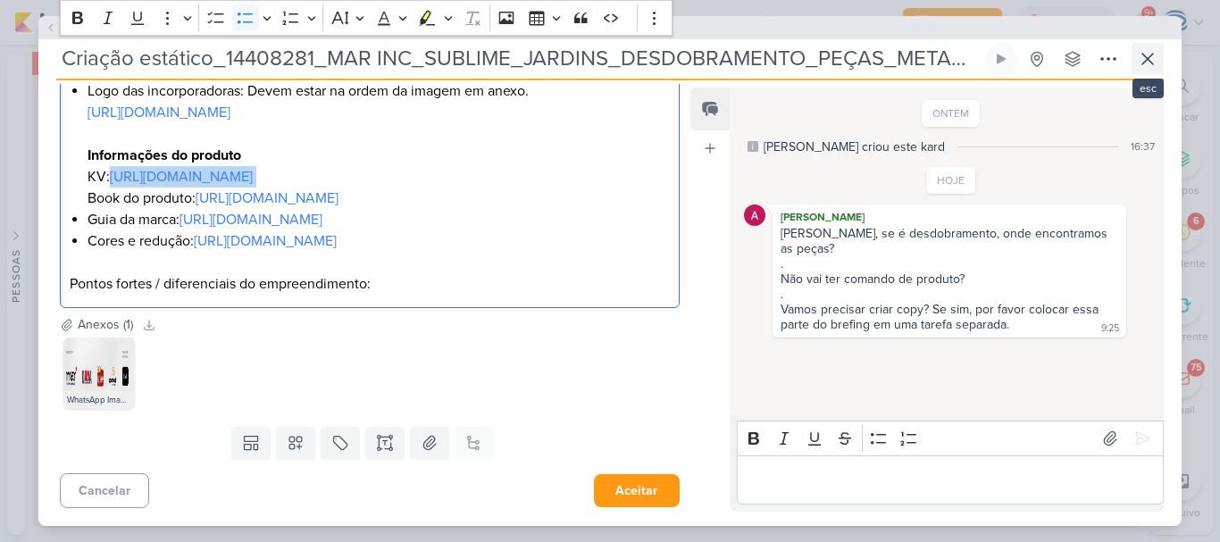
scroll to position [66, 0]
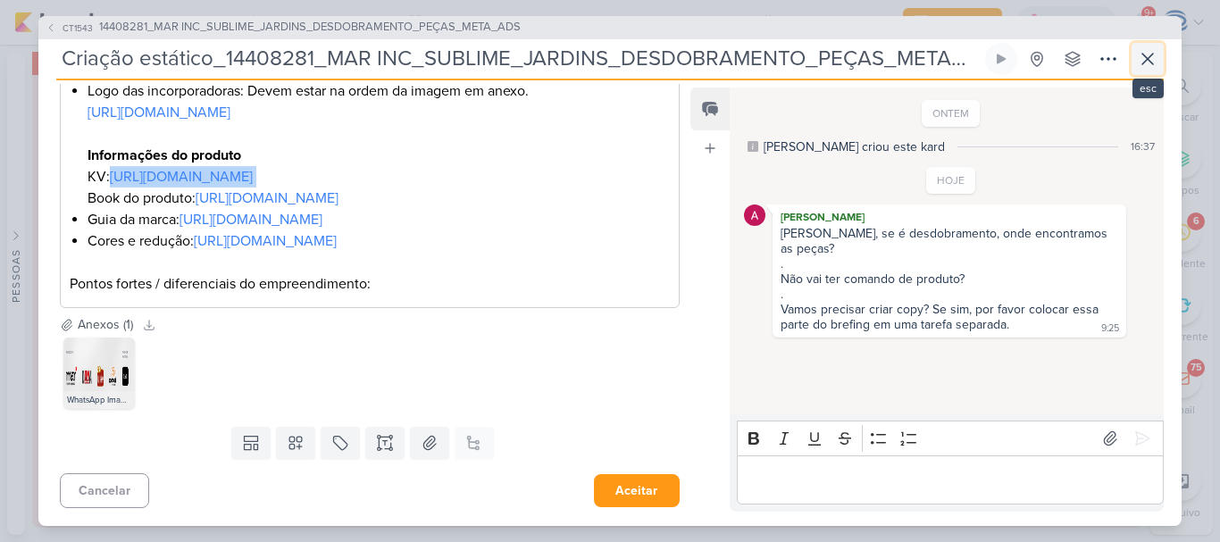
click at [1154, 50] on icon at bounding box center [1147, 58] width 21 height 21
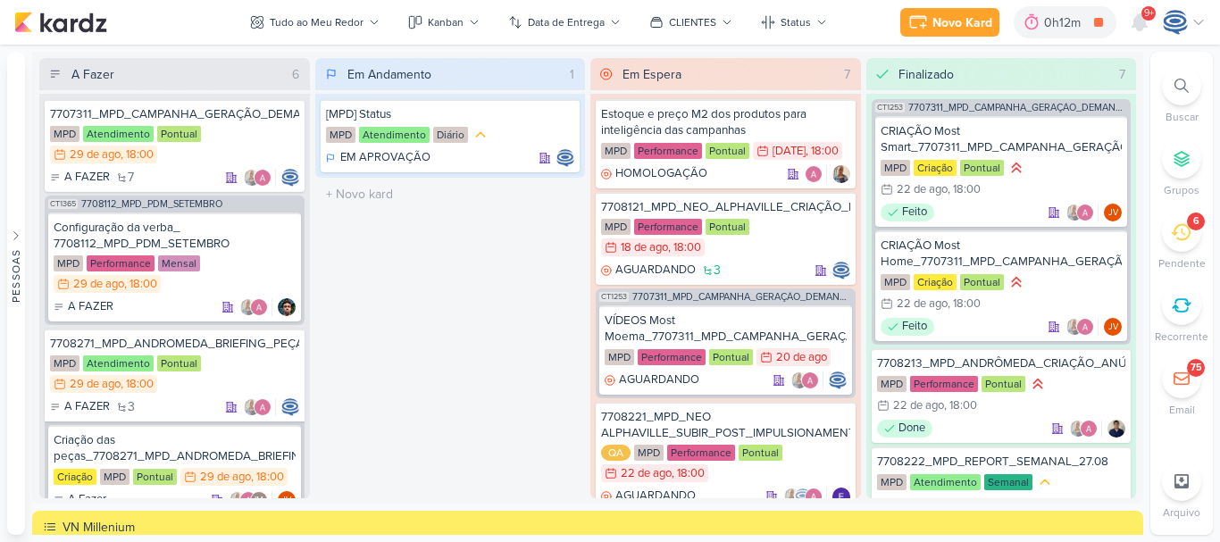
scroll to position [1656, 0]
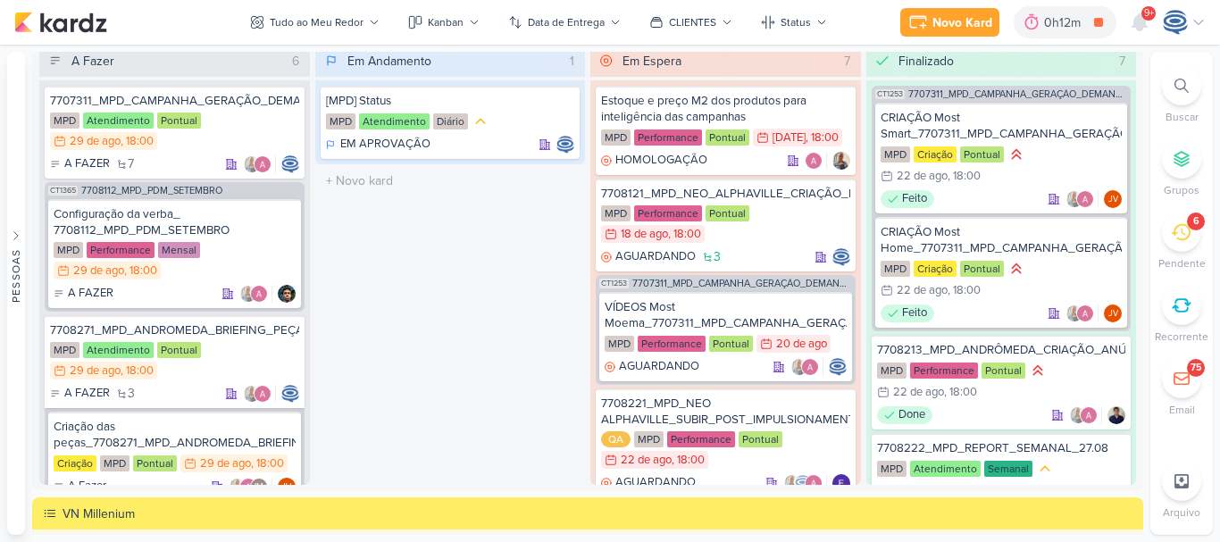
click at [1189, 88] on div at bounding box center [1181, 85] width 39 height 39
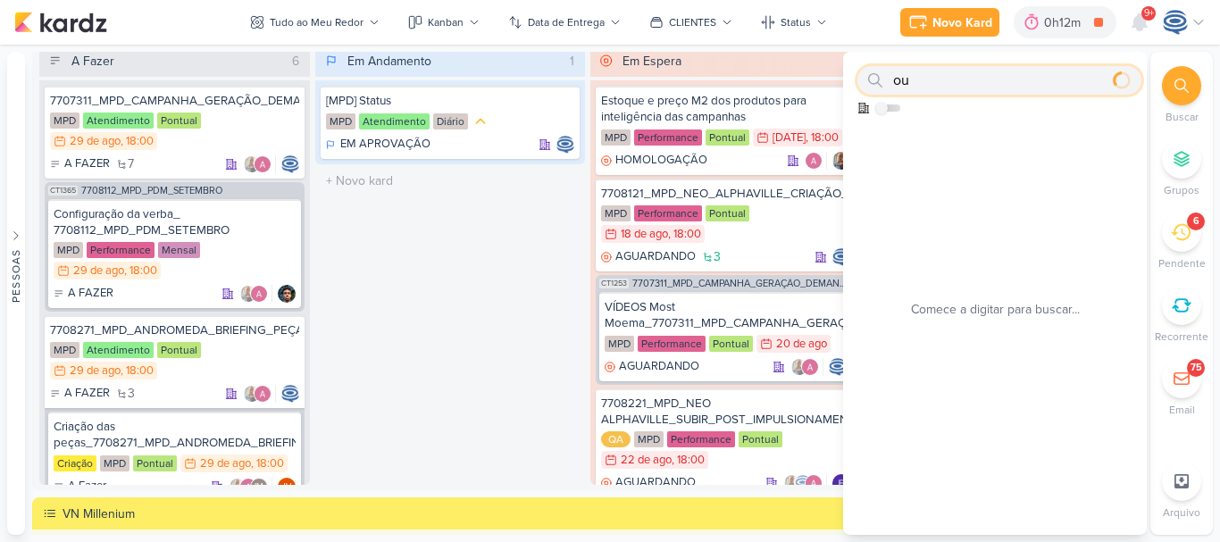
type input "o"
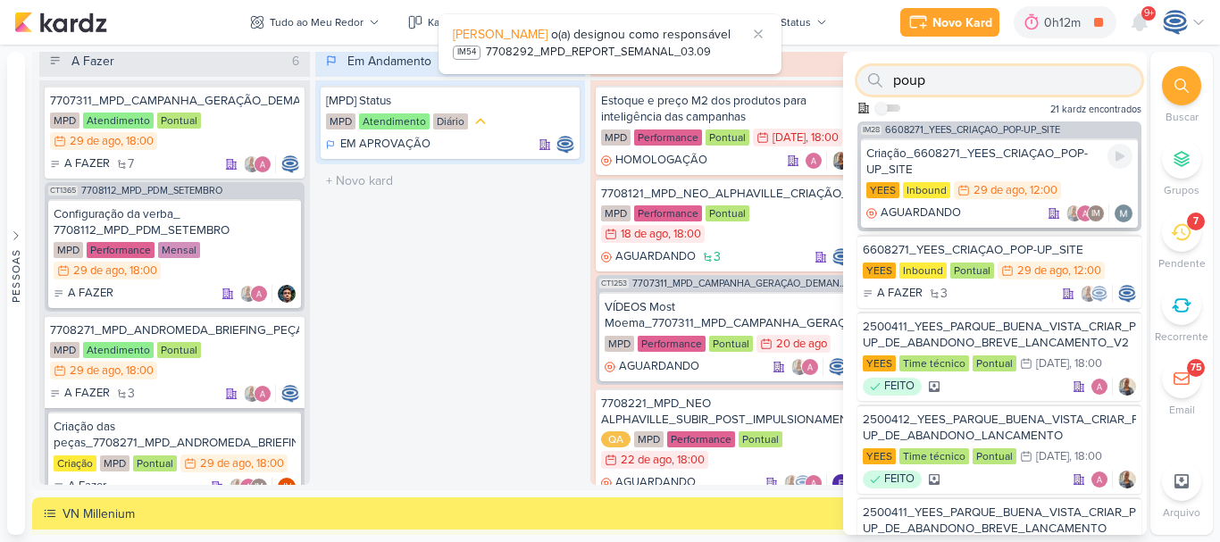
type input "poup"
click at [1011, 156] on div "Criação_6608271_YEES_CRIAÇAO_POP-UP_SITE" at bounding box center [999, 162] width 266 height 32
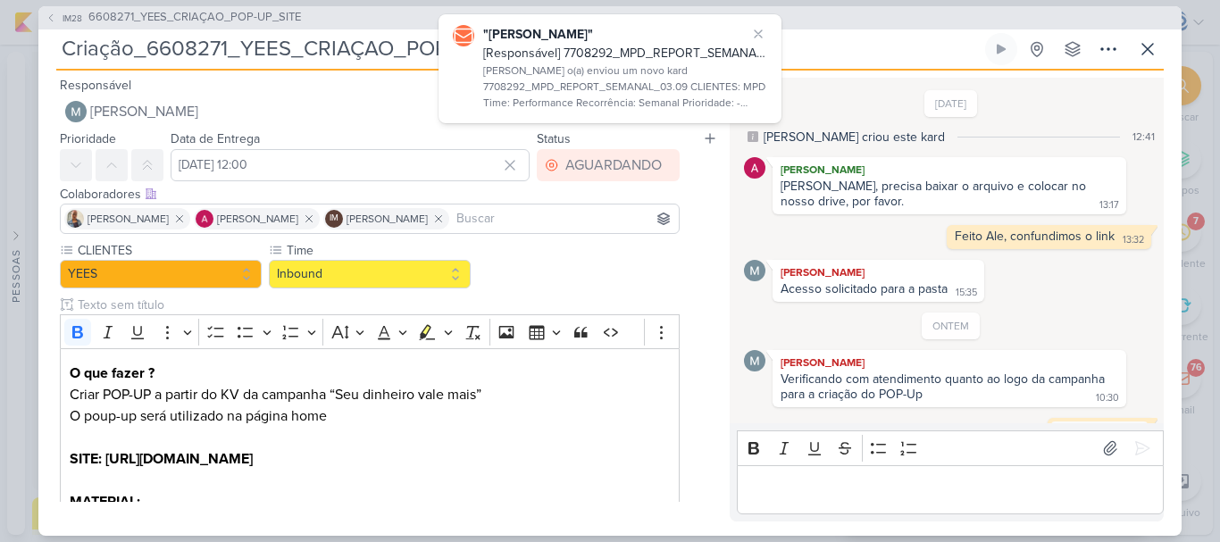
scroll to position [213, 0]
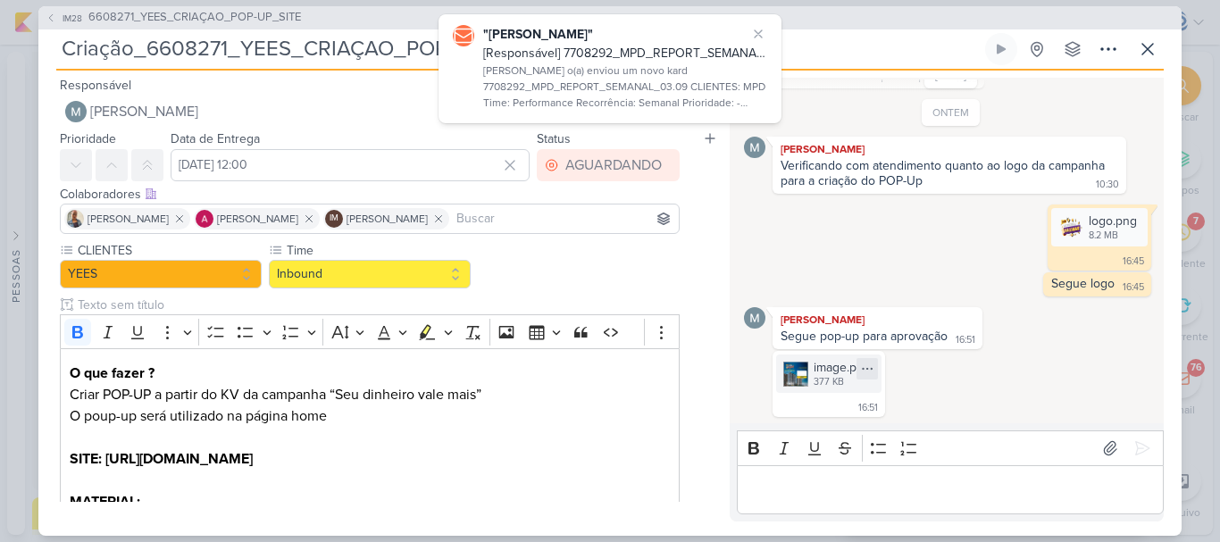
click at [862, 367] on icon at bounding box center [867, 369] width 14 height 14
click at [804, 425] on button "Baixar" at bounding box center [805, 428] width 144 height 26
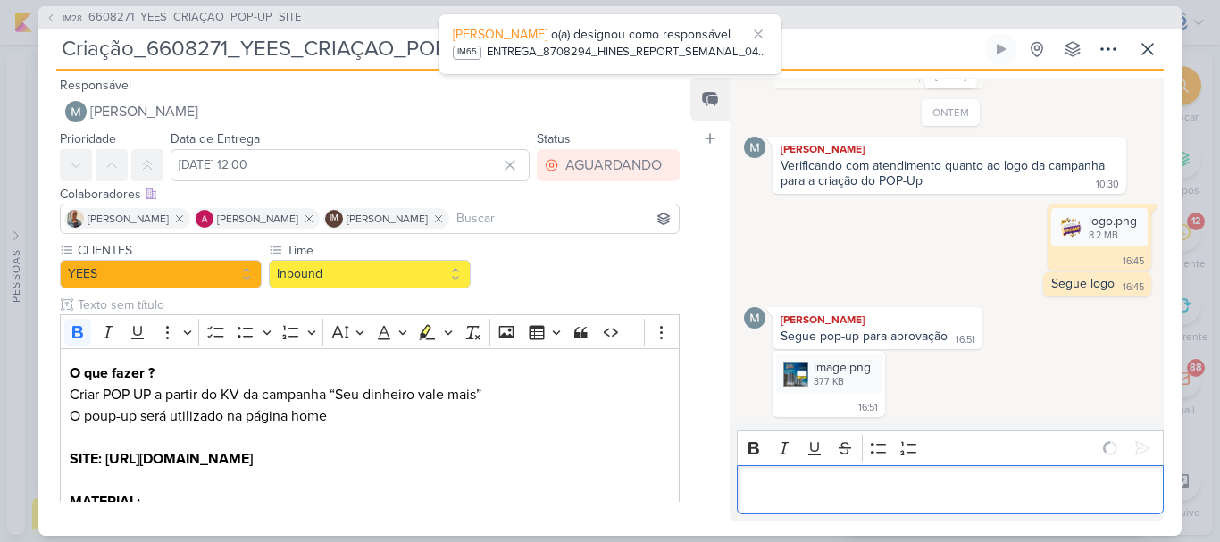
scroll to position [244, 0]
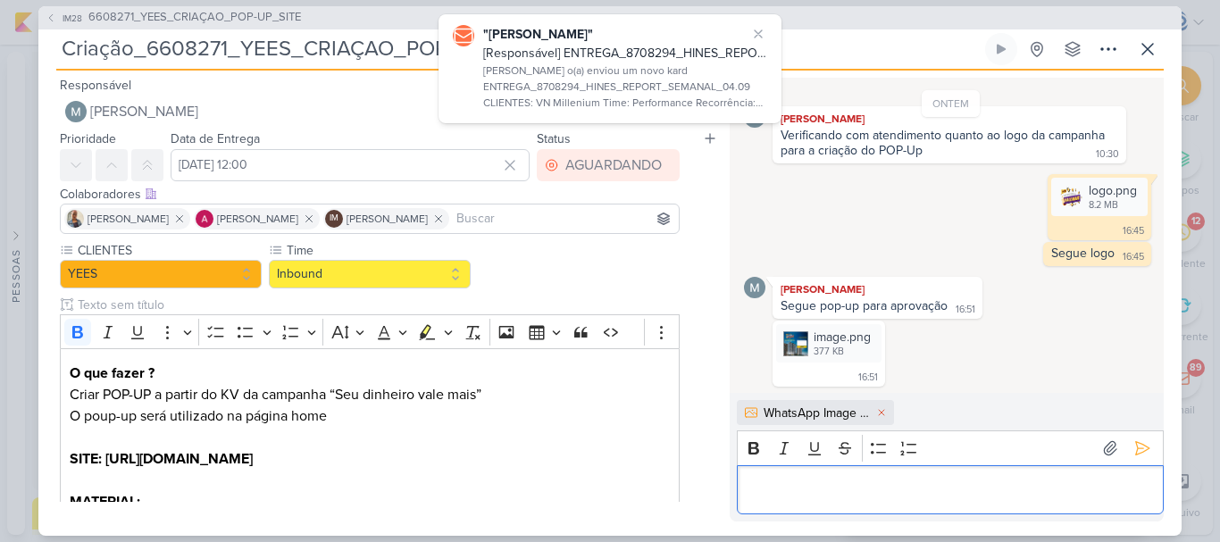
click at [1052, 486] on p "Editor editing area: main" at bounding box center [950, 489] width 408 height 21
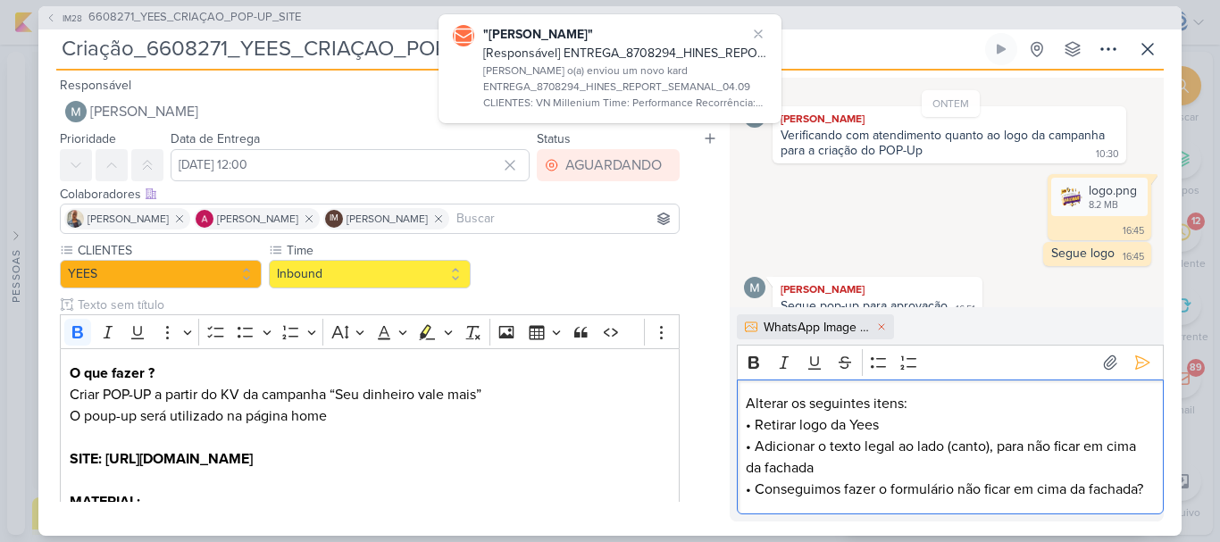
scroll to position [351, 0]
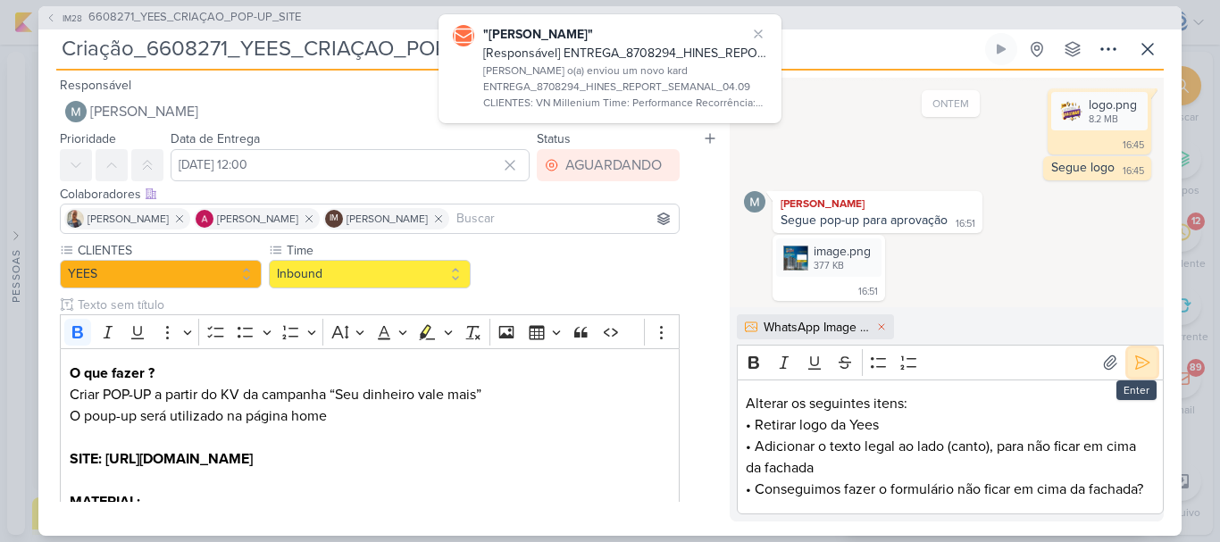
click at [1143, 354] on icon at bounding box center [1142, 363] width 18 height 18
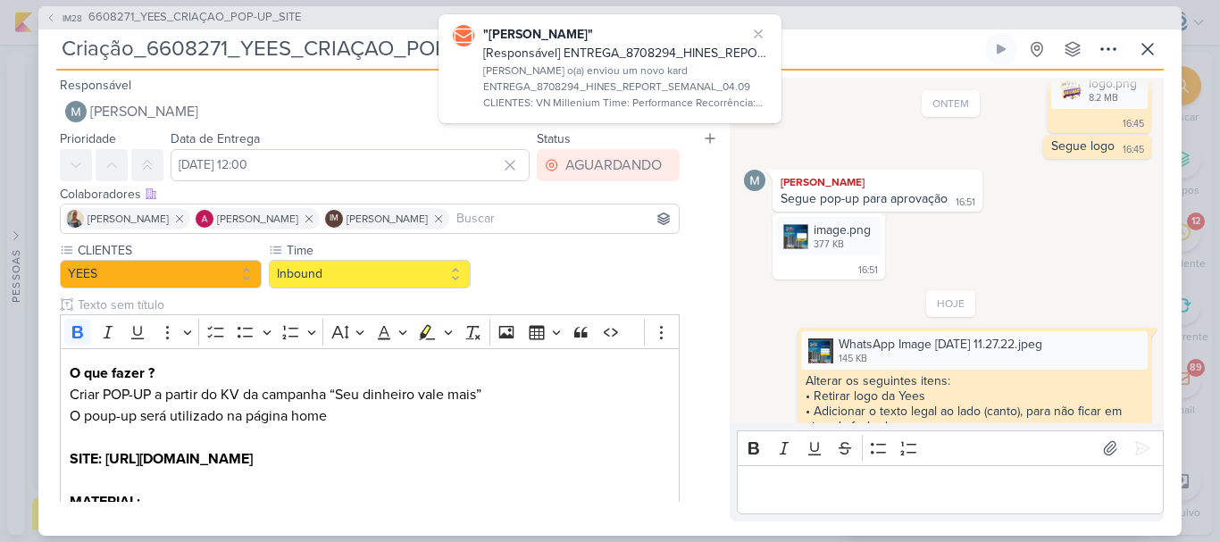
scroll to position [405, 0]
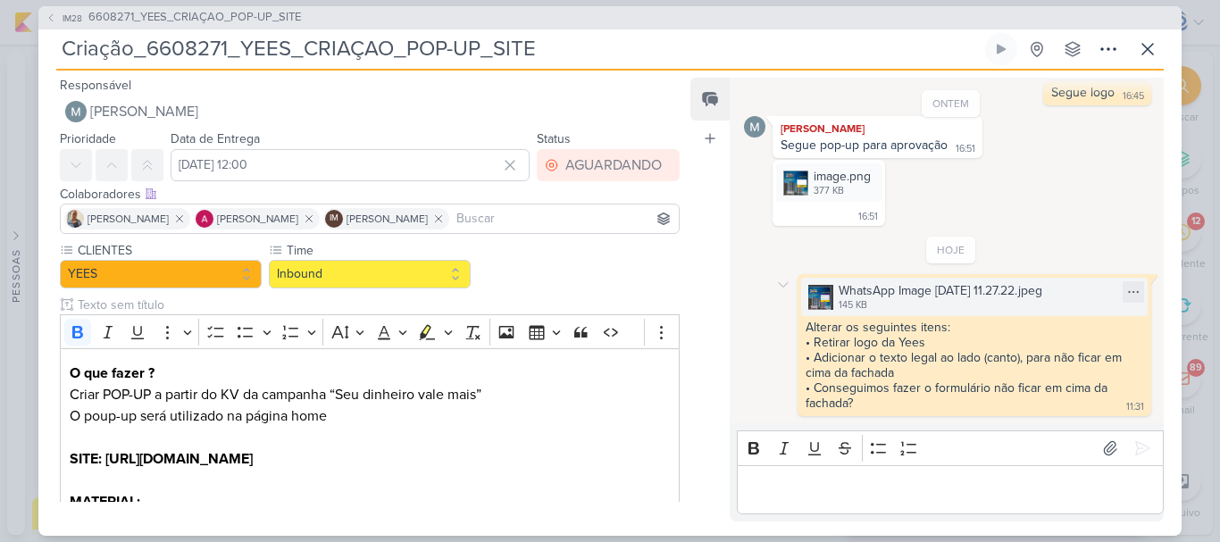
click at [826, 289] on img at bounding box center [820, 297] width 25 height 25
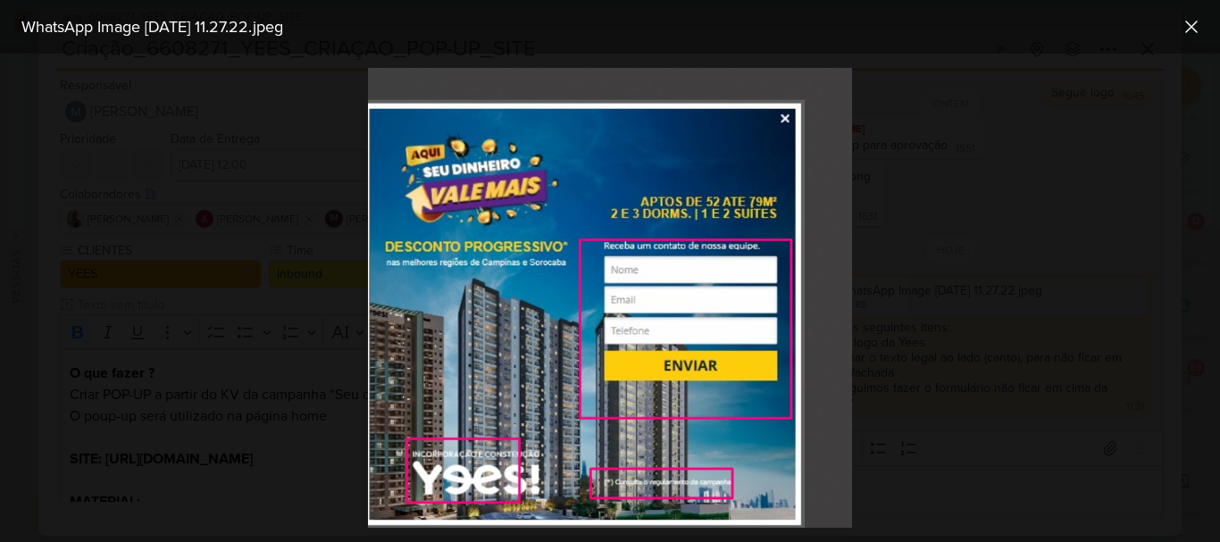
click at [904, 140] on div at bounding box center [610, 298] width 1220 height 488
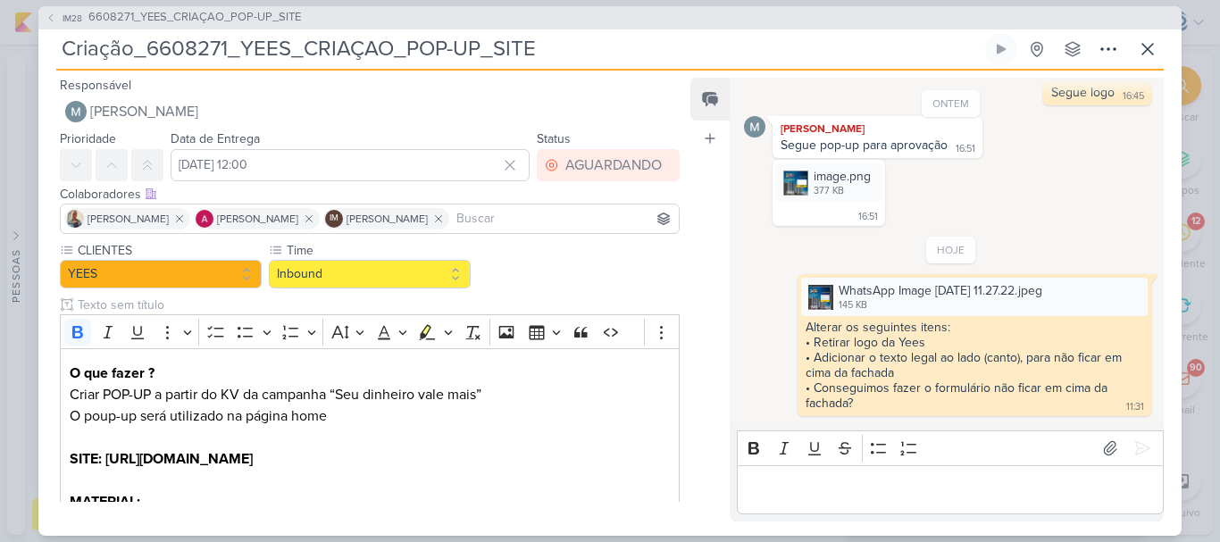
drag, startPoint x: 865, startPoint y: 53, endPoint x: 56, endPoint y: 51, distance: 809.0
click at [56, 51] on input "Criação_6608271_YEES_CRIAÇAO_POP-UP_SITE" at bounding box center [518, 49] width 925 height 32
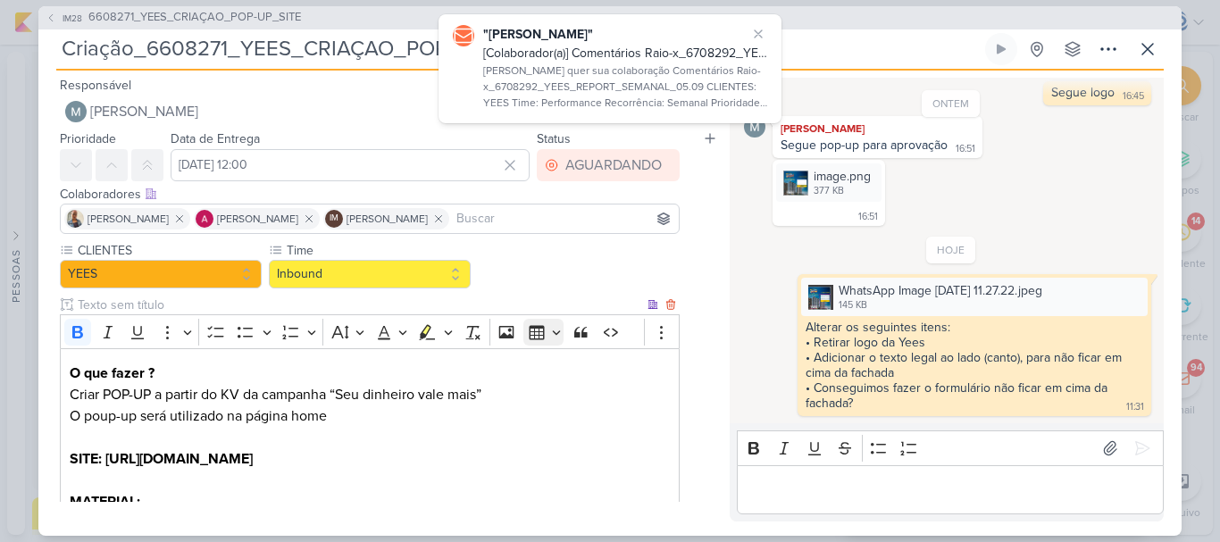
scroll to position [145, 0]
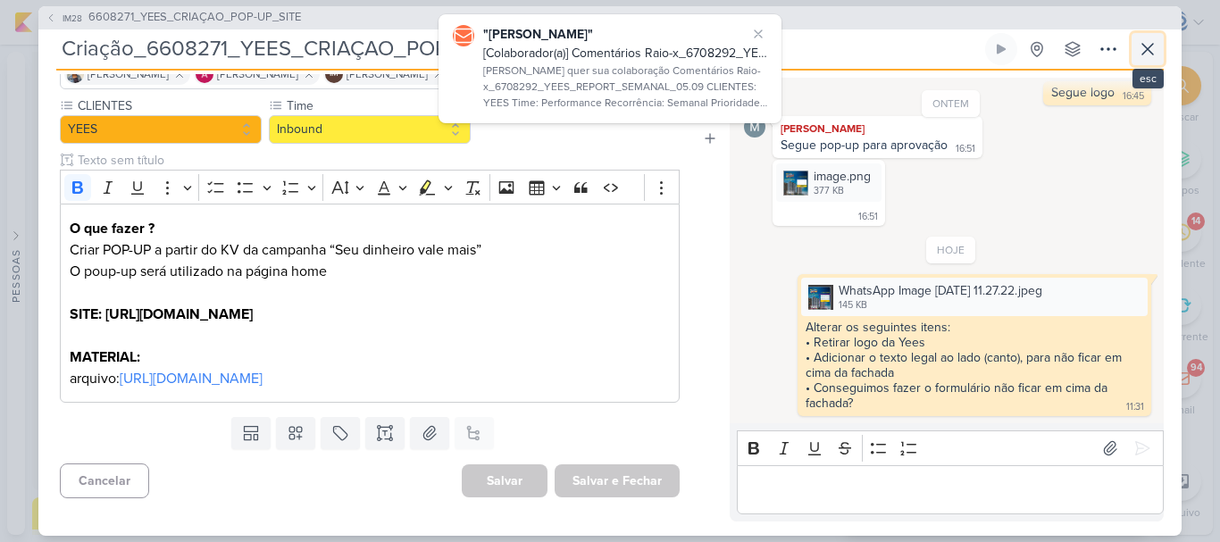
click at [1151, 46] on icon at bounding box center [1147, 48] width 21 height 21
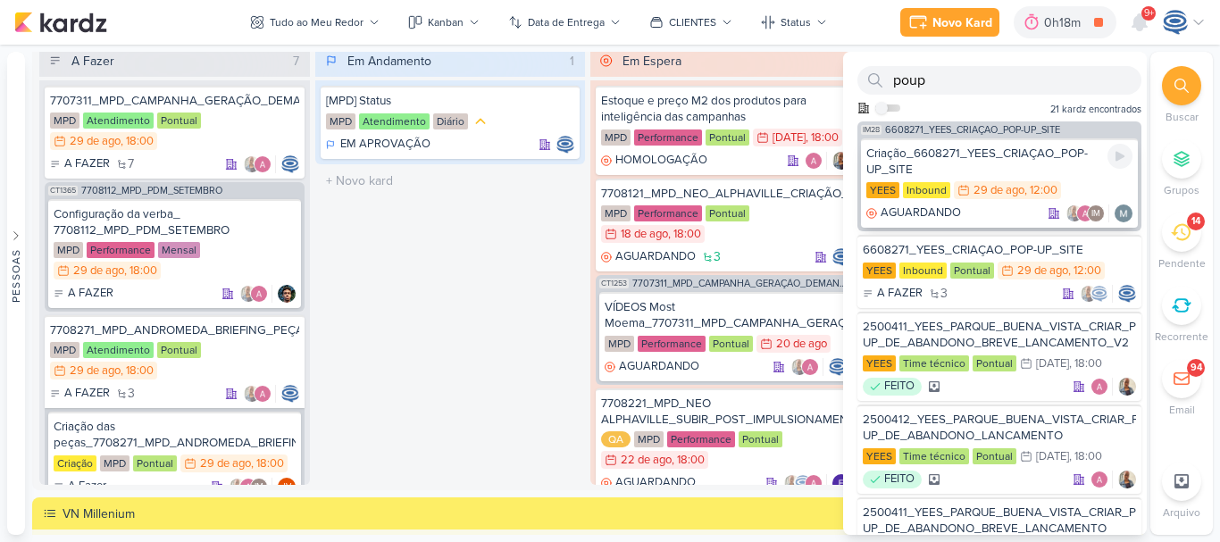
click at [923, 180] on div "Criação_6608271_YEES_CRIAÇAO_POP-UP_SITE [GEOGRAPHIC_DATA] Inbound 29/8 [DATE] …" at bounding box center [999, 182] width 277 height 89
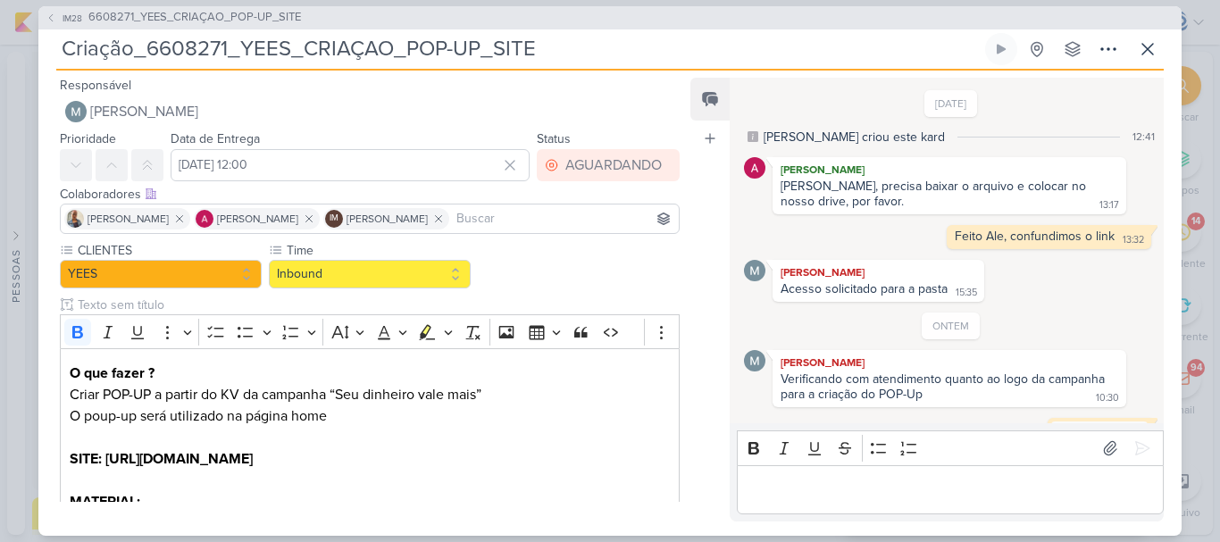
scroll to position [405, 0]
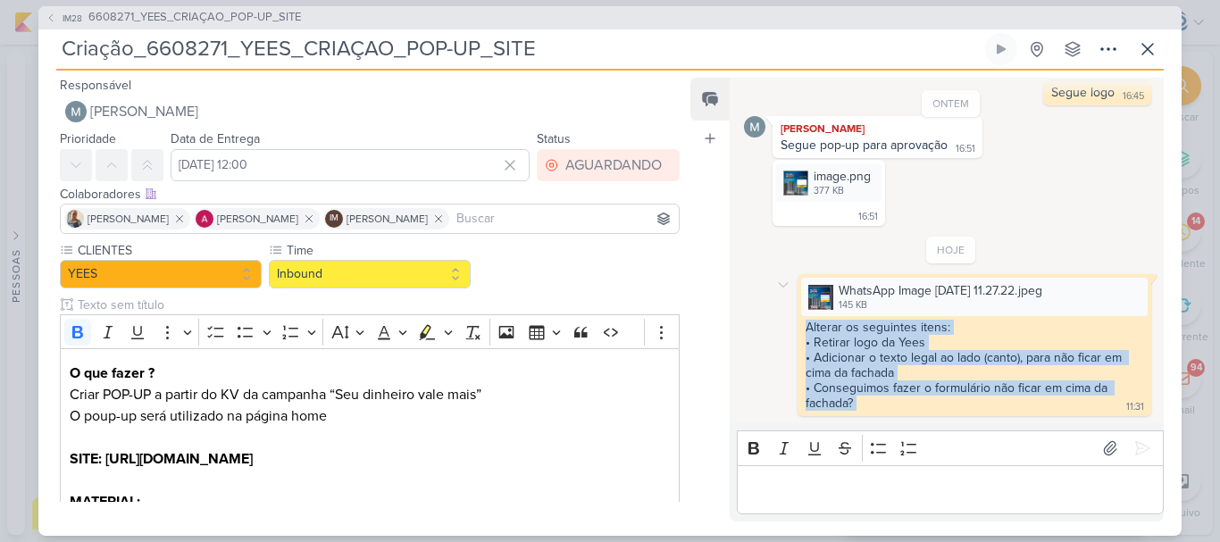
drag, startPoint x: 906, startPoint y: 402, endPoint x: 788, endPoint y: 330, distance: 138.6
click at [788, 330] on div "WhatsApp Image [DATE] 11.27.22.jpeg 145 KB Adicionar ao Kard [GEOGRAPHIC_DATA] …" at bounding box center [951, 345] width 414 height 142
click at [1148, 63] on button at bounding box center [1147, 49] width 32 height 32
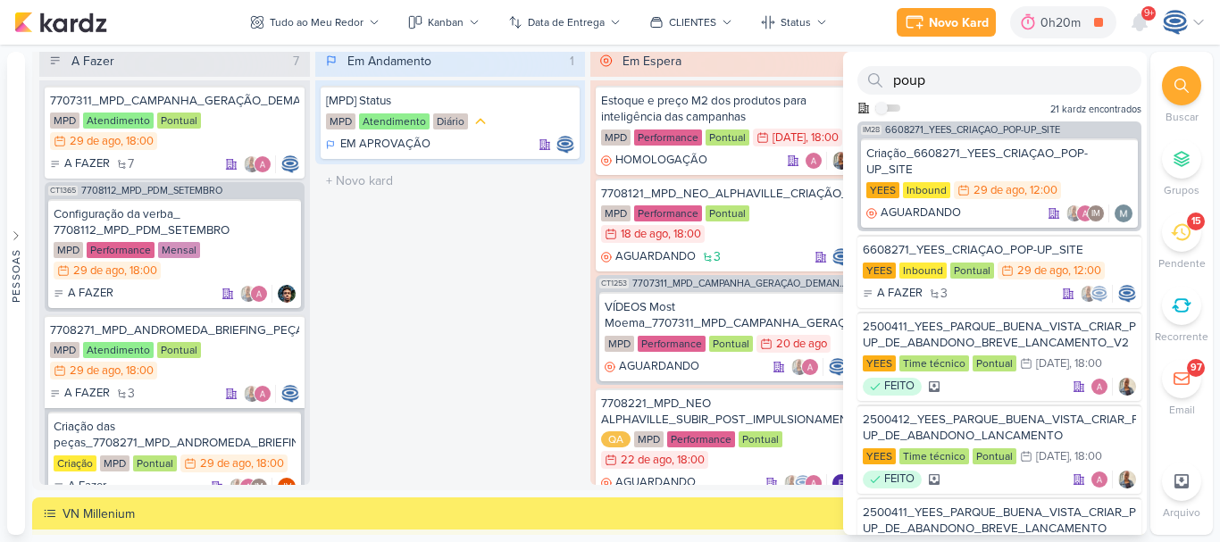
click at [1170, 95] on div at bounding box center [1181, 85] width 39 height 39
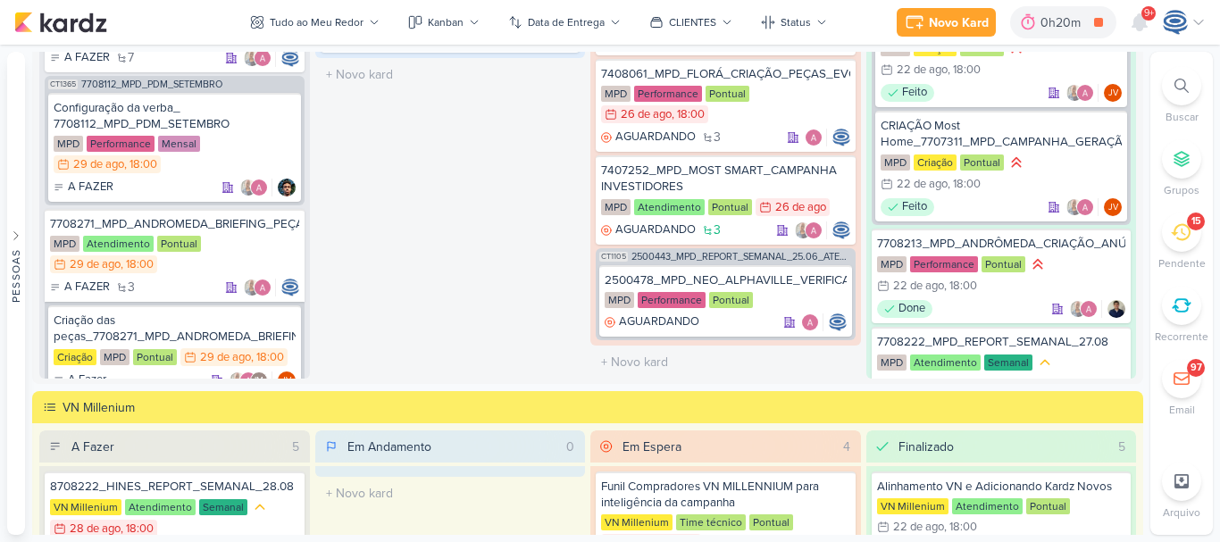
scroll to position [1763, 0]
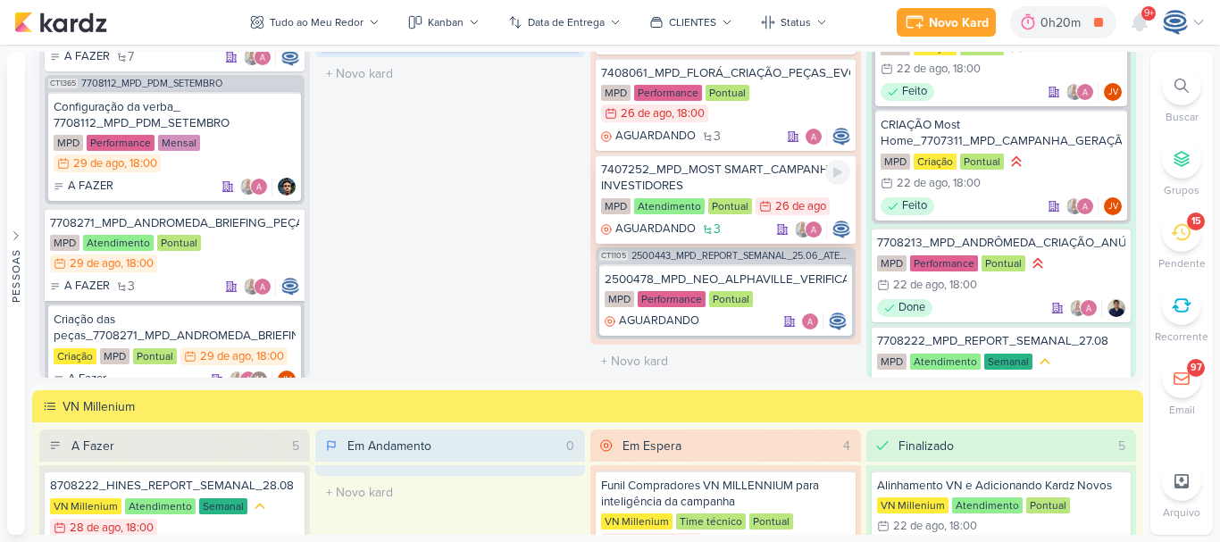
click at [727, 189] on div "7407252_MPD_MOST SMART_CAMPANHA INVESTIDORES" at bounding box center [725, 178] width 249 height 32
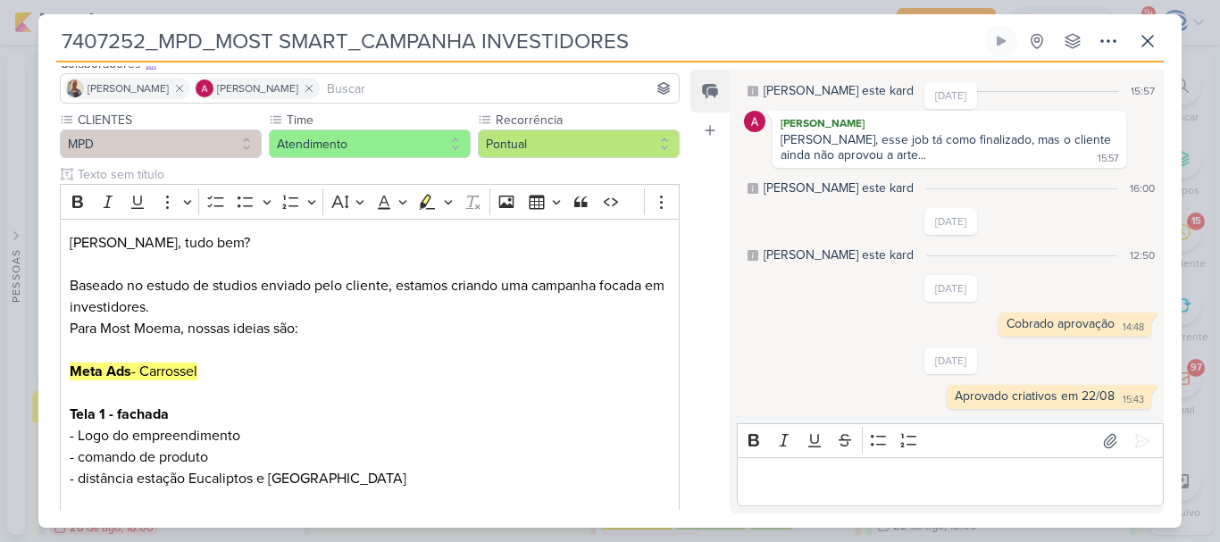
scroll to position [0, 0]
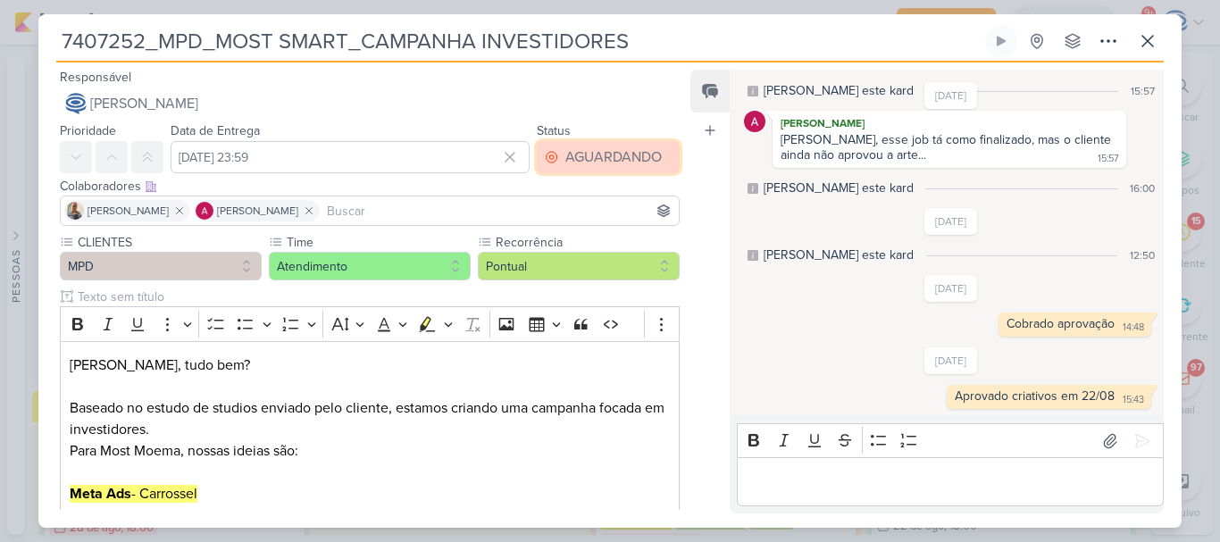
click at [588, 168] on button "AGUARDANDO" at bounding box center [608, 157] width 143 height 32
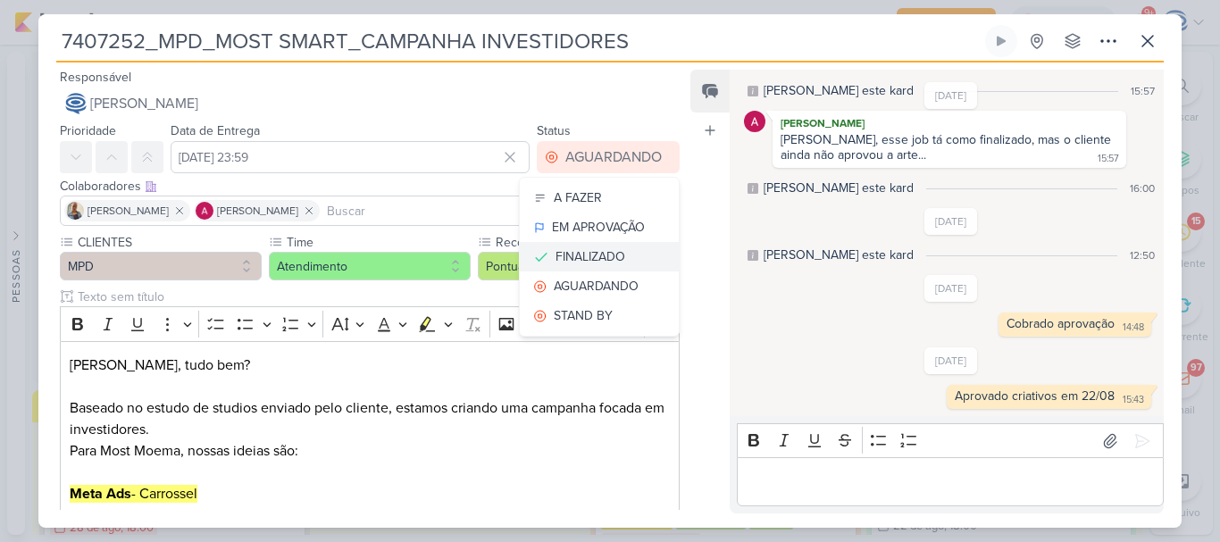
click at [580, 256] on div "FINALIZADO" at bounding box center [590, 256] width 70 height 19
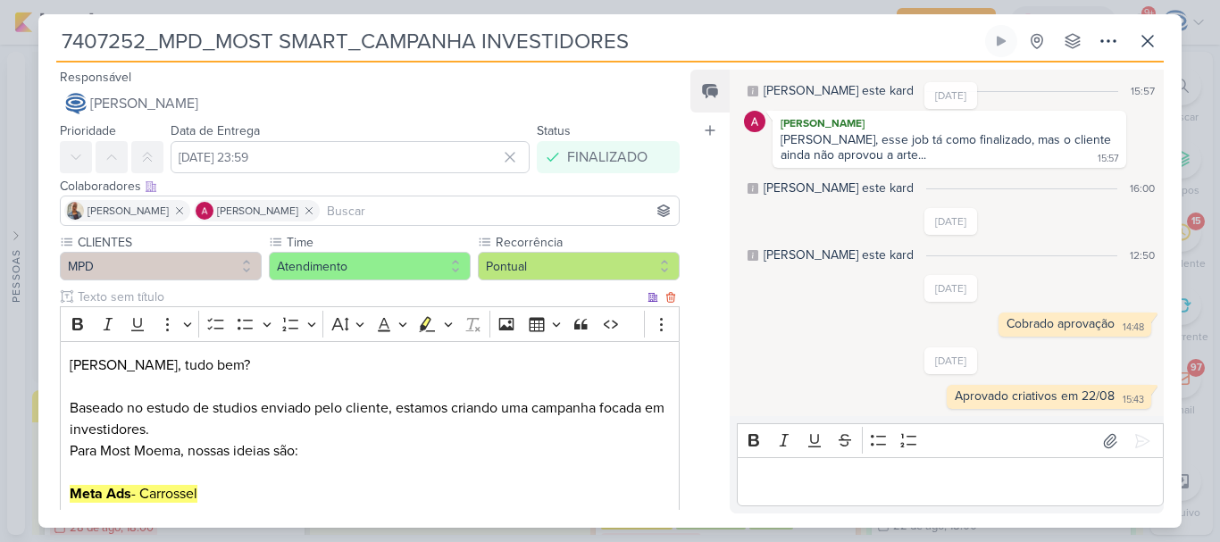
scroll to position [864, 0]
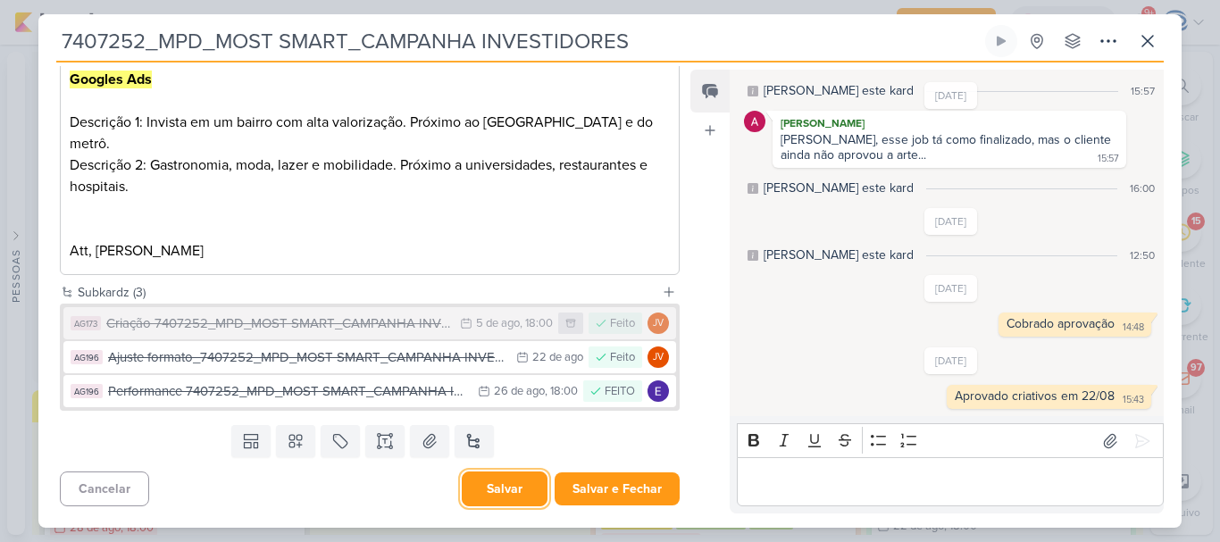
click at [514, 479] on button "Salvar" at bounding box center [505, 488] width 86 height 35
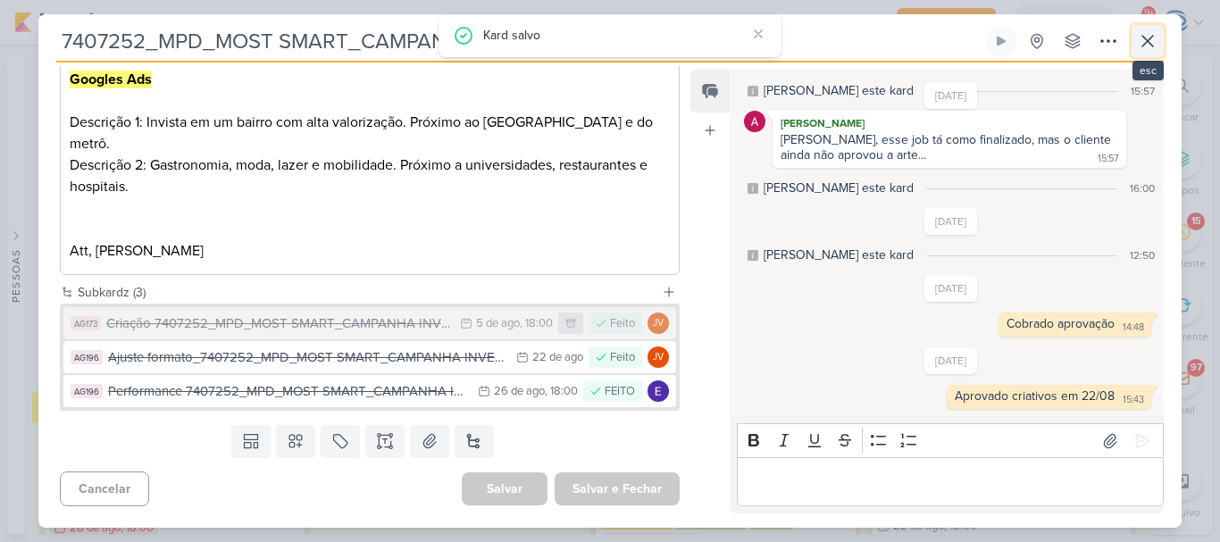
click at [1146, 42] on icon at bounding box center [1147, 41] width 11 height 11
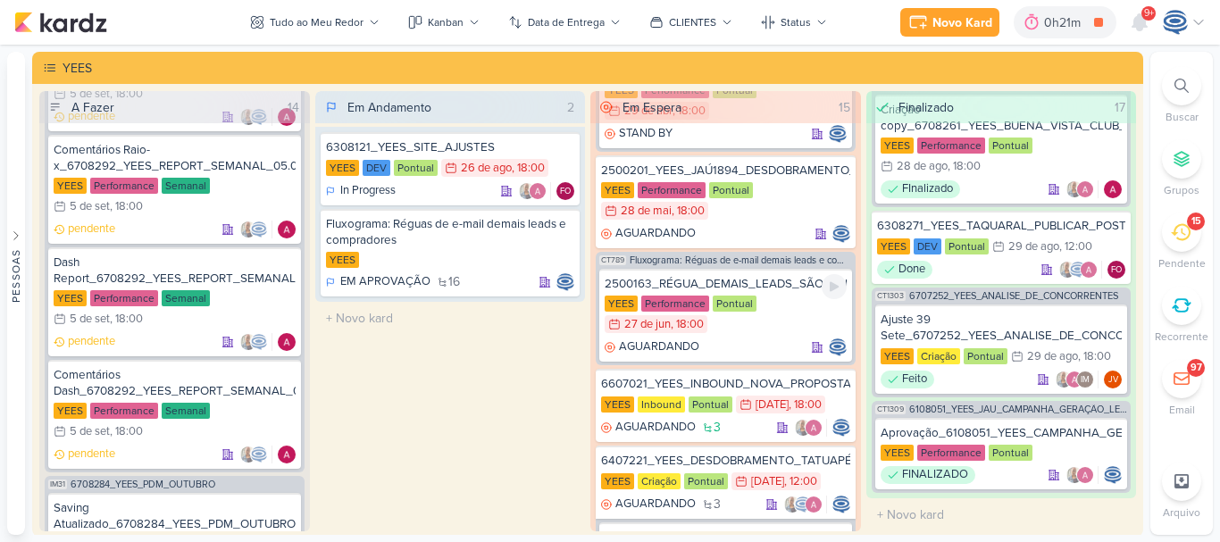
scroll to position [0, 0]
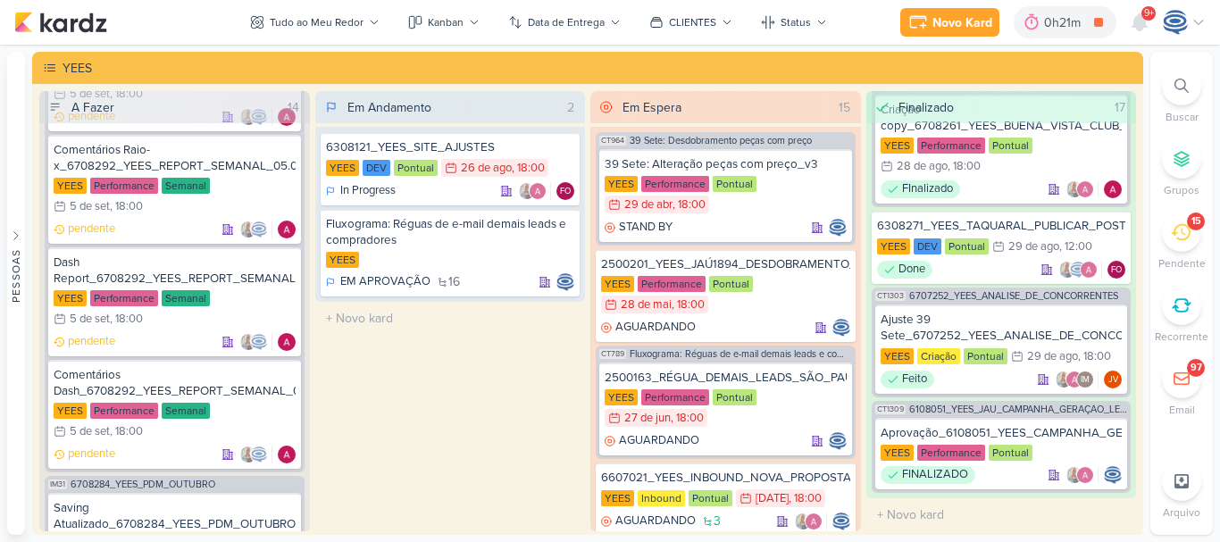
click at [486, 337] on div "Em Andamento 2 6308121_YEES_SITE_AJUSTES [GEOGRAPHIC_DATA] DEV Pontual 26/8 [DA…" at bounding box center [450, 311] width 271 height 440
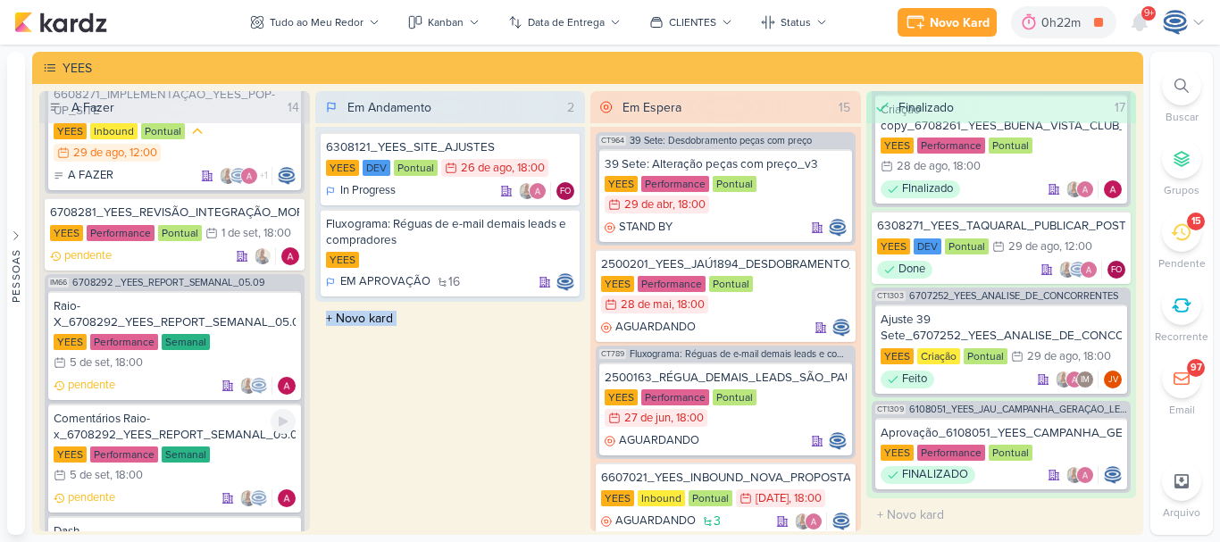
scroll to position [1309, 0]
click at [219, 287] on span "6708292 _YEES_REPORT_SEMANAL_05.09" at bounding box center [168, 284] width 193 height 10
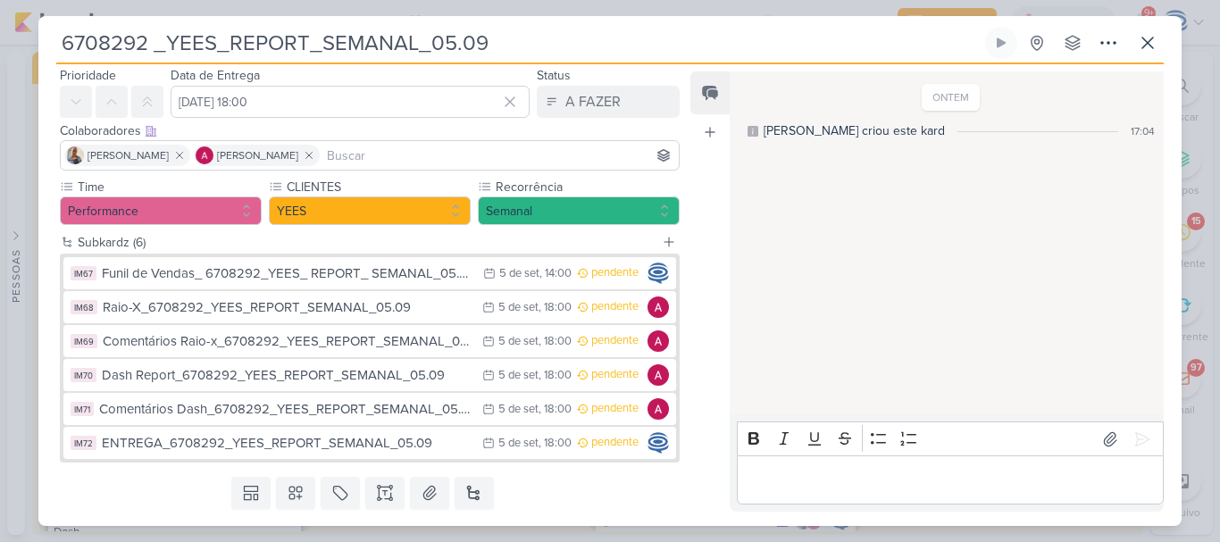
scroll to position [0, 0]
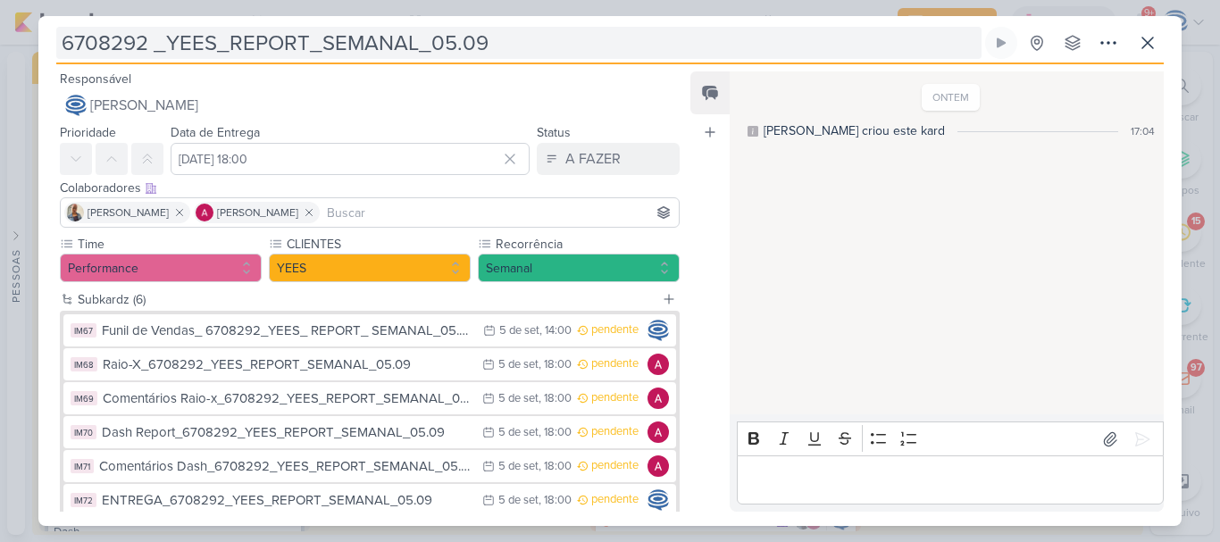
click at [408, 42] on input "6708292 _YEES_REPORT_SEMANAL_05.09" at bounding box center [518, 43] width 925 height 32
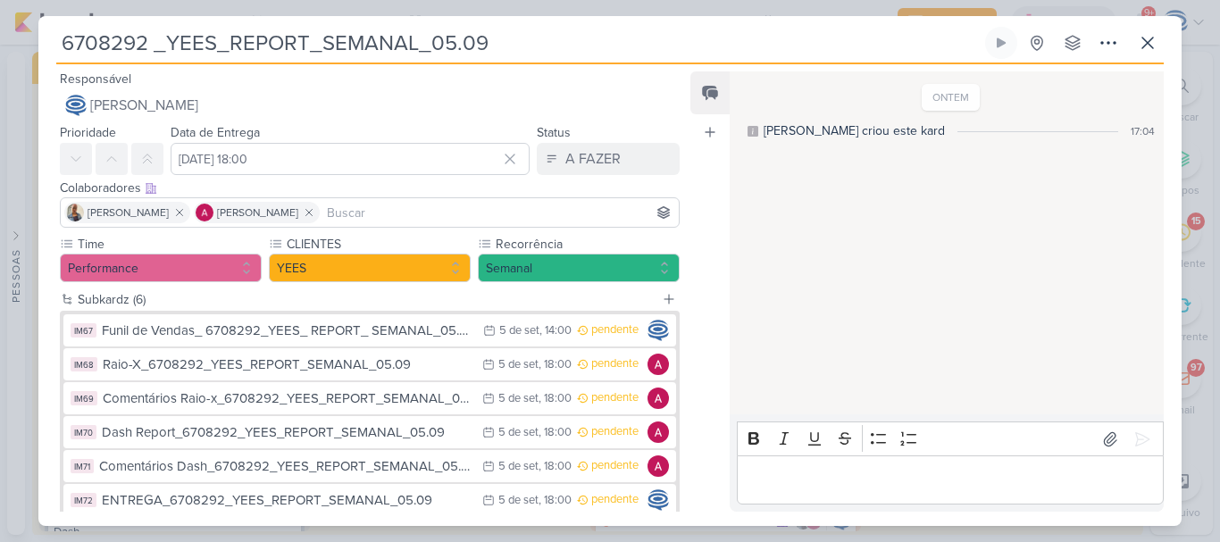
click at [413, 45] on input "6708292 _YEES_REPORT_SEMANAL_05.09" at bounding box center [518, 43] width 925 height 32
click at [489, 45] on input "6708292 _YEES_REPORT_SEMANAL_05.09" at bounding box center [518, 43] width 925 height 32
drag, startPoint x: 613, startPoint y: 38, endPoint x: 486, endPoint y: 40, distance: 127.7
click at [486, 40] on input "6708292 _YEES_REPORT_SEMANAL_05.09_COMERCIAL" at bounding box center [518, 43] width 925 height 32
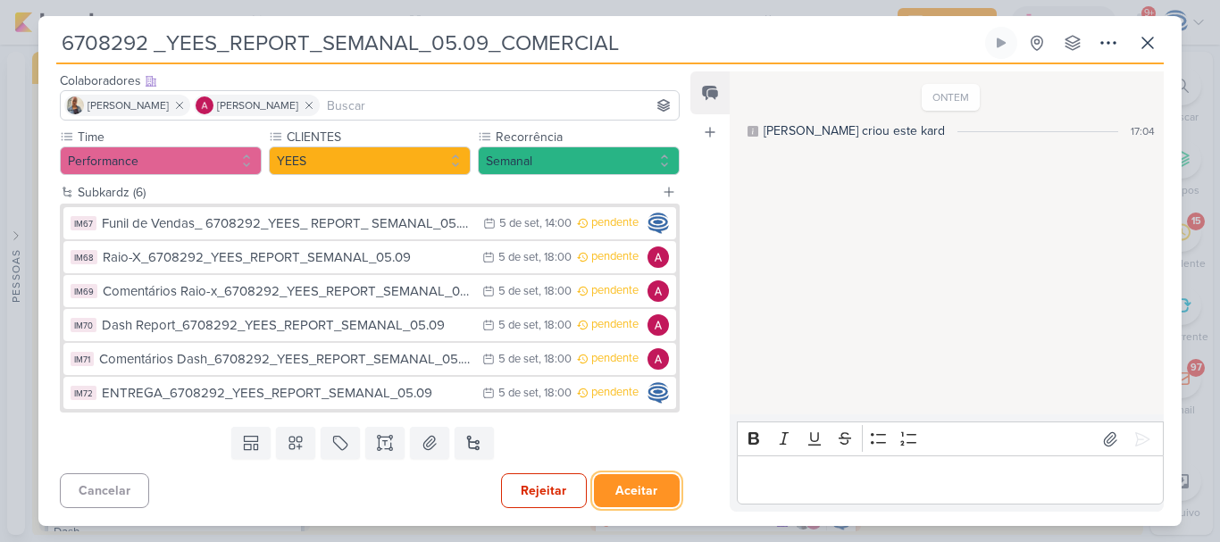
click at [633, 496] on button "Aceitar" at bounding box center [637, 490] width 86 height 33
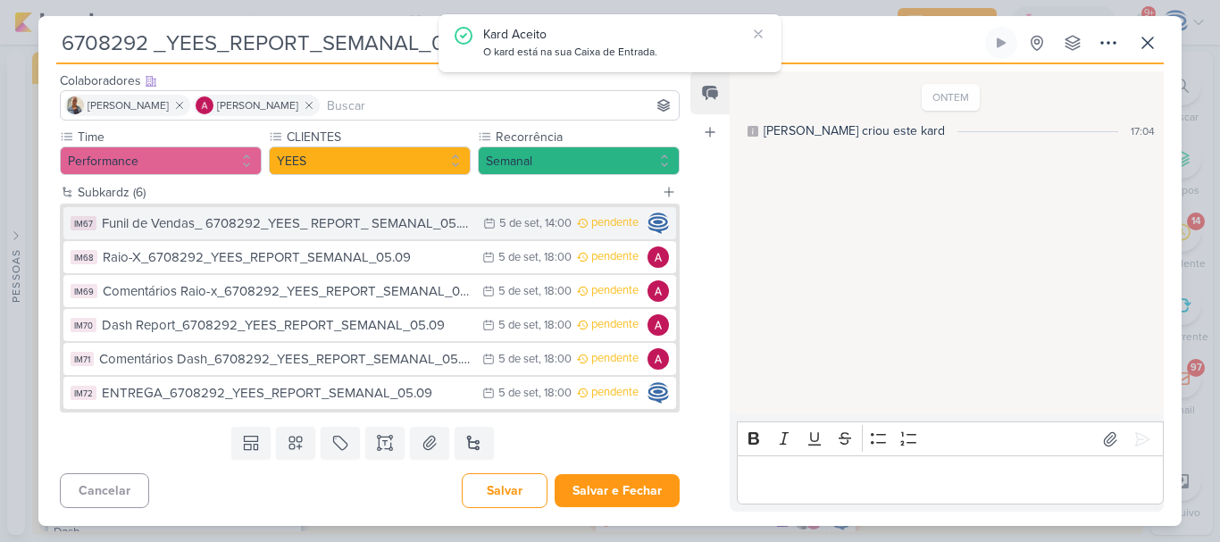
click at [385, 229] on div "Funil de Vendas_ 6708292_YEES_ REPORT_ SEMANAL_05.09" at bounding box center [288, 223] width 372 height 21
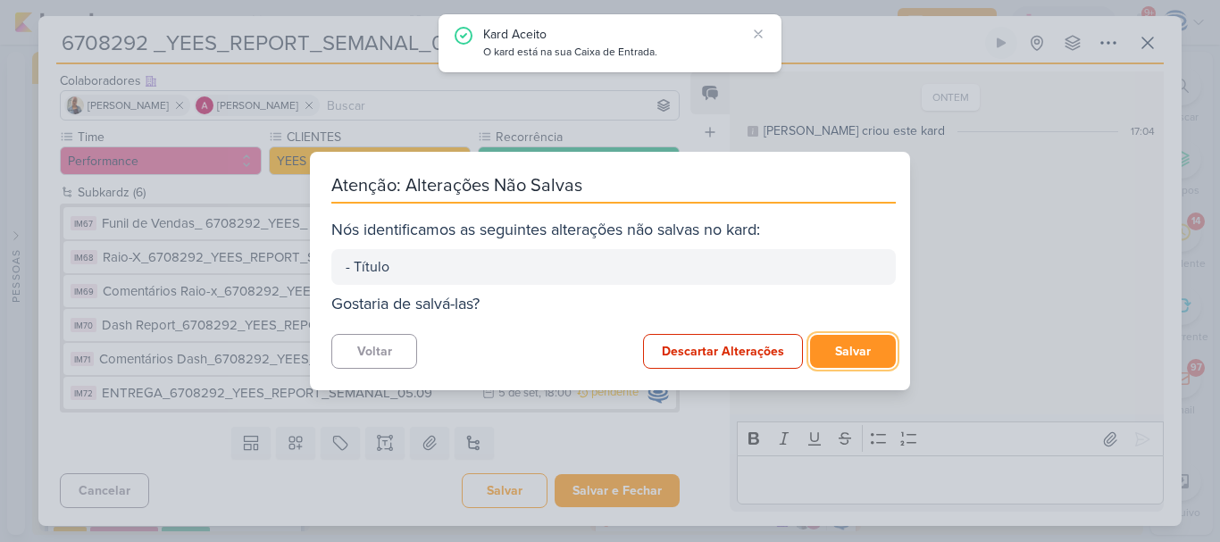
click at [817, 348] on button "Salvar" at bounding box center [853, 351] width 86 height 33
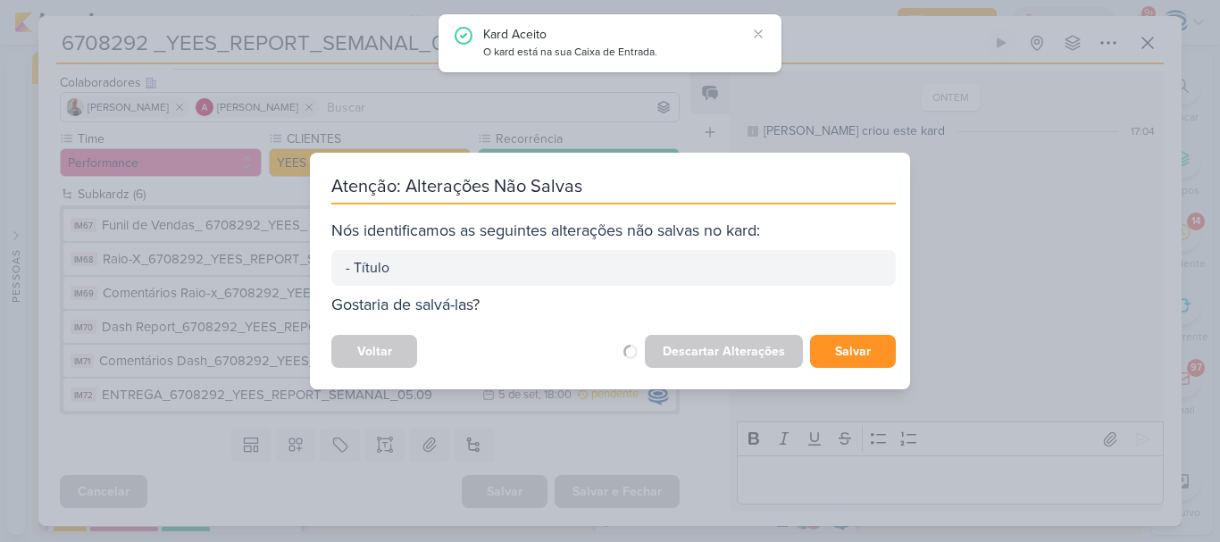
scroll to position [105, 0]
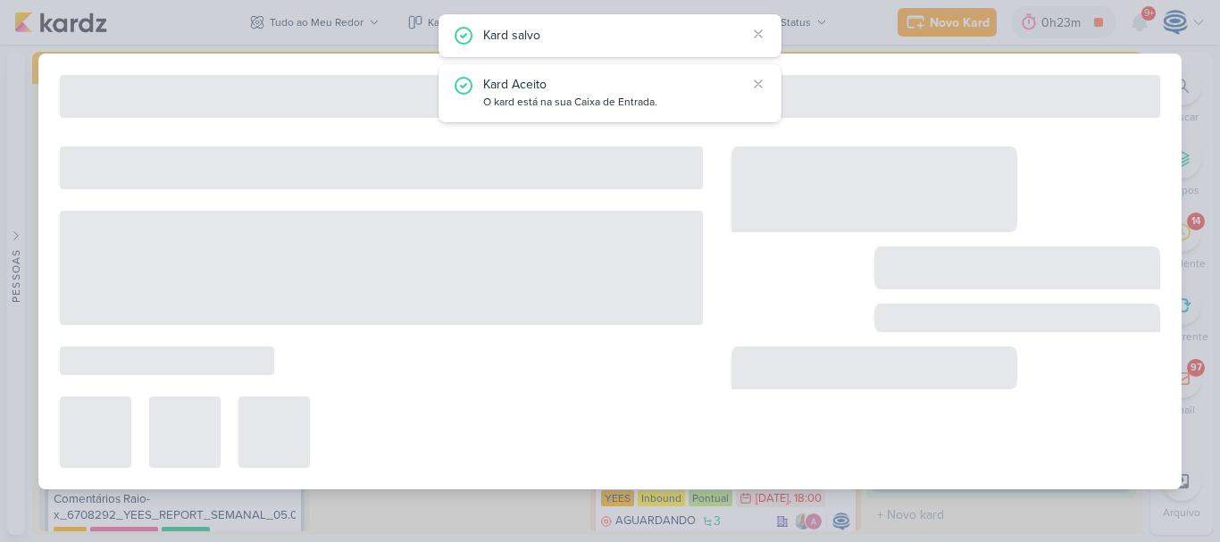
type input "Funil de Vendas_ 6708292_YEES_ REPORT_ SEMANAL_05.09"
type input "[DATE] 14:00"
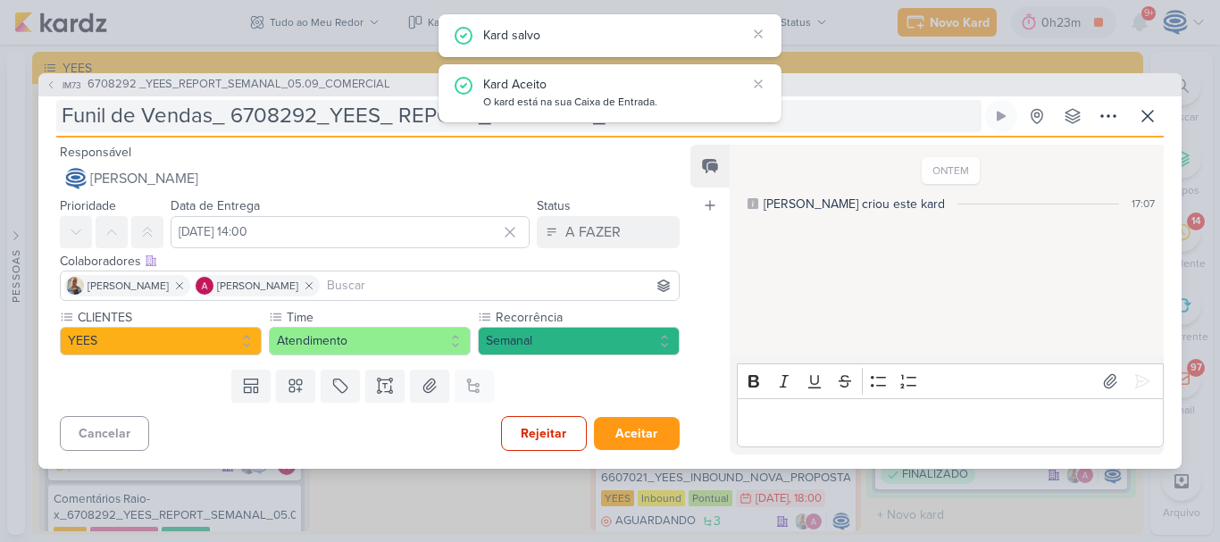
click at [814, 111] on input "Funil de Vendas_ 6708292_YEES_ REPORT_ SEMANAL_05.09" at bounding box center [518, 116] width 925 height 32
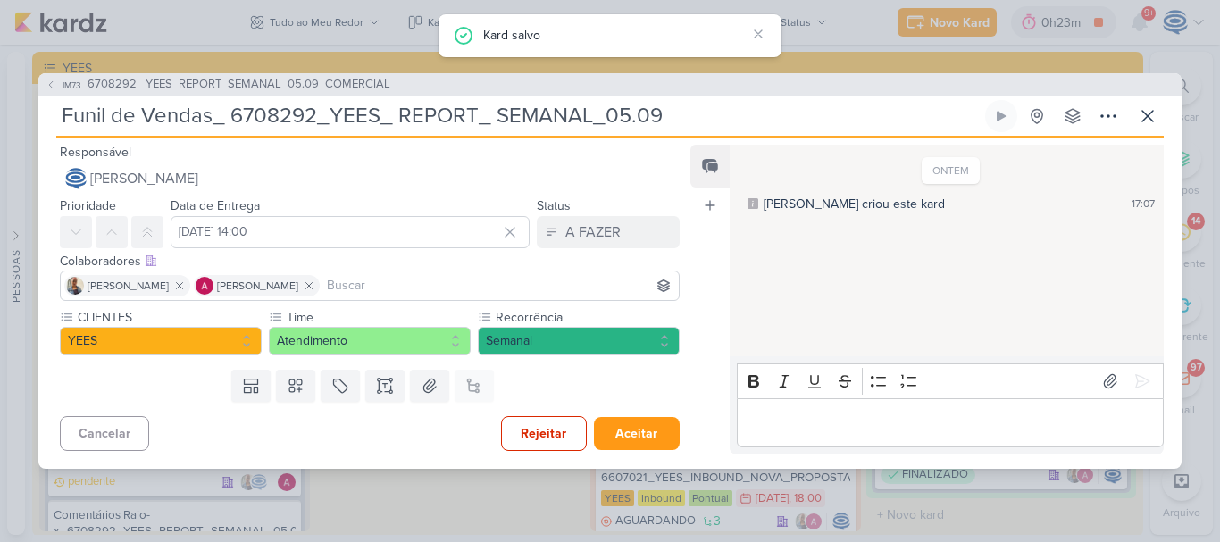
paste input "_COMERCIAL"
click at [623, 426] on button "Aceitar" at bounding box center [637, 433] width 86 height 33
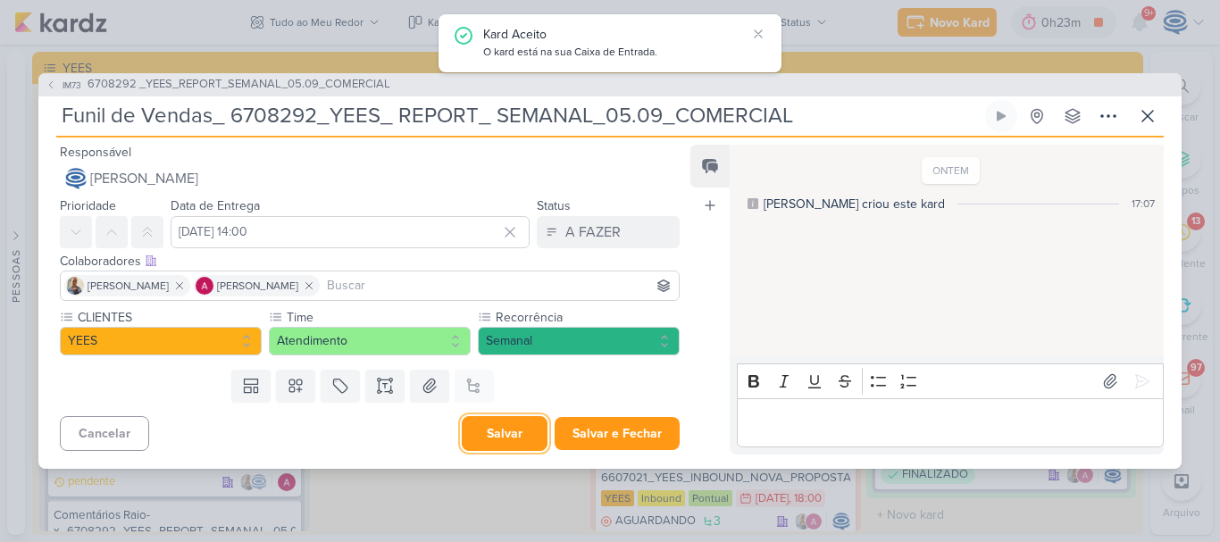
click at [510, 426] on button "Salvar" at bounding box center [505, 433] width 86 height 35
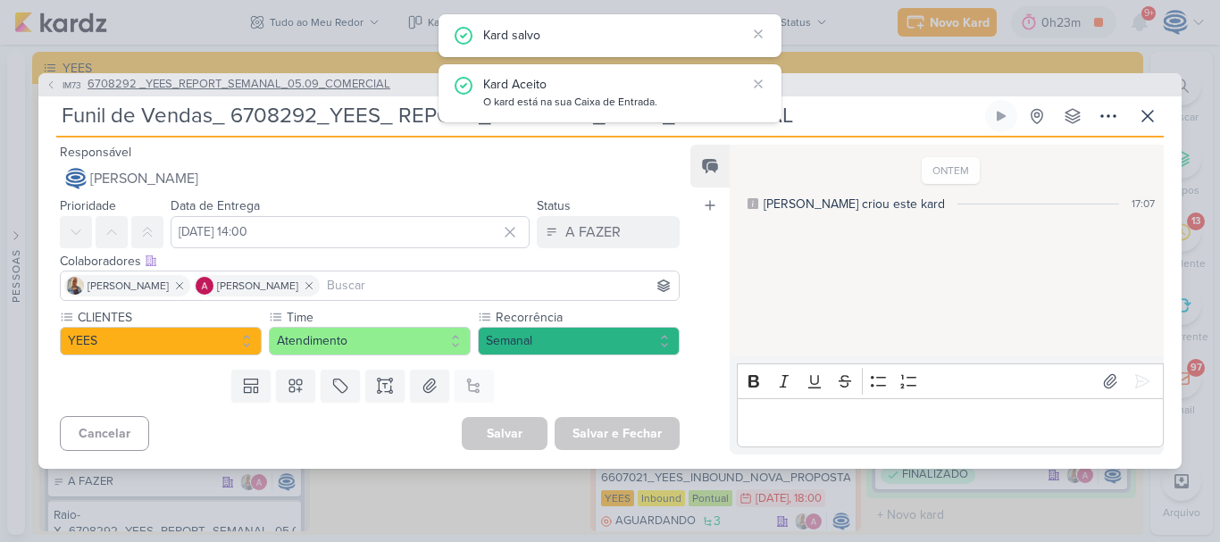
click at [331, 83] on span "6708292 _YEES_REPORT_SEMANAL_05.09_COMERCIAL" at bounding box center [239, 85] width 303 height 18
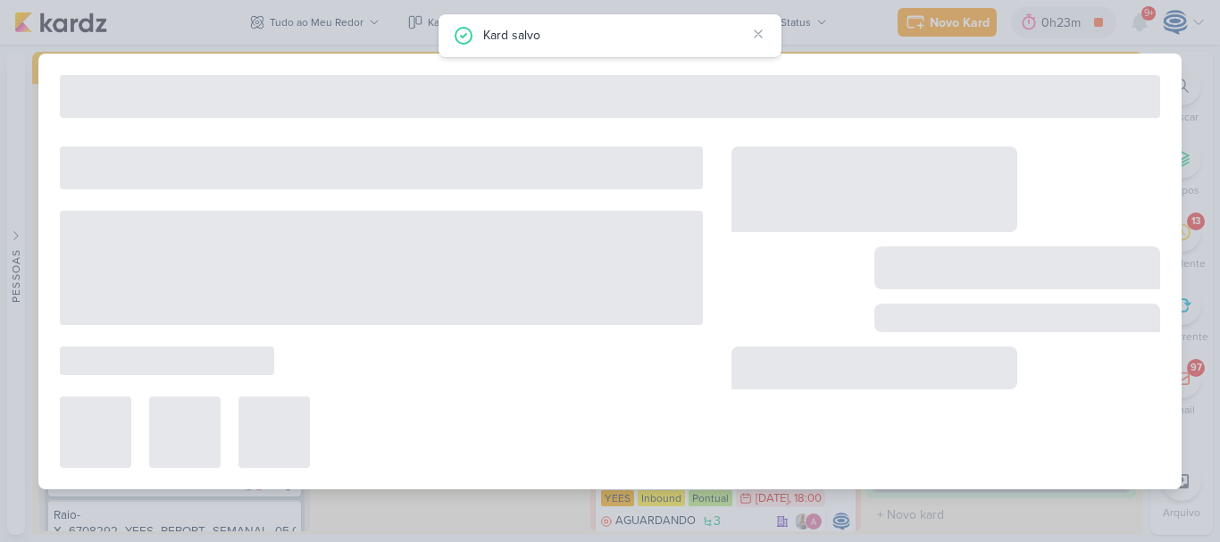
type input "6708292 _YEES_REPORT_SEMANAL_05.09_COMERCIAL"
type input "[DATE] 18:00"
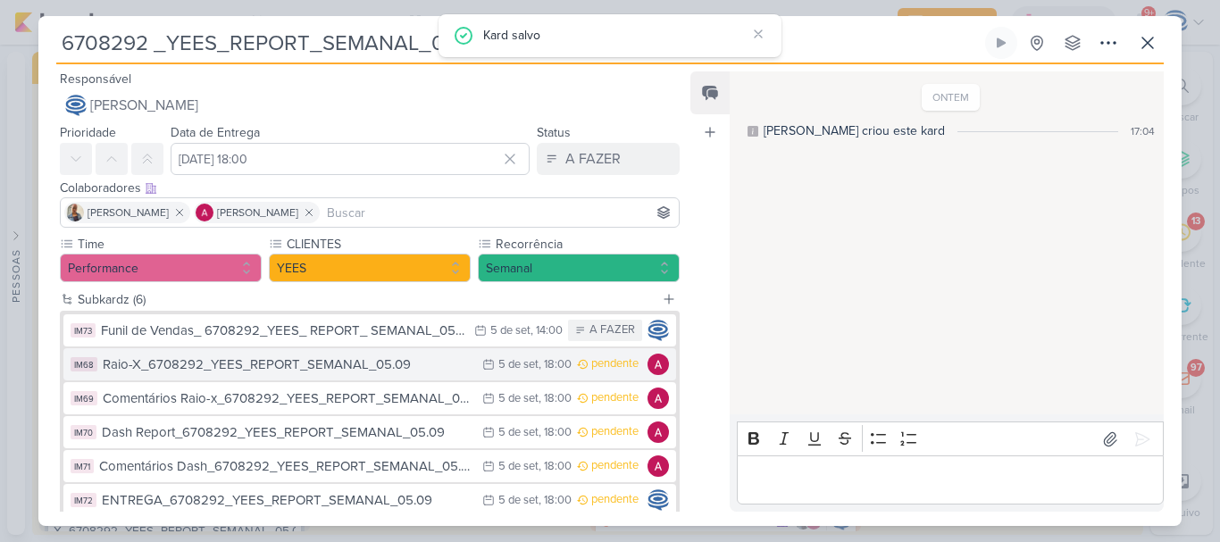
click at [333, 369] on div "Raio-X_6708292_YEES_REPORT_SEMANAL_05.09" at bounding box center [288, 365] width 371 height 21
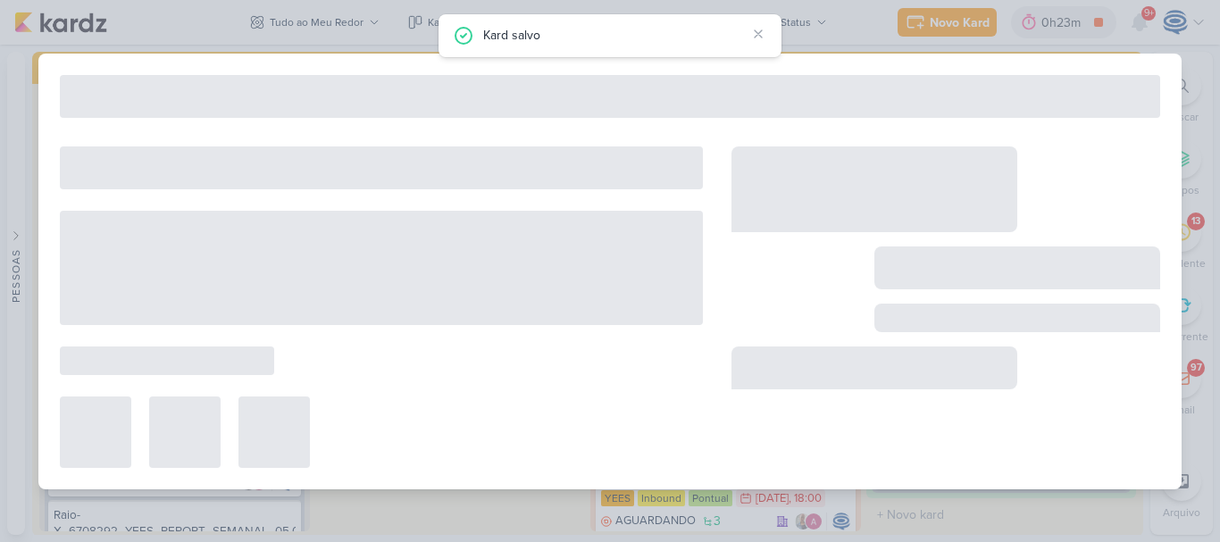
type input "Raio-X_6708292_YEES_REPORT_SEMANAL_05.09"
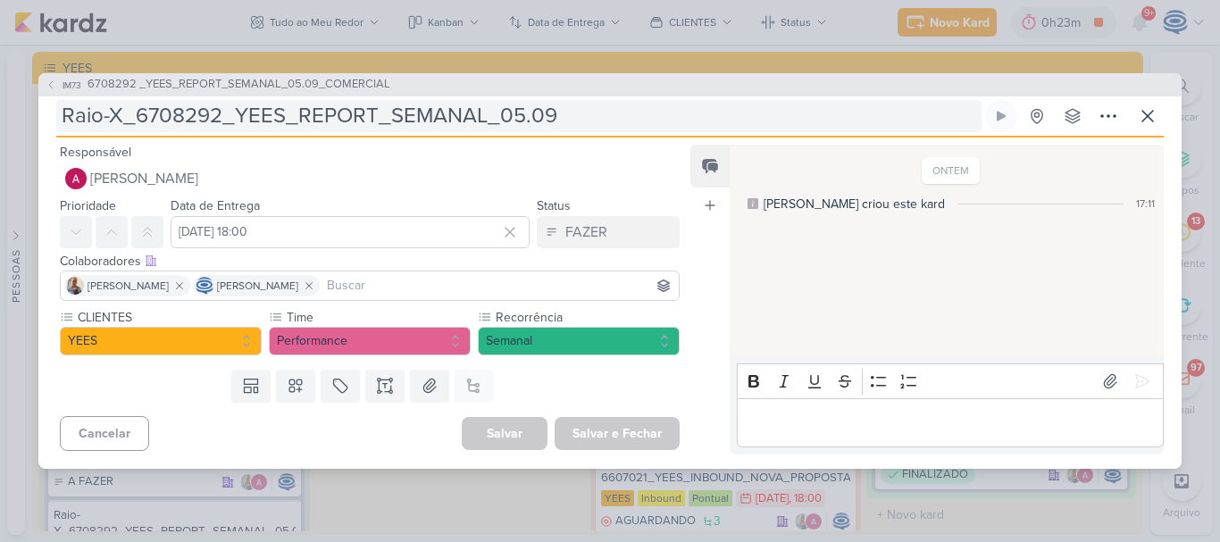
click at [549, 113] on input "Raio-X_6708292_YEES_REPORT_SEMANAL_05.09" at bounding box center [518, 116] width 925 height 32
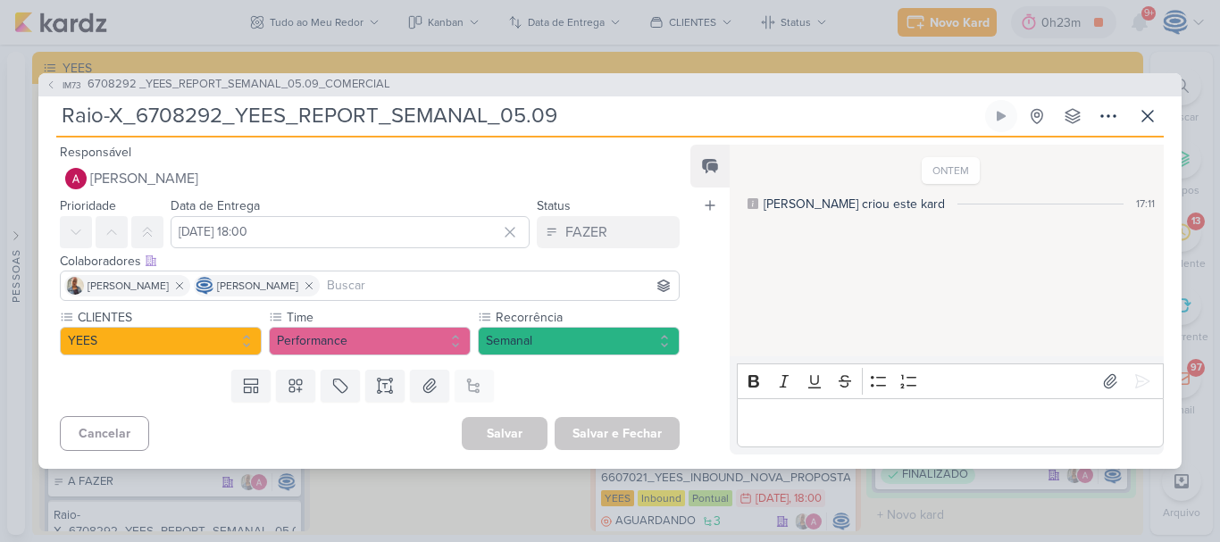
paste input "_COMERCIAL"
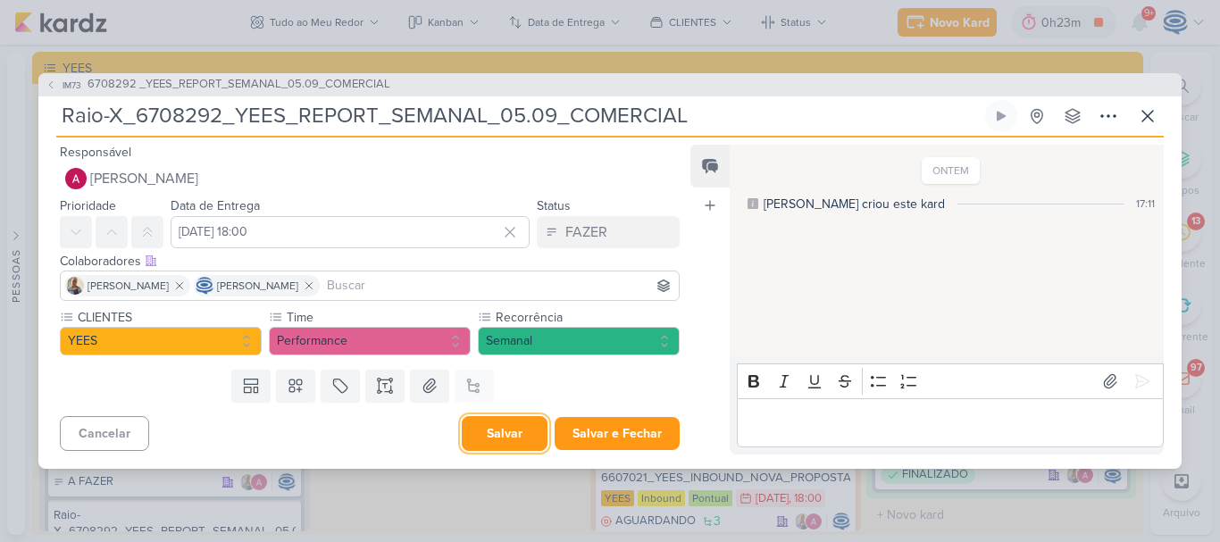
click at [512, 433] on button "Salvar" at bounding box center [505, 433] width 86 height 35
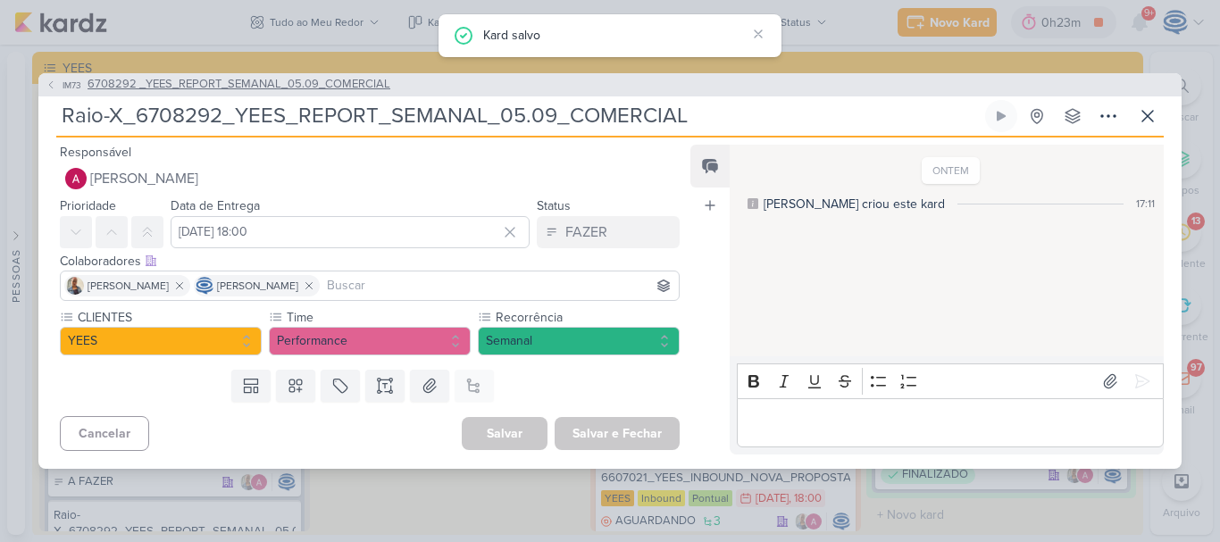
click at [337, 81] on span "6708292 _YEES_REPORT_SEMANAL_05.09_COMERCIAL" at bounding box center [239, 85] width 303 height 18
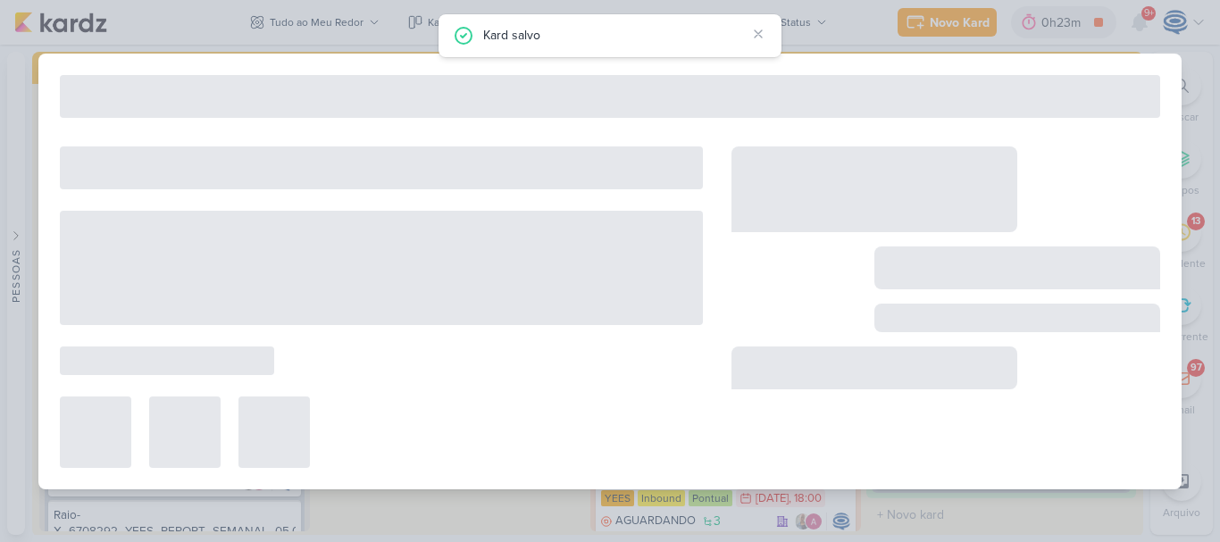
type input "6708292 _YEES_REPORT_SEMANAL_05.09_COMERCIAL"
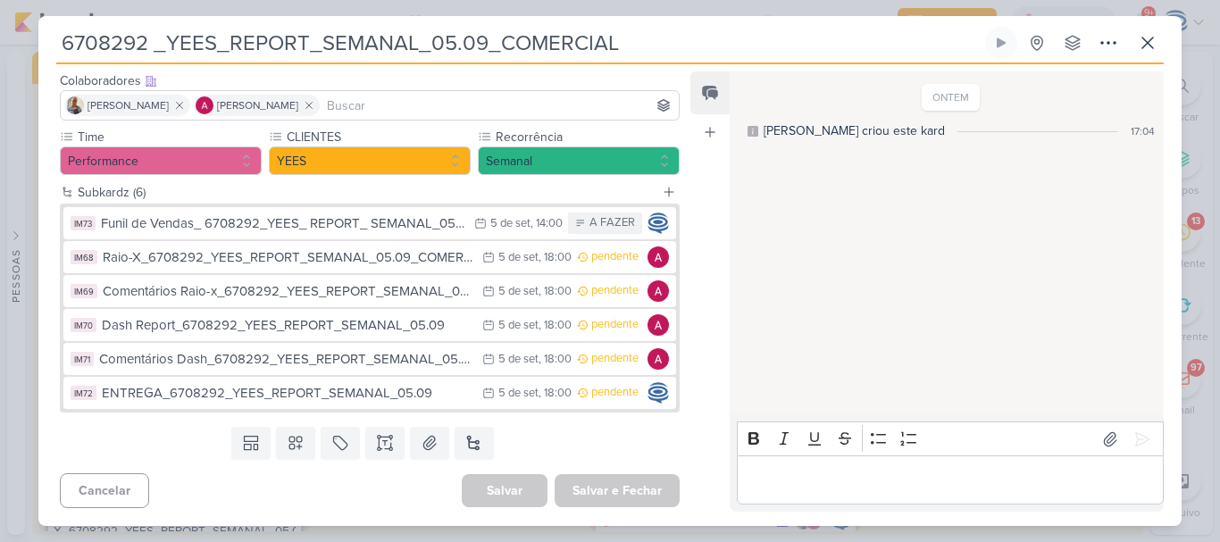
scroll to position [107, 0]
click at [388, 439] on icon at bounding box center [385, 443] width 18 height 18
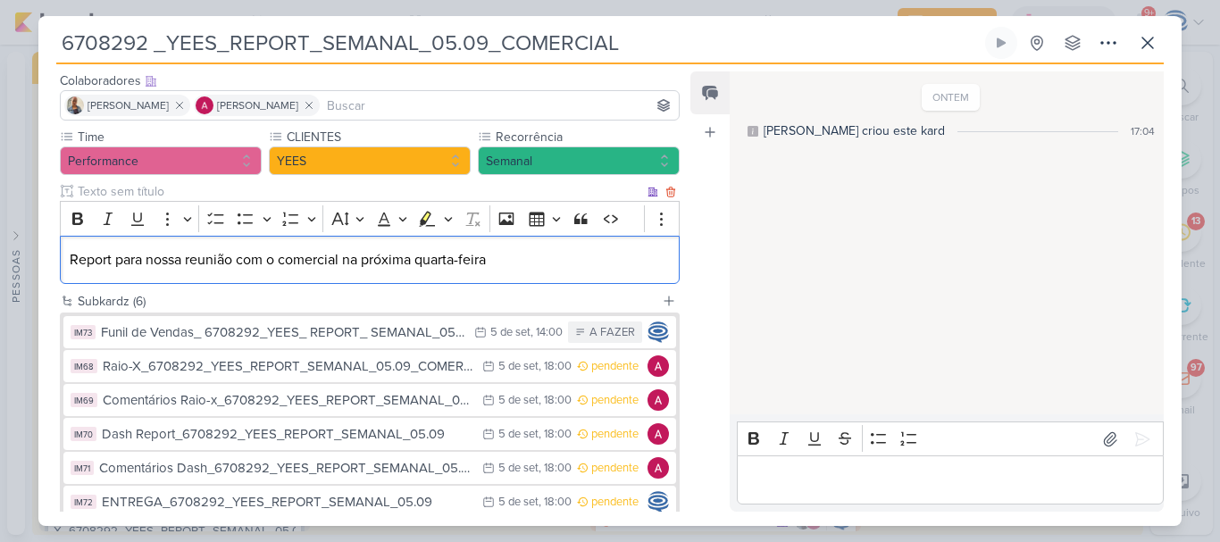
click at [530, 251] on p "Report para nossa reunião com o comercial na próxima quarta-feira" at bounding box center [370, 259] width 600 height 21
click at [561, 261] on p "Report para nossa reunião com o comercial na próxima quarta-feira" at bounding box center [370, 259] width 600 height 21
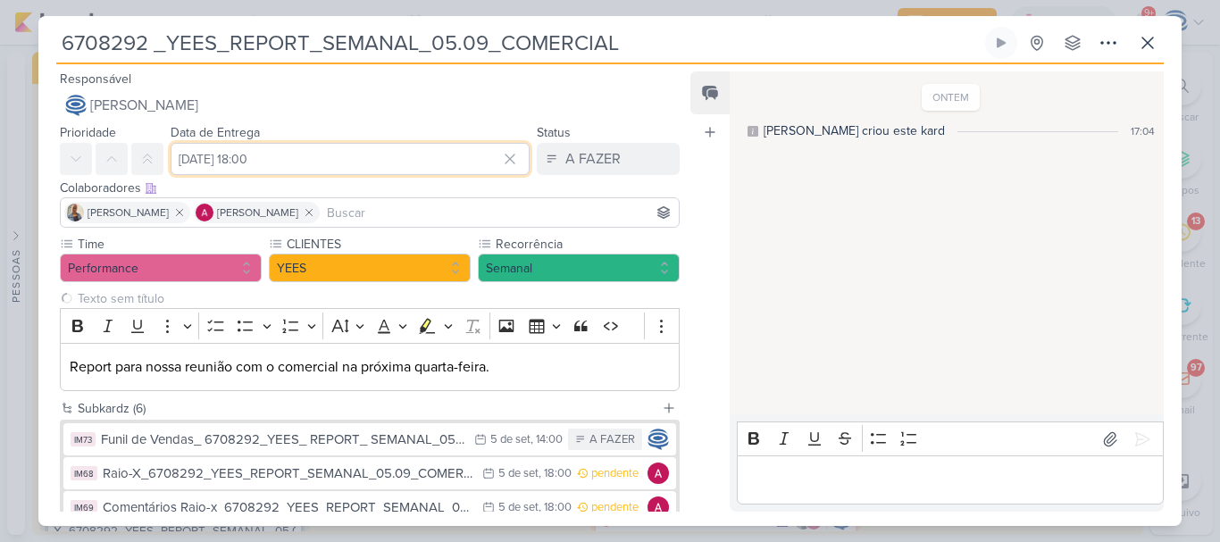
click at [220, 163] on input "[DATE] 18:00" at bounding box center [350, 159] width 359 height 32
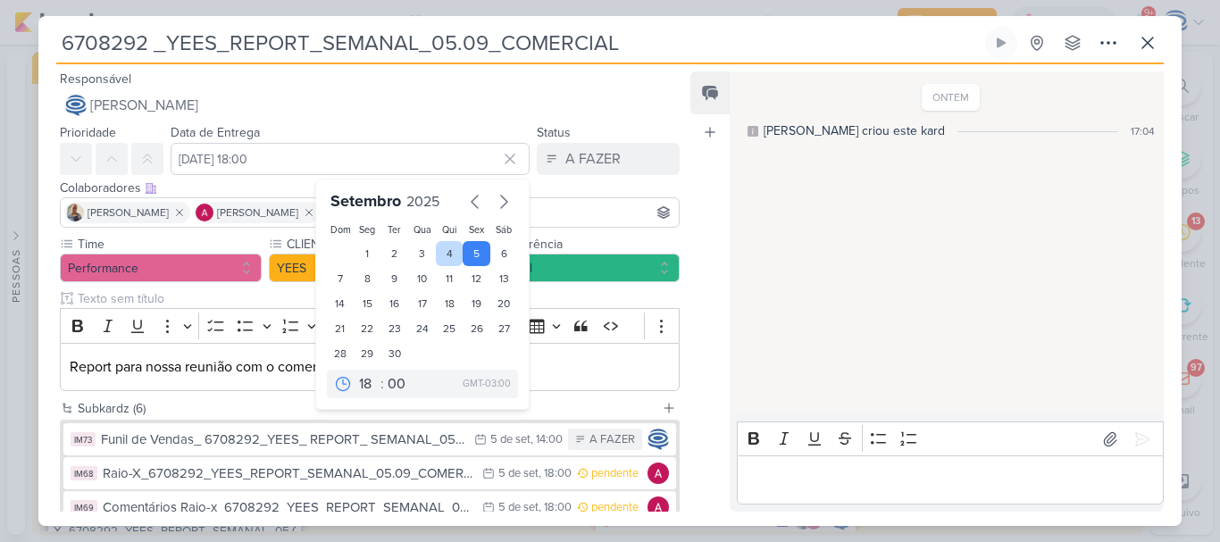
click at [440, 251] on div "4" at bounding box center [450, 253] width 28 height 25
click at [367, 253] on div "1" at bounding box center [368, 253] width 28 height 25
type input "[DATE] 18:00"
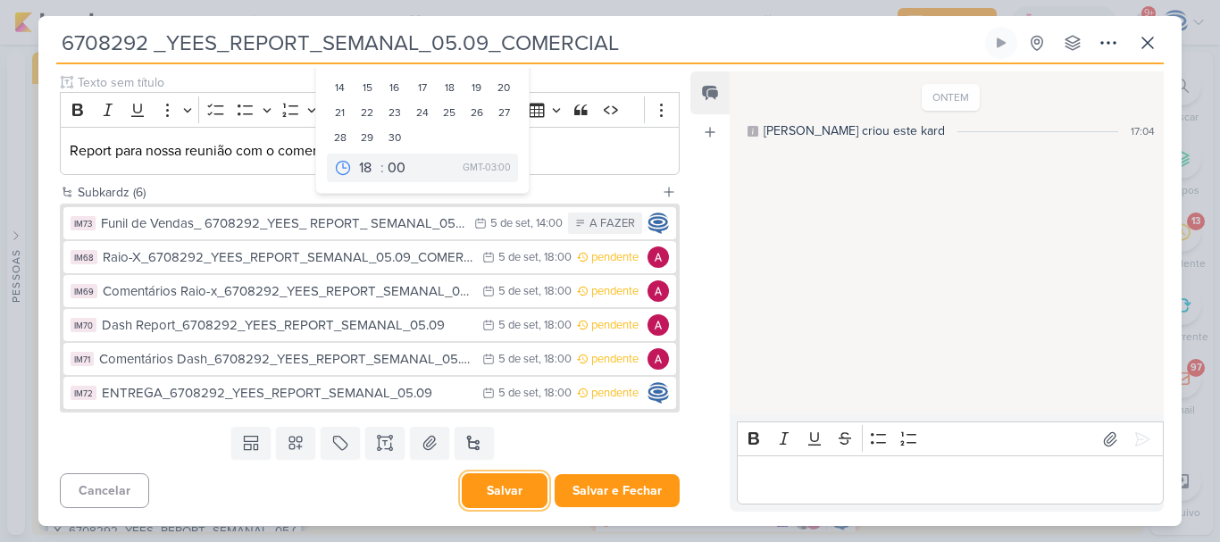
click at [495, 493] on button "Salvar" at bounding box center [505, 490] width 86 height 35
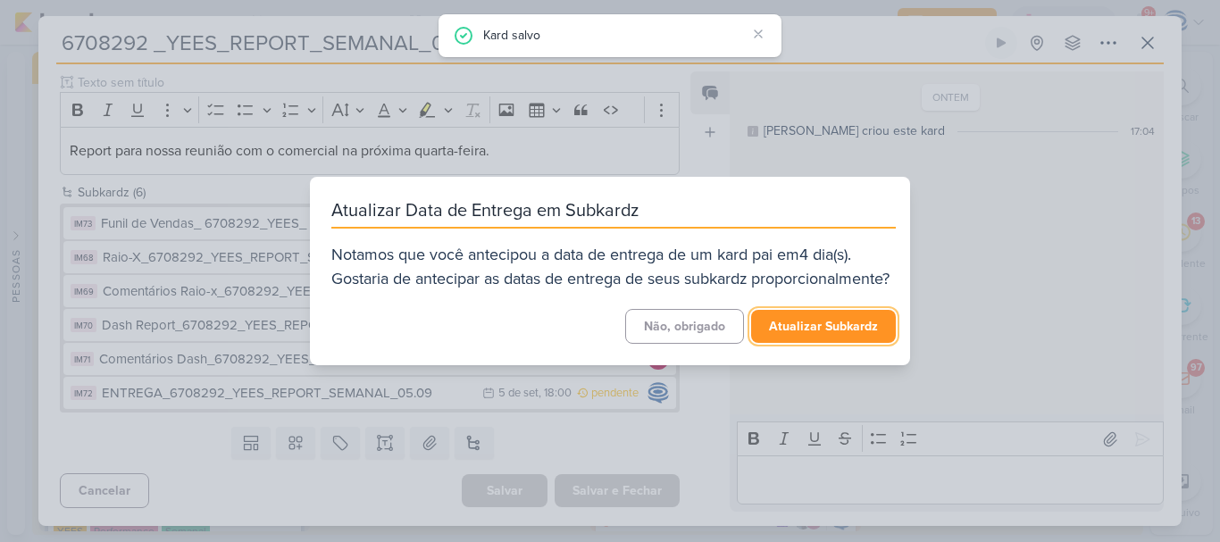
click at [775, 340] on button "Atualizar Subkardz" at bounding box center [823, 326] width 145 height 33
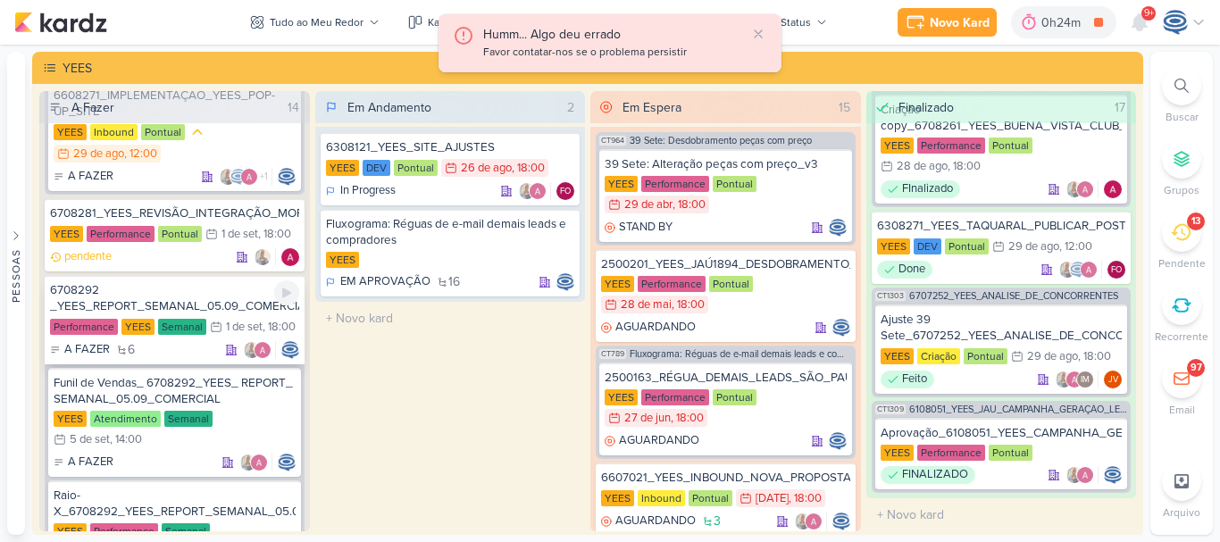
click at [209, 288] on div "6708292 _YEES_REPORT_SEMANAL_05.09_COMERCIAL" at bounding box center [174, 298] width 249 height 32
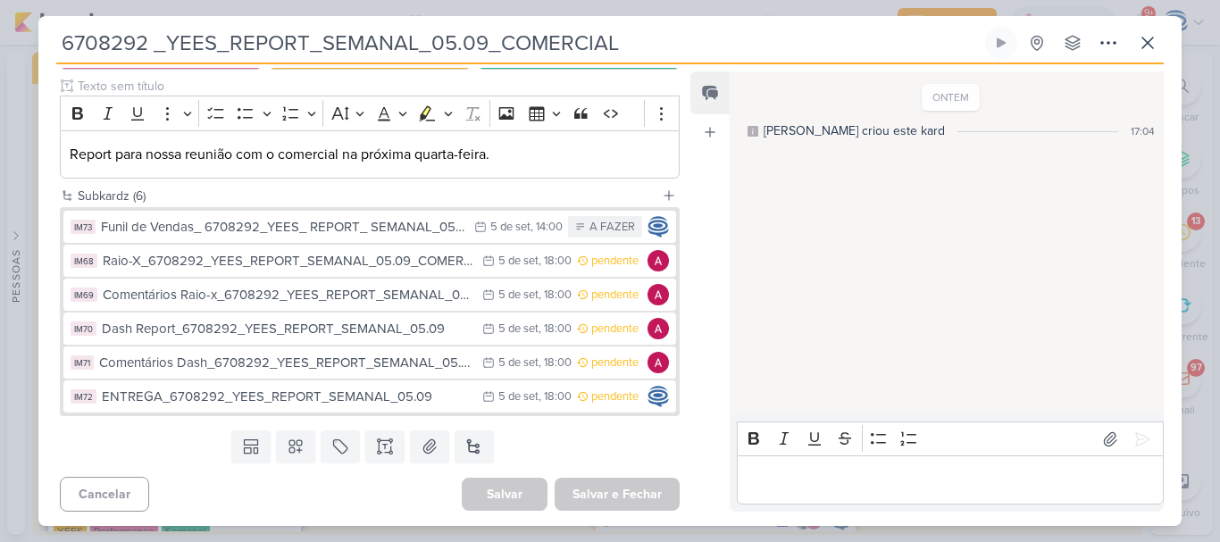
scroll to position [195, 0]
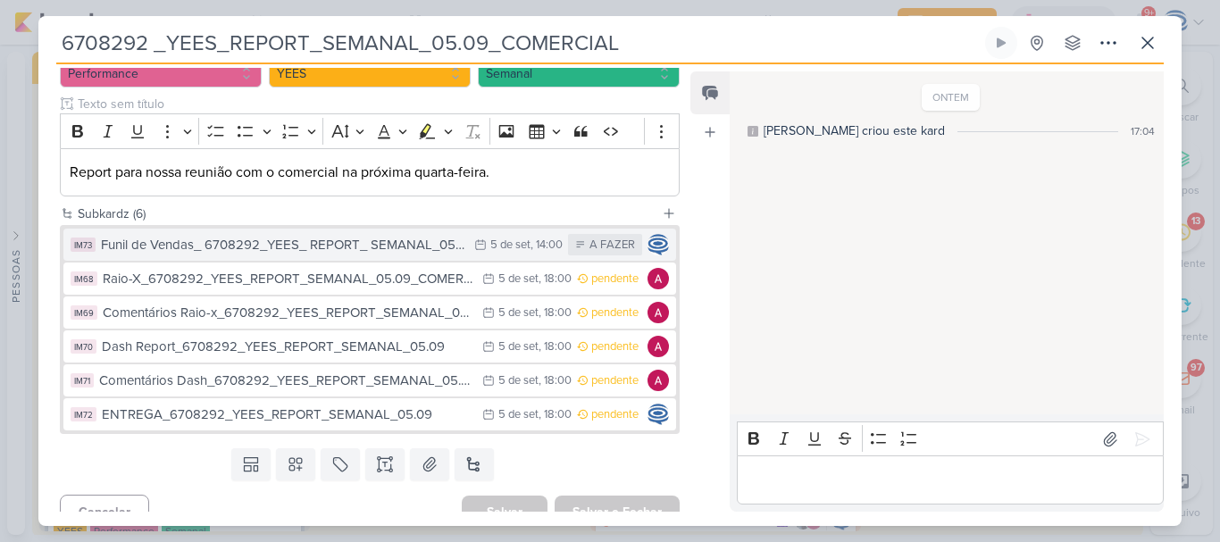
click at [338, 252] on div "Funil de Vendas_ 6708292_YEES_ REPORT_ SEMANAL_05.09_COMERCIAL" at bounding box center [283, 245] width 364 height 21
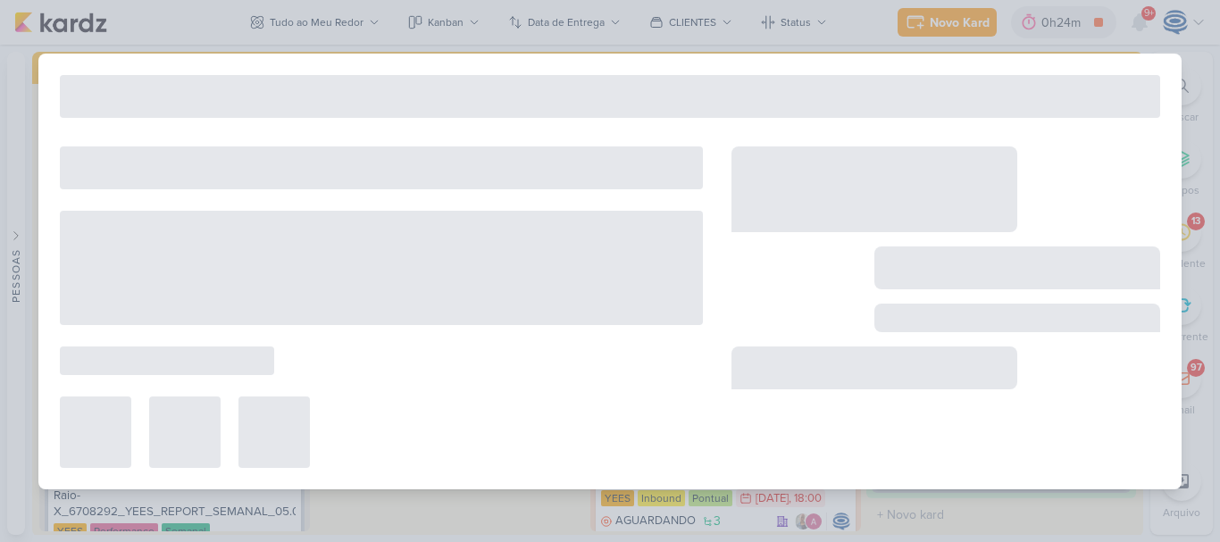
type input "Funil de Vendas_ 6708292_YEES_ REPORT_ SEMANAL_05.09_COMERCIAL"
type input "[DATE] 14:00"
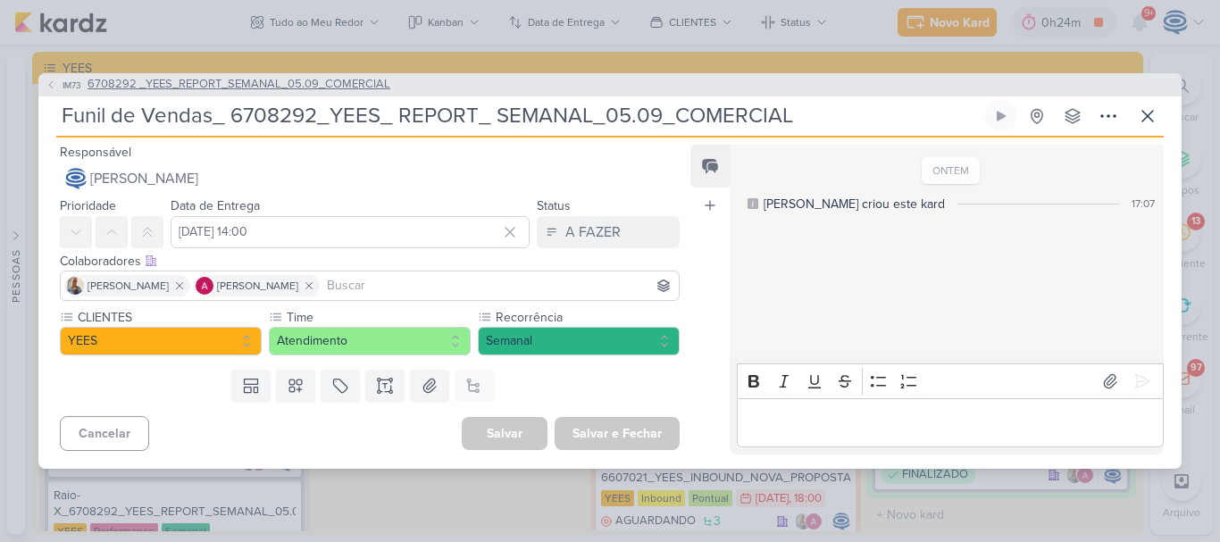
click at [254, 84] on span "6708292 _YEES_REPORT_SEMANAL_05.09_COMERCIAL" at bounding box center [239, 85] width 303 height 18
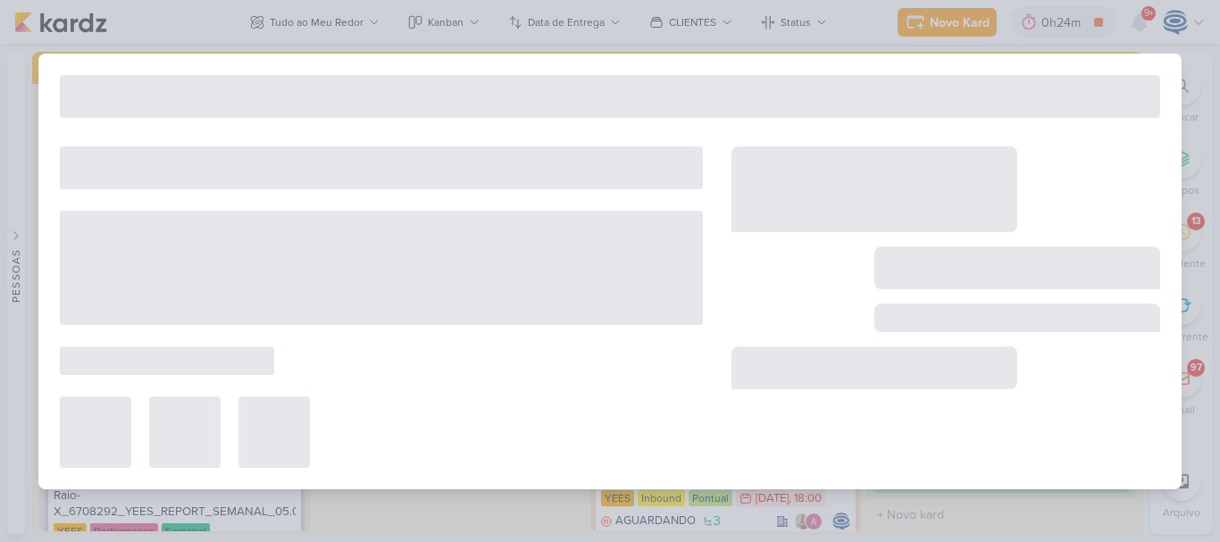
type input "6708292 _YEES_REPORT_SEMANAL_05.09_COMERCIAL"
type input "[DATE] 18:00"
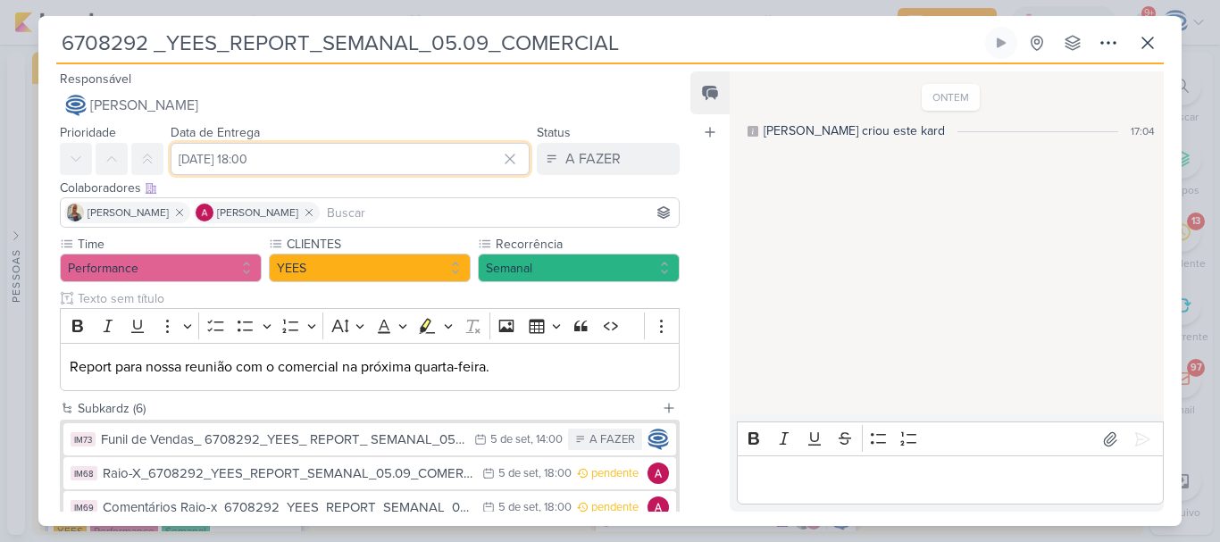
click at [396, 154] on input "[DATE] 18:00" at bounding box center [350, 159] width 359 height 32
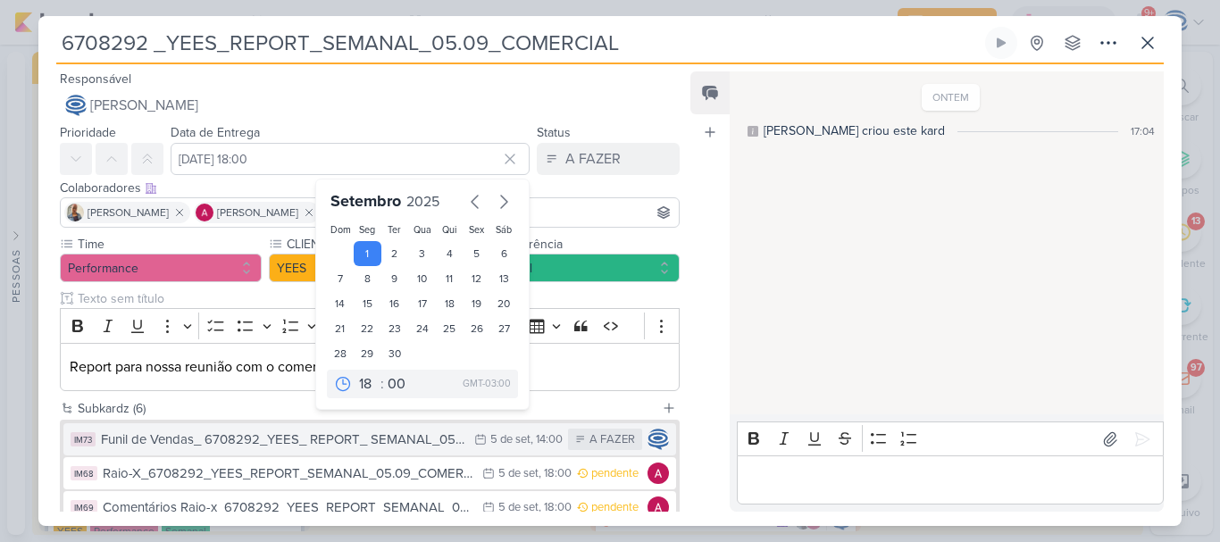
click at [437, 445] on div "Funil de Vendas_ 6708292_YEES_ REPORT_ SEMANAL_05.09_COMERCIAL" at bounding box center [283, 440] width 364 height 21
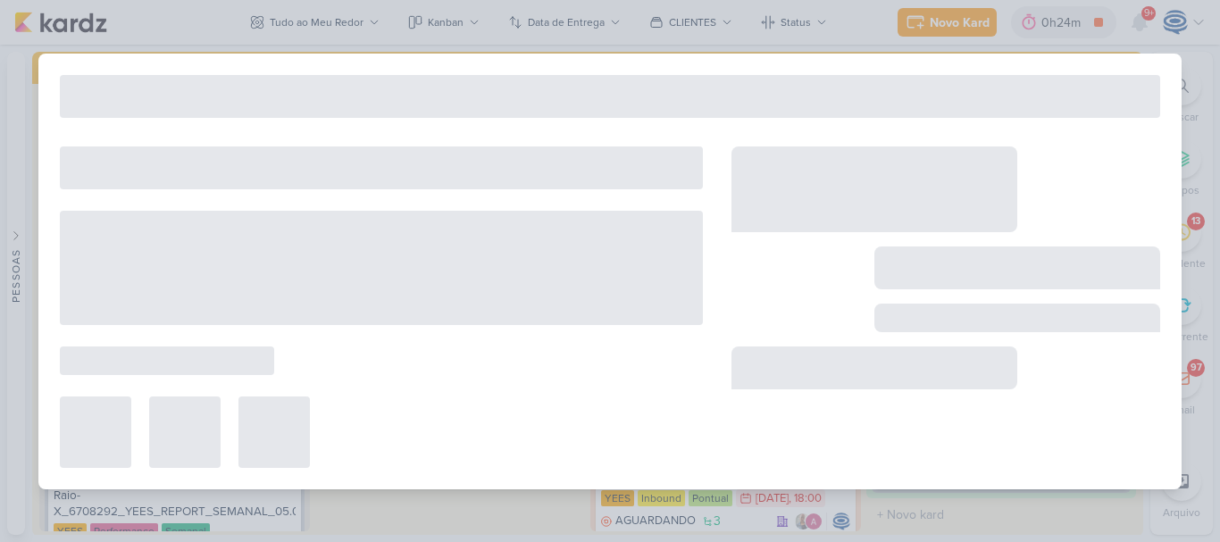
type input "Funil de Vendas_ 6708292_YEES_ REPORT_ SEMANAL_05.09_COMERCIAL"
type input "[DATE] 14:00"
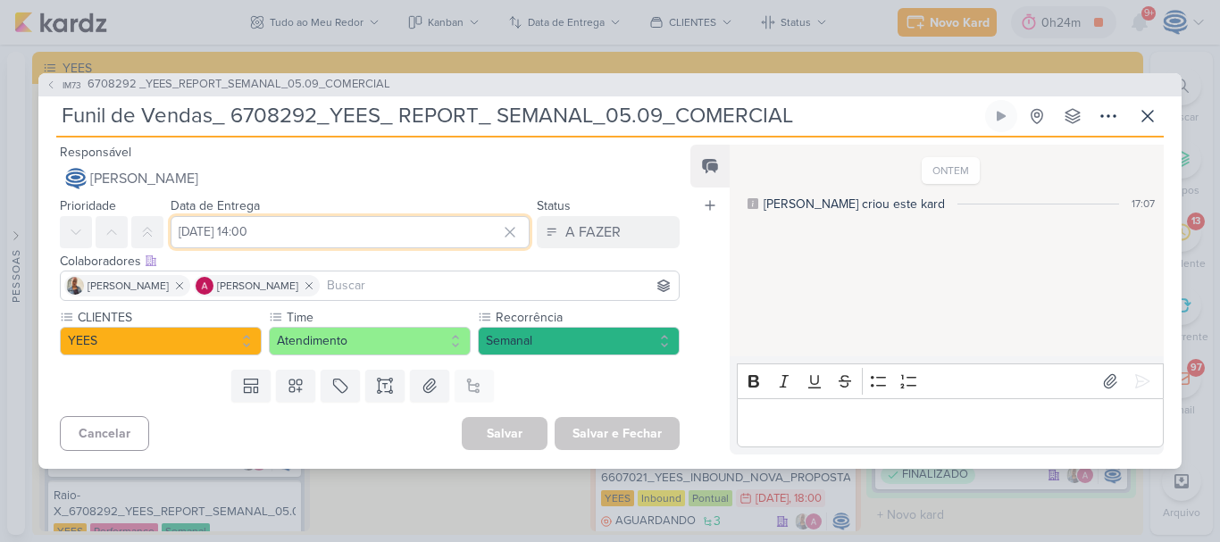
click at [231, 220] on input "[DATE] 14:00" at bounding box center [350, 232] width 359 height 32
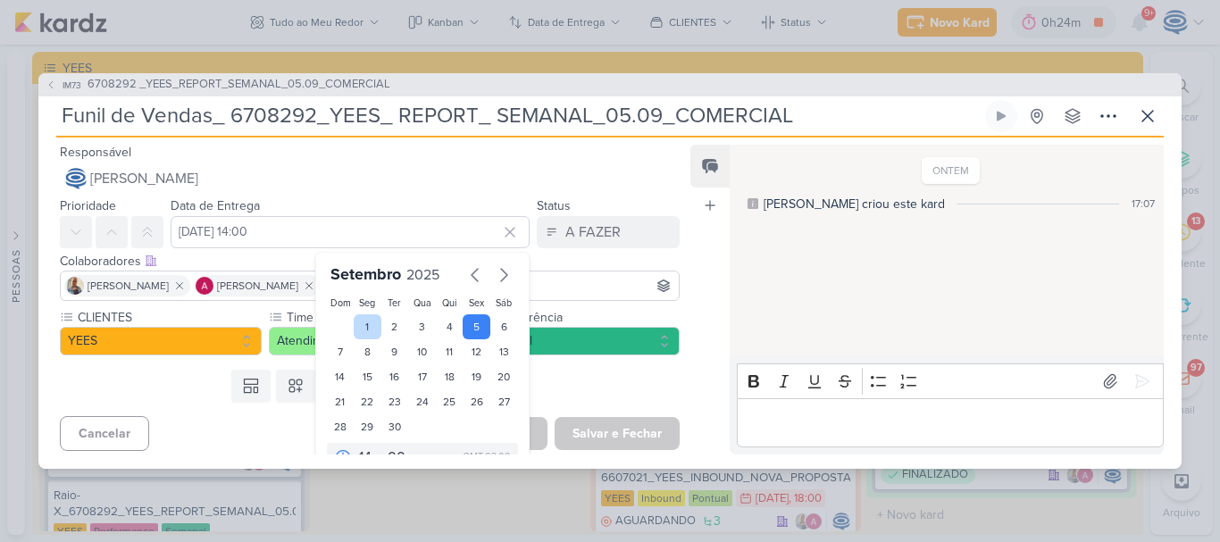
click at [355, 325] on div "1" at bounding box center [368, 326] width 28 height 25
type input "[DATE] 14:00"
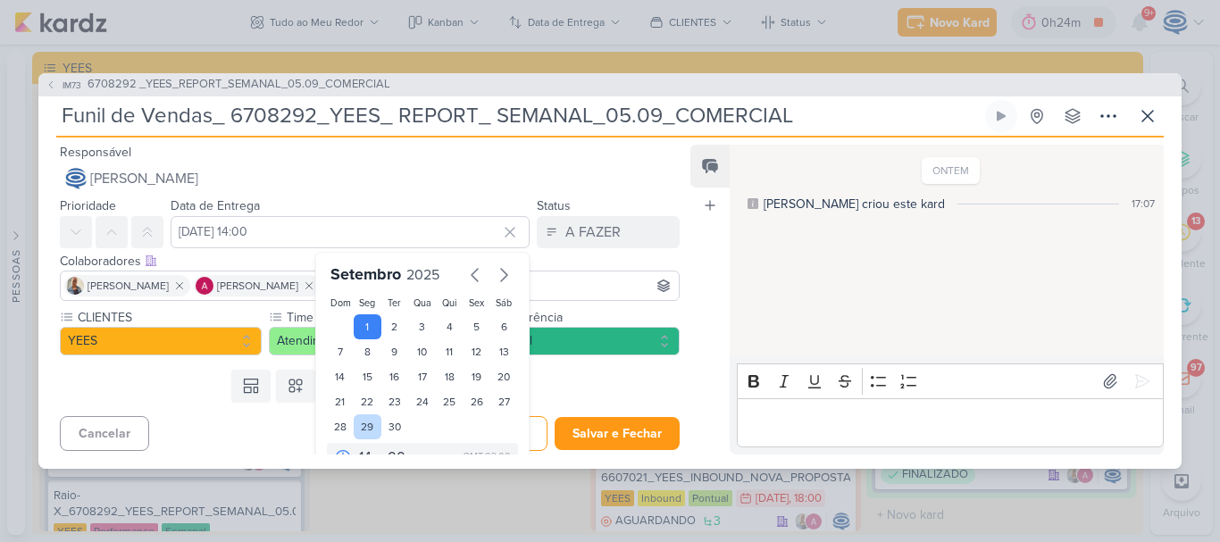
scroll to position [29, 0]
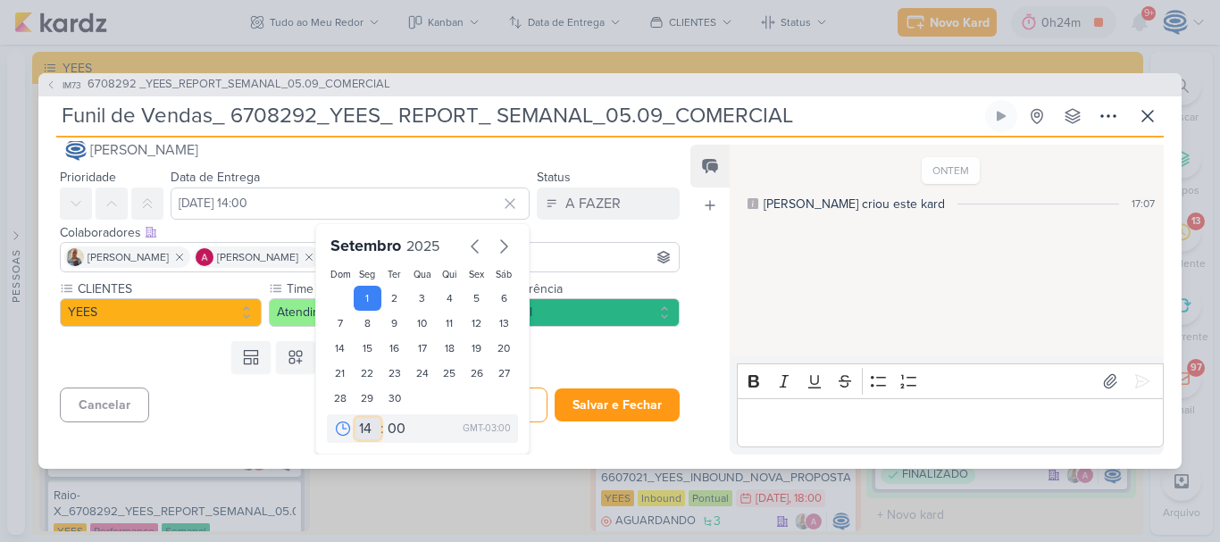
click at [358, 430] on select "00 01 02 03 04 05 06 07 08 09 10 11 12 13 14 15 16 17 18 19 20 21 22 23" at bounding box center [367, 428] width 25 height 21
select select "18"
click at [355, 418] on select "00 01 02 03 04 05 06 07 08 09 10 11 12 13 14 15 16 17 18 19 20 21 22 23" at bounding box center [367, 428] width 25 height 21
type input "[DATE] 18:00"
click at [557, 463] on div "Responsável [PERSON_NAME] Nenhum contato encontrado create new contact Novo Con…" at bounding box center [609, 303] width 1143 height 331
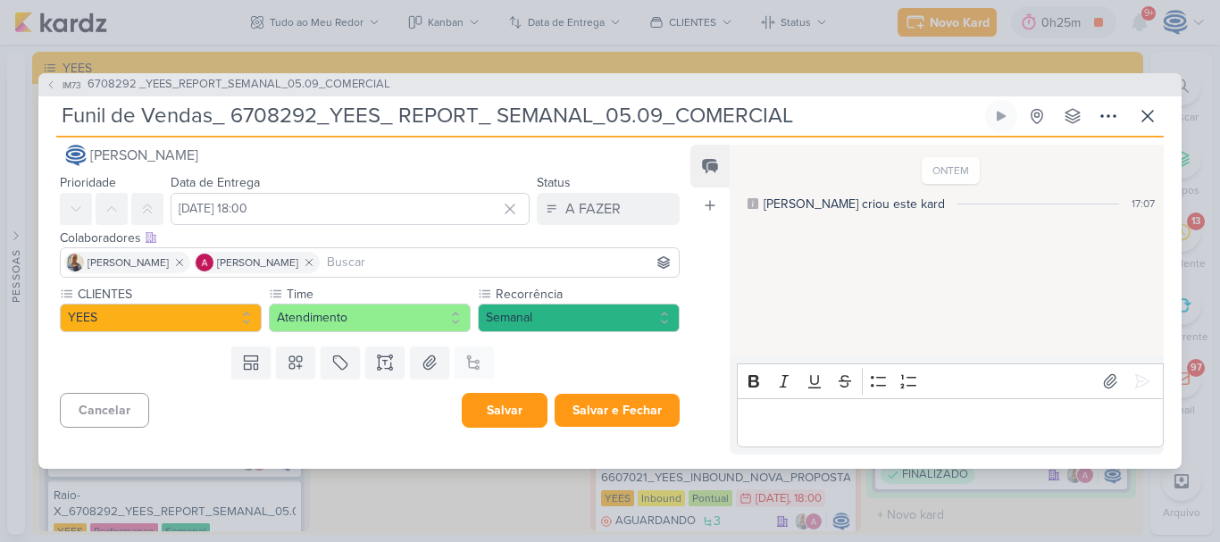
scroll to position [0, 0]
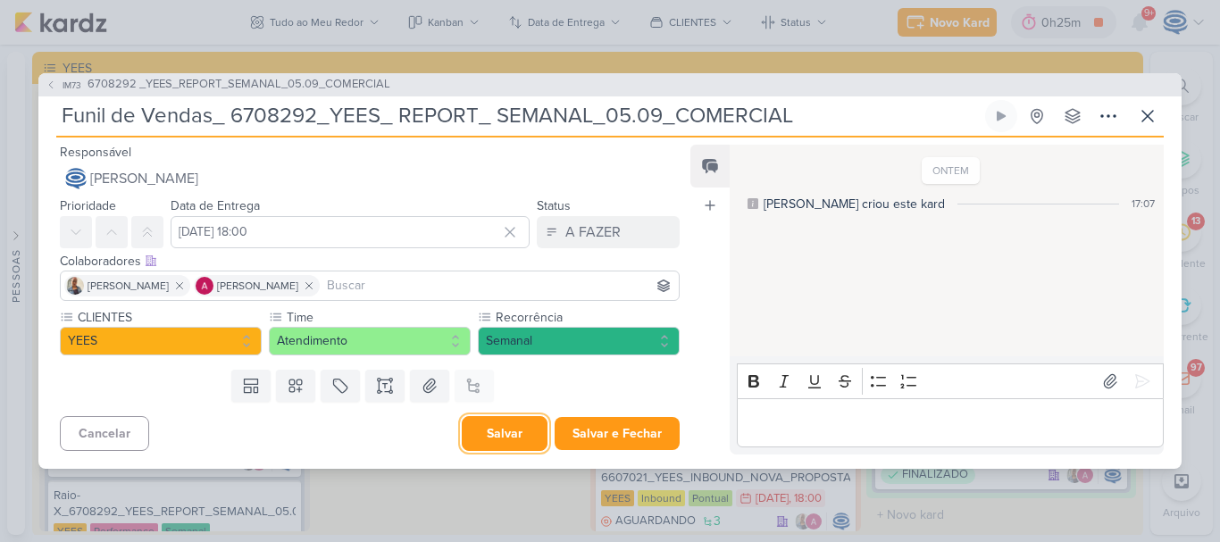
click at [506, 438] on button "Salvar" at bounding box center [505, 433] width 86 height 35
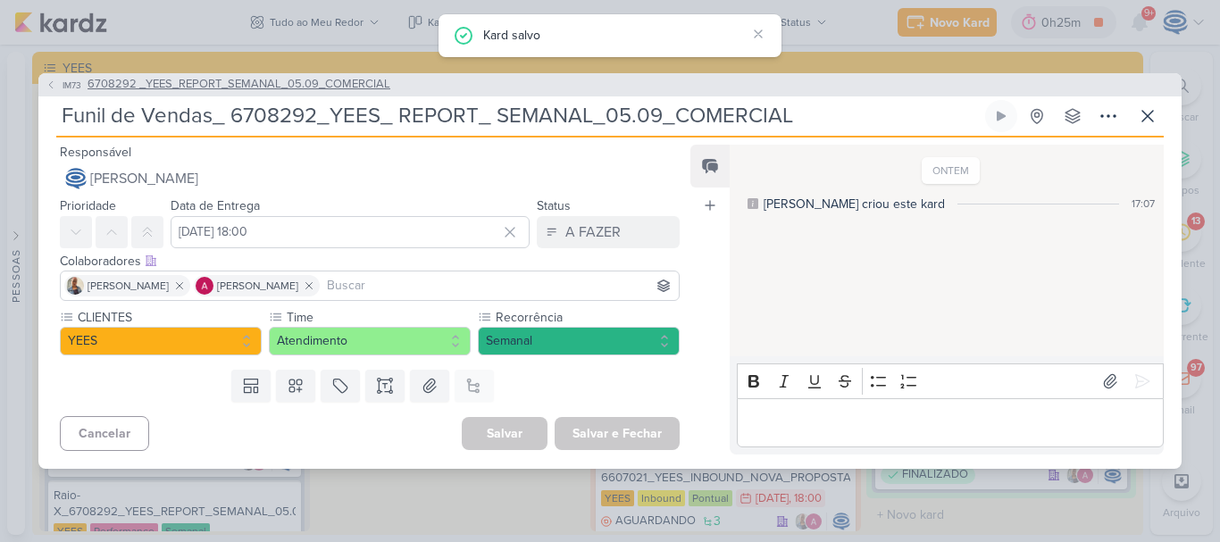
click at [287, 80] on span "6708292 _YEES_REPORT_SEMANAL_05.09_COMERCIAL" at bounding box center [239, 85] width 303 height 18
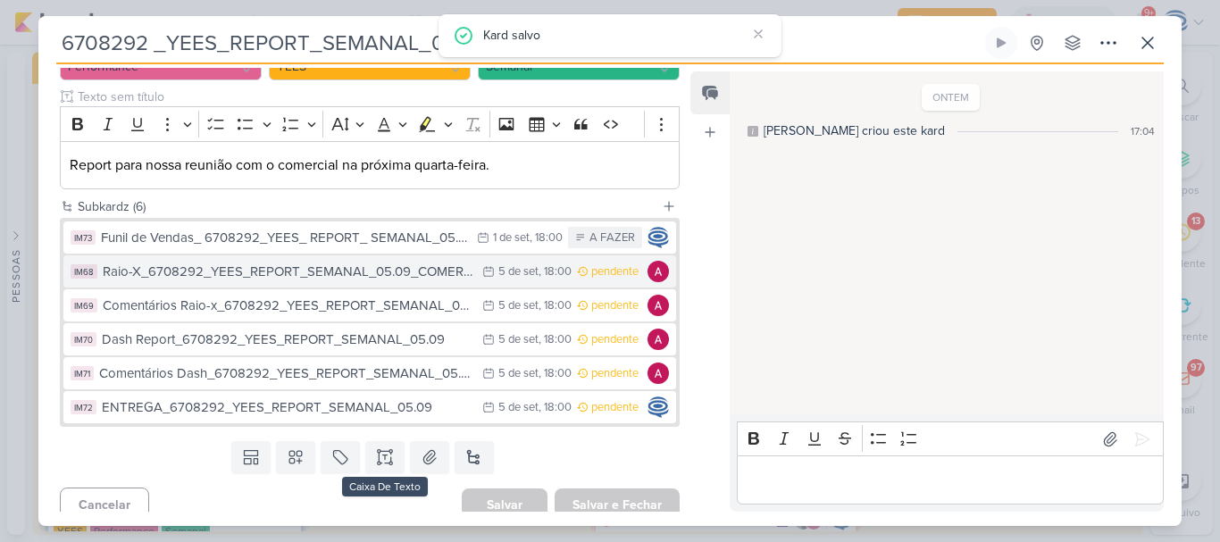
scroll to position [203, 0]
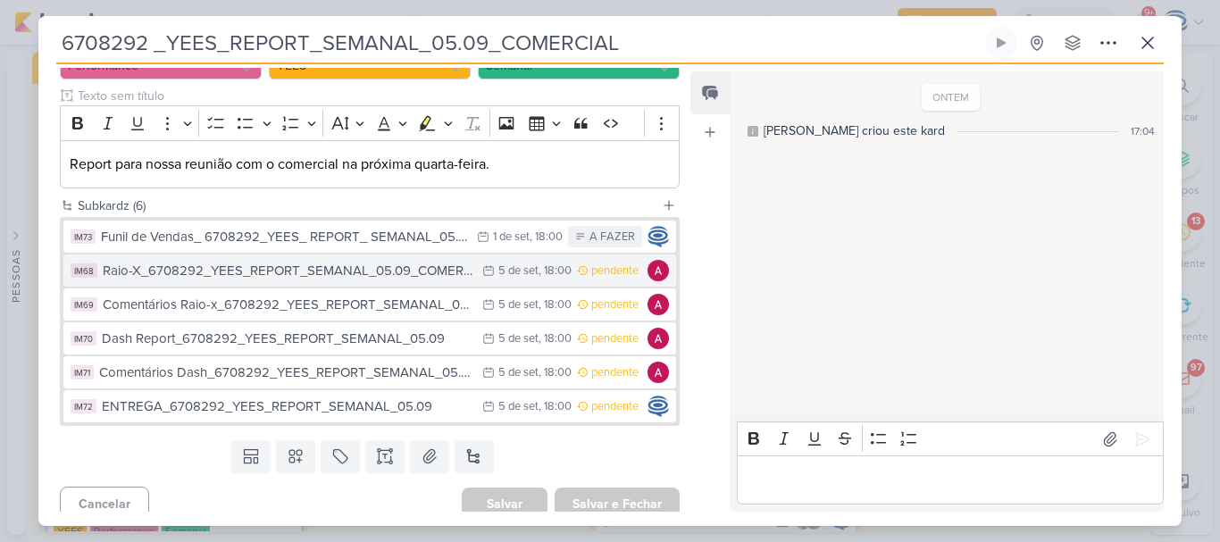
click at [386, 283] on button "IM68 Raio-X_6708292_YEES_REPORT_SEMANAL_05.09_COMERCIAL 5/9 [DATE] 18:00 penden…" at bounding box center [369, 271] width 613 height 32
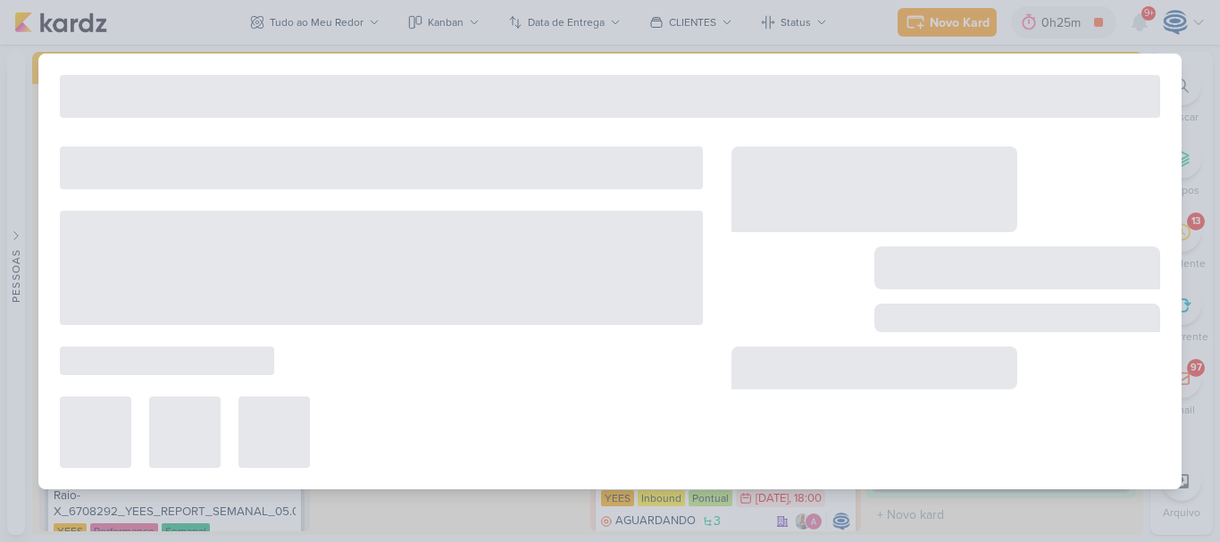
type input "Raio-X_6708292_YEES_REPORT_SEMANAL_05.09_COMERCIAL"
type input "[DATE] 18:00"
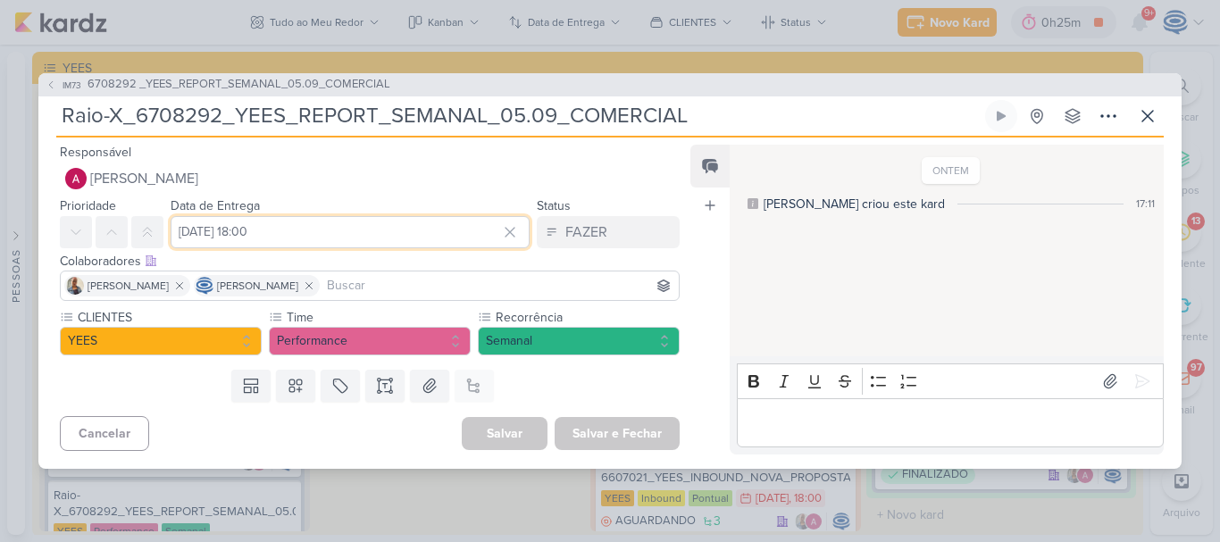
click at [307, 227] on input "[DATE] 18:00" at bounding box center [350, 232] width 359 height 32
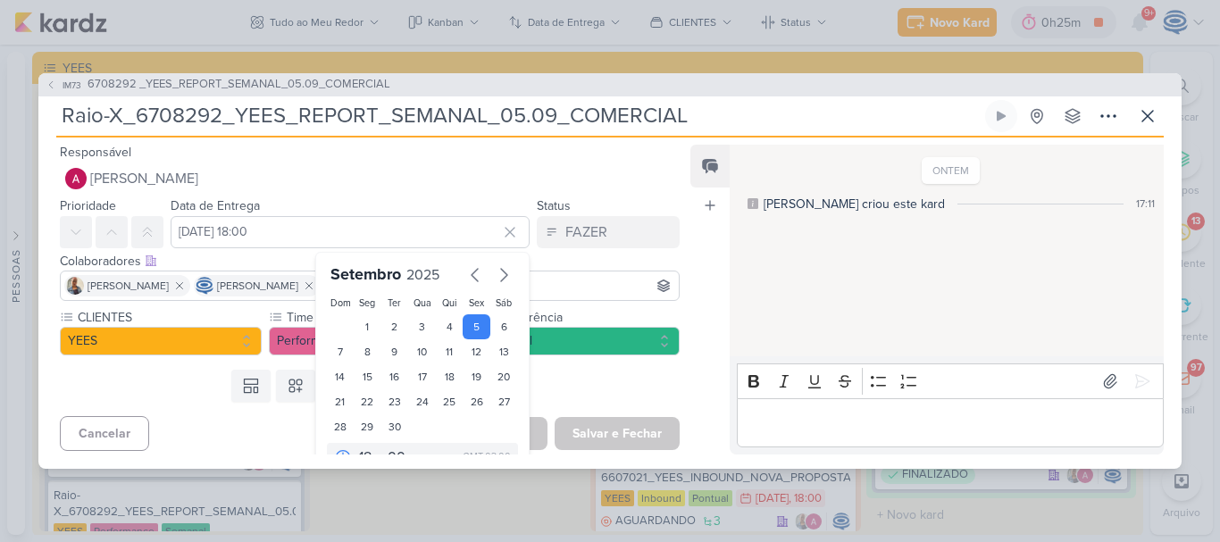
drag, startPoint x: 743, startPoint y: 124, endPoint x: 138, endPoint y: 121, distance: 604.6
click at [138, 121] on input "Raio-X_6708292_YEES_REPORT_SEMANAL_05.09_COMERCIAL" at bounding box center [518, 116] width 925 height 32
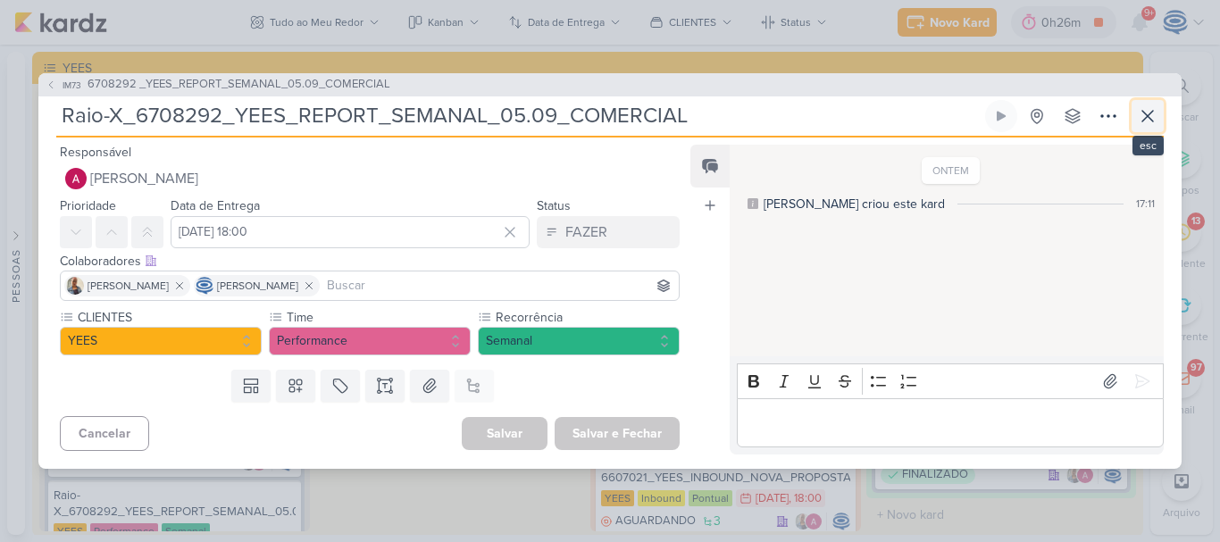
click at [1154, 120] on icon at bounding box center [1147, 115] width 21 height 21
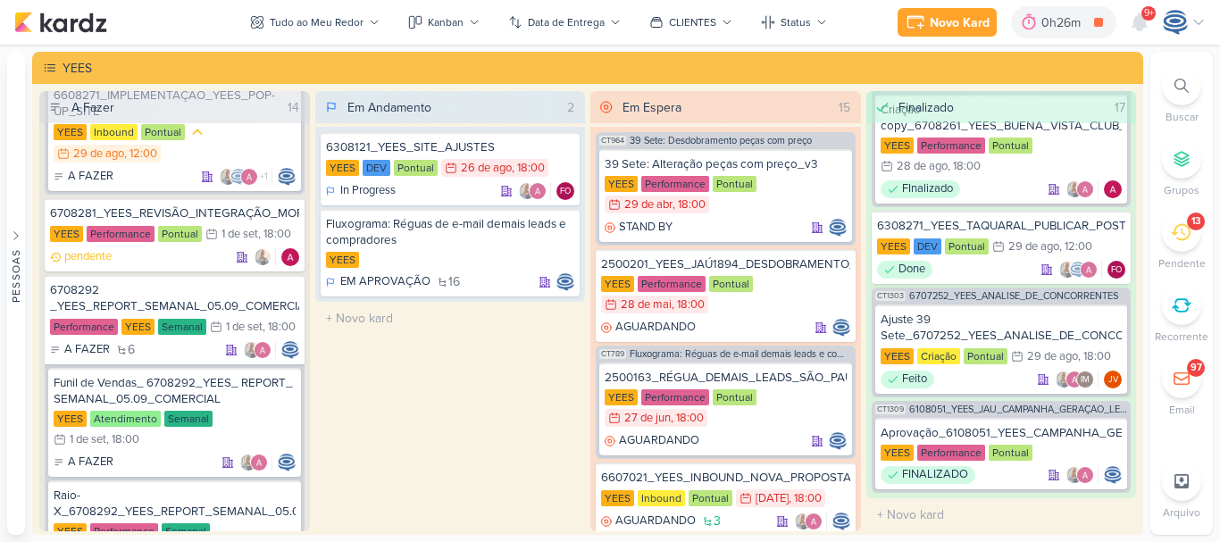
click at [1173, 93] on div at bounding box center [1181, 85] width 39 height 39
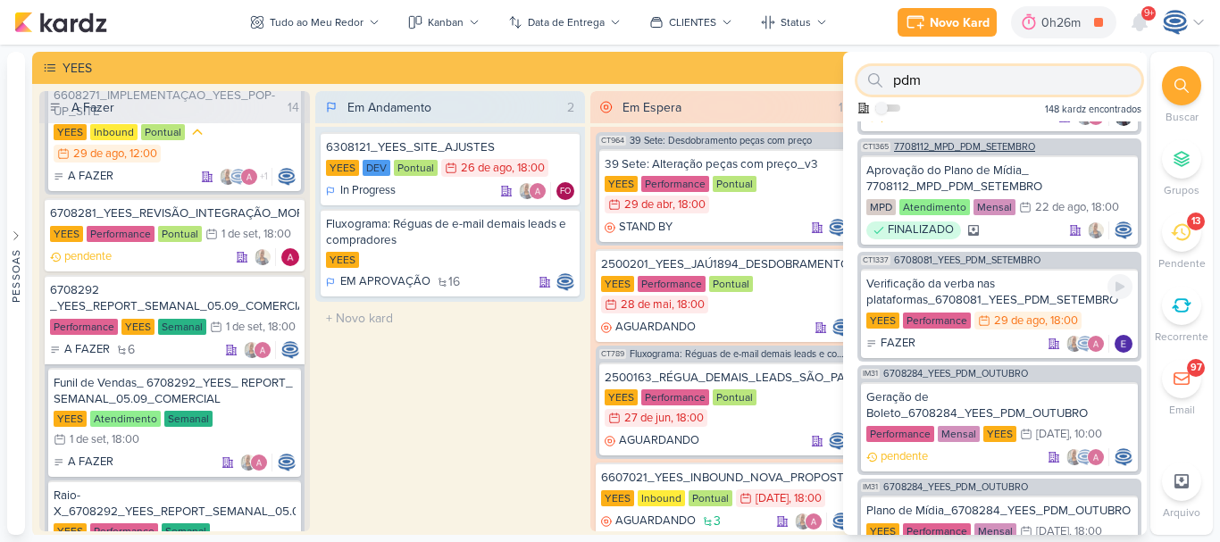
scroll to position [119, 0]
type input "pdm"
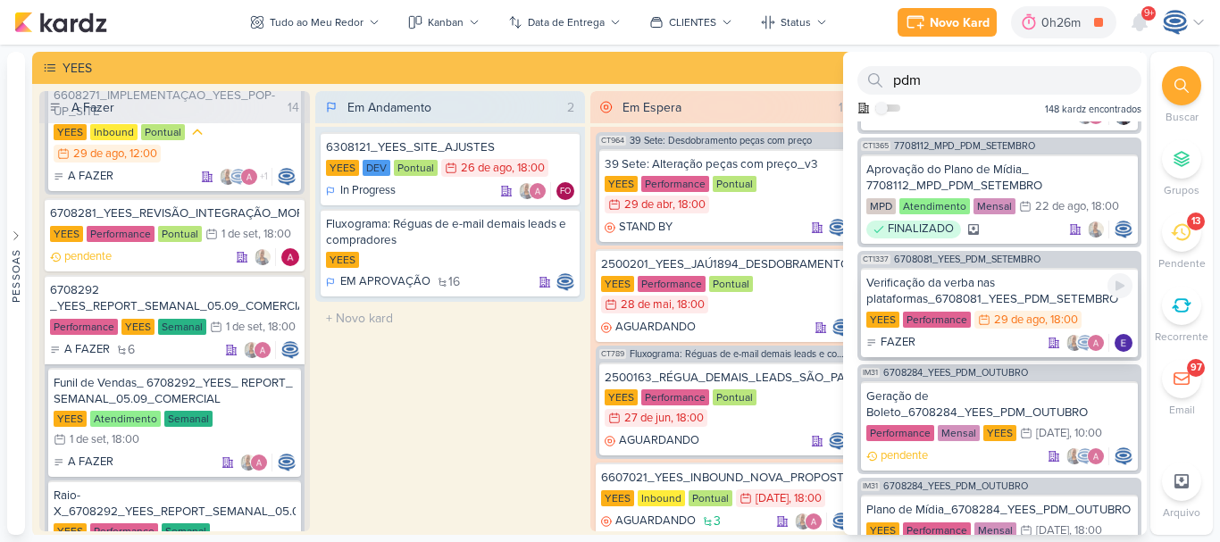
click at [963, 288] on div "Verificação da verba nas plataformas_6708081_YEES_PDM_SETEMBRO" at bounding box center [999, 291] width 266 height 32
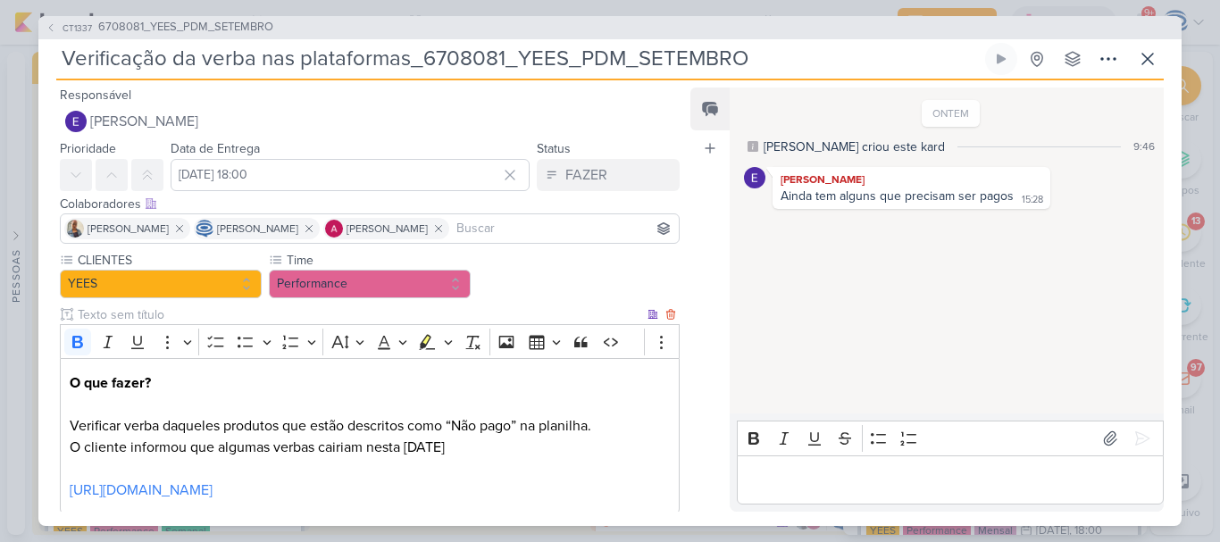
scroll to position [123, 0]
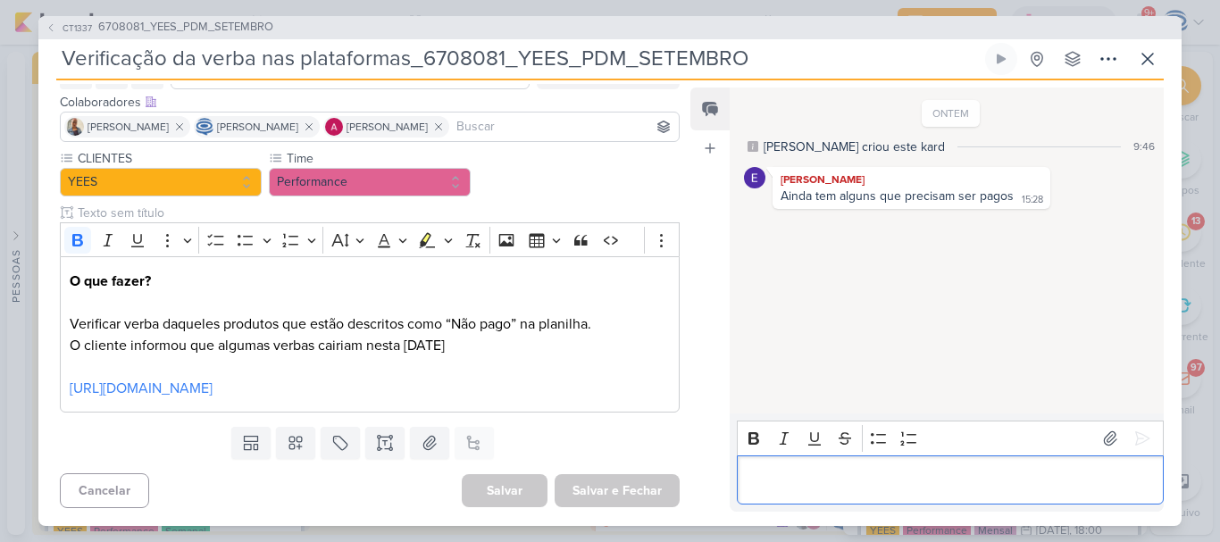
click at [770, 471] on p "Editor editing area: main" at bounding box center [950, 479] width 408 height 21
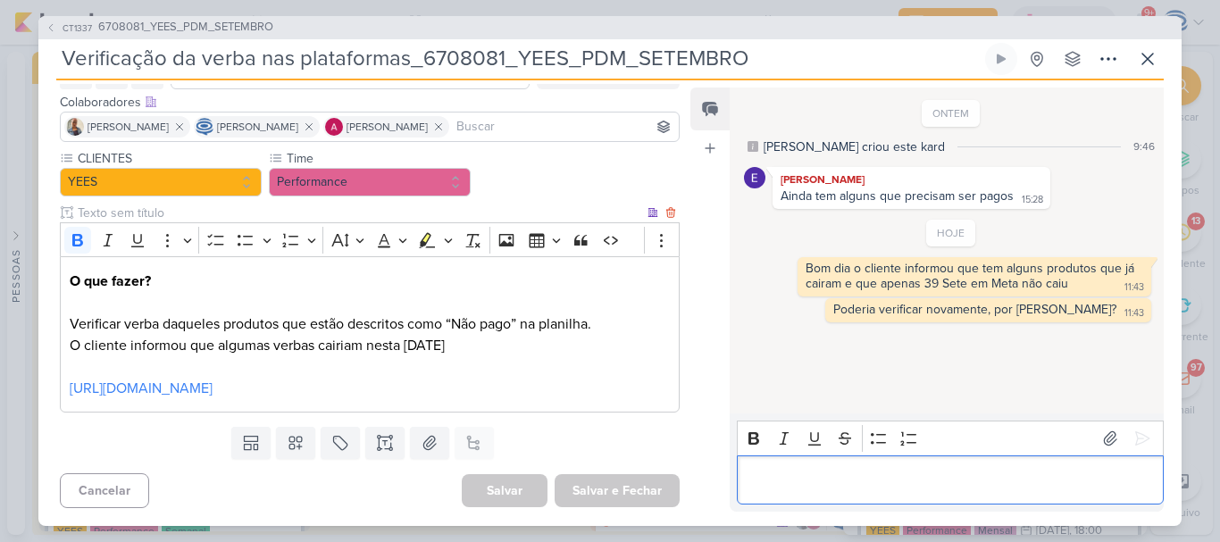
scroll to position [0, 0]
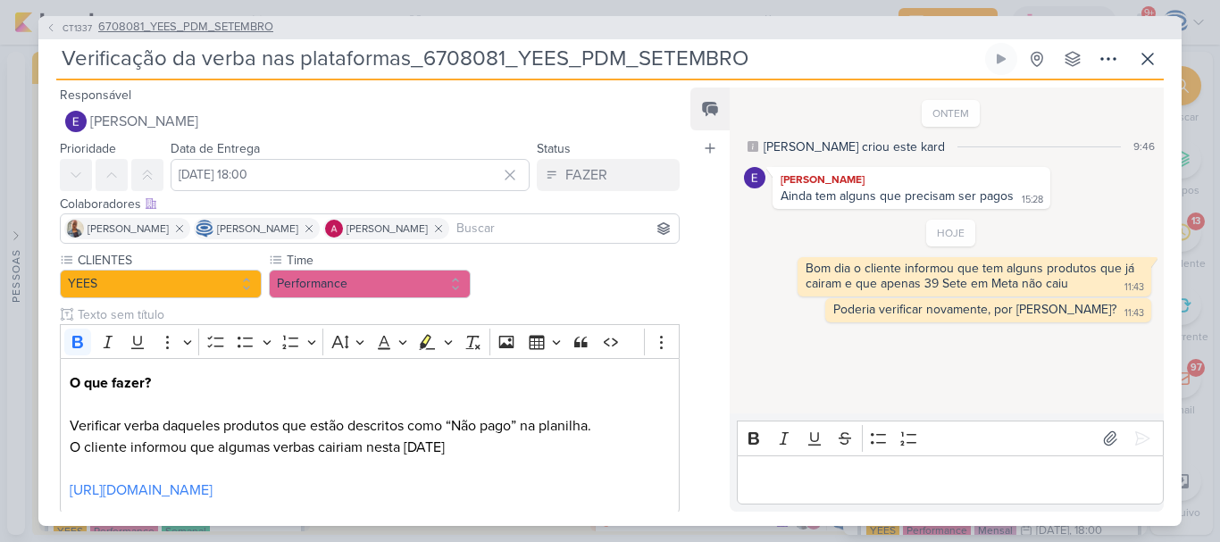
click at [238, 26] on div "CT1337 6708081_YEES_PDM_SETEMBRO" at bounding box center [609, 27] width 1143 height 23
click at [238, 26] on span "6708081_YEES_PDM_SETEMBRO" at bounding box center [185, 28] width 175 height 18
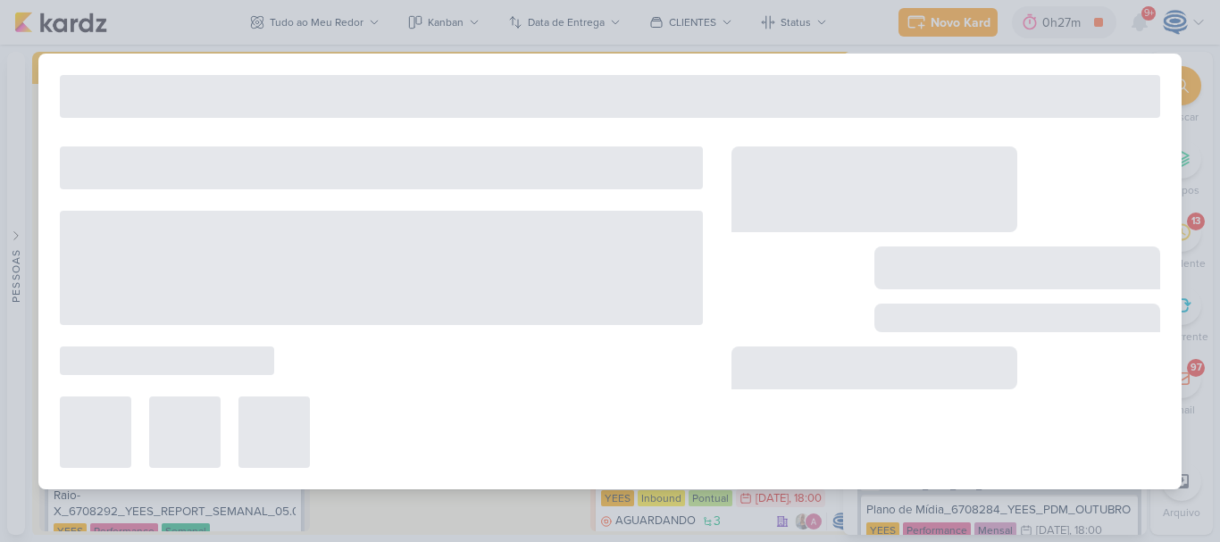
type input "6708081_YEES_PDM_SETEMBRO"
type input "[DATE] 18:00"
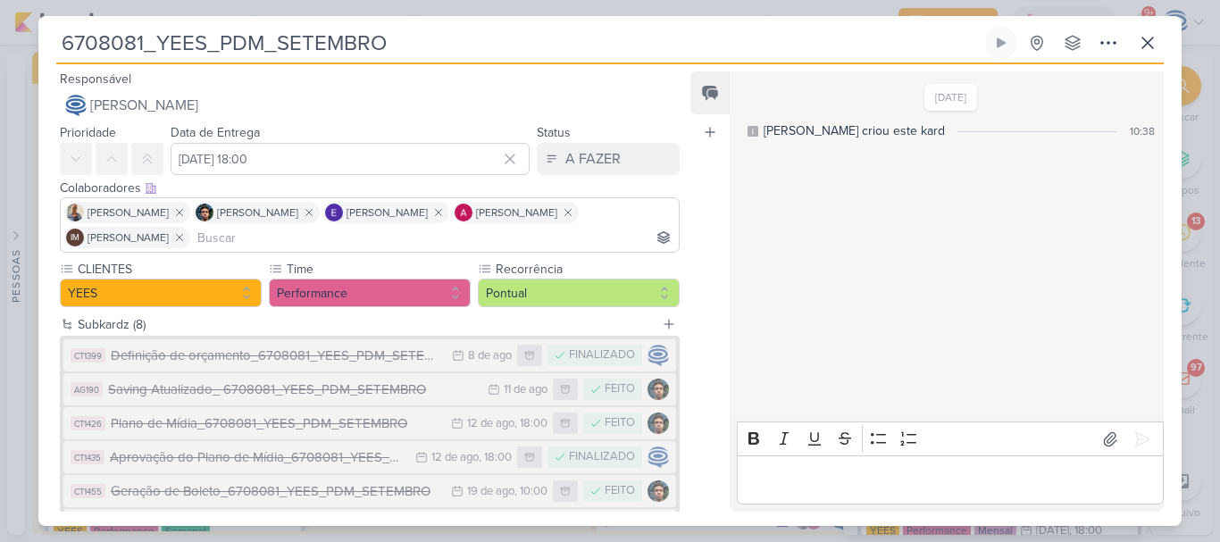
scroll to position [200, 0]
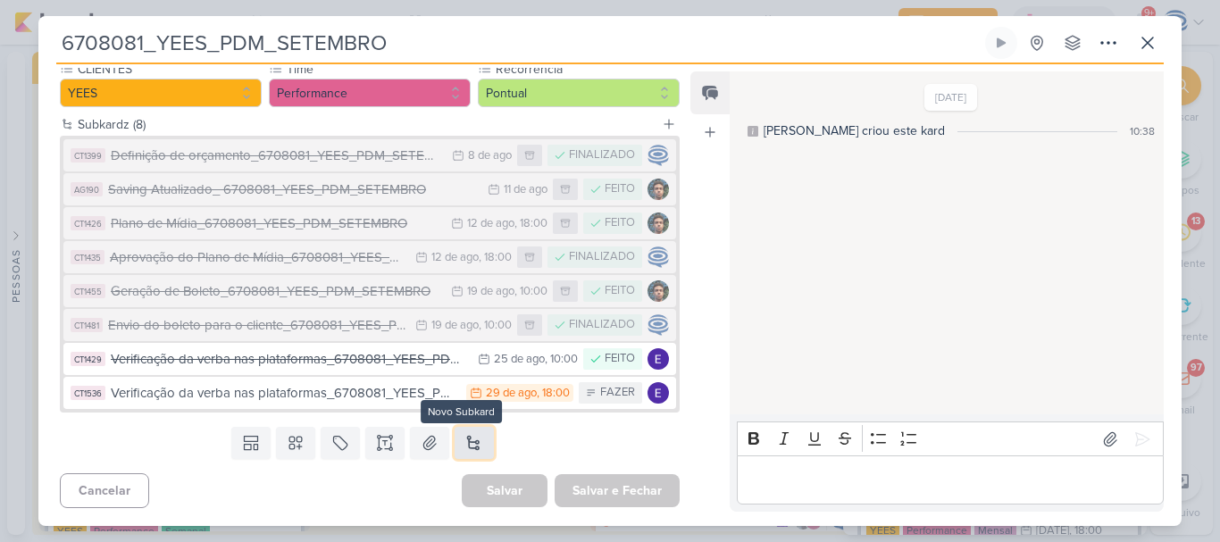
click at [467, 446] on button at bounding box center [474, 443] width 39 height 32
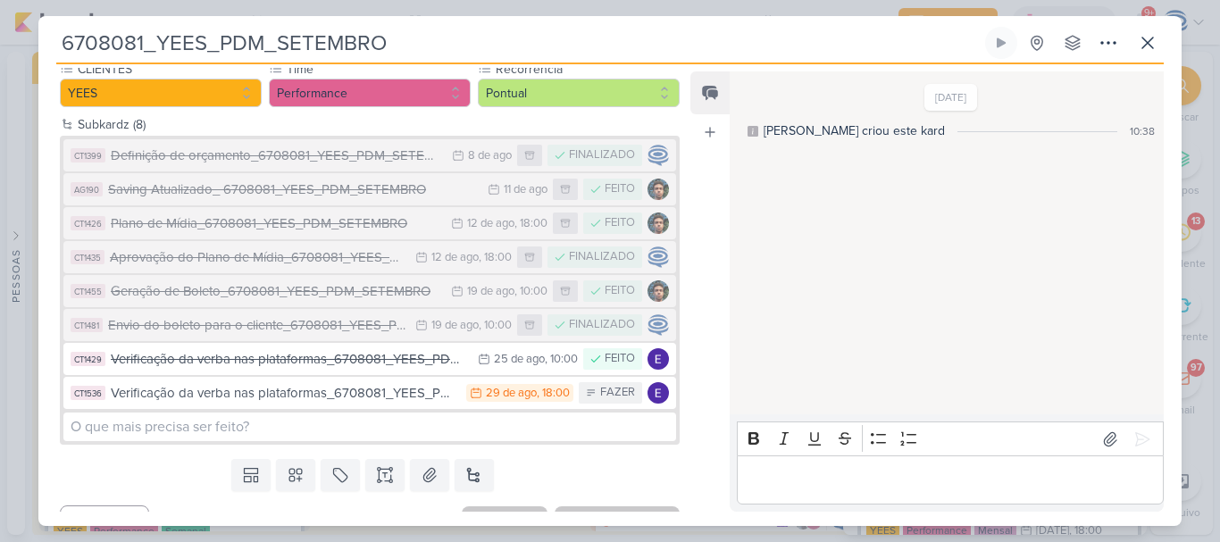
drag, startPoint x: 432, startPoint y: 37, endPoint x: 51, endPoint y: 38, distance: 381.3
click at [51, 38] on div "6708081_YEES_PDM_SETEMBRO Criado por mim nenhum grupo disponível" at bounding box center [609, 276] width 1143 height 499
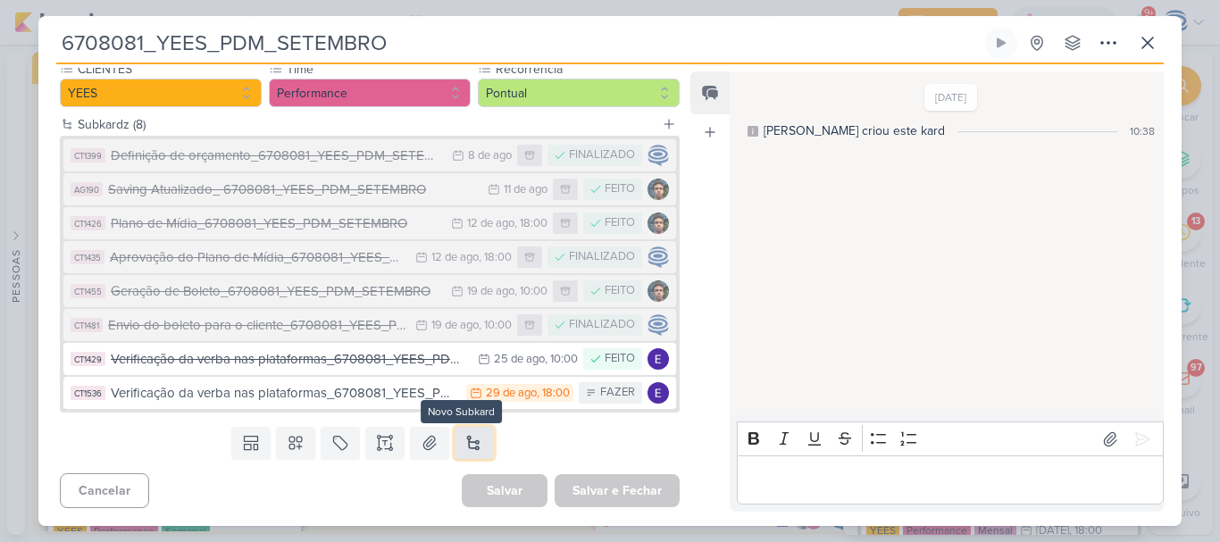
click at [488, 438] on button at bounding box center [474, 443] width 39 height 32
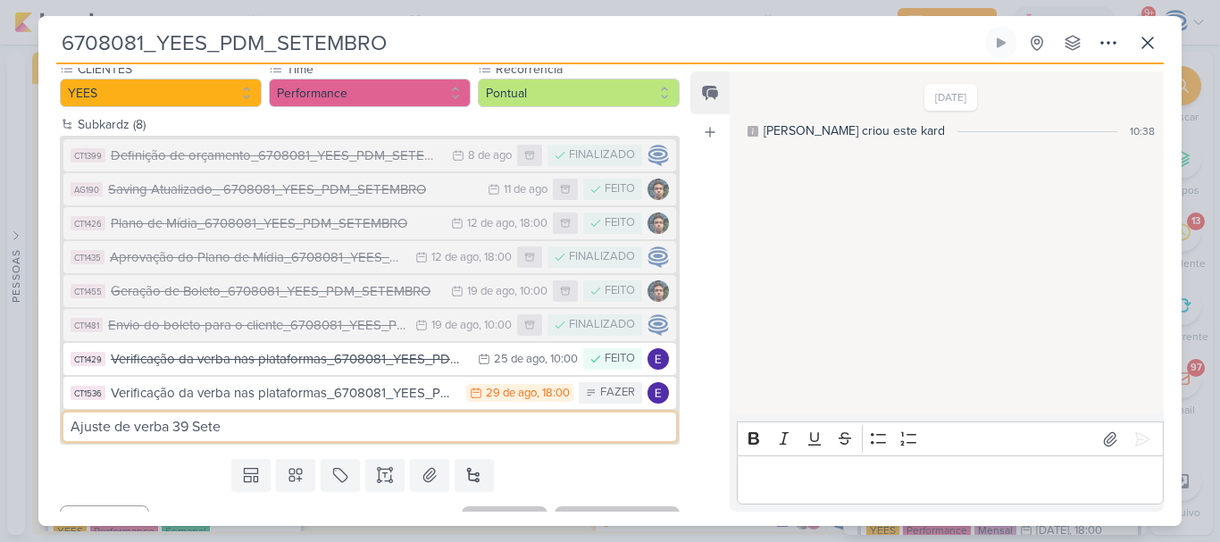
click at [438, 431] on input "Ajuste de verba 39 Sete" at bounding box center [369, 427] width 613 height 29
paste input "6708081_YEES_PDM_SETEMBRO"
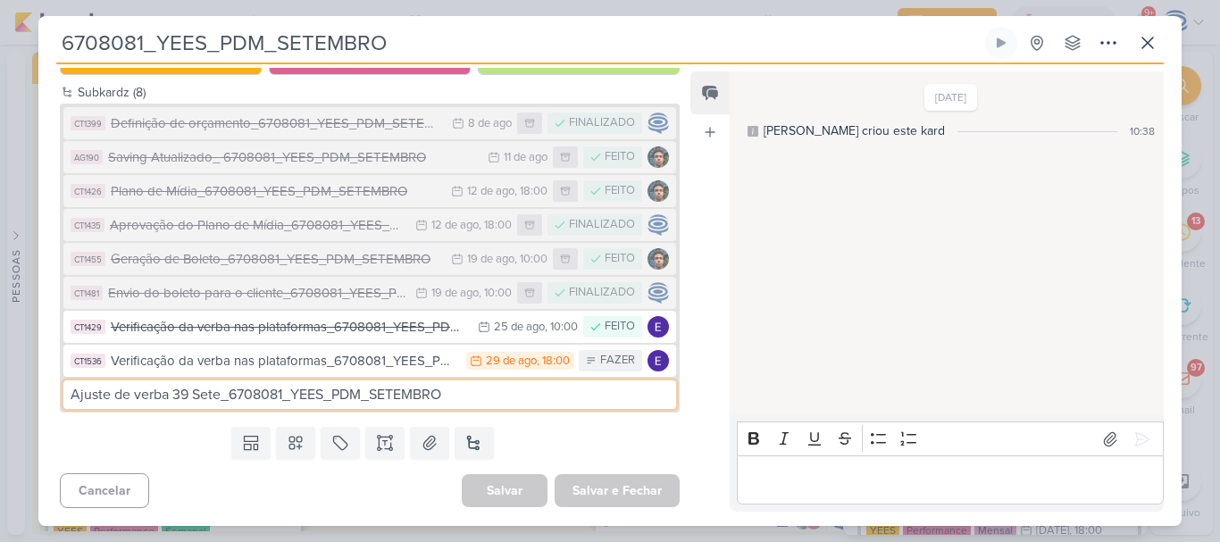
type input "Ajuste de verba 39 Sete_6708081_YEES_PDM_SETEMBRO"
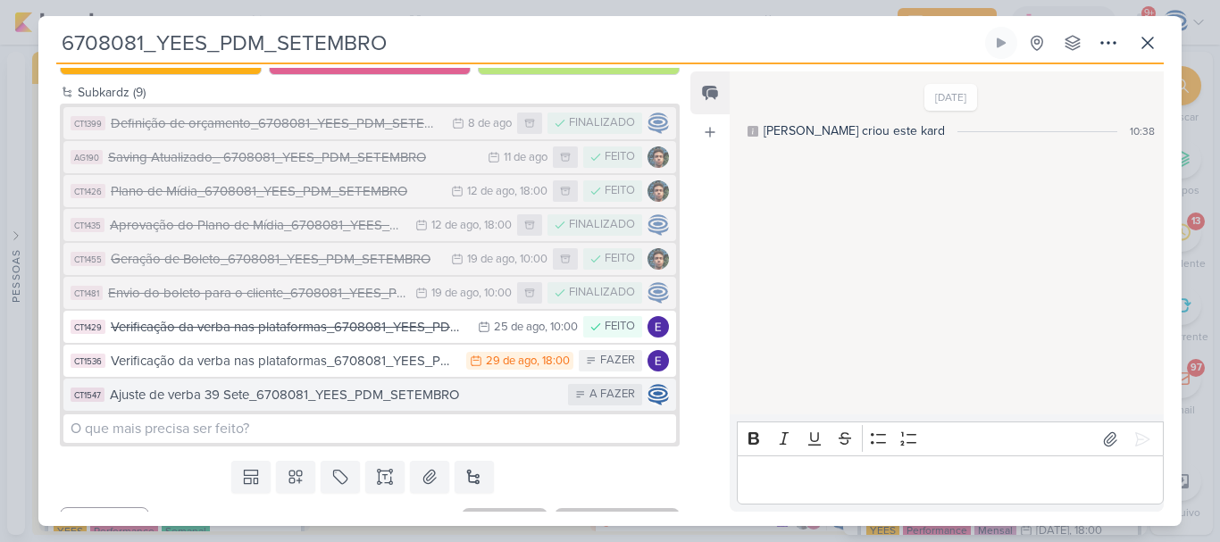
click at [471, 399] on div "Ajuste de verba 39 Sete_6708081_YEES_PDM_SETEMBRO" at bounding box center [334, 395] width 449 height 21
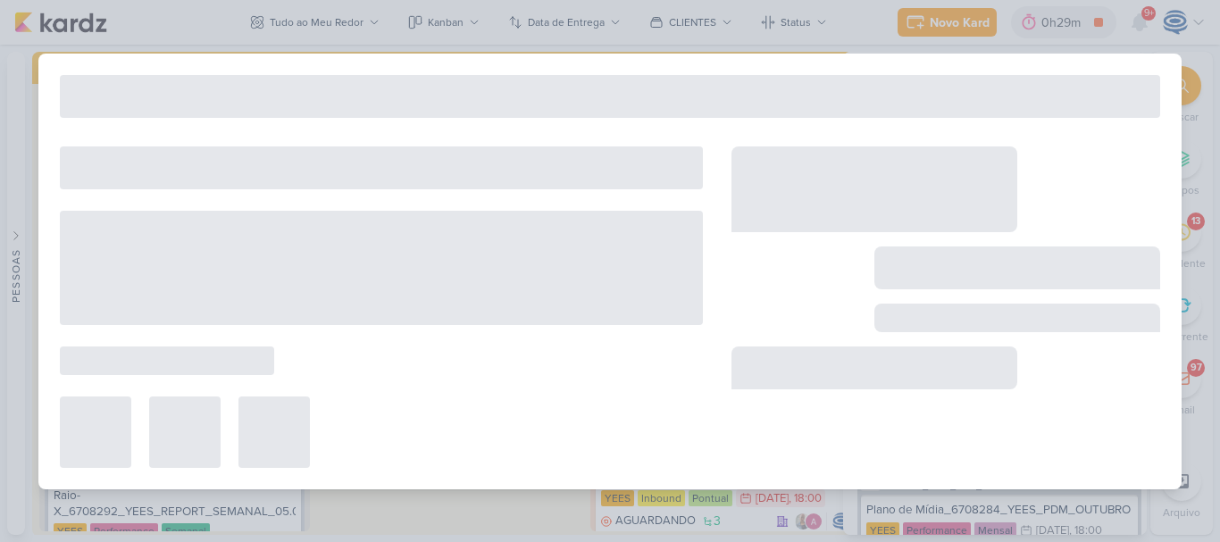
type input "Ajuste de verba 39 Sete_6708081_YEES_PDM_SETEMBRO"
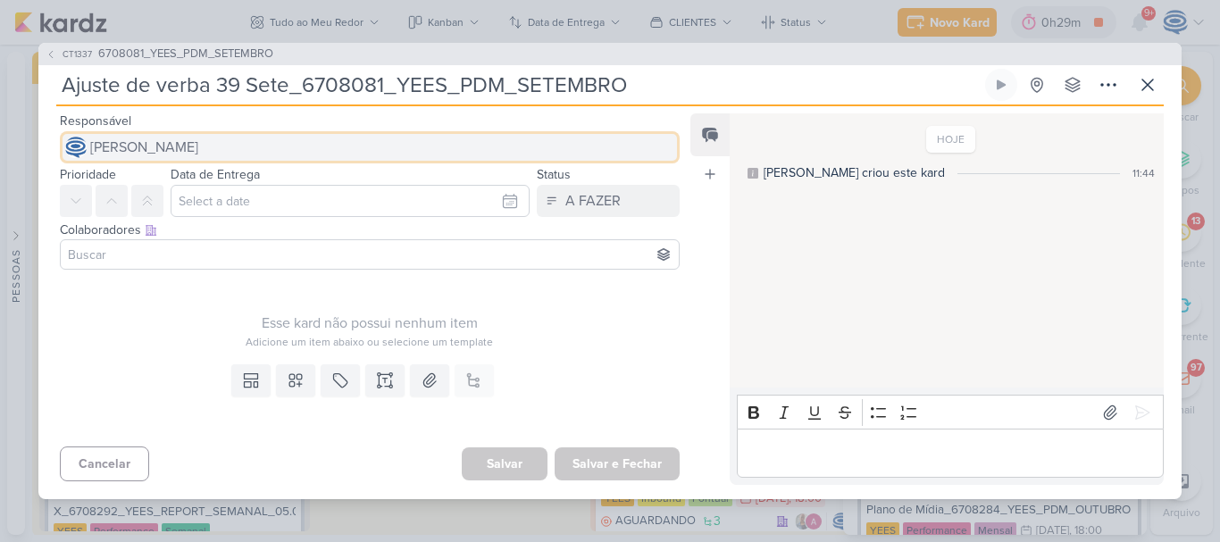
click at [457, 151] on button "[PERSON_NAME]" at bounding box center [370, 147] width 620 height 32
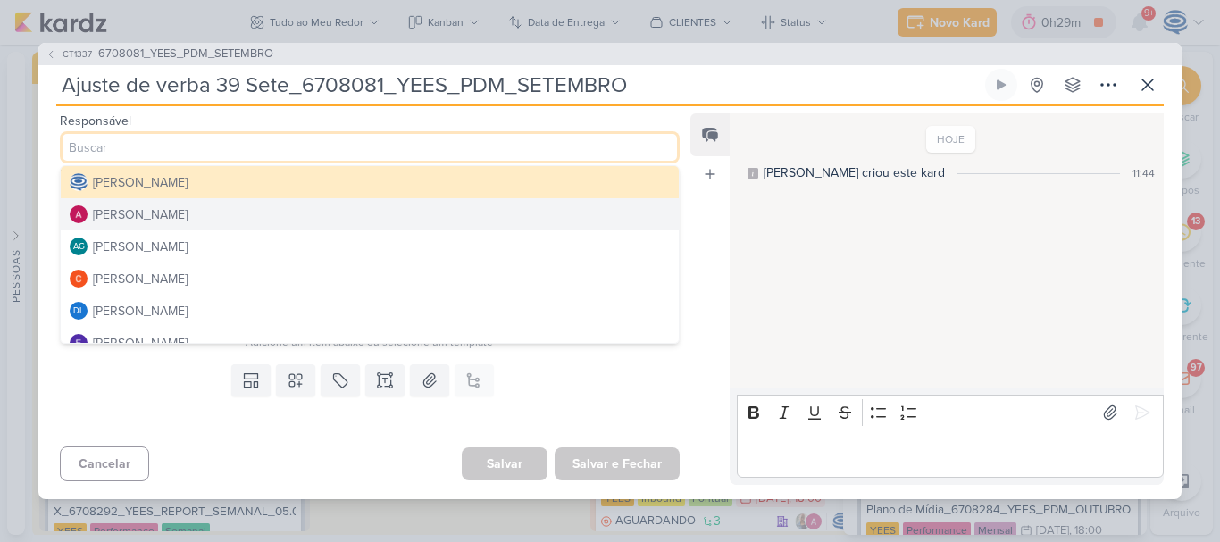
click at [398, 209] on button "[PERSON_NAME]" at bounding box center [370, 214] width 618 height 32
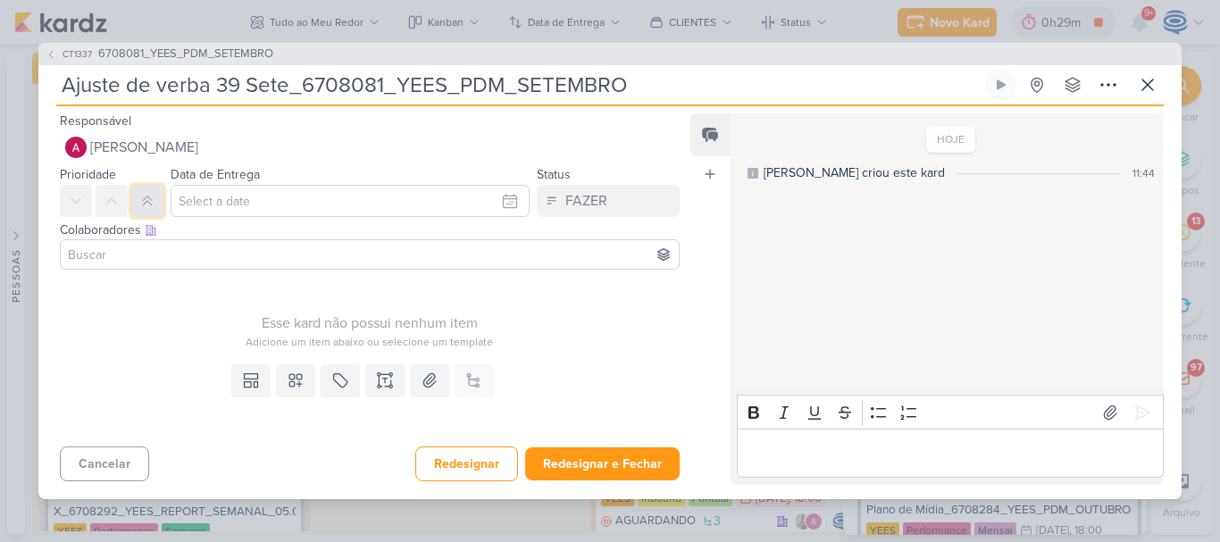
click at [152, 199] on icon at bounding box center [147, 201] width 14 height 14
click at [186, 253] on input at bounding box center [369, 254] width 611 height 21
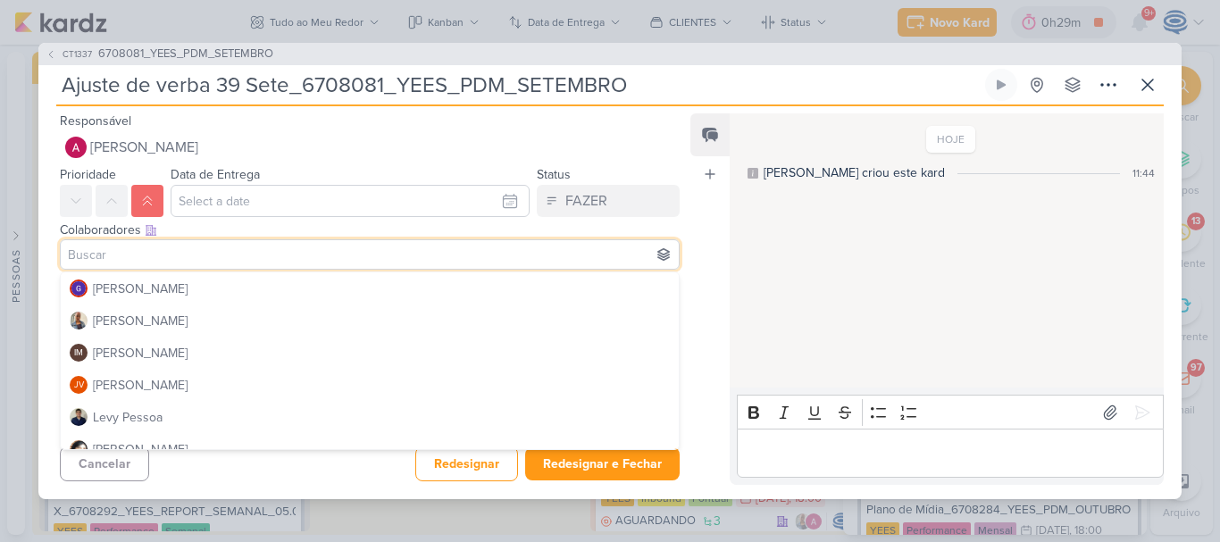
scroll to position [229, 0]
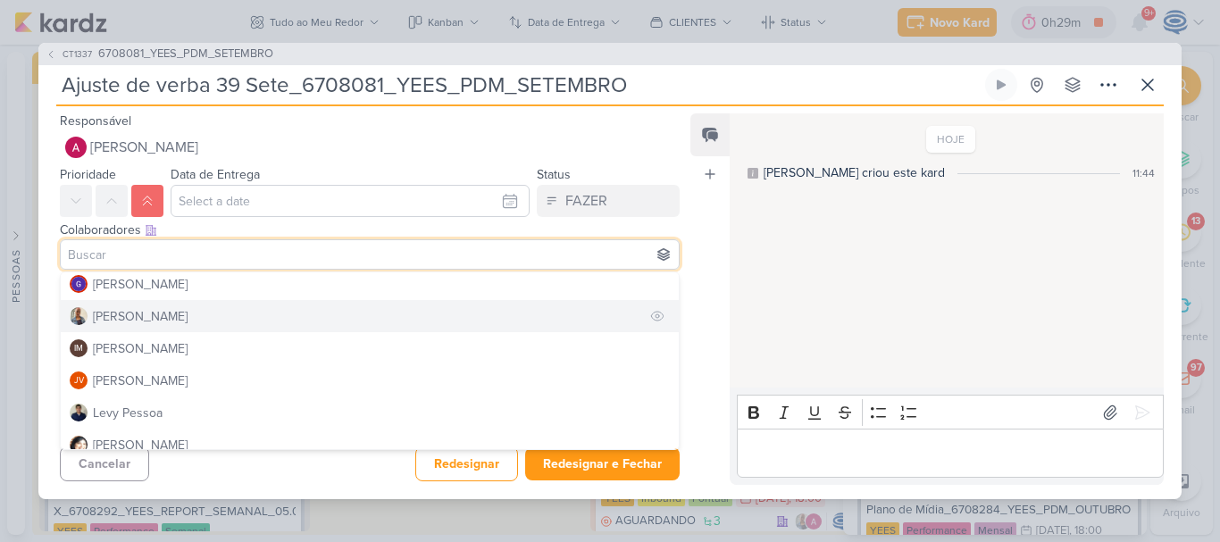
click at [192, 321] on button "[PERSON_NAME]" at bounding box center [370, 316] width 618 height 32
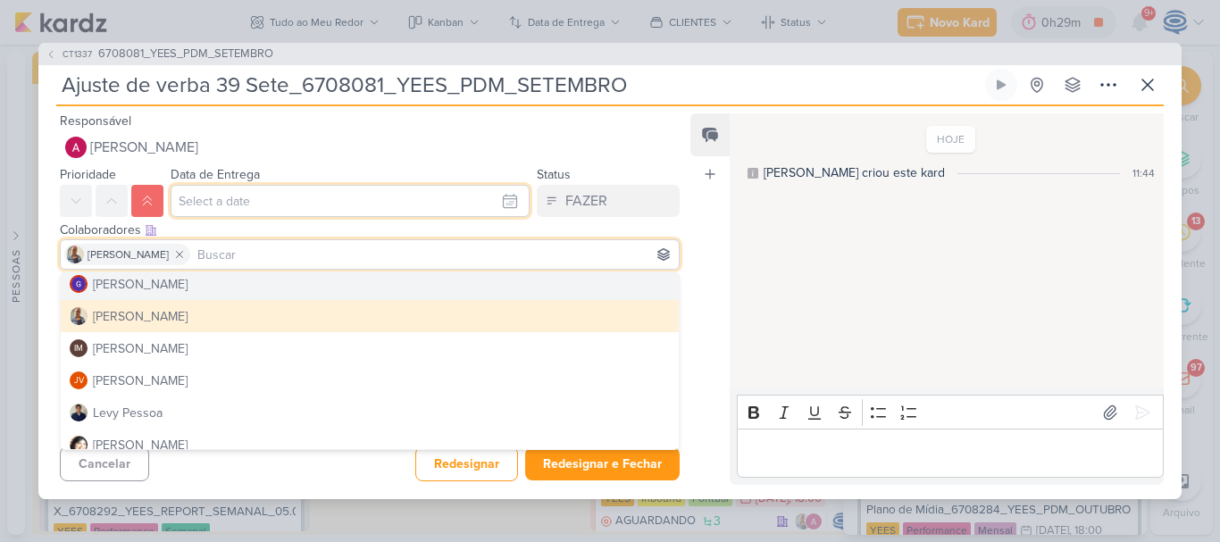
click at [265, 203] on input "text" at bounding box center [350, 201] width 359 height 32
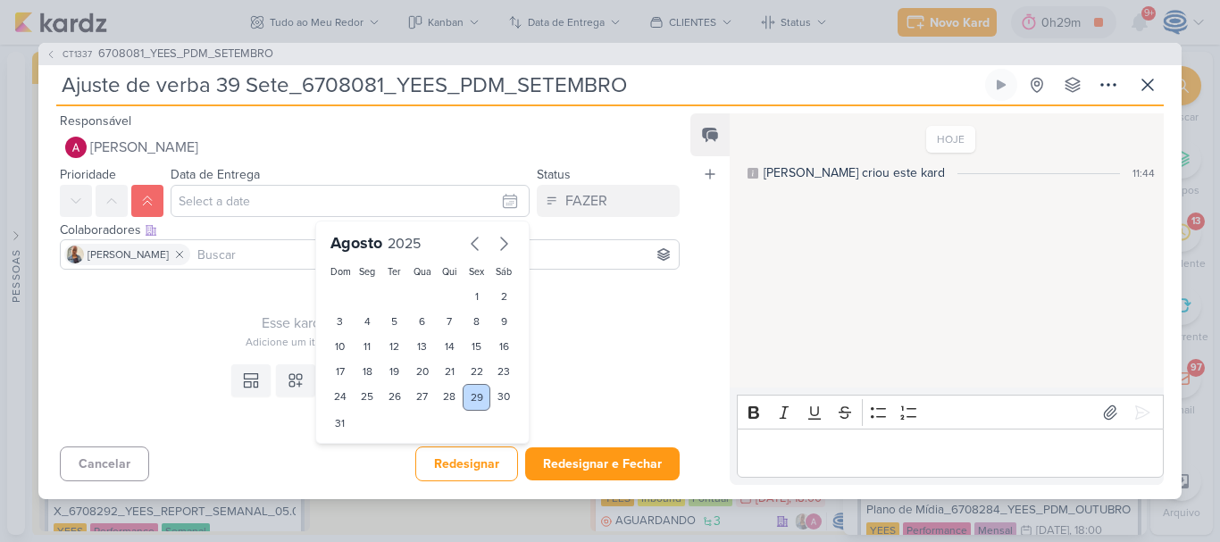
click at [470, 393] on div "29" at bounding box center [477, 397] width 28 height 27
type input "[DATE] 23:59"
drag, startPoint x: 363, startPoint y: 455, endPoint x: 364, endPoint y: 303, distance: 151.8
click at [364, 303] on div "[DATE] Dom Seg Ter Qua Qui Sex Sáb 1 2 3 4 5 6 7 8 9 10 11 12 13 14 15 16 17 18…" at bounding box center [422, 350] width 214 height 258
select select "18"
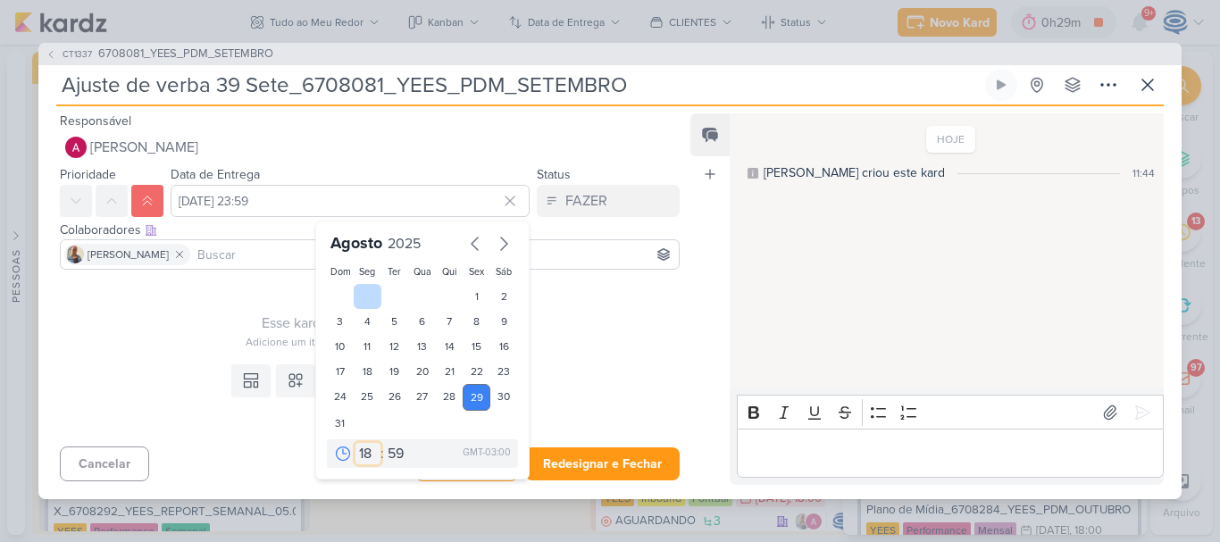
click at [355, 443] on select "00 01 02 03 04 05 06 07 08 09 10 11 12 13 14 15 16 17 18 19 20 21 22 23" at bounding box center [367, 453] width 25 height 21
type input "[DATE] 18:59"
click at [390, 450] on select "00 05 10 15 20 25 30 35 40 45 50 55 59" at bounding box center [396, 453] width 25 height 21
select select "0"
click at [384, 443] on select "00 05 10 15 20 25 30 35 40 45 50 55 59" at bounding box center [396, 453] width 25 height 21
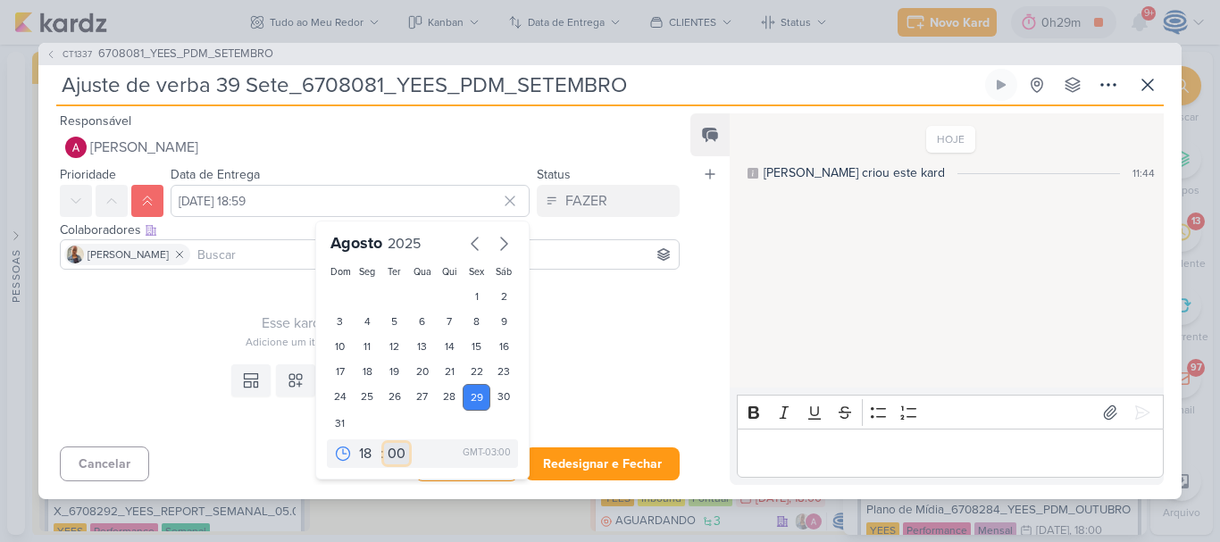
type input "[DATE] 18:00"
click at [647, 362] on div "Templates Campos Personalizados Marcadores Caixa De Texto Anexo Este kard já é …" at bounding box center [362, 398] width 648 height 82
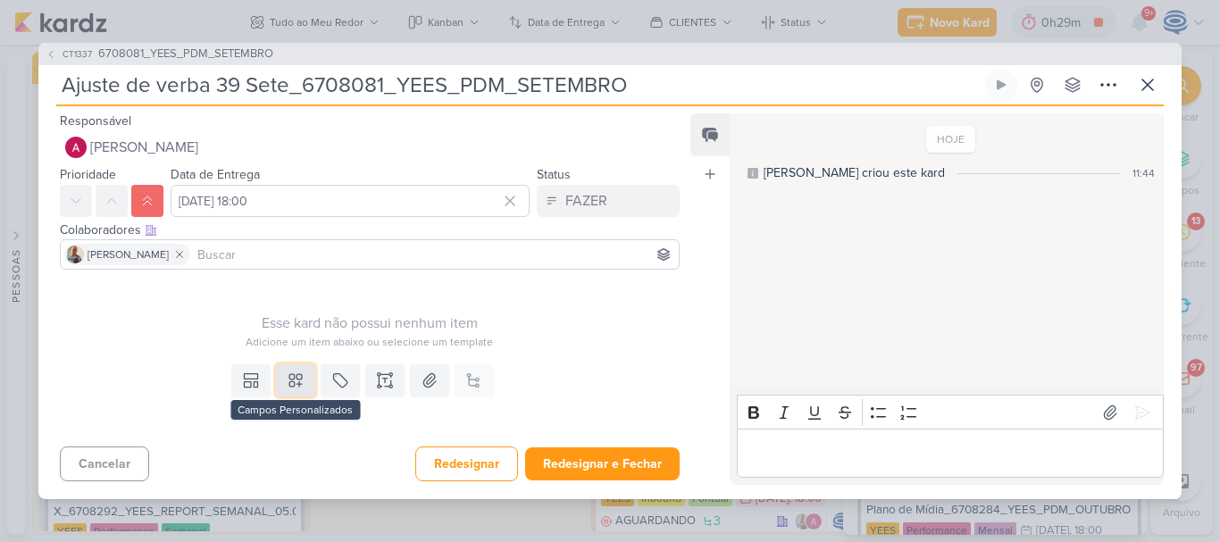
click at [293, 388] on icon at bounding box center [296, 380] width 18 height 18
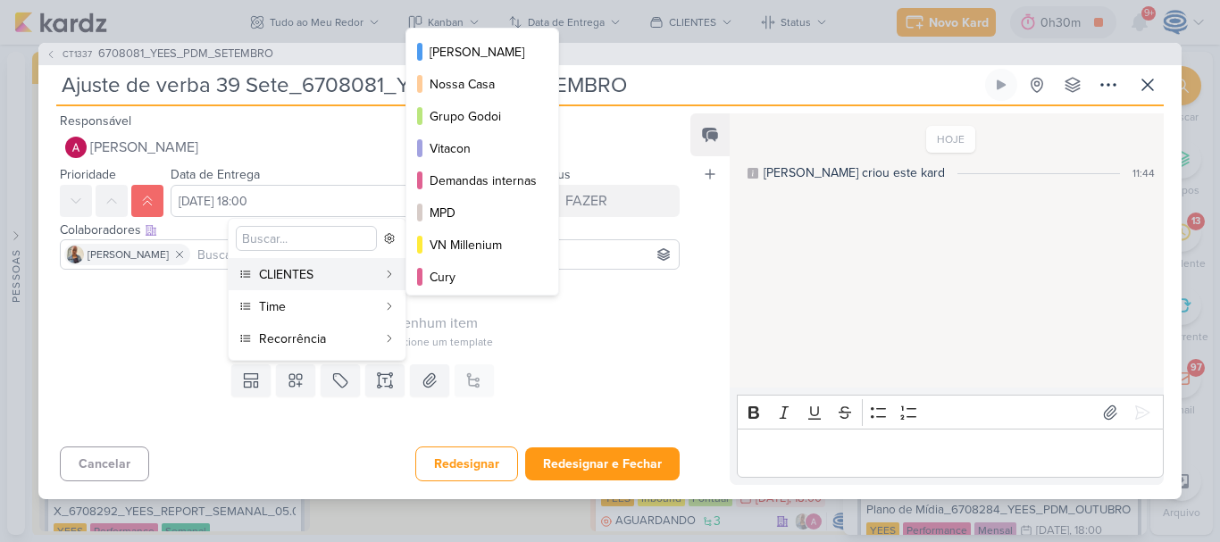
scroll to position [0, 0]
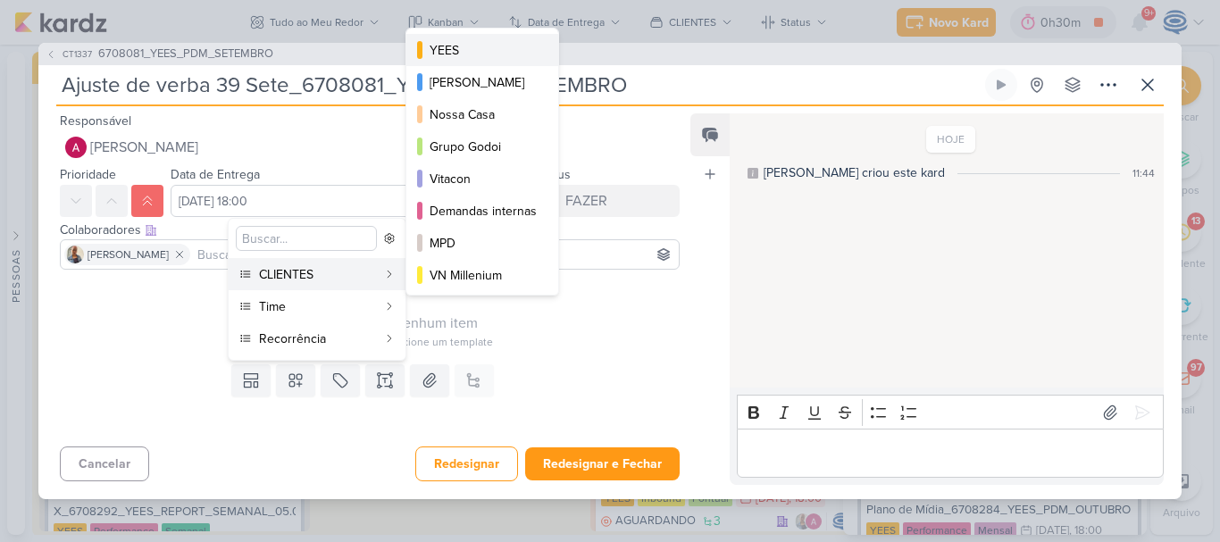
click at [483, 51] on div "YEES" at bounding box center [483, 50] width 107 height 19
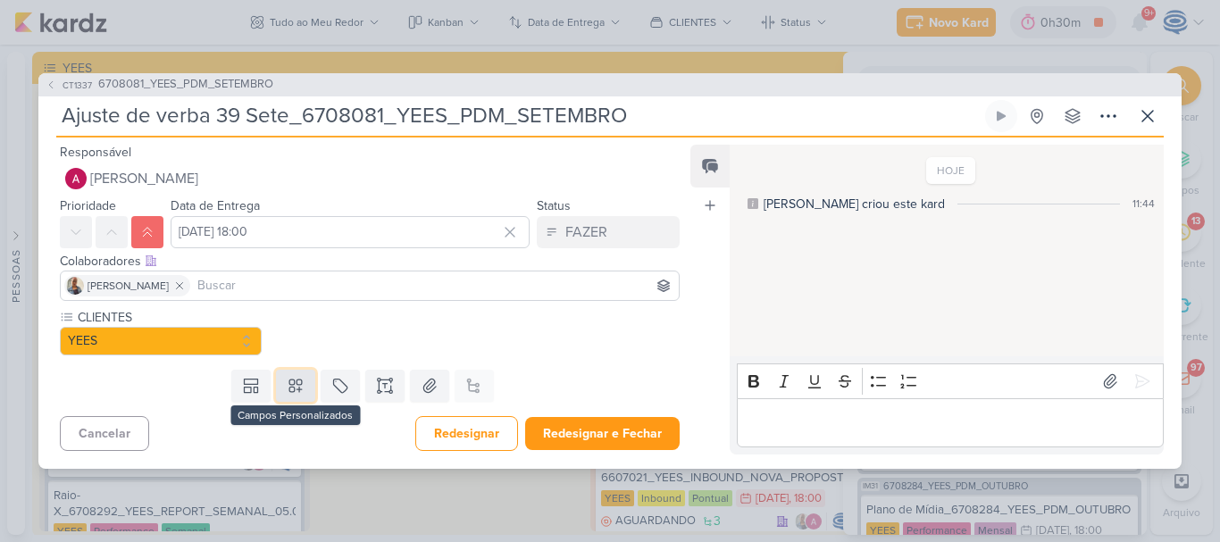
click at [294, 380] on icon at bounding box center [296, 386] width 18 height 18
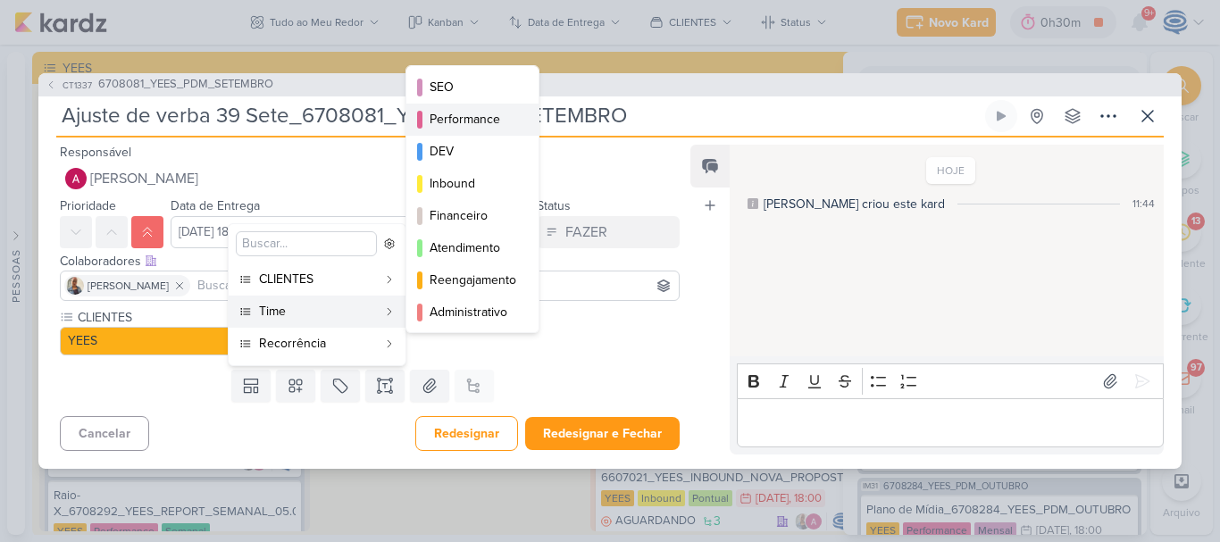
click at [449, 127] on div "Performance" at bounding box center [474, 119] width 88 height 19
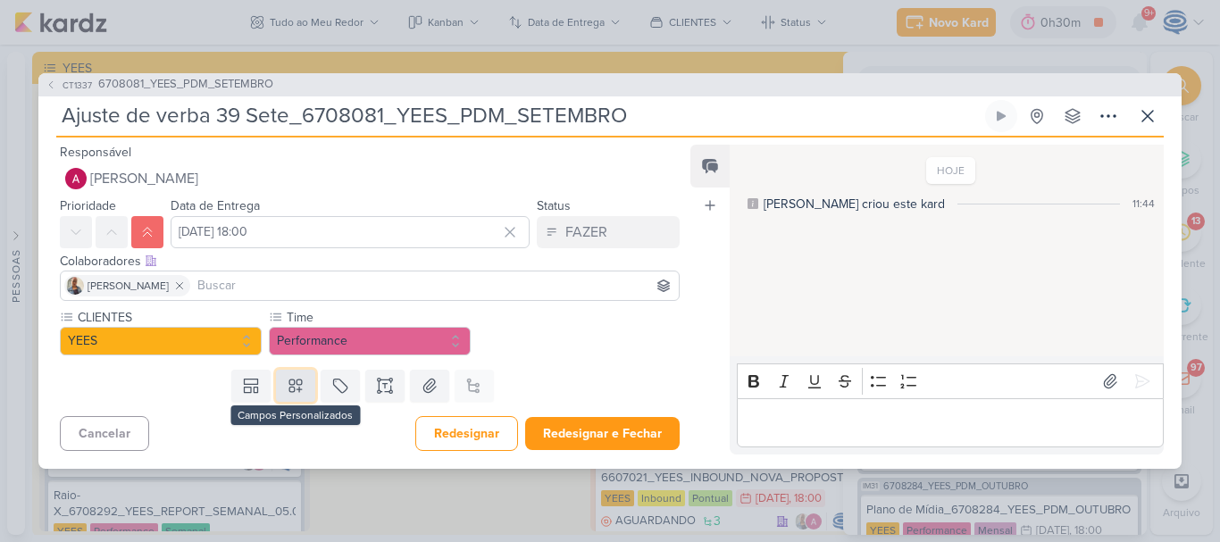
drag, startPoint x: 286, startPoint y: 393, endPoint x: 295, endPoint y: 379, distance: 16.8
click at [295, 379] on icon at bounding box center [296, 386] width 18 height 18
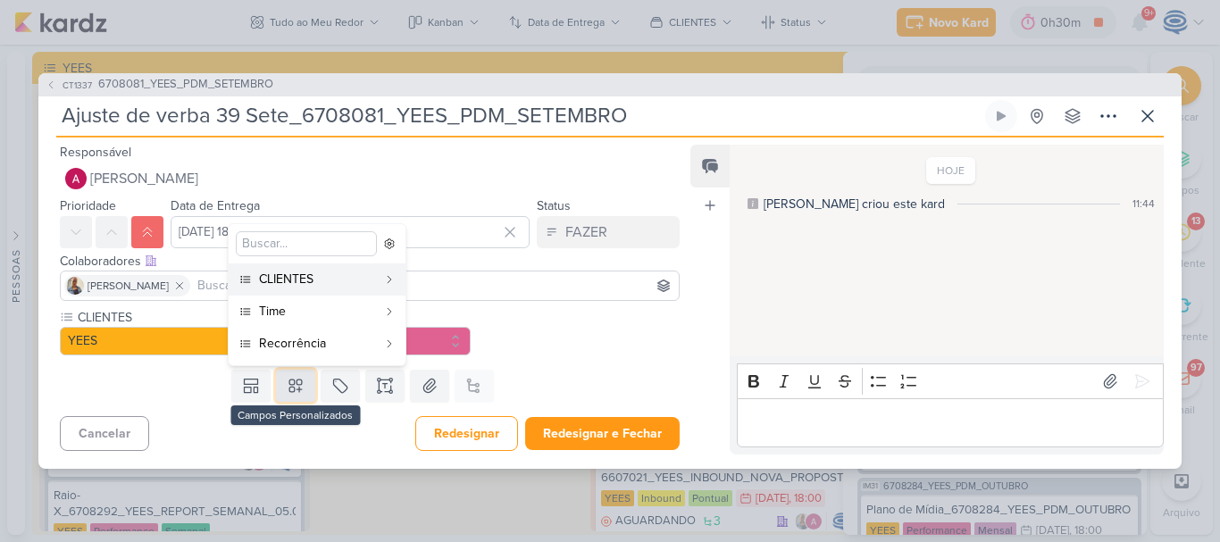
click at [295, 379] on icon at bounding box center [296, 386] width 18 height 18
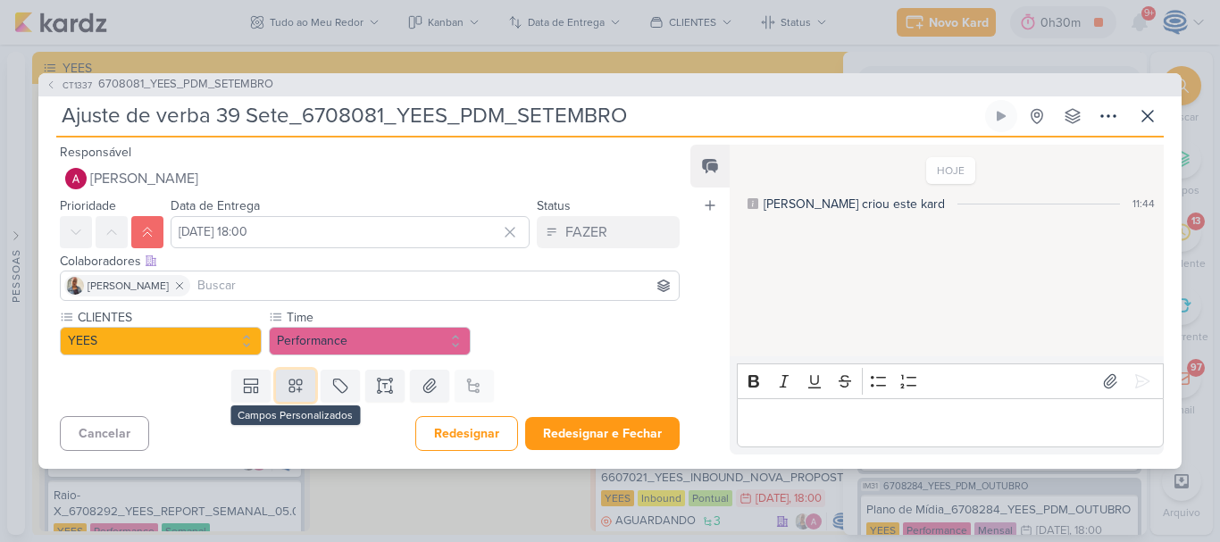
click at [296, 380] on icon at bounding box center [295, 386] width 13 height 13
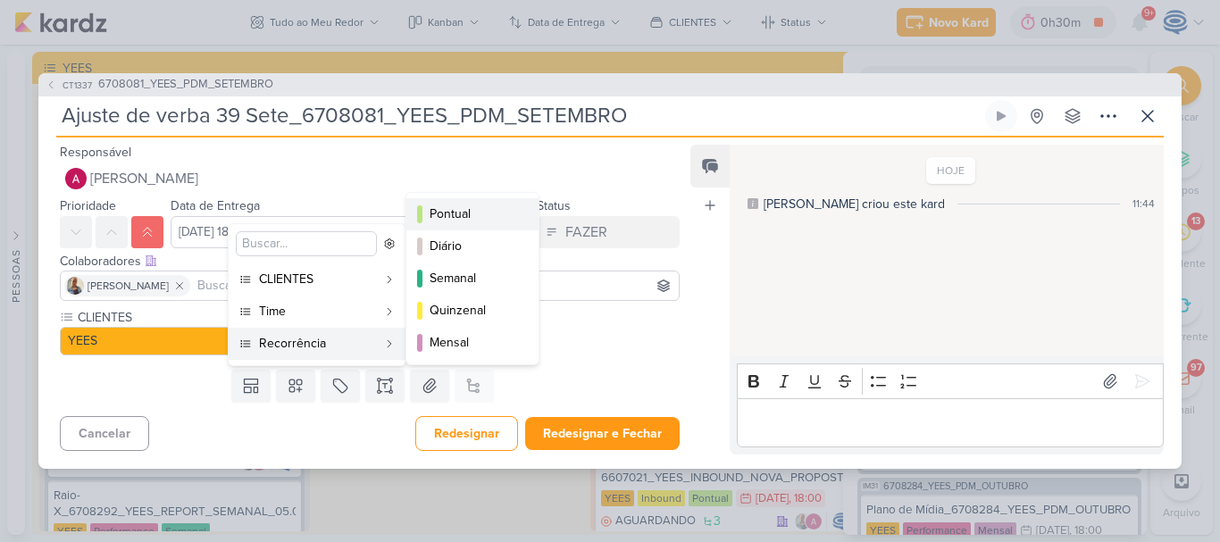
click at [451, 215] on div "Pontual" at bounding box center [474, 213] width 88 height 19
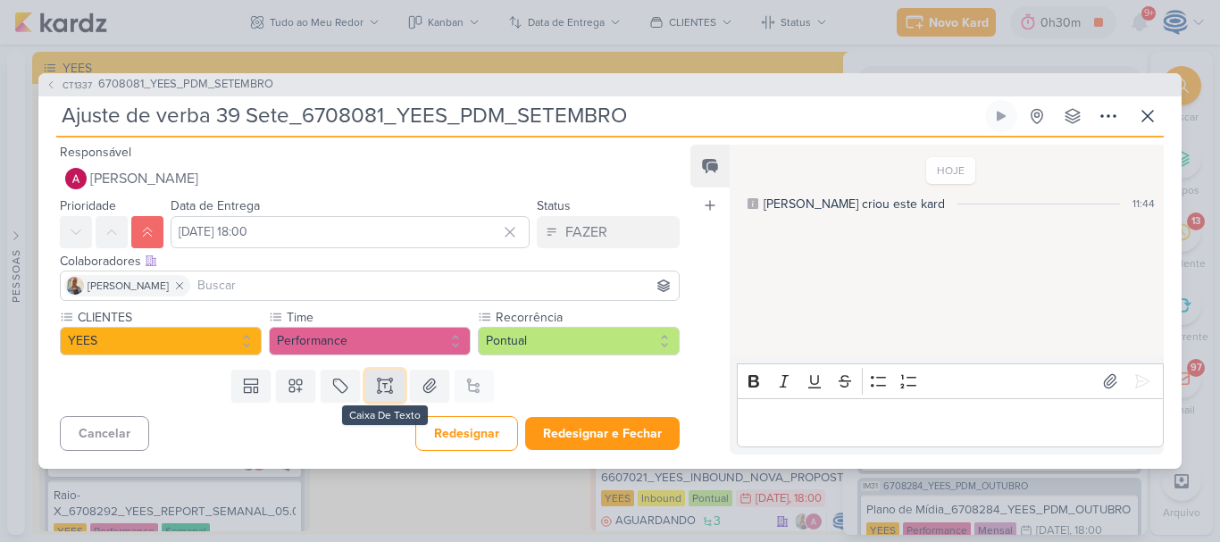
click at [383, 384] on icon at bounding box center [385, 386] width 18 height 18
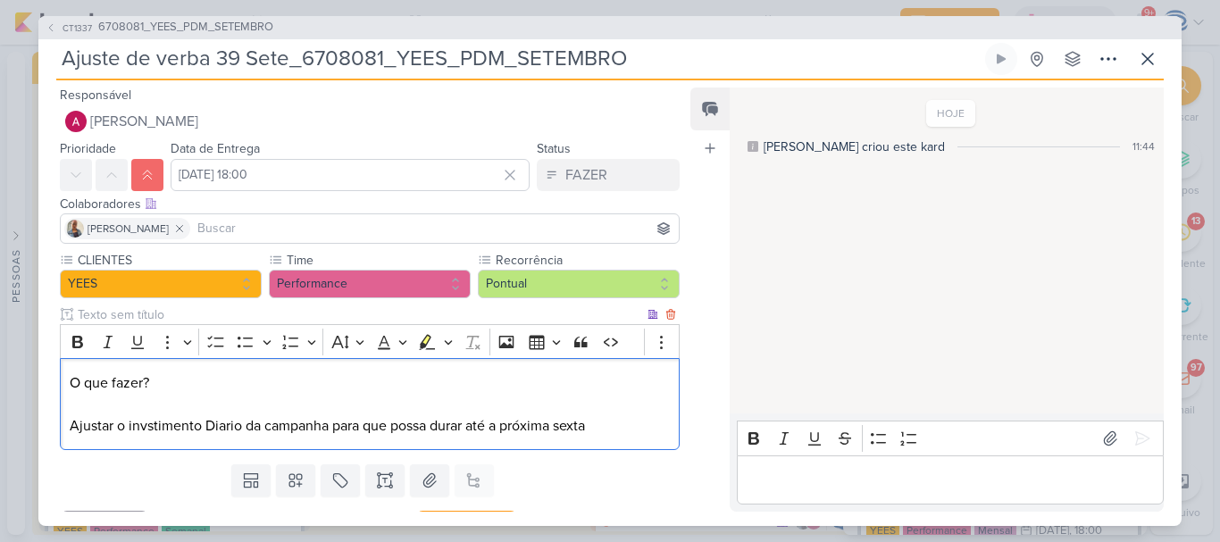
click at [613, 421] on p "O que fazer? Ajustar o invstimento Diario da campanha para que possa durar até …" at bounding box center [370, 404] width 600 height 64
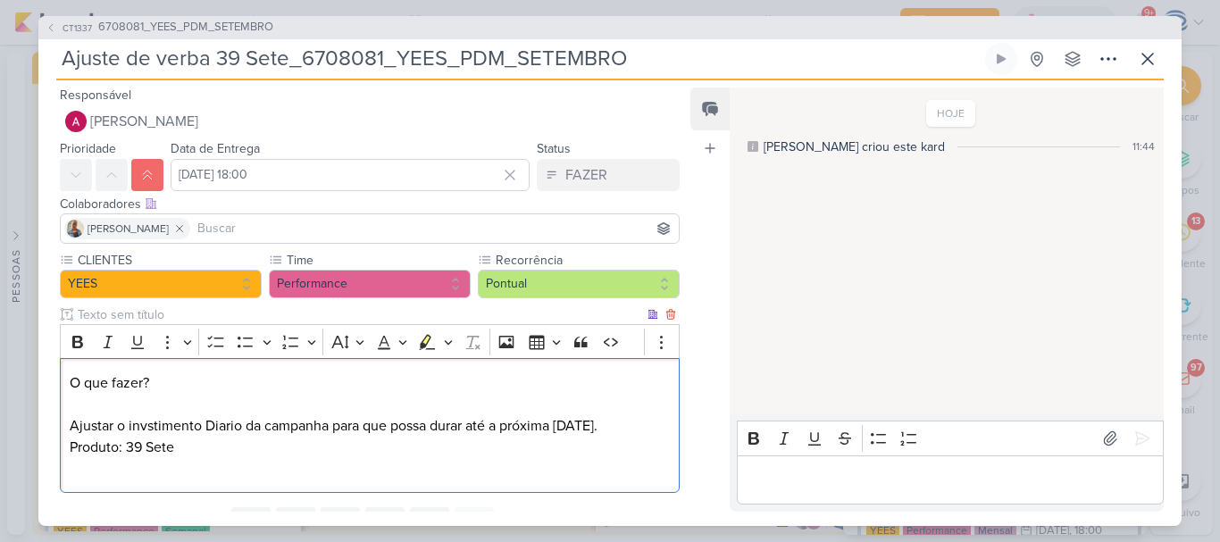
click at [145, 426] on p "O que fazer? Ajustar o invstimento Diario da campanha para que possa durar até …" at bounding box center [370, 415] width 600 height 86
click at [230, 430] on p "O que fazer? Ajustar o investimento Diario da campanha para que possa durar até…" at bounding box center [370, 415] width 600 height 86
click at [141, 463] on p "Editor editing area: main" at bounding box center [370, 468] width 600 height 21
drag, startPoint x: 194, startPoint y: 383, endPoint x: 47, endPoint y: 348, distance: 150.5
click at [47, 348] on div "CLIENTES [GEOGRAPHIC_DATA] Time" at bounding box center [362, 375] width 648 height 249
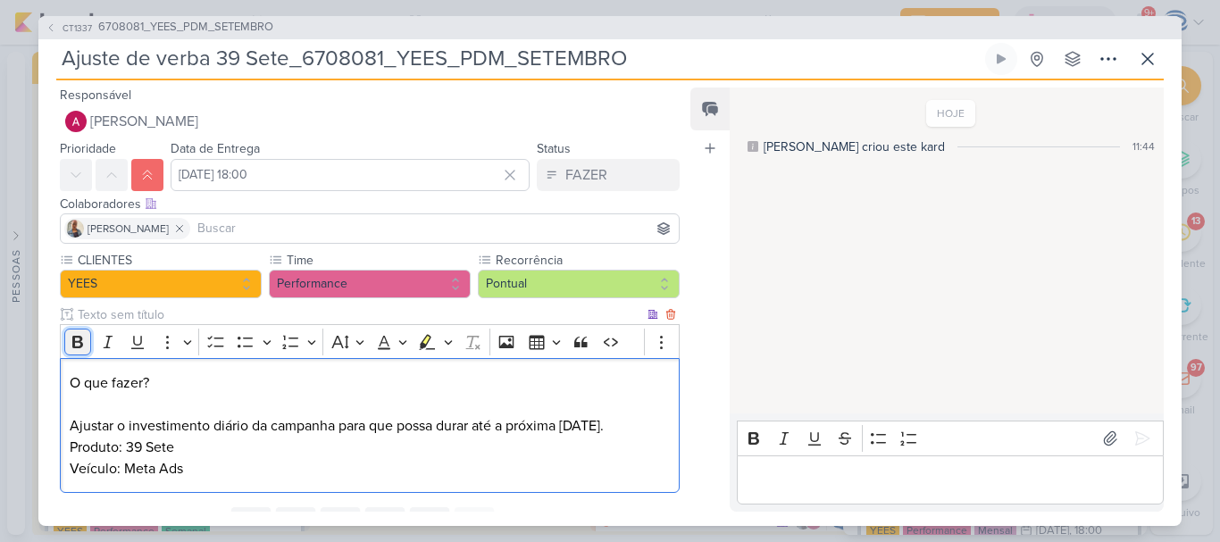
click at [75, 341] on icon "Editor toolbar" at bounding box center [77, 342] width 11 height 13
click at [275, 468] on p "Veículo: Meta Ads" at bounding box center [370, 468] width 600 height 21
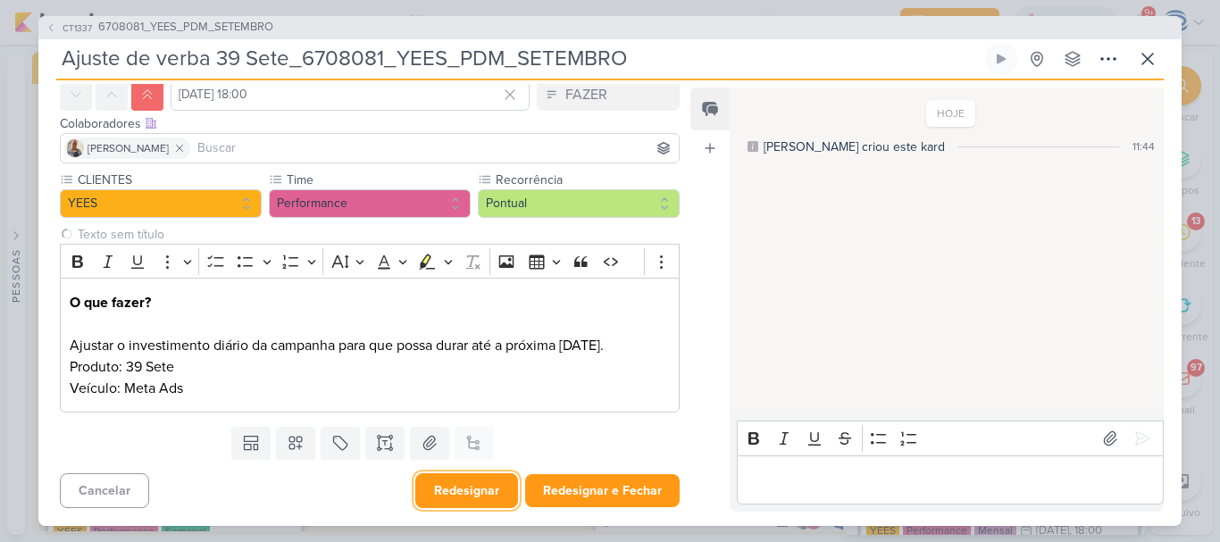
click at [453, 492] on button "Redesignar" at bounding box center [466, 490] width 103 height 35
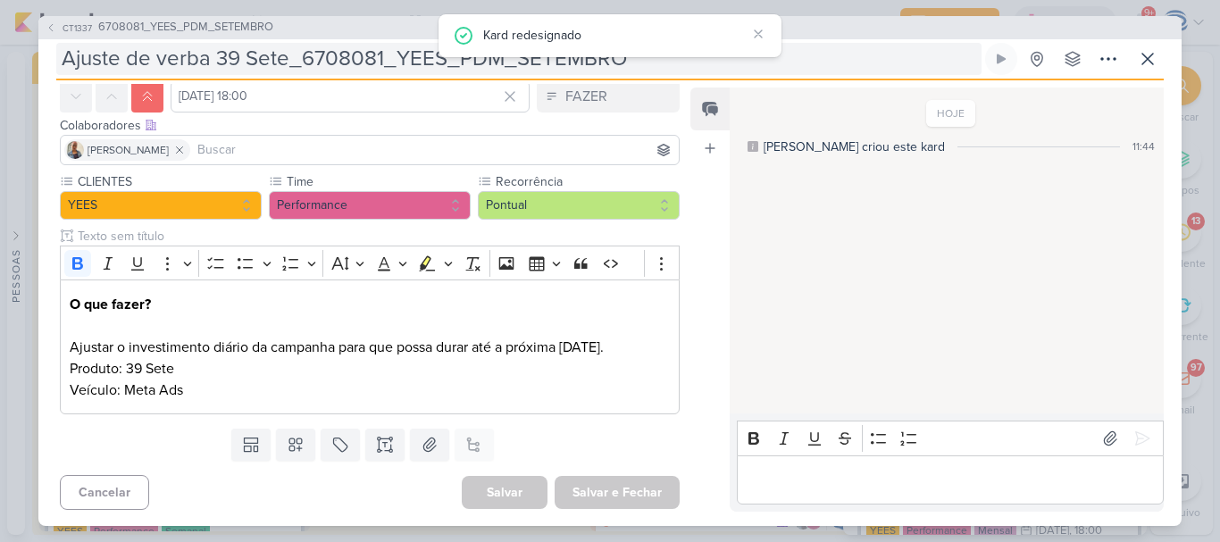
scroll to position [0, 0]
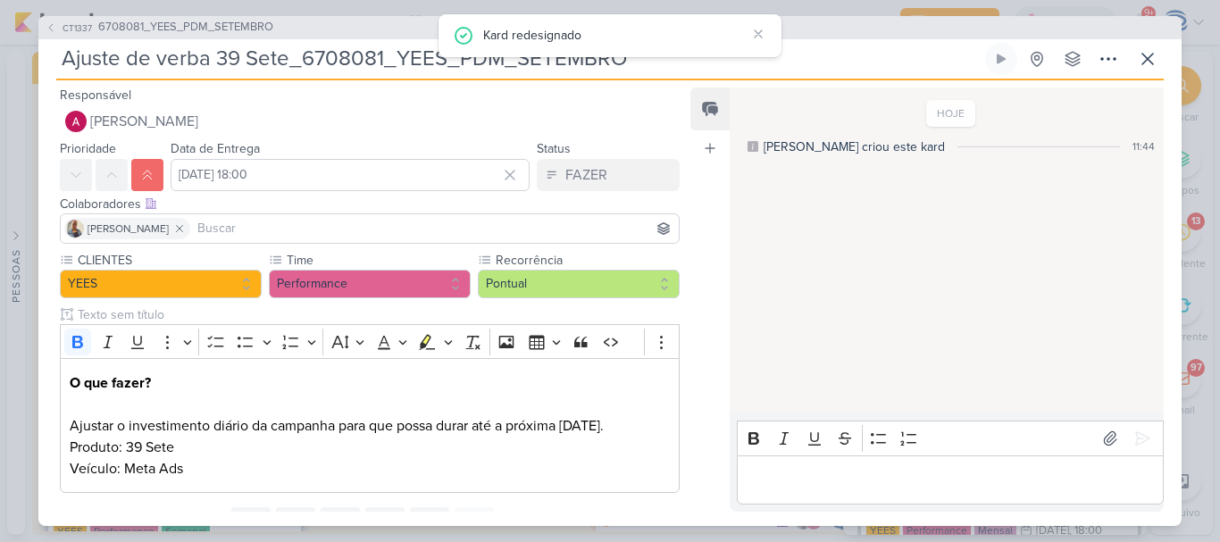
drag, startPoint x: 653, startPoint y: 57, endPoint x: 29, endPoint y: 54, distance: 623.3
click at [29, 54] on div "CT1337 6708081_YEES_PDM_SETEMBRO Ajuste de verba 39 Sete_6708081_YEES_PDM_SETEM…" at bounding box center [610, 271] width 1220 height 542
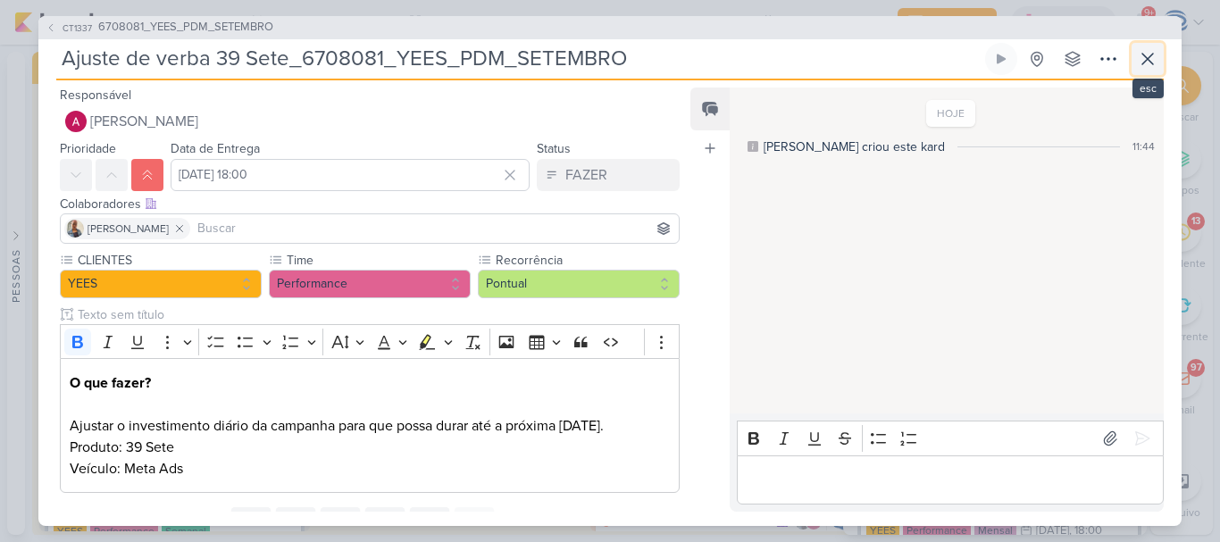
click at [1139, 61] on icon at bounding box center [1147, 58] width 21 height 21
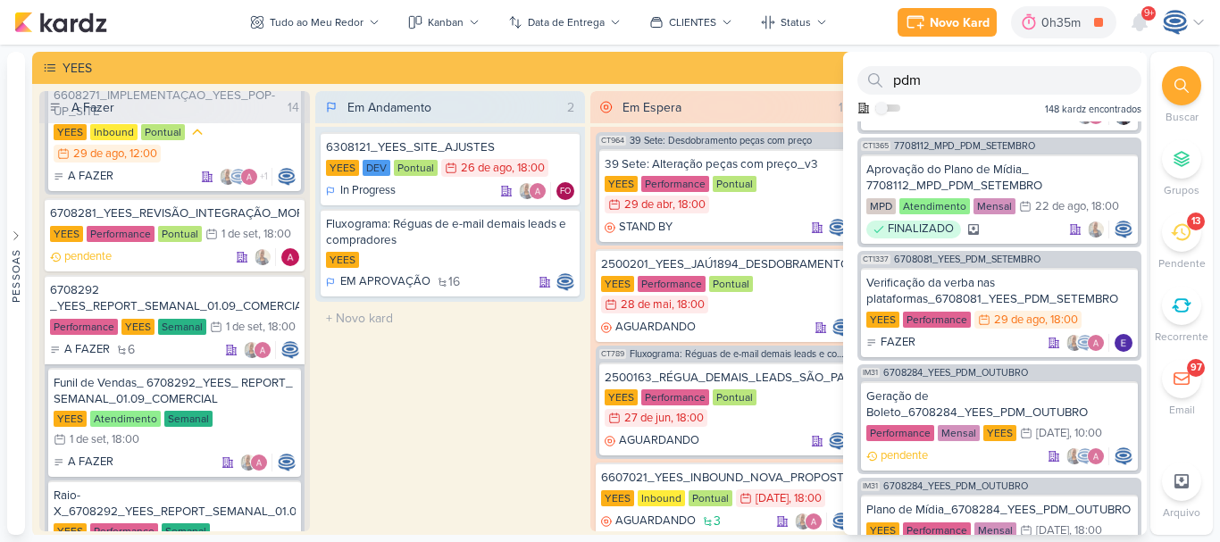
click at [439, 371] on div "Em Andamento 2 6308121_YEES_SITE_AJUSTES [GEOGRAPHIC_DATA] DEV Pontual 26/8 [DA…" at bounding box center [450, 311] width 271 height 440
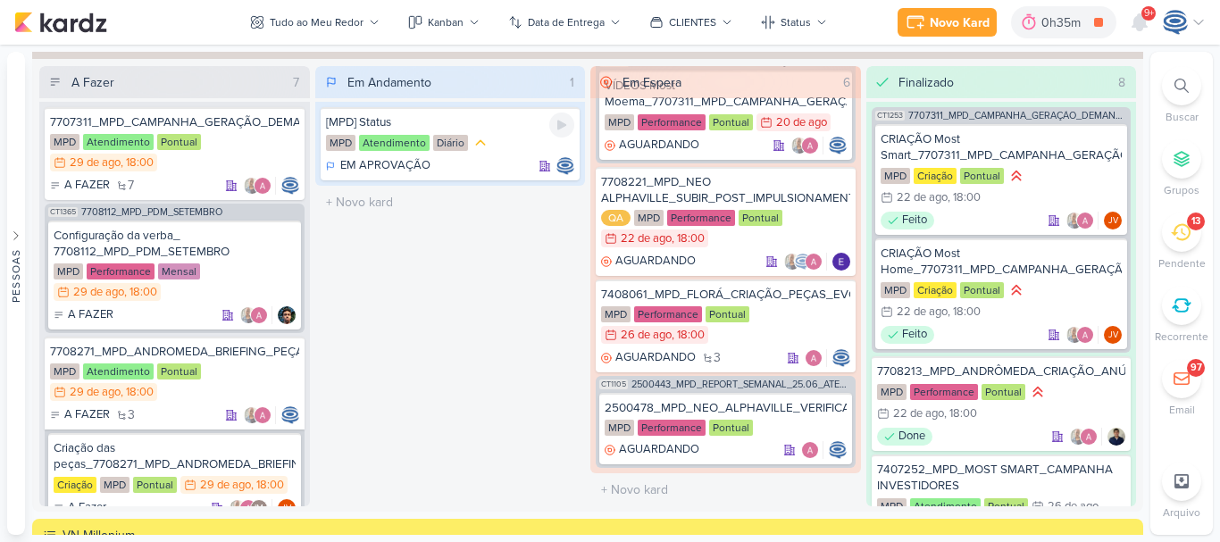
scroll to position [1635, 0]
click at [219, 212] on span "7708112_MPD_PDM_SETEMBRO" at bounding box center [151, 211] width 141 height 10
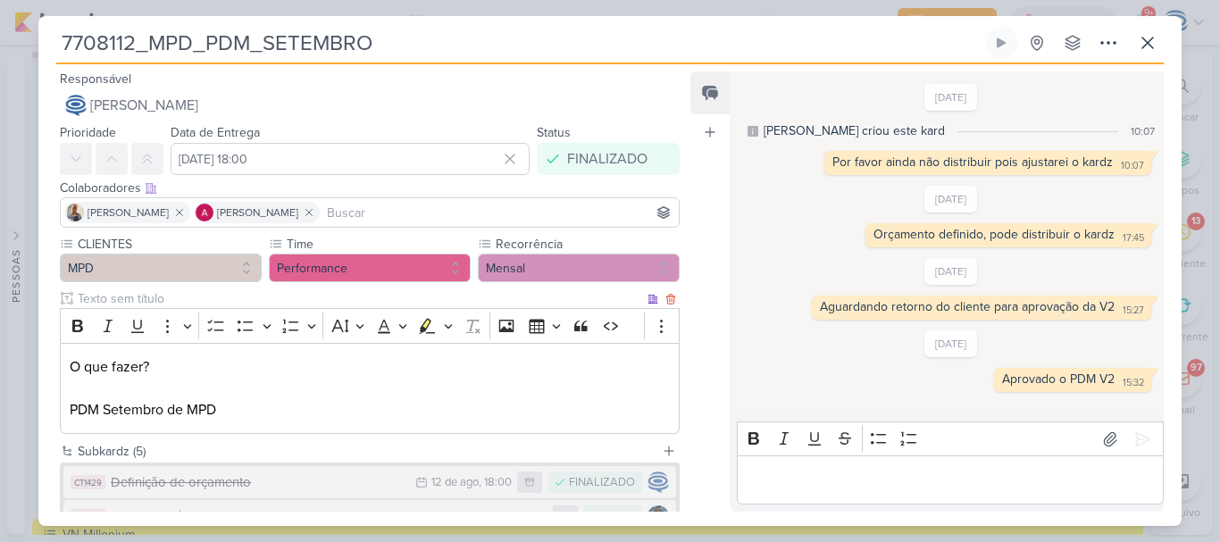
scroll to position [225, 0]
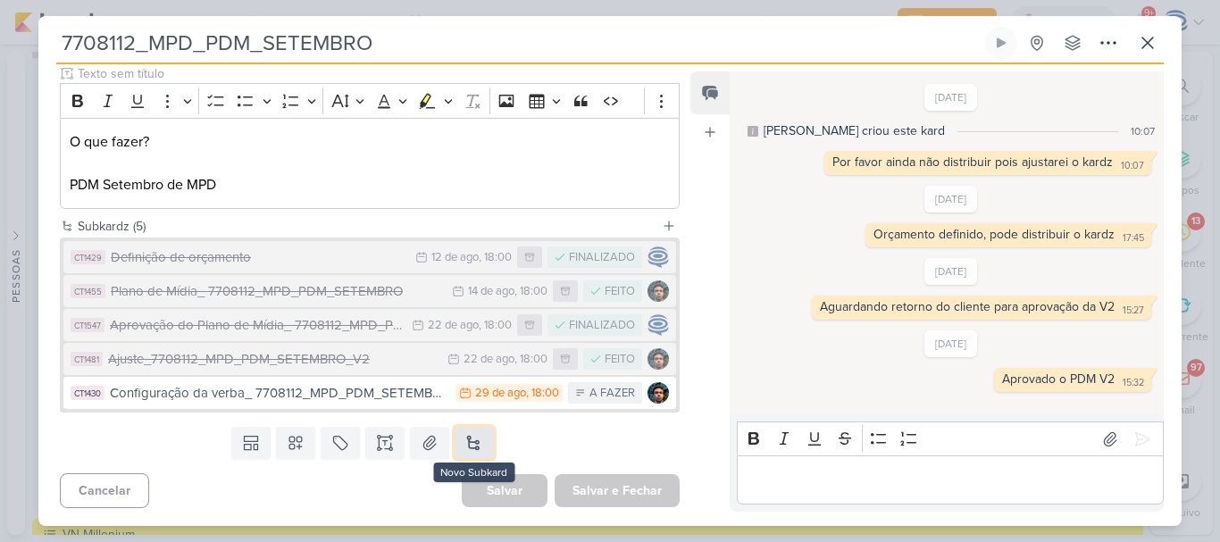
click at [476, 438] on button at bounding box center [474, 443] width 39 height 32
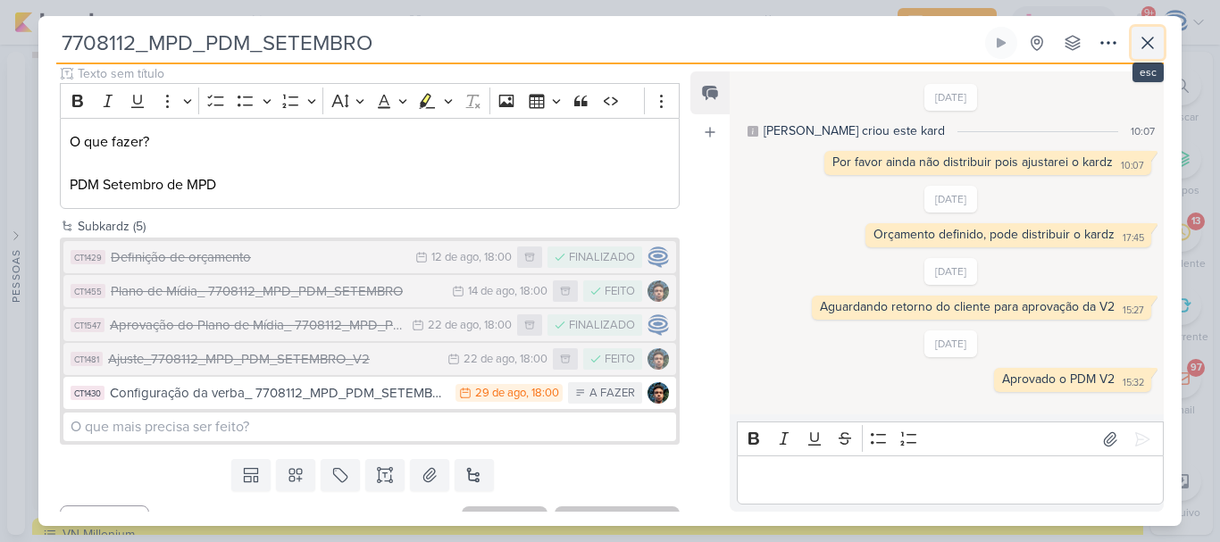
click at [1147, 38] on icon at bounding box center [1147, 42] width 21 height 21
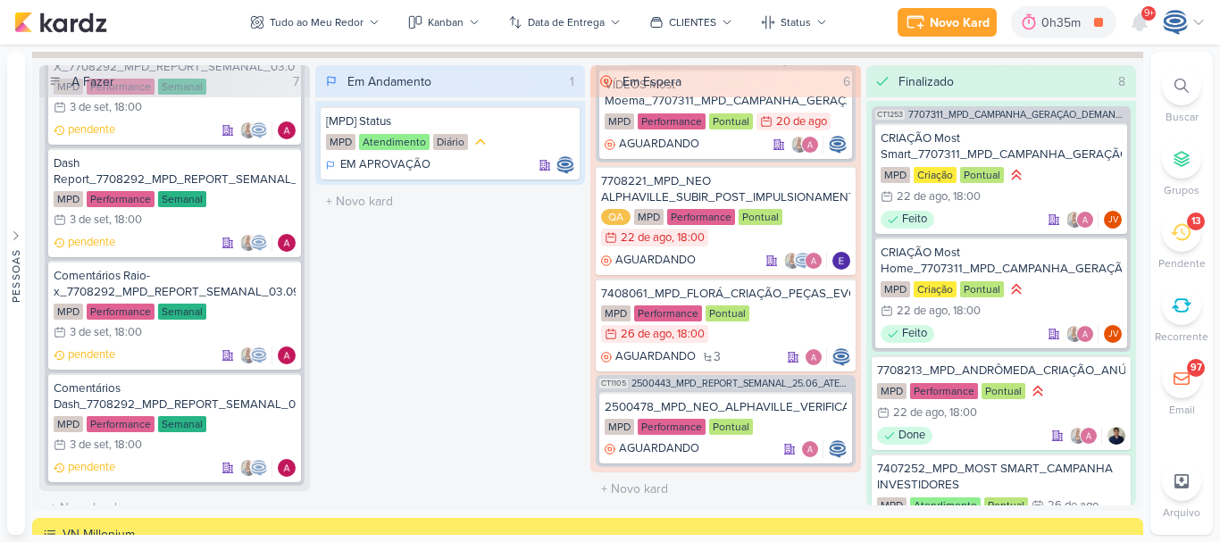
scroll to position [1138, 0]
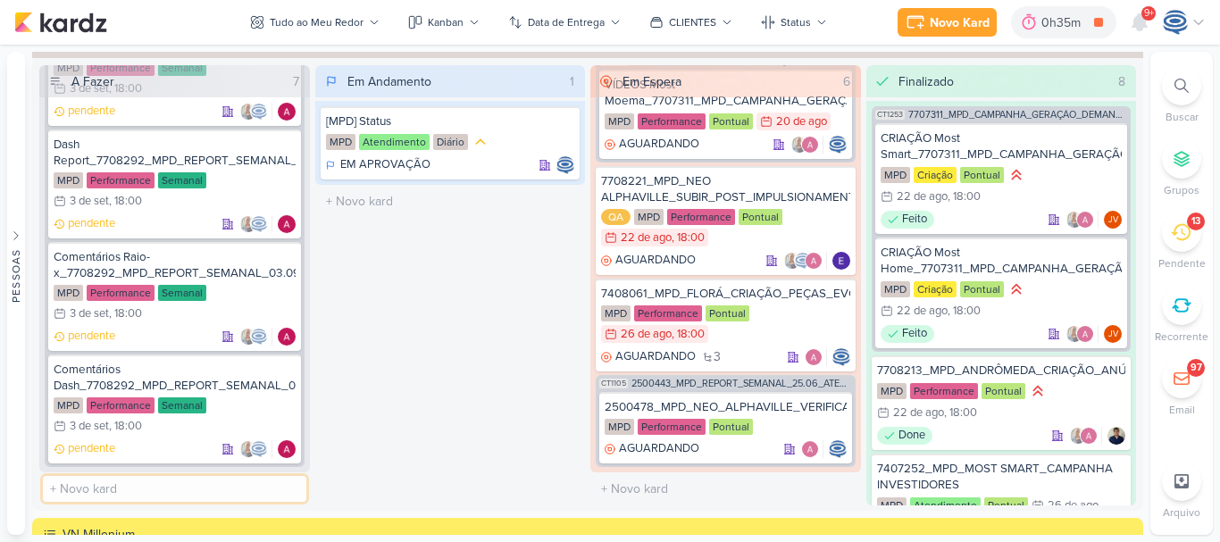
click at [177, 485] on input "text" at bounding box center [174, 489] width 263 height 26
paste input "7708293_MPD_ANDROMEDA_AJUSTE_VERBA_CAMPANHA_ANDROMEDA_FESTIVAL"
type input "7708293_MPD_ANDROMEDA_AJUSTE_VERBA_CAMPANHA_ANDROMEDA_FESTIVAL"
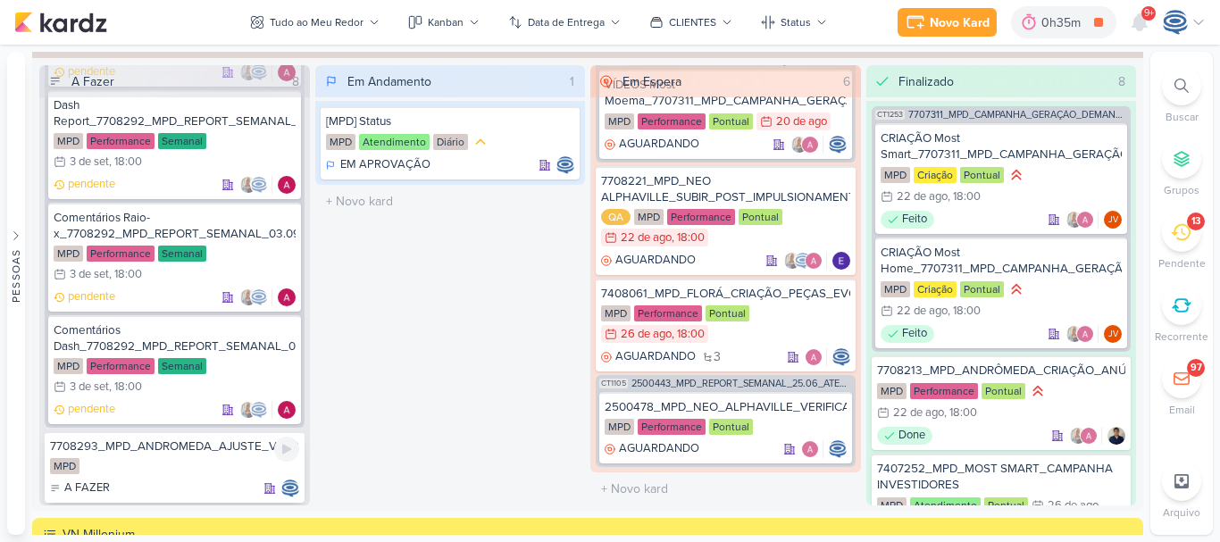
click at [236, 455] on div "7708293_MPD_ANDROMEDA_AJUSTE_VERBA_CAMPANHA_ANDROMEDA_FESTIVAL" at bounding box center [174, 446] width 249 height 16
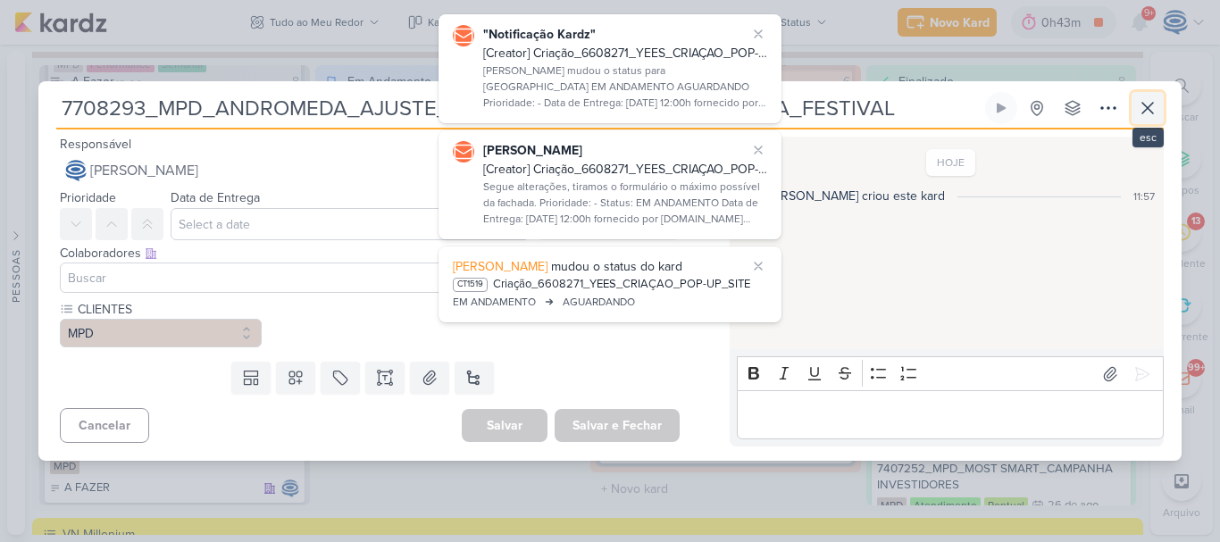
click at [1145, 109] on icon at bounding box center [1147, 107] width 21 height 21
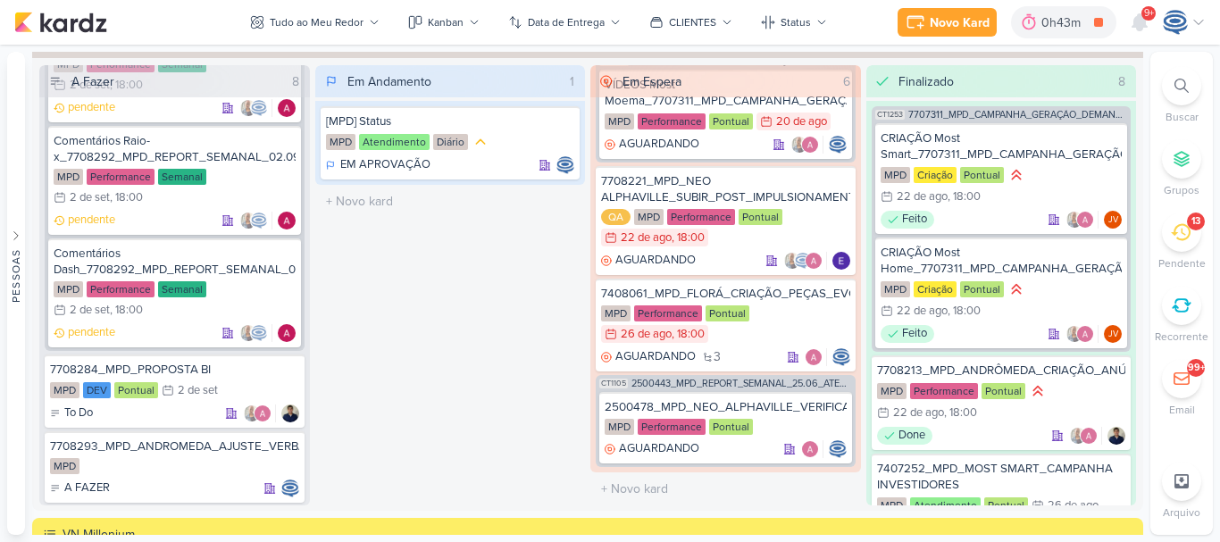
click at [1186, 85] on icon at bounding box center [1181, 86] width 14 height 14
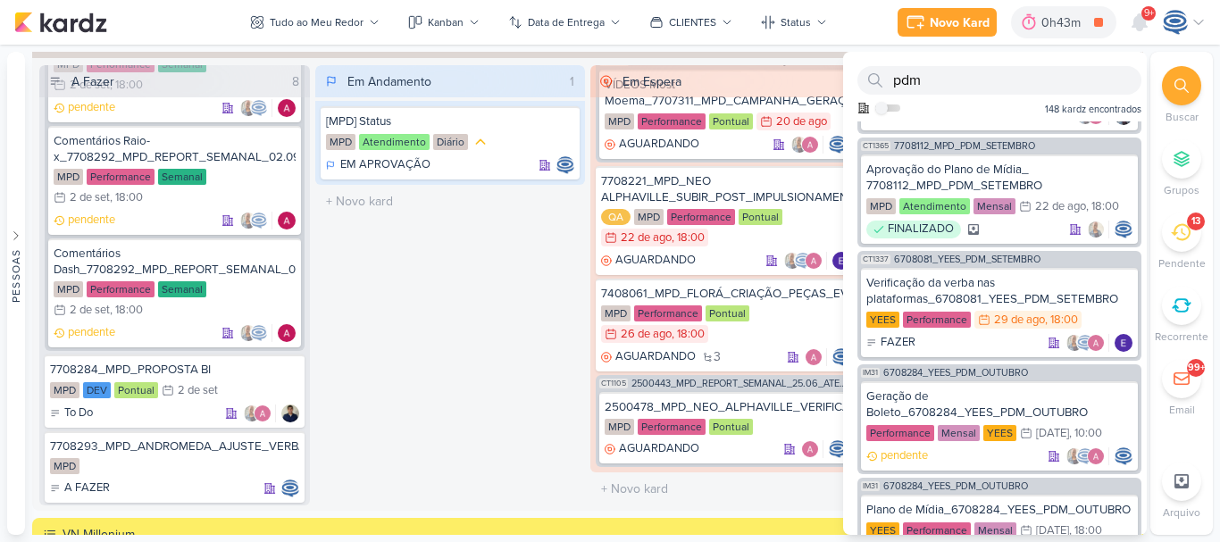
click at [1186, 85] on icon at bounding box center [1181, 86] width 14 height 14
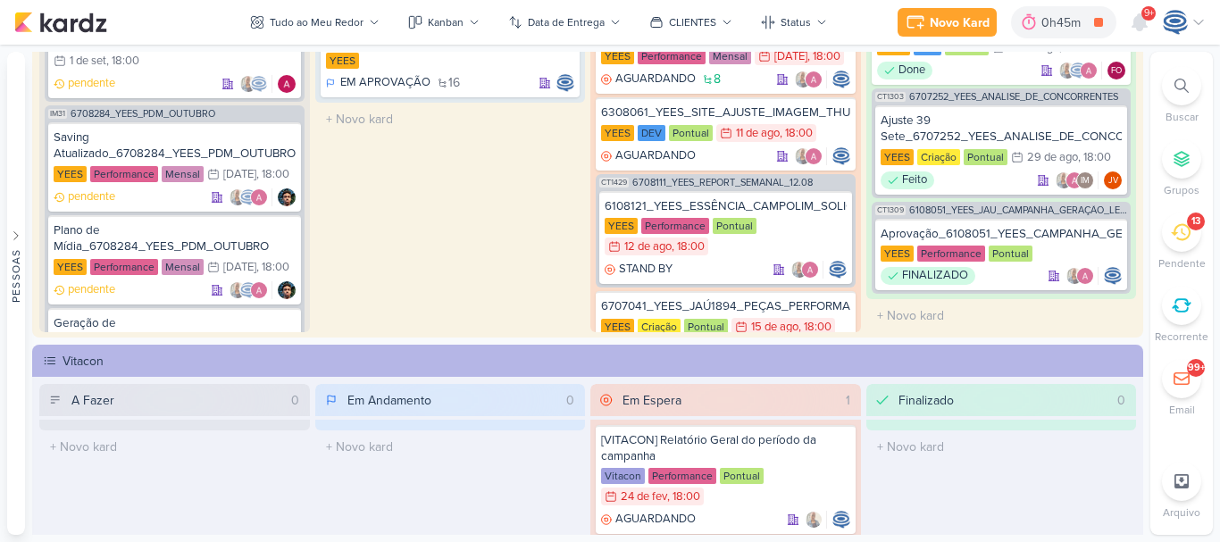
scroll to position [2054, 0]
click at [192, 110] on span "6708284_YEES_PDM_OUTUBRO" at bounding box center [143, 113] width 145 height 10
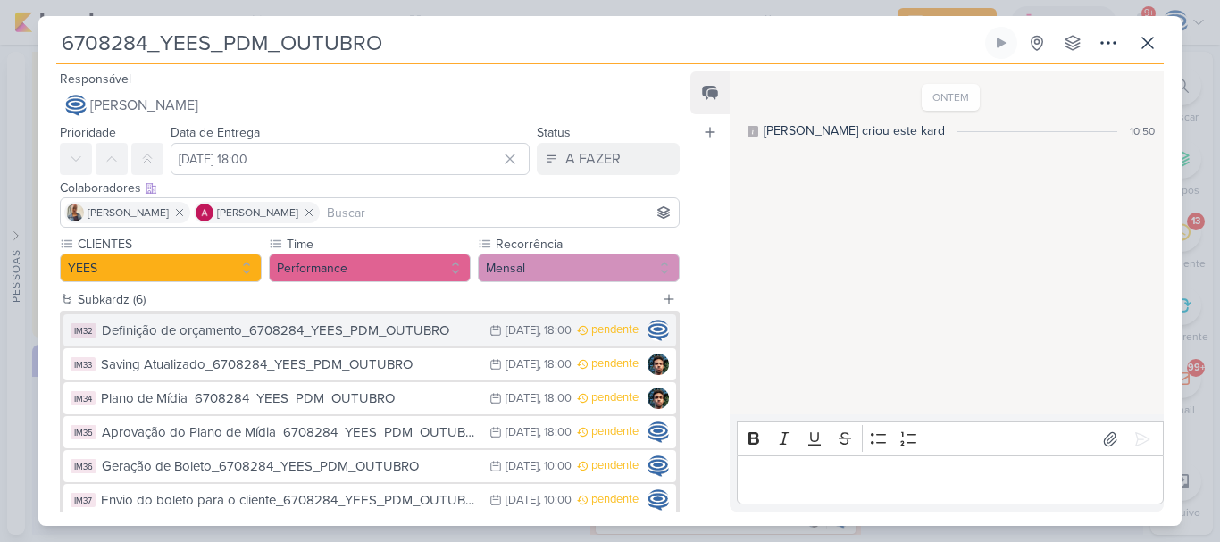
scroll to position [107, 0]
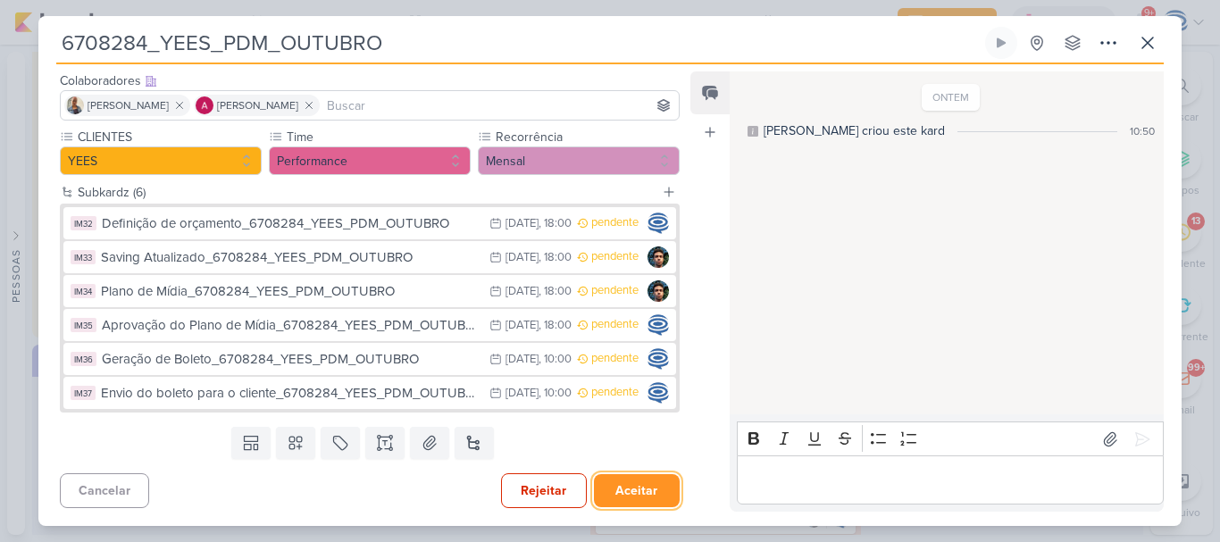
click at [650, 478] on button "Aceitar" at bounding box center [637, 490] width 86 height 33
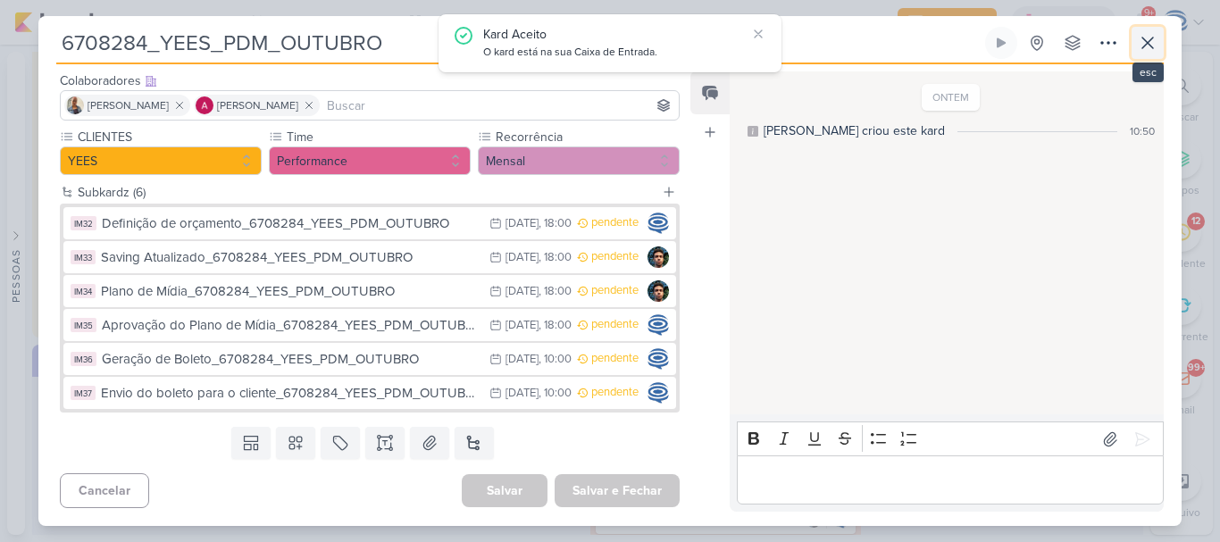
click at [1136, 38] on button at bounding box center [1147, 43] width 32 height 32
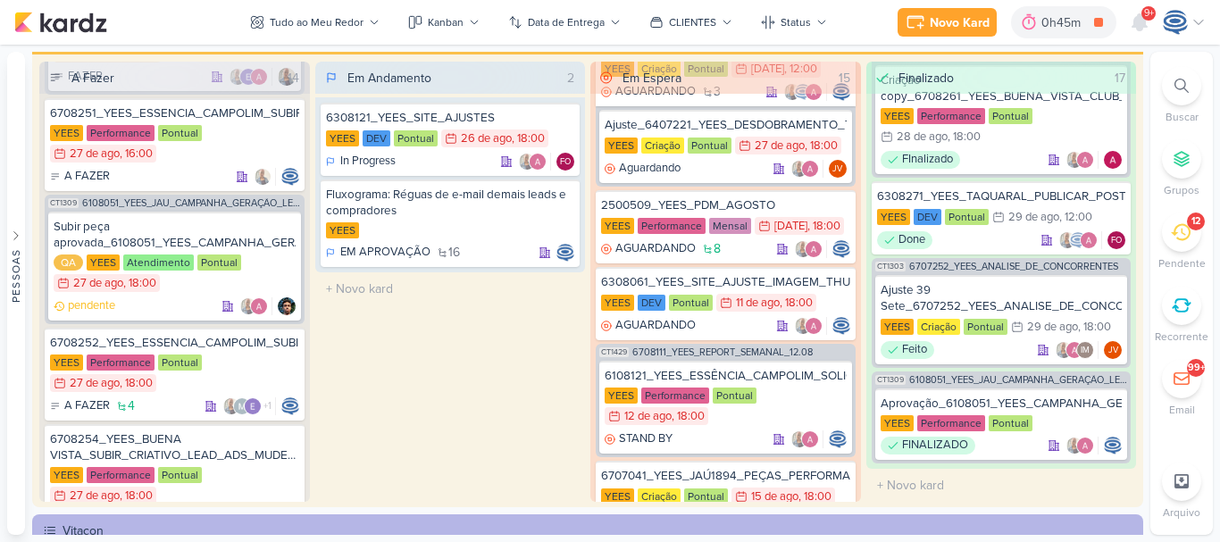
scroll to position [0, 0]
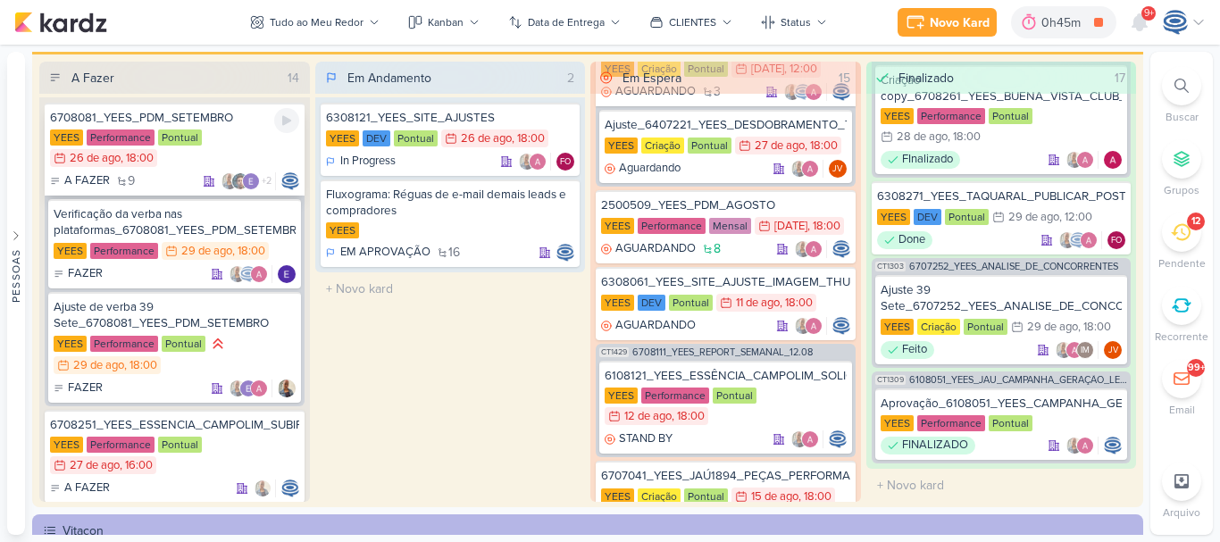
click at [220, 118] on div "6708081_YEES_PDM_SETEMBRO" at bounding box center [174, 118] width 249 height 16
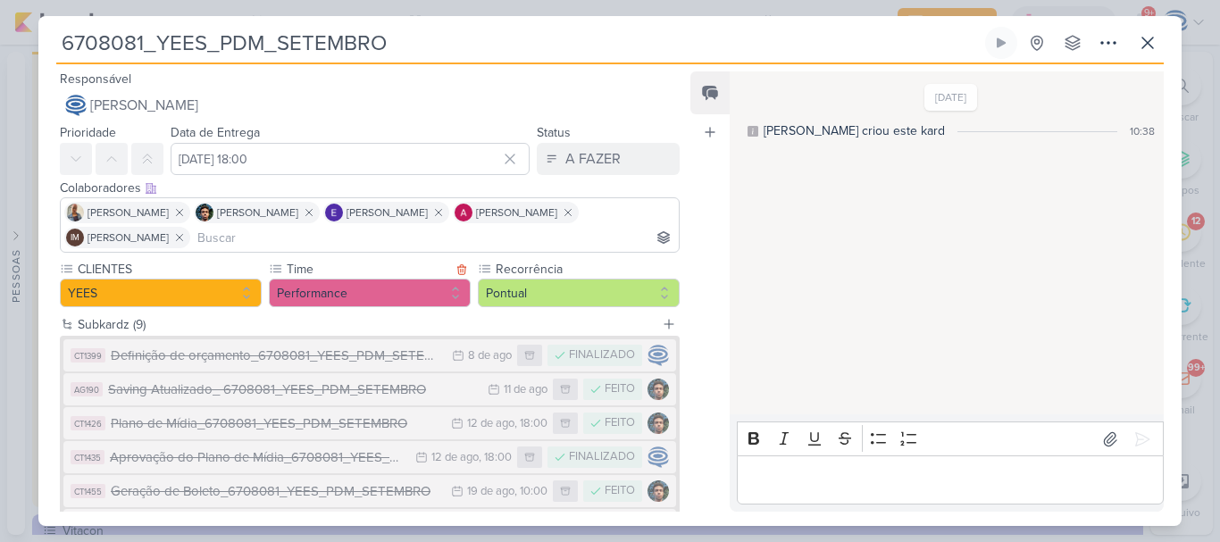
scroll to position [234, 0]
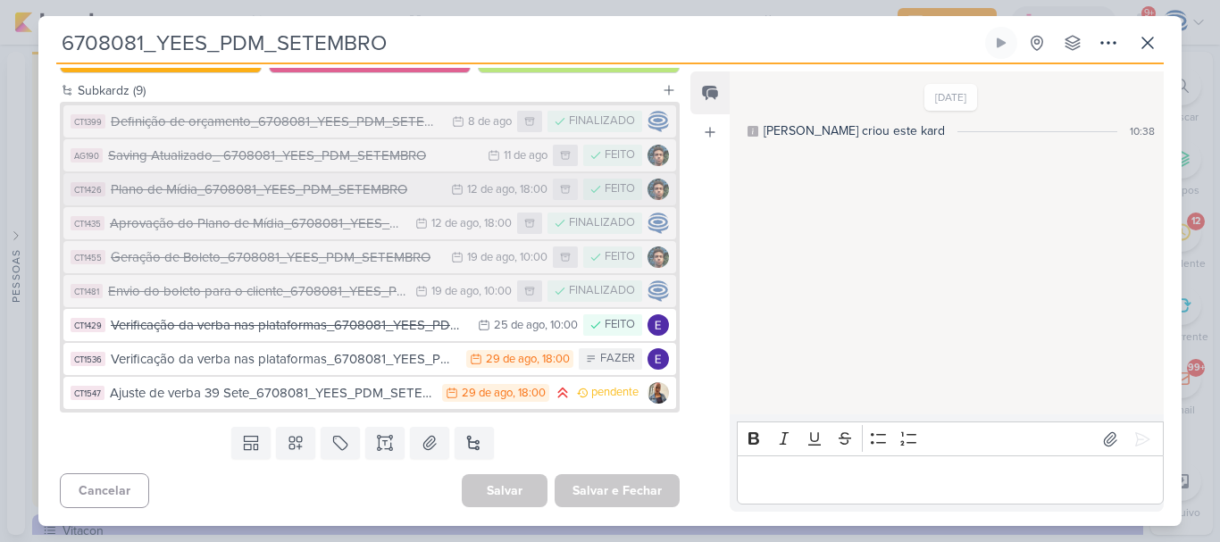
click at [290, 193] on div "Plano de Mídia_6708081_YEES_PDM_SETEMBRO" at bounding box center [276, 189] width 331 height 21
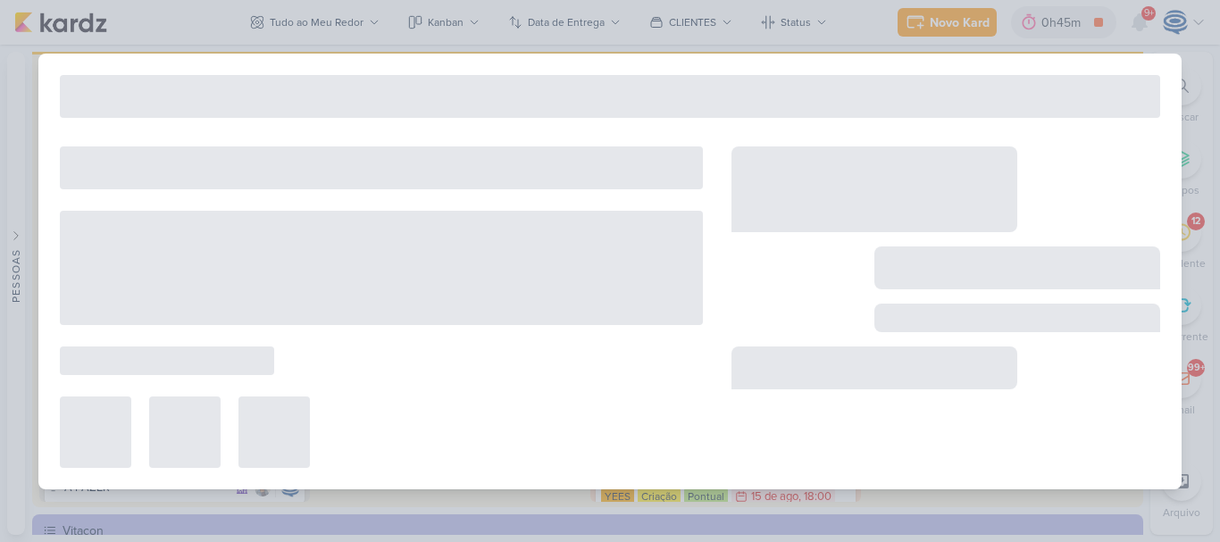
type input "Plano de Mídia_6708081_YEES_PDM_SETEMBRO"
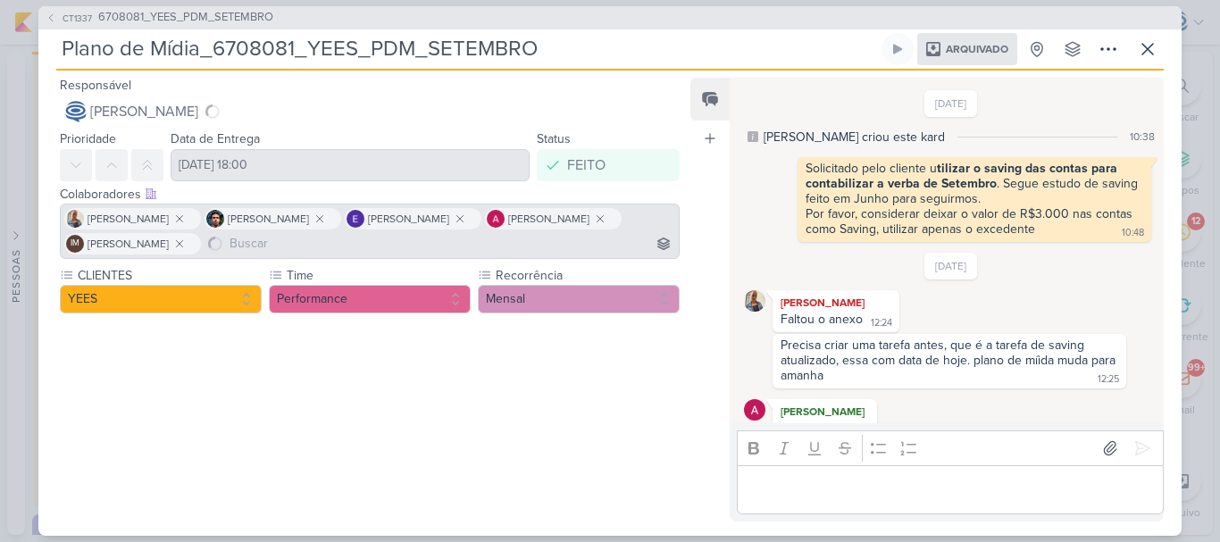
scroll to position [349, 0]
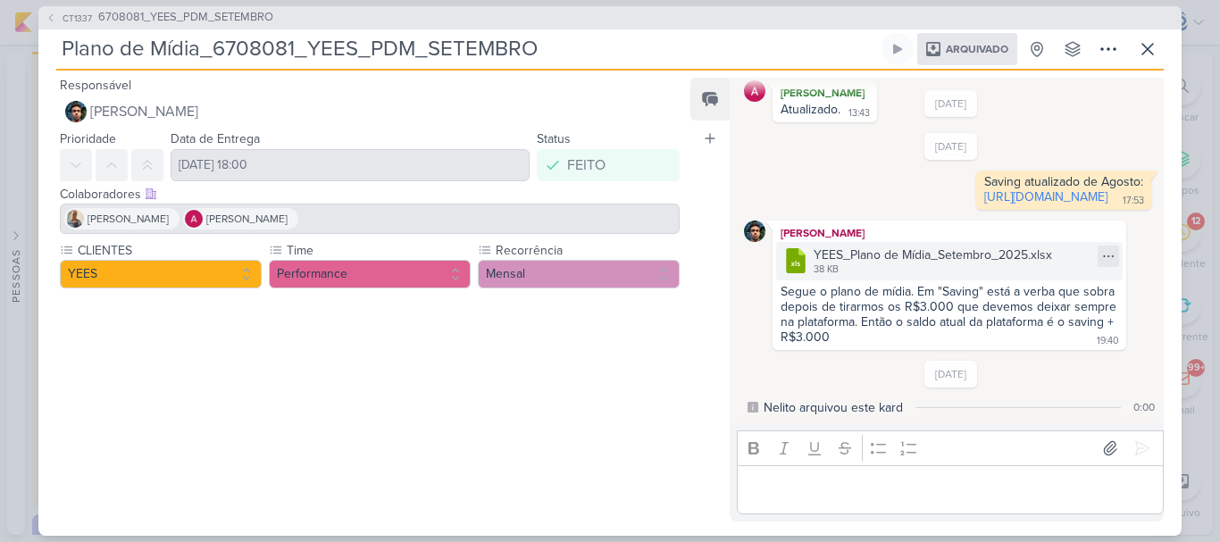
click at [1104, 257] on icon at bounding box center [1108, 256] width 14 height 14
click at [1073, 284] on div "Baixar" at bounding box center [1080, 289] width 34 height 19
click at [208, 20] on span "6708081_YEES_PDM_SETEMBRO" at bounding box center [185, 18] width 175 height 18
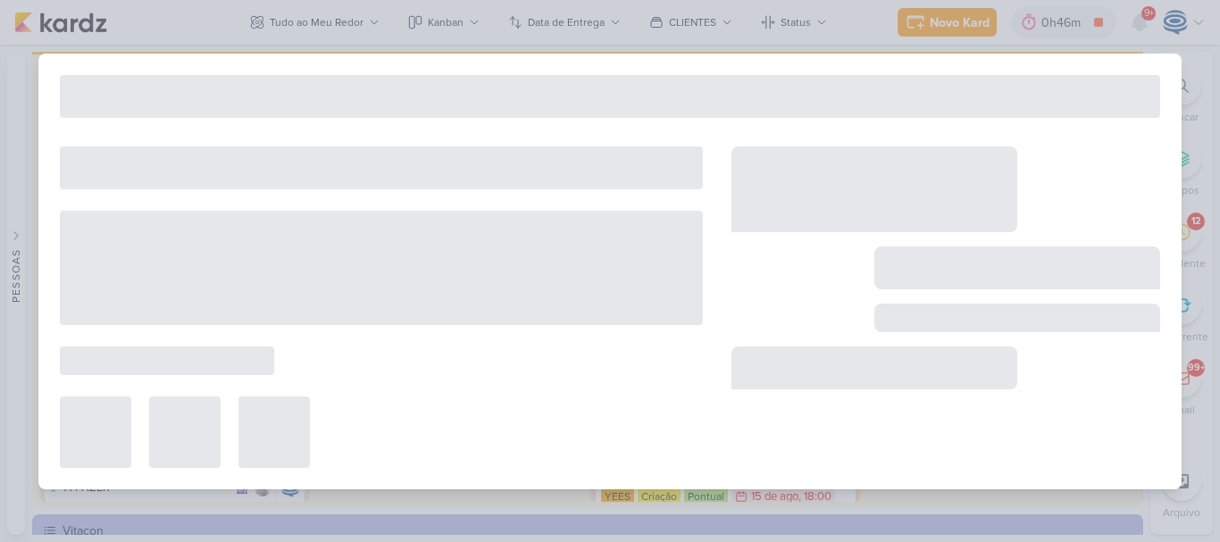
type input "6708081_YEES_PDM_SETEMBRO"
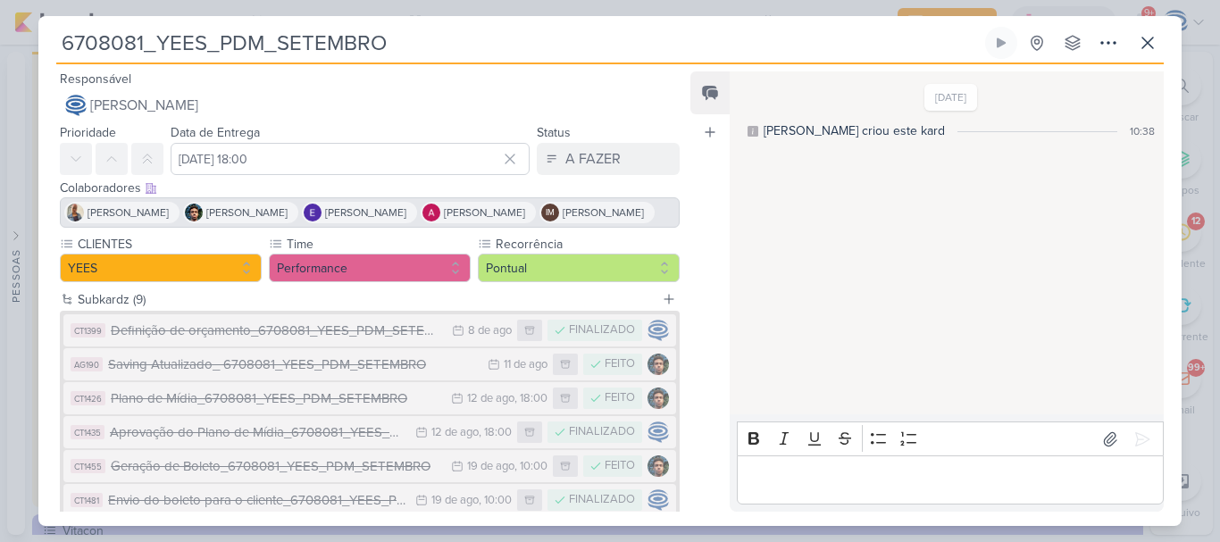
scroll to position [234, 0]
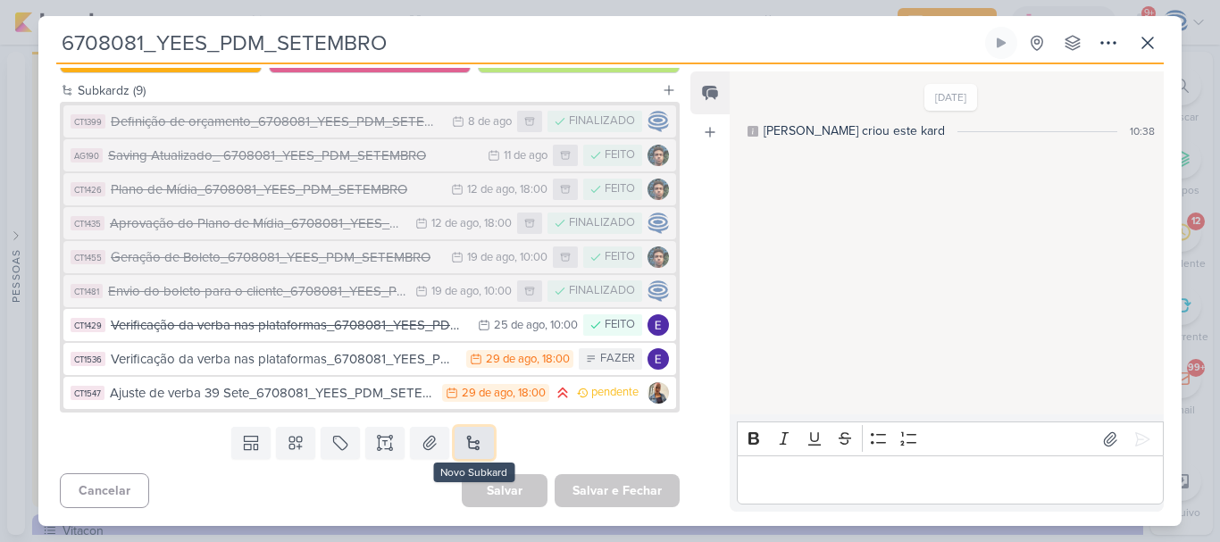
click at [468, 438] on button at bounding box center [474, 443] width 39 height 32
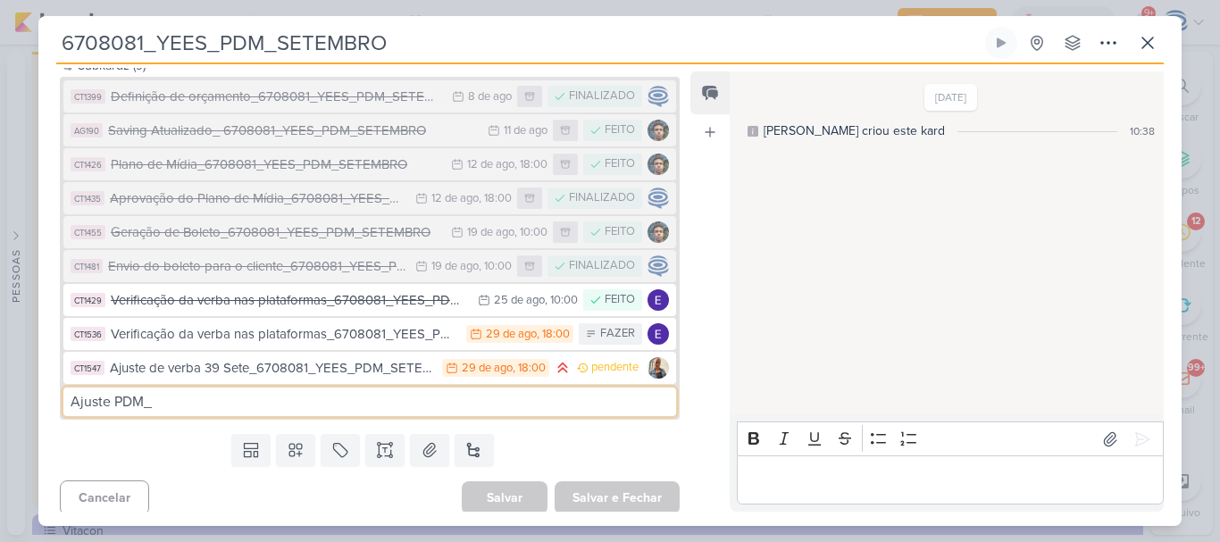
type input "Ajuste PDM_"
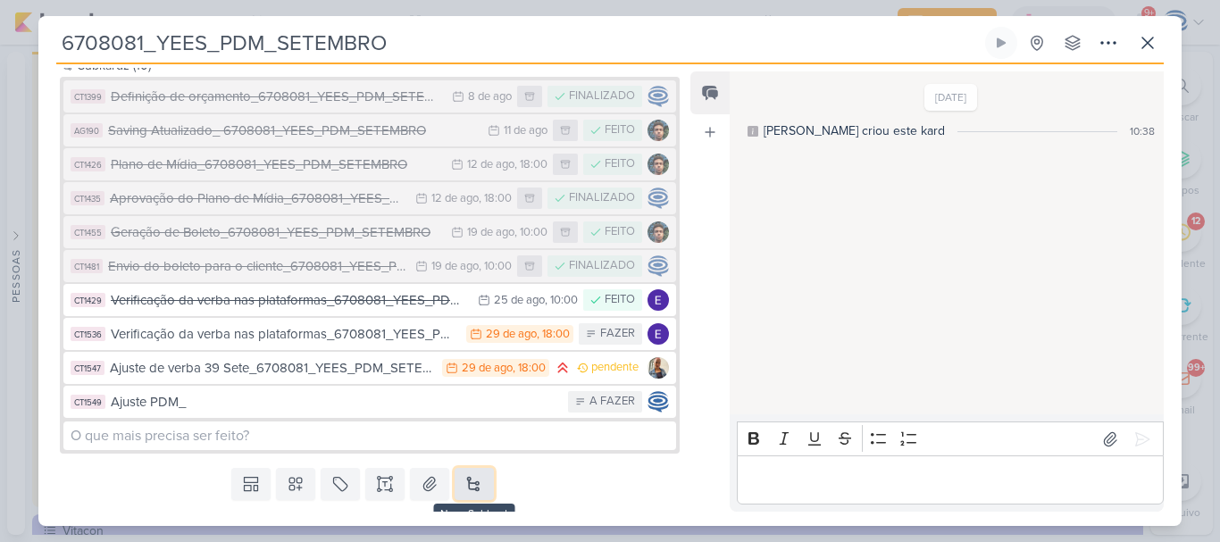
click at [461, 500] on button at bounding box center [474, 484] width 39 height 32
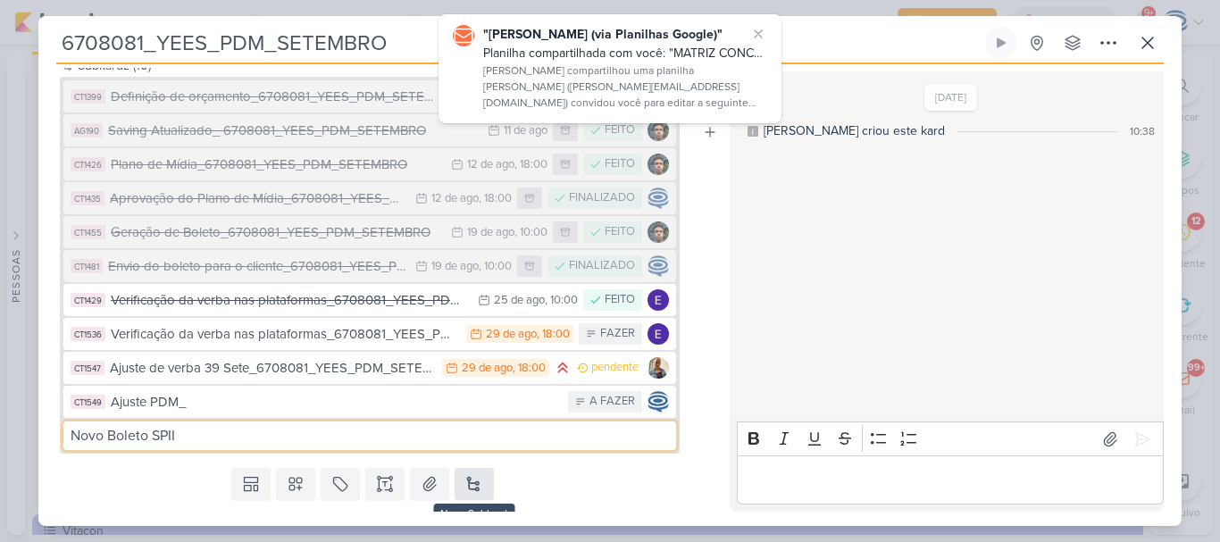
type input "Novo Boleto SPII"
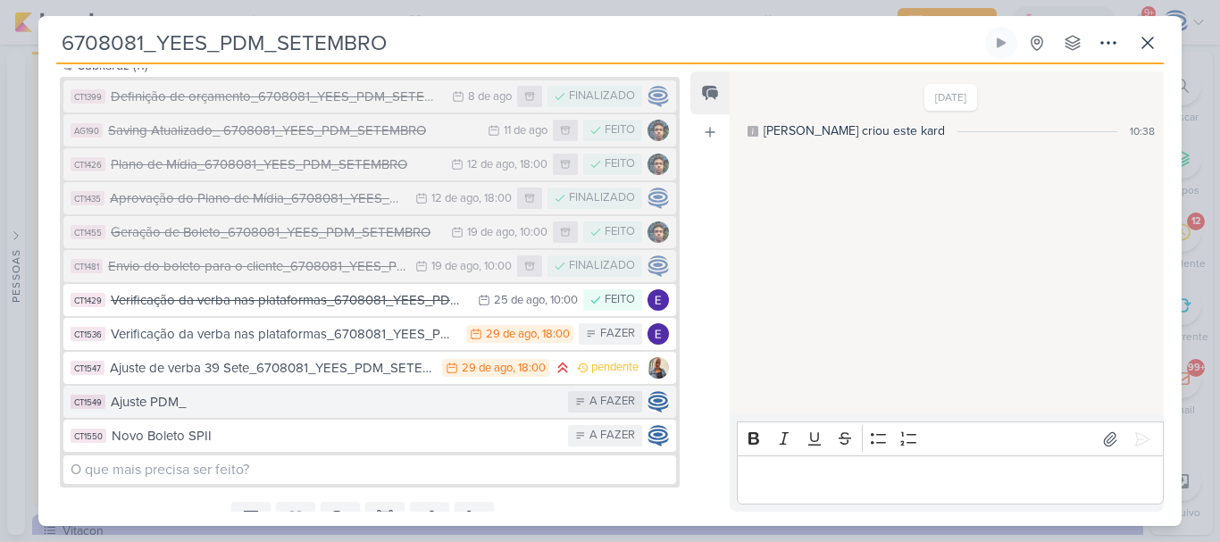
click at [425, 413] on div "Ajuste PDM_" at bounding box center [335, 402] width 448 height 21
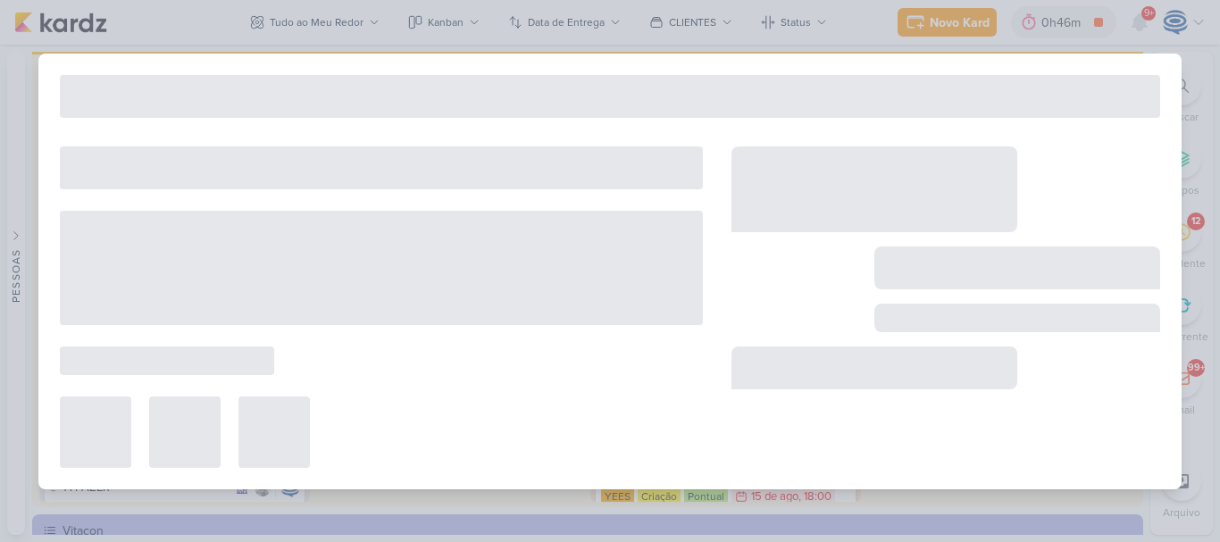
type input "Ajuste PDM_"
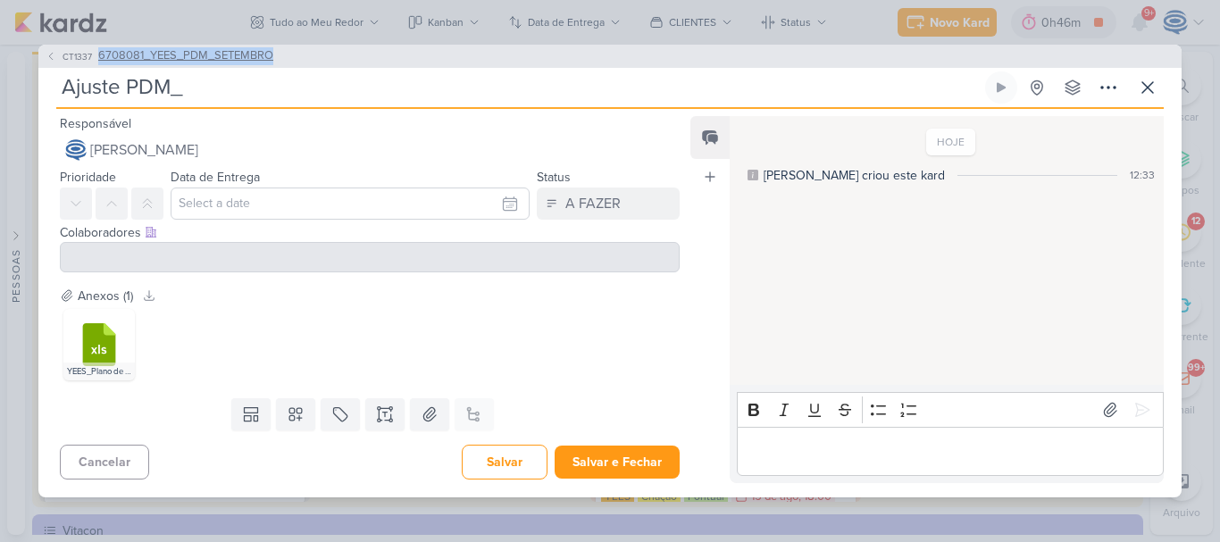
drag, startPoint x: 292, startPoint y: 56, endPoint x: 98, endPoint y: 59, distance: 193.8
click at [98, 59] on div "CT1337 6708081_YEES_PDM_SETEMBRO" at bounding box center [609, 56] width 1143 height 23
copy span "6708081_YEES_PDM_SETEMBRO"
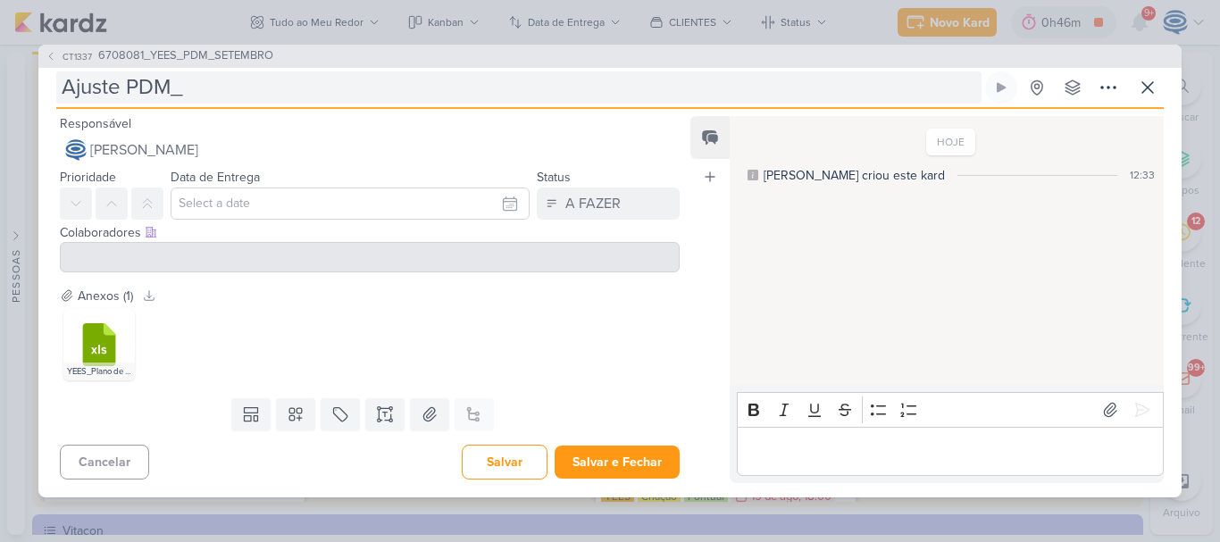
click at [209, 94] on input "Ajuste PDM_" at bounding box center [518, 87] width 925 height 32
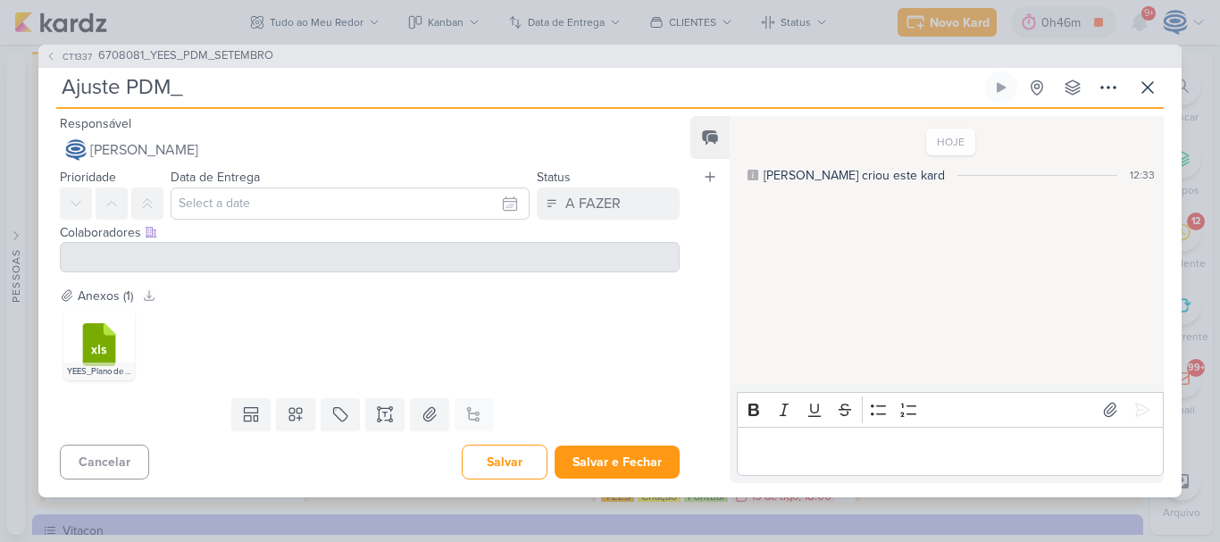
paste input "6708081_YEES_PDM_SETEMBRO"
type input "Ajuste PDM_6708081_YEES_PDM_SETEMBRO"
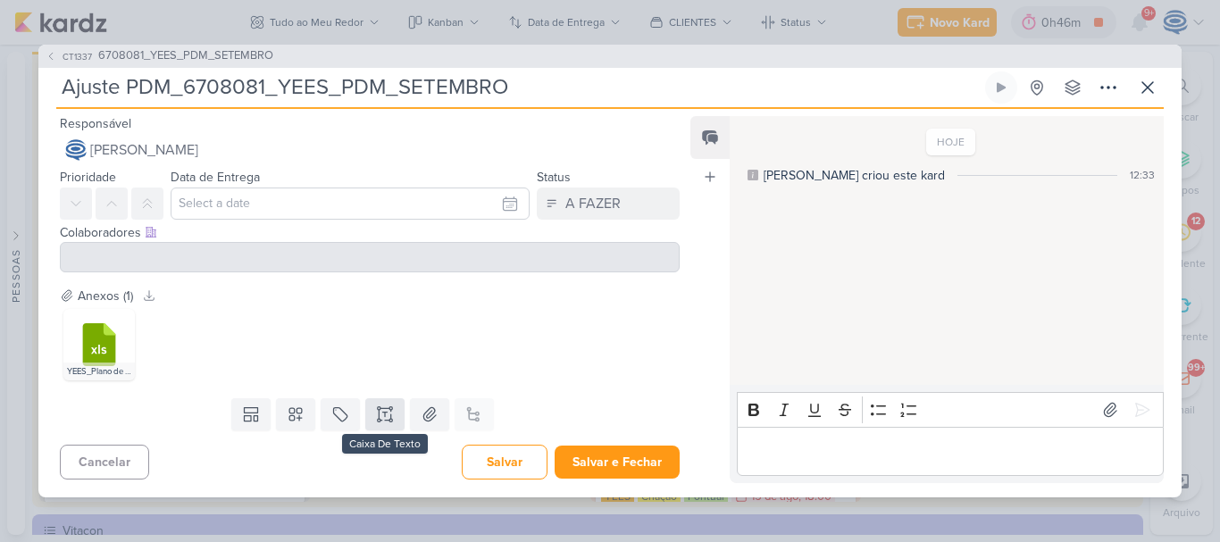
type input "Ajuste PDM_6708081_YEES_PDM_SETEMBRO"
click at [382, 411] on icon at bounding box center [385, 414] width 18 height 18
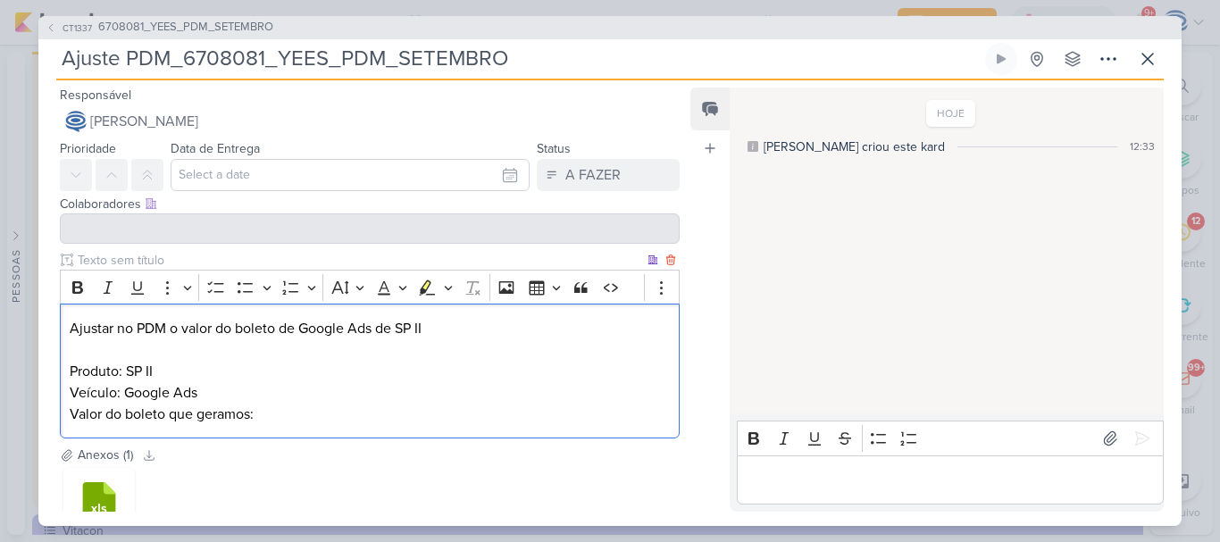
click at [460, 321] on p "Ajustar no PDM o valor do boleto de Google Ads de SP II" at bounding box center [370, 328] width 600 height 21
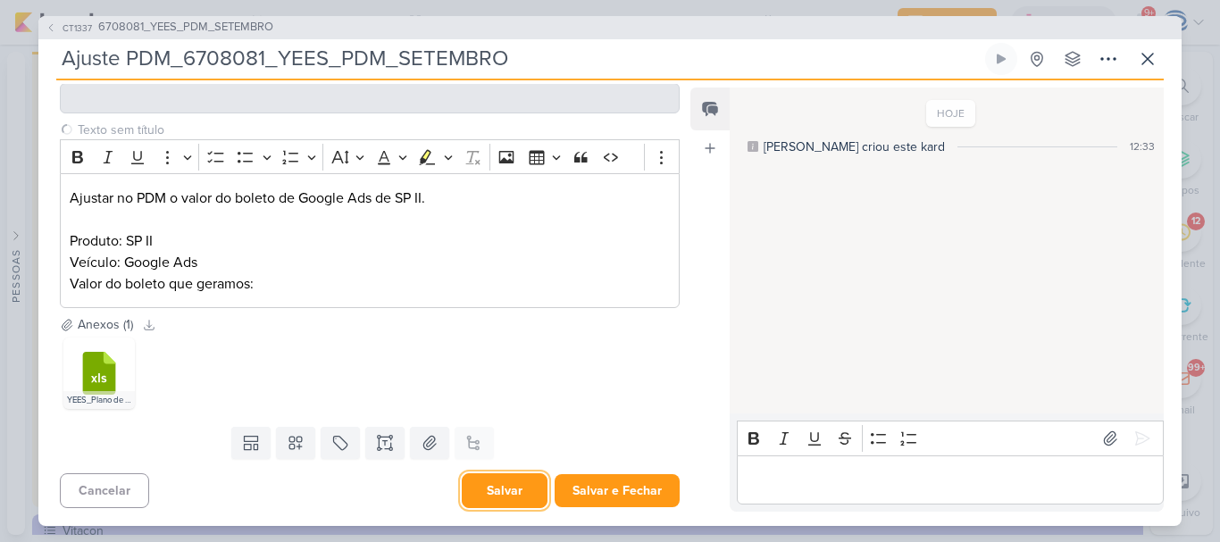
click at [497, 496] on button "Salvar" at bounding box center [505, 490] width 86 height 35
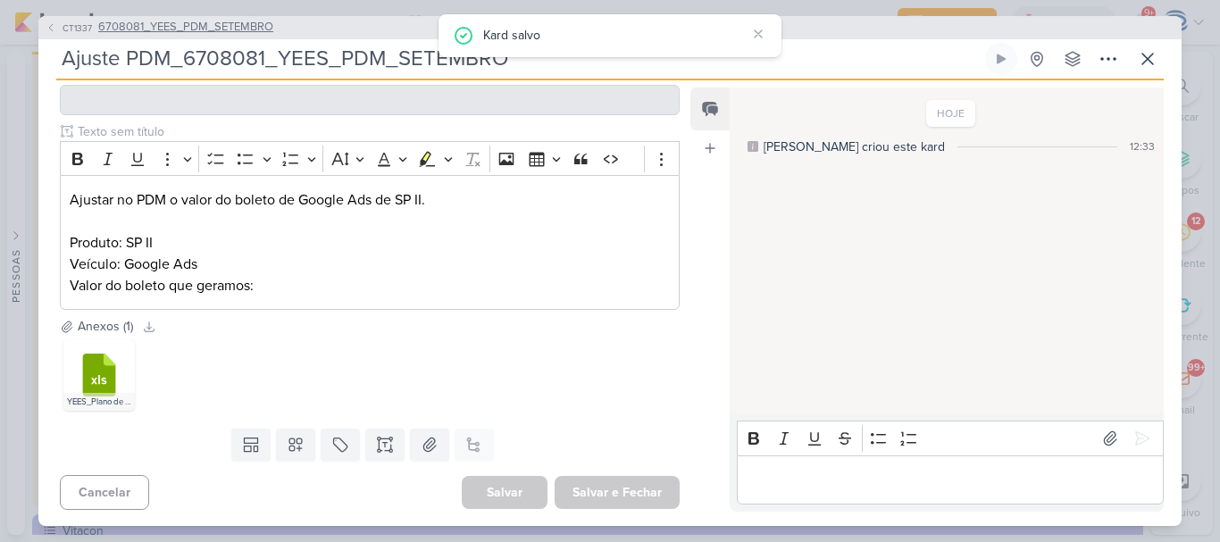
scroll to position [0, 0]
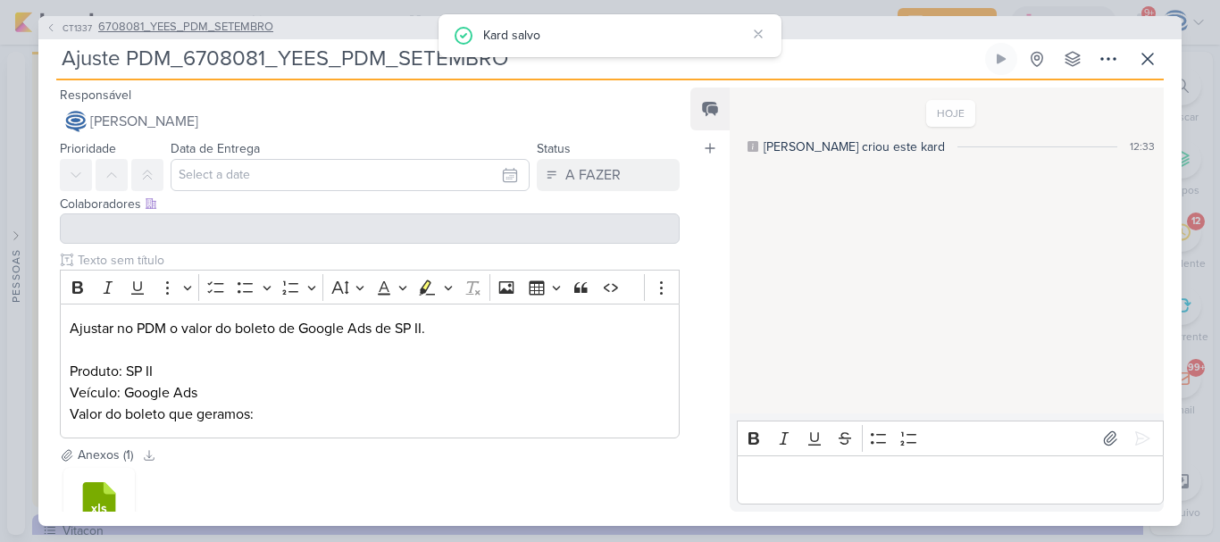
click at [215, 25] on span "6708081_YEES_PDM_SETEMBRO" at bounding box center [185, 28] width 175 height 18
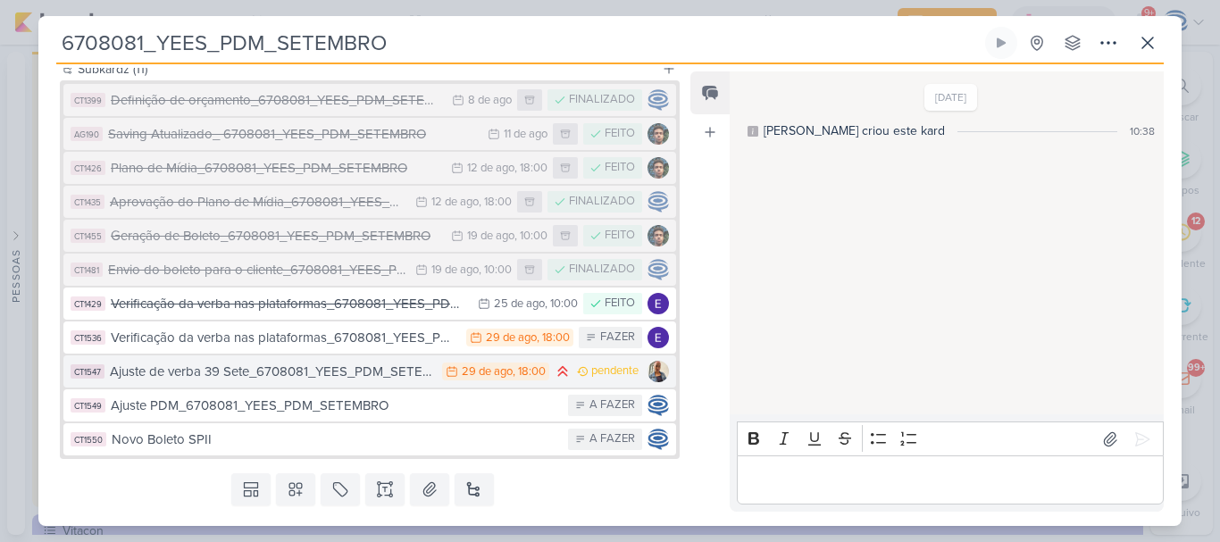
scroll to position [229, 0]
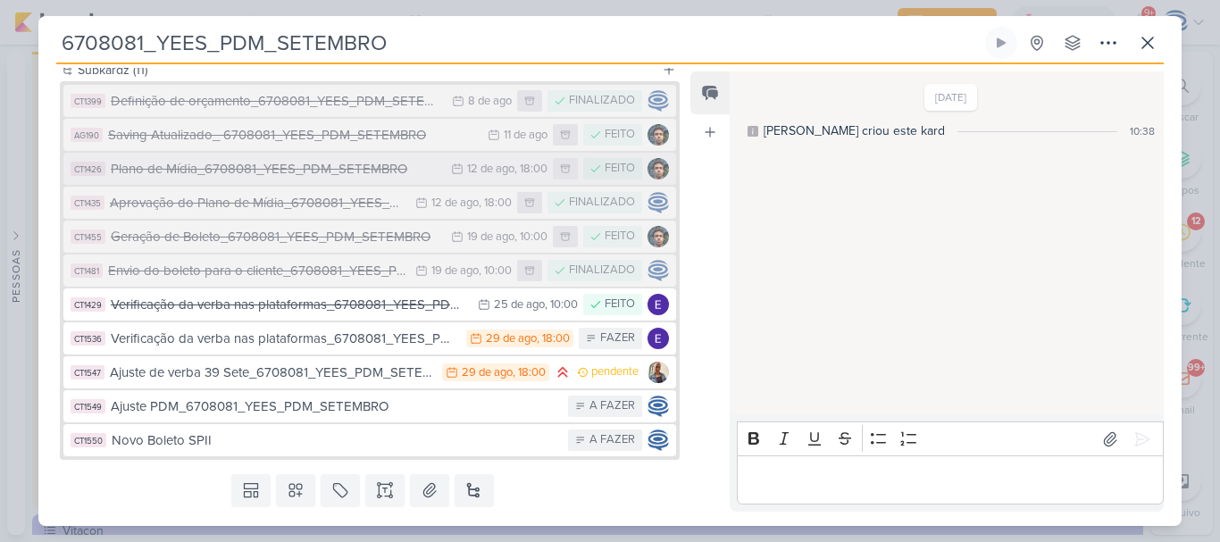
click at [279, 179] on div "Plano de Mídia_6708081_YEES_PDM_SETEMBRO" at bounding box center [276, 169] width 331 height 21
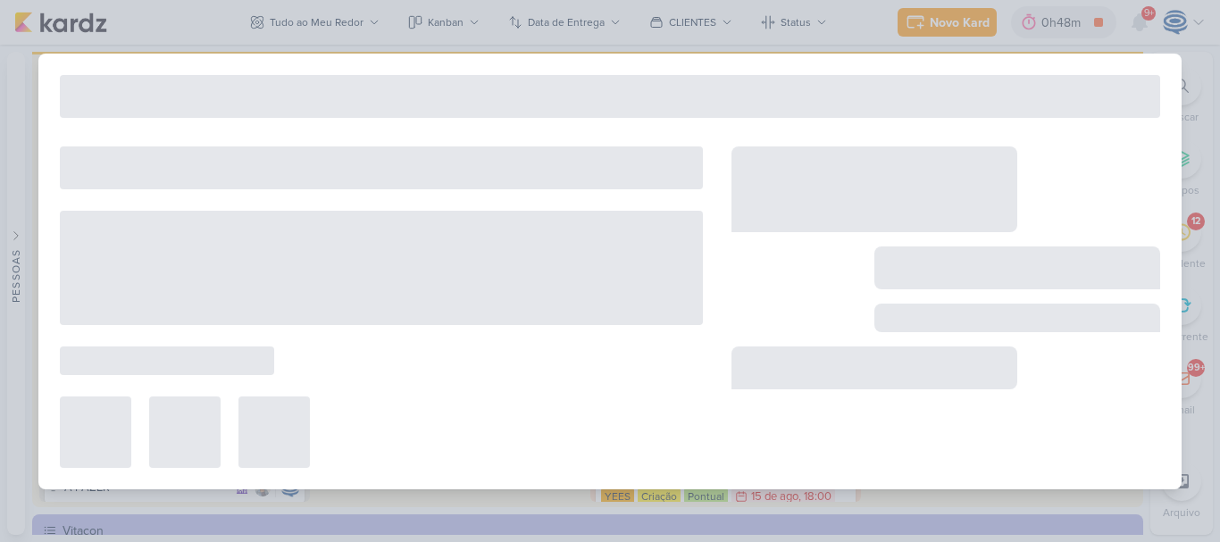
type input "Plano de Mídia_6708081_YEES_PDM_SETEMBRO"
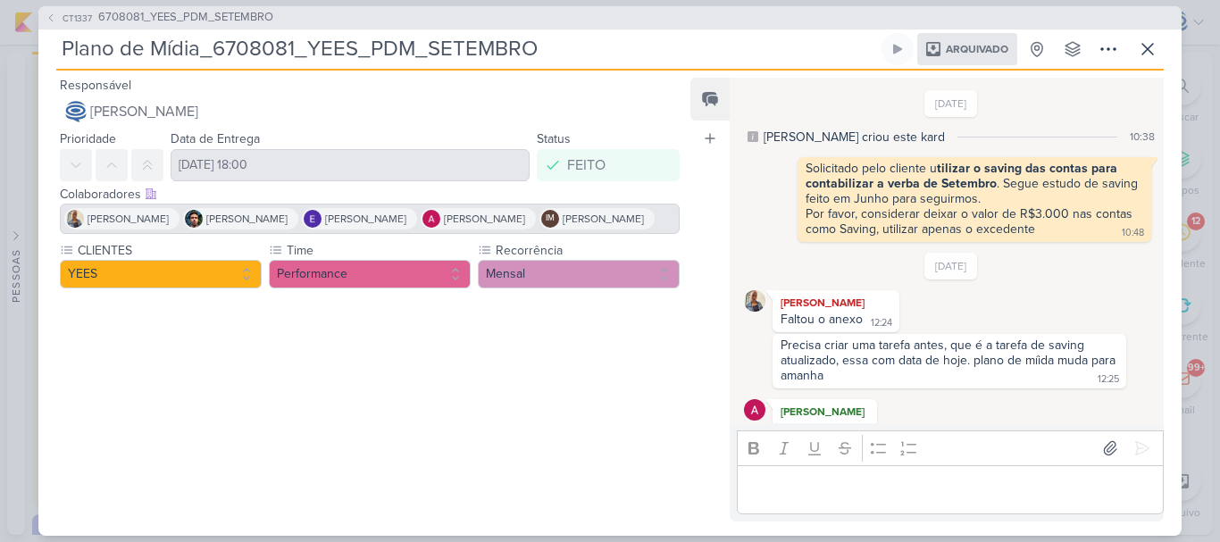
scroll to position [349, 0]
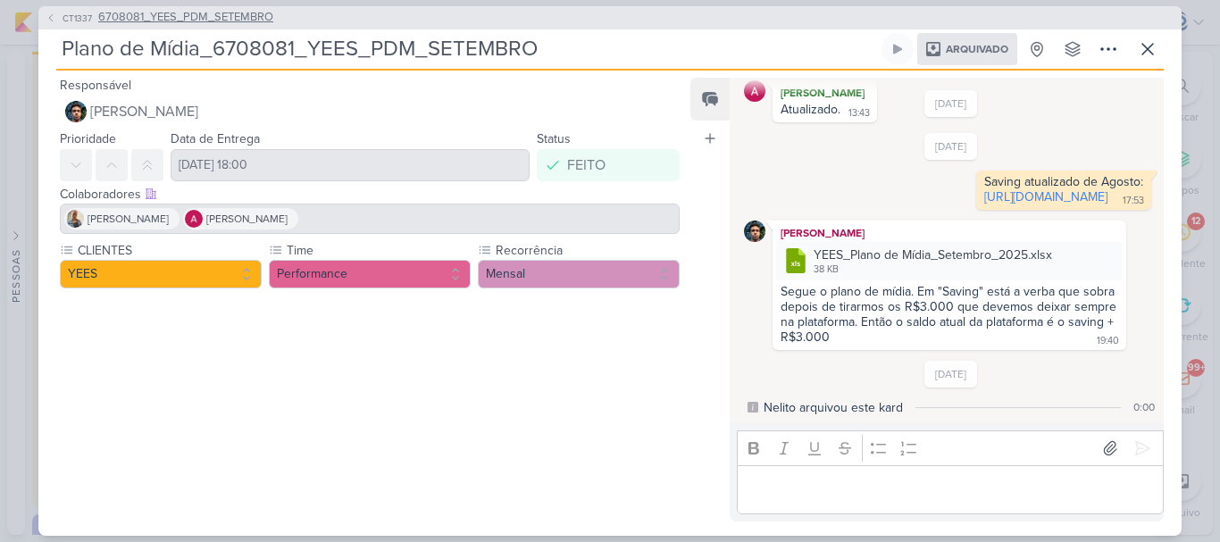
click at [129, 15] on span "6708081_YEES_PDM_SETEMBRO" at bounding box center [185, 18] width 175 height 18
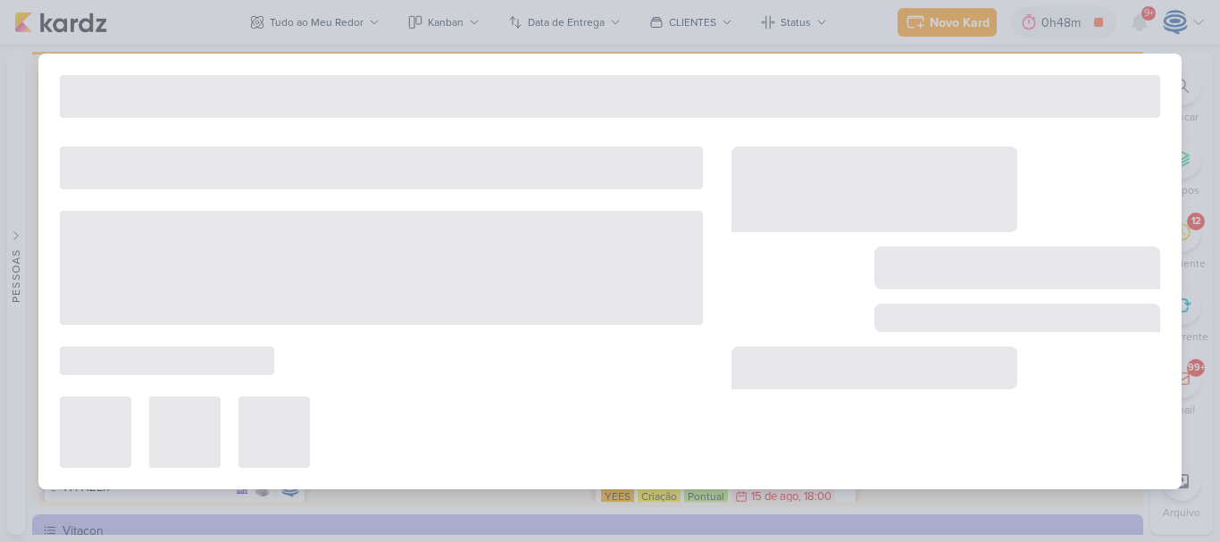
type input "6708081_YEES_PDM_SETEMBRO"
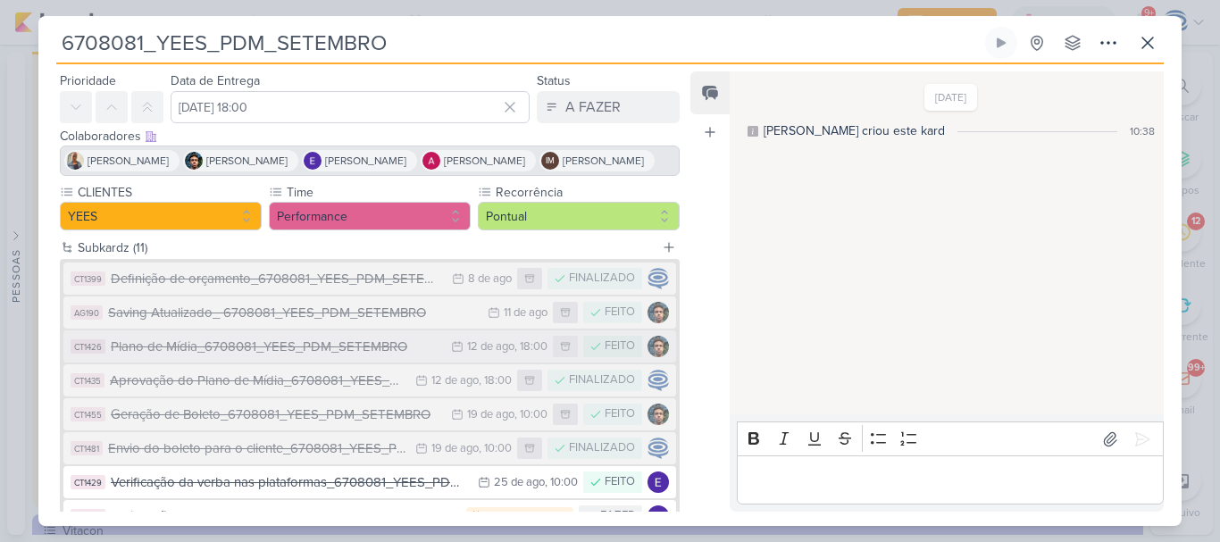
scroll to position [54, 0]
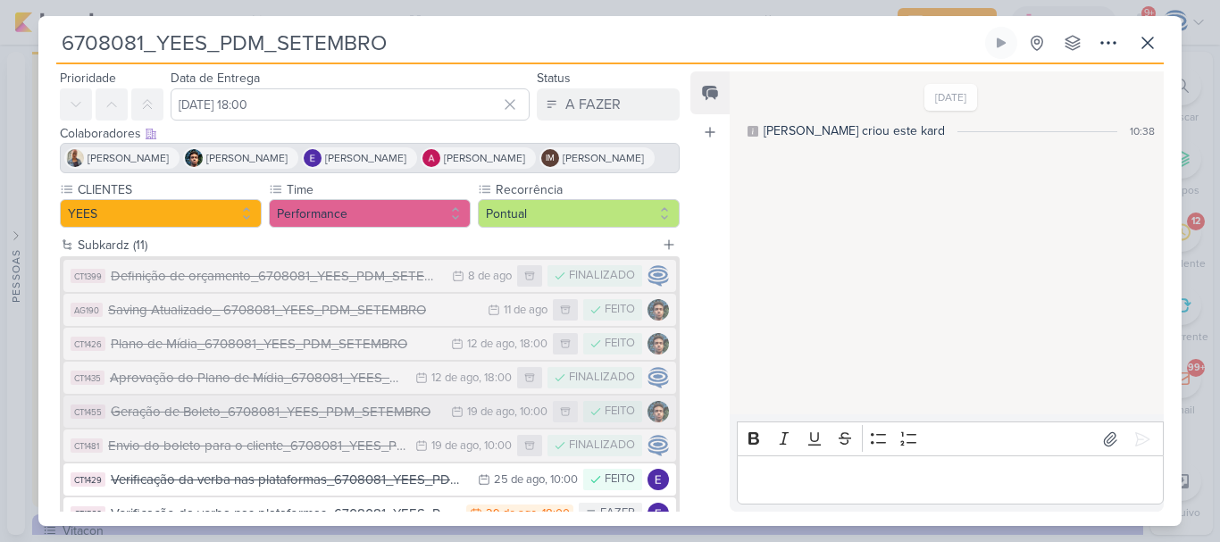
click at [197, 422] on div "Geração de Boleto_6708081_YEES_PDM_SETEMBRO" at bounding box center [276, 412] width 331 height 21
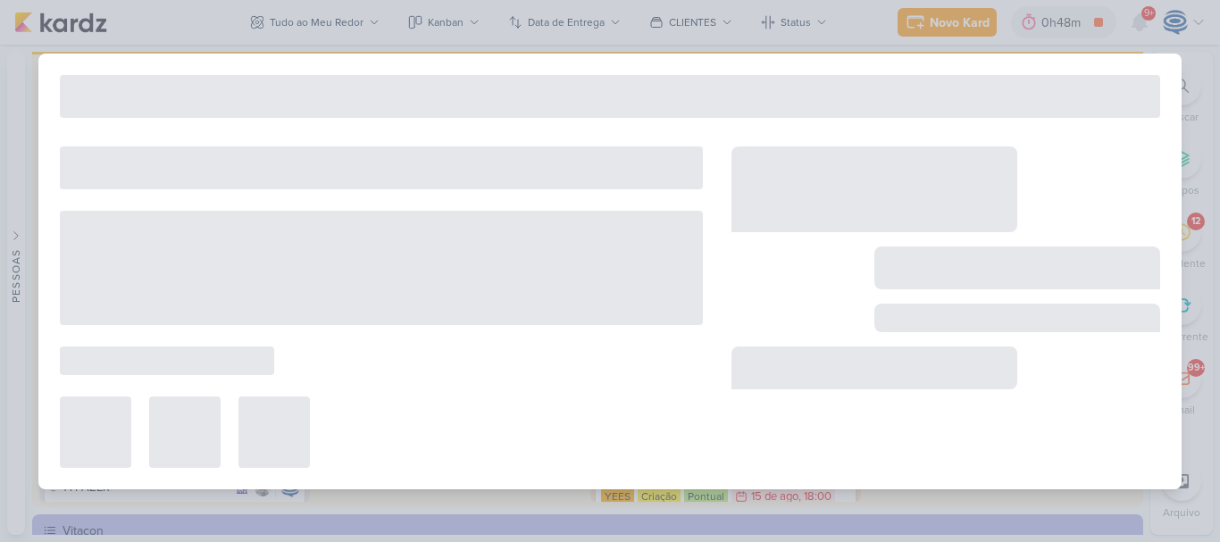
type input "Geração de Boleto_6708081_YEES_PDM_SETEMBRO"
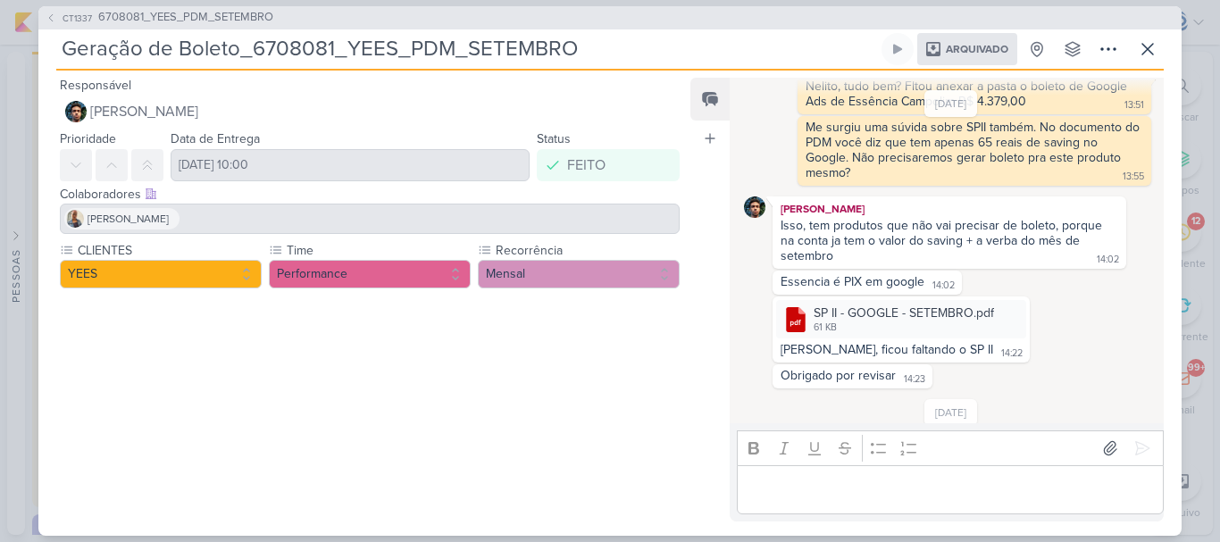
scroll to position [349, 0]
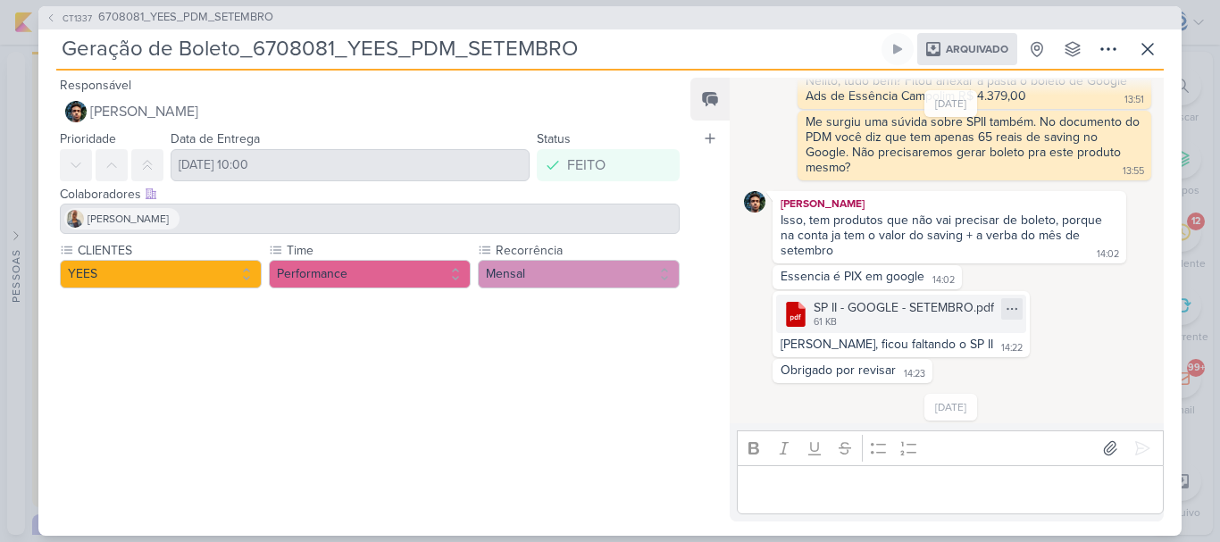
click at [1005, 308] on icon at bounding box center [1012, 309] width 14 height 14
click at [896, 318] on div "61 KB" at bounding box center [904, 322] width 180 height 14
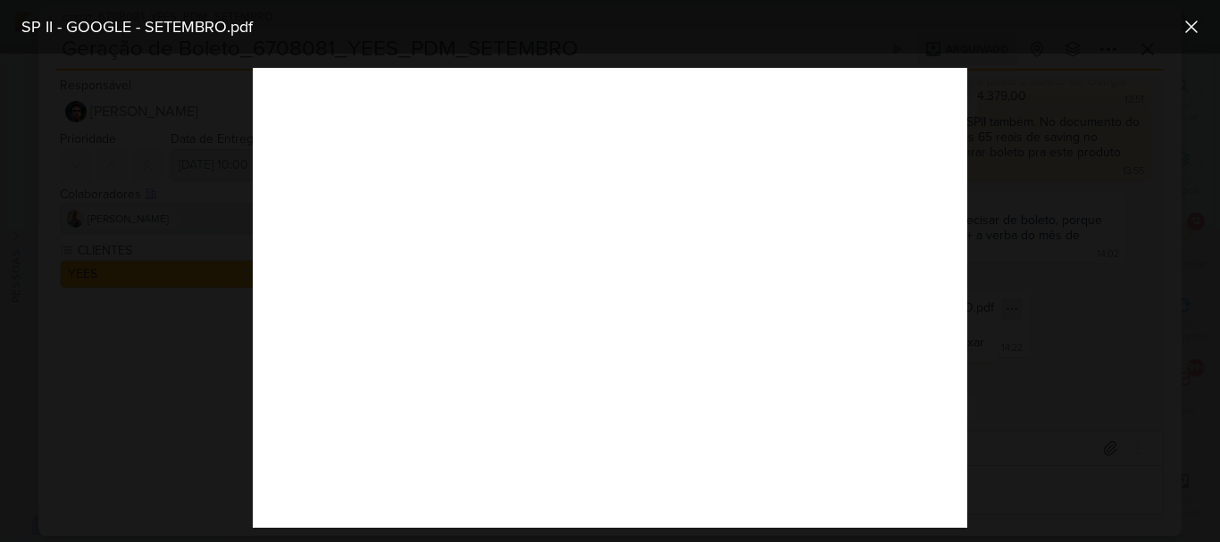
click at [999, 203] on div at bounding box center [610, 298] width 1220 height 488
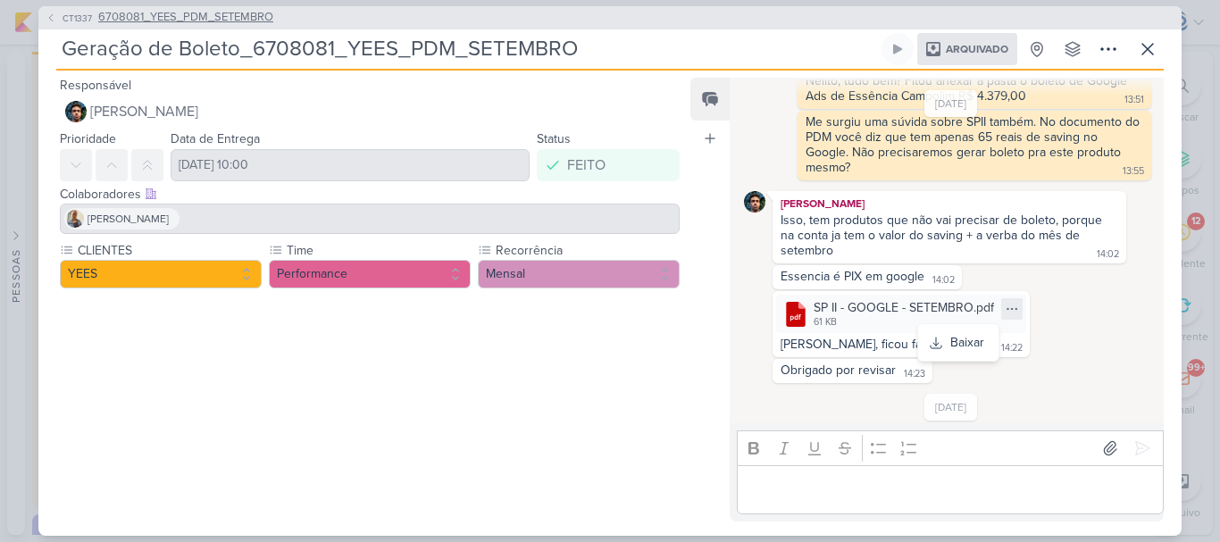
click at [213, 15] on span "6708081_YEES_PDM_SETEMBRO" at bounding box center [185, 18] width 175 height 18
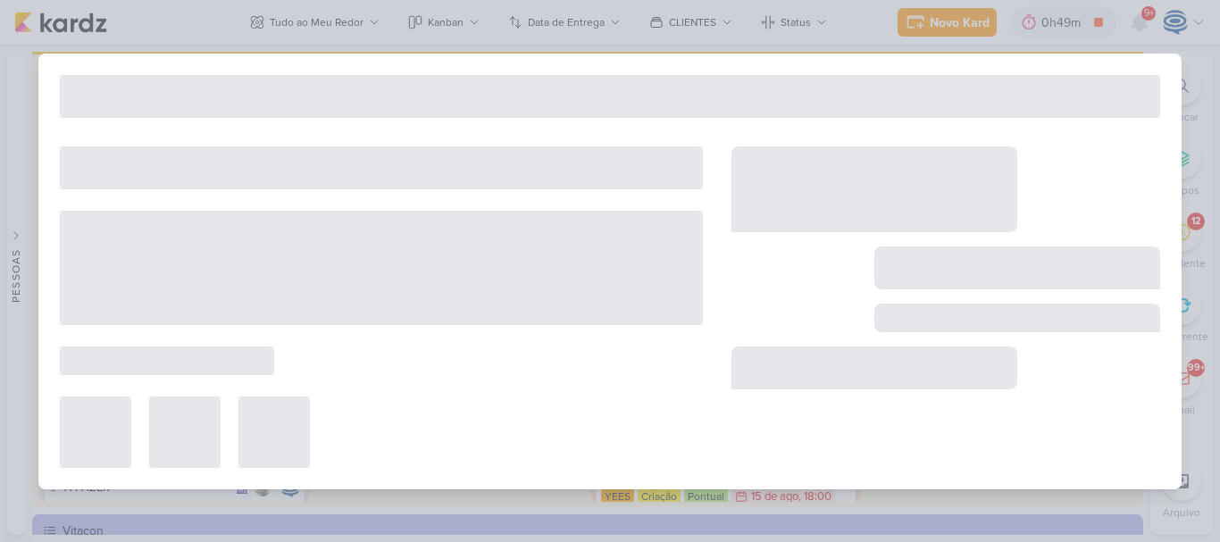
type input "6708081_YEES_PDM_SETEMBRO"
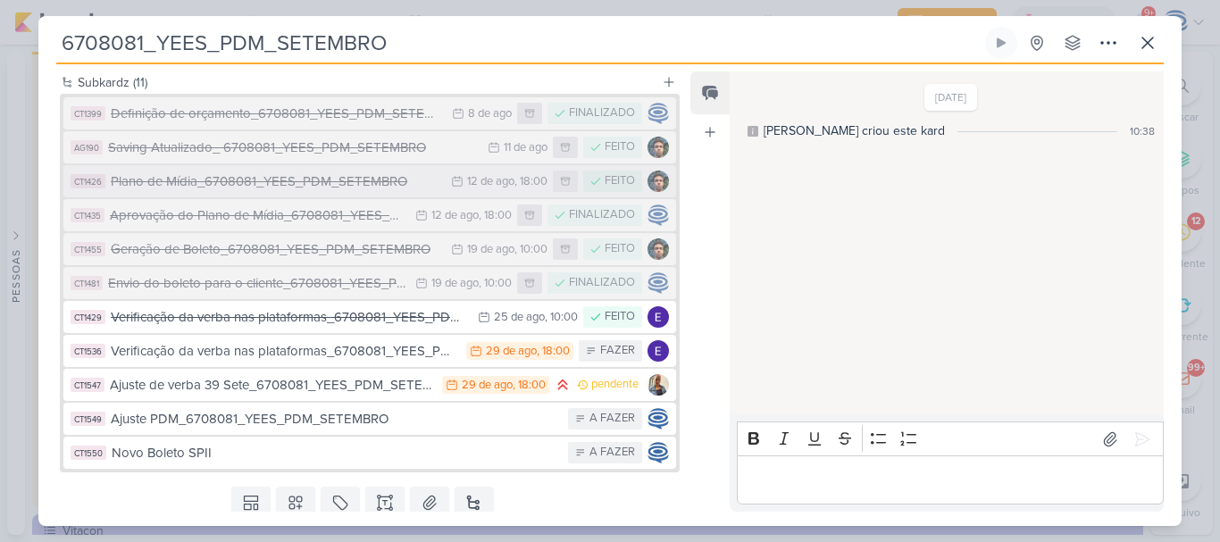
scroll to position [238, 0]
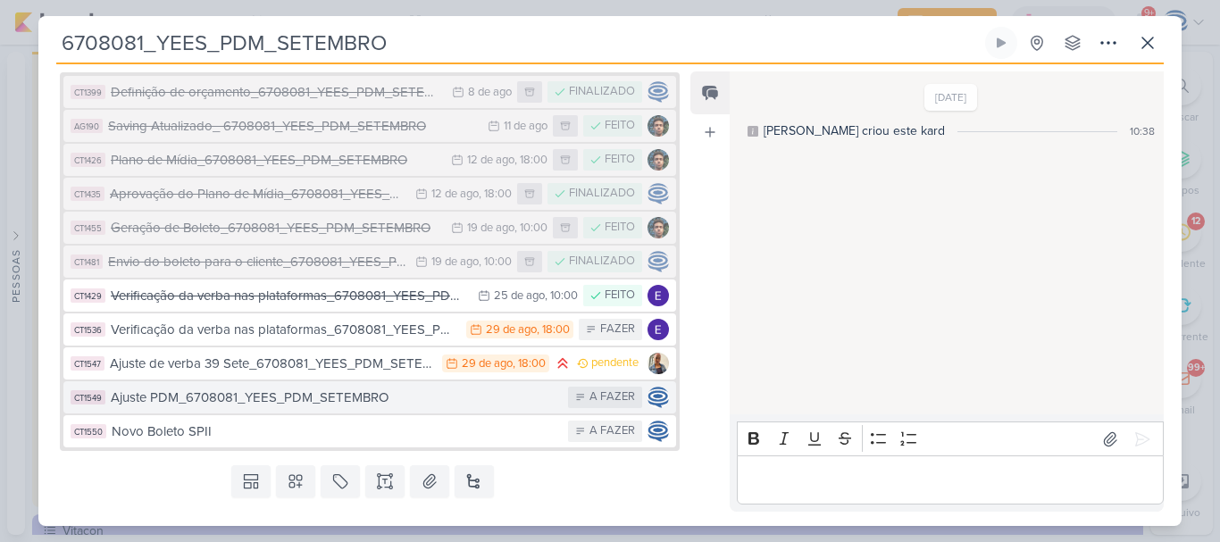
click at [275, 408] on div "Ajuste PDM_6708081_YEES_PDM_SETEMBRO" at bounding box center [335, 398] width 448 height 21
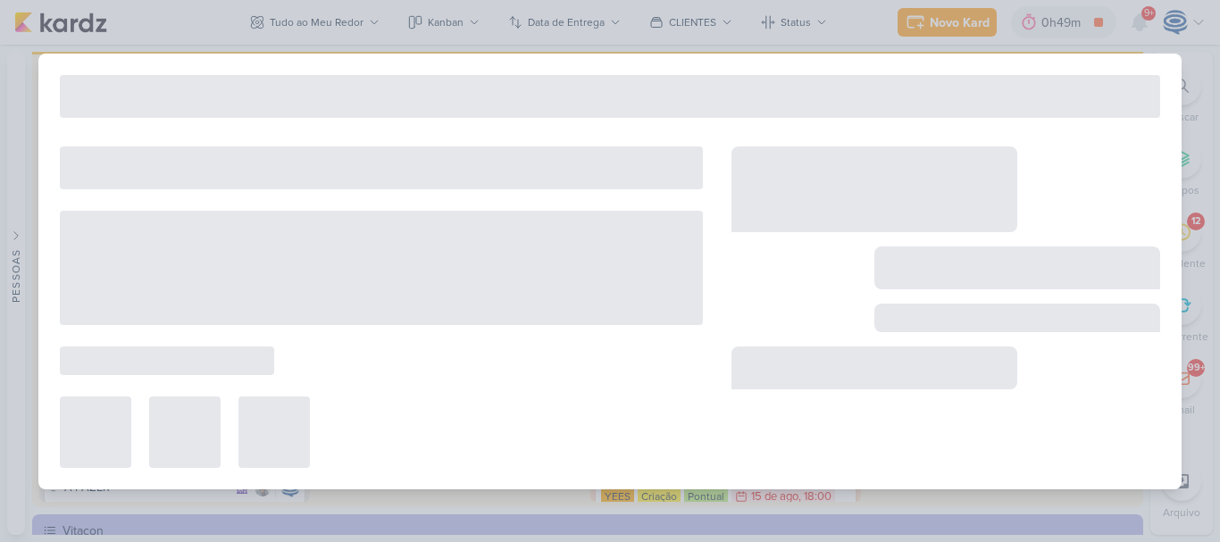
type input "Ajuste PDM_6708081_YEES_PDM_SETEMBRO"
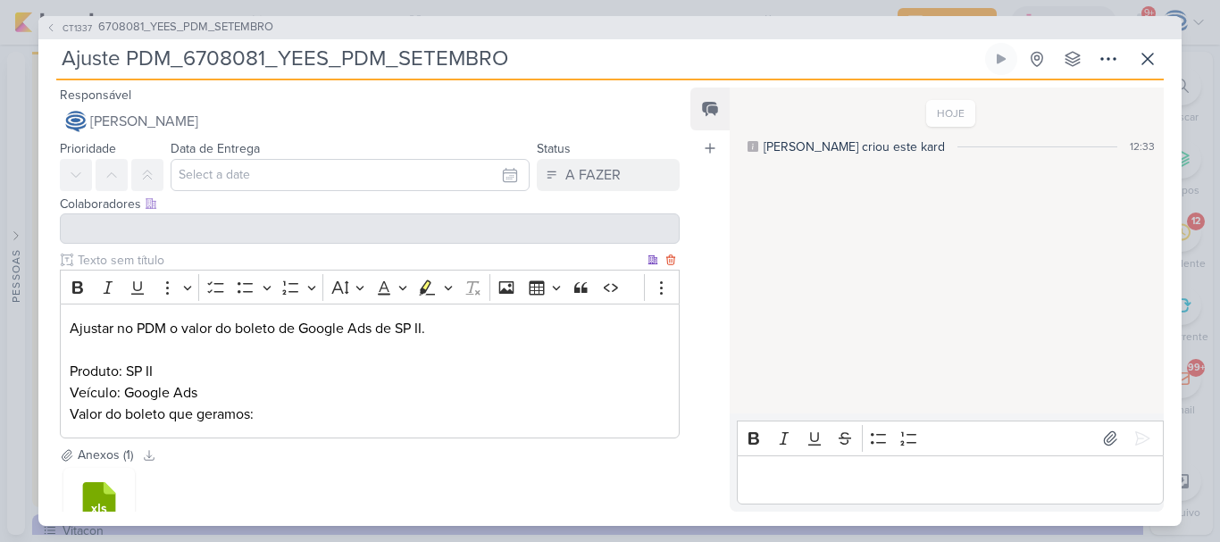
click at [316, 417] on p "Produto: SP II Veículo: Google Ads Valor do boleto que geramos:" at bounding box center [370, 393] width 600 height 64
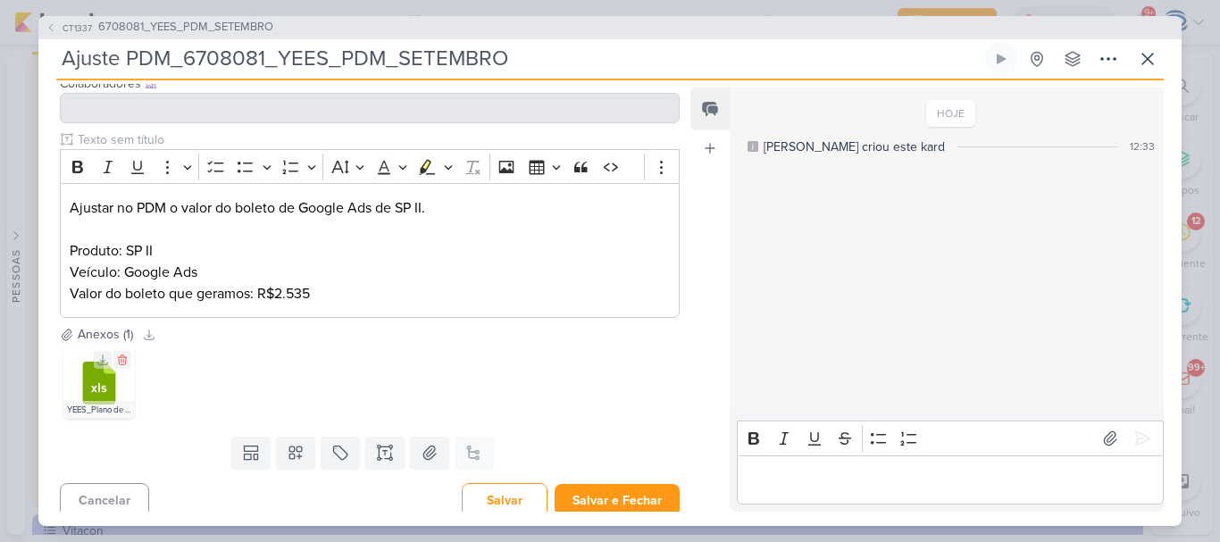
click at [92, 387] on icon at bounding box center [98, 387] width 15 height 9
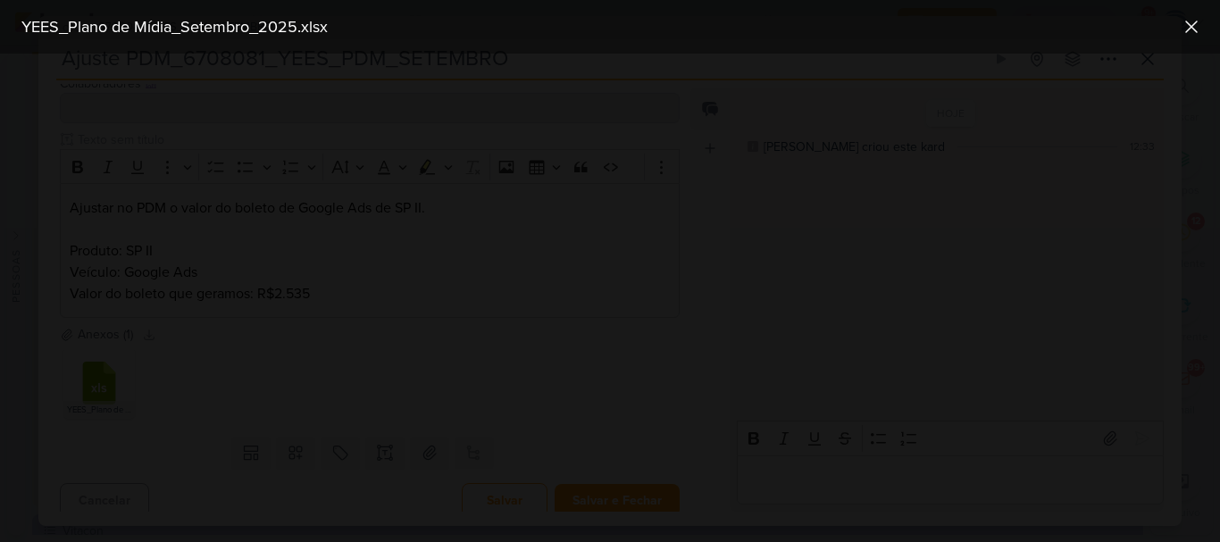
click at [1119, 61] on div at bounding box center [610, 298] width 1220 height 488
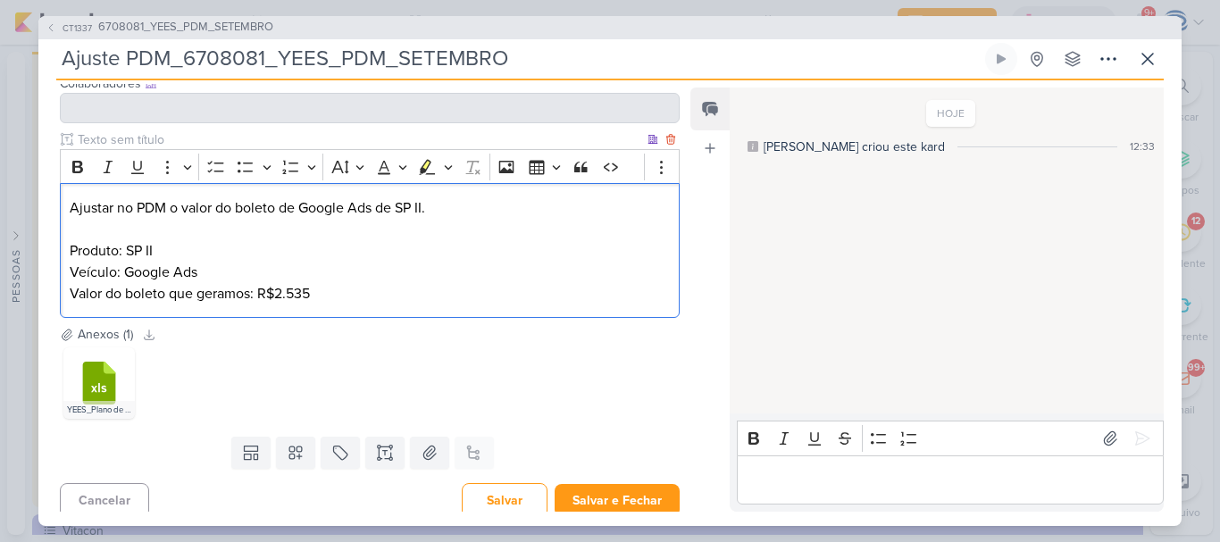
click at [401, 293] on p "Produto: SP II Veículo: Google Ads Valor do boleto que geramos: R$2.535" at bounding box center [370, 272] width 600 height 64
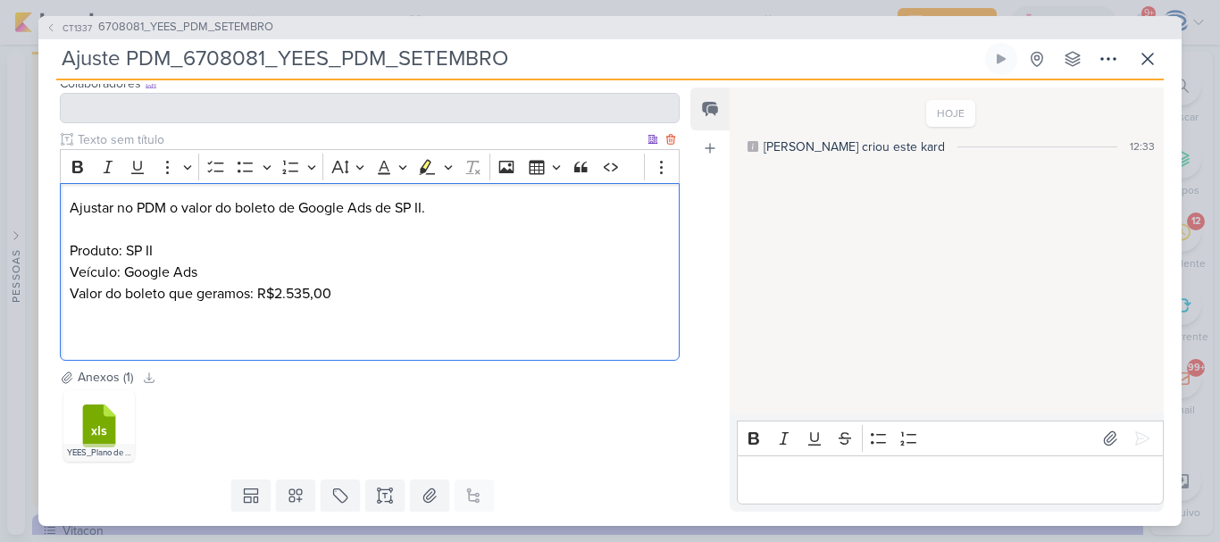
scroll to position [173, 0]
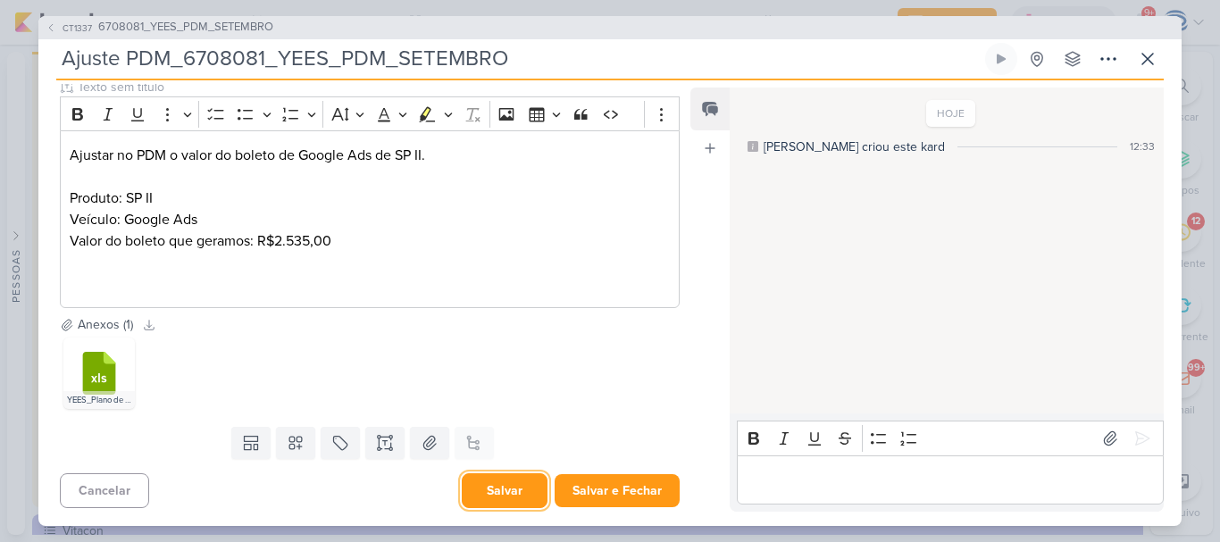
click at [504, 495] on button "Salvar" at bounding box center [505, 490] width 86 height 35
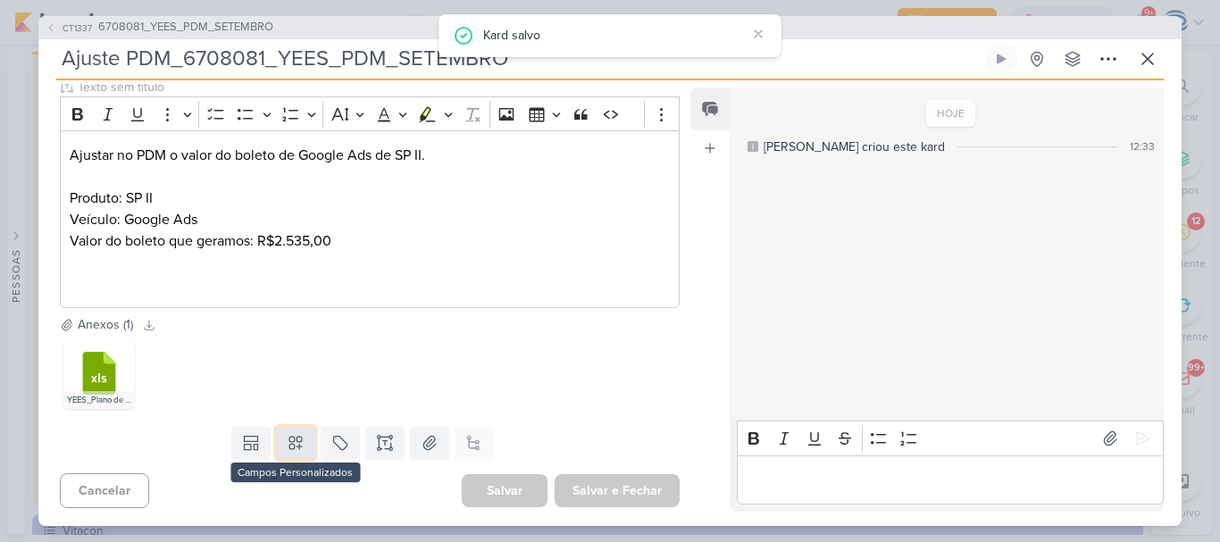
click at [294, 438] on icon at bounding box center [296, 443] width 18 height 18
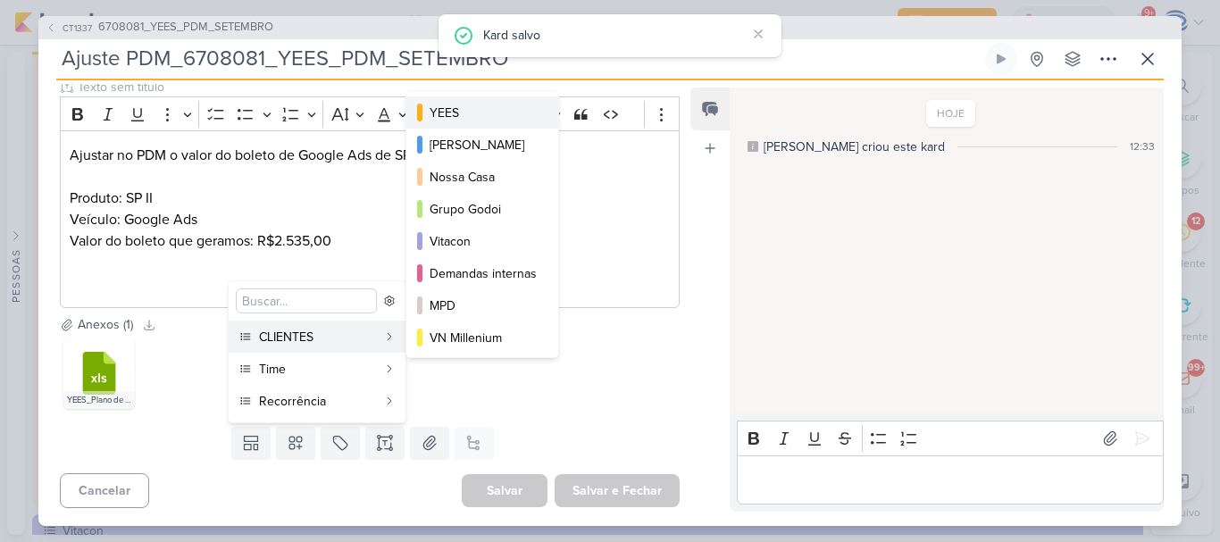
click at [480, 113] on div "YEES" at bounding box center [483, 113] width 107 height 19
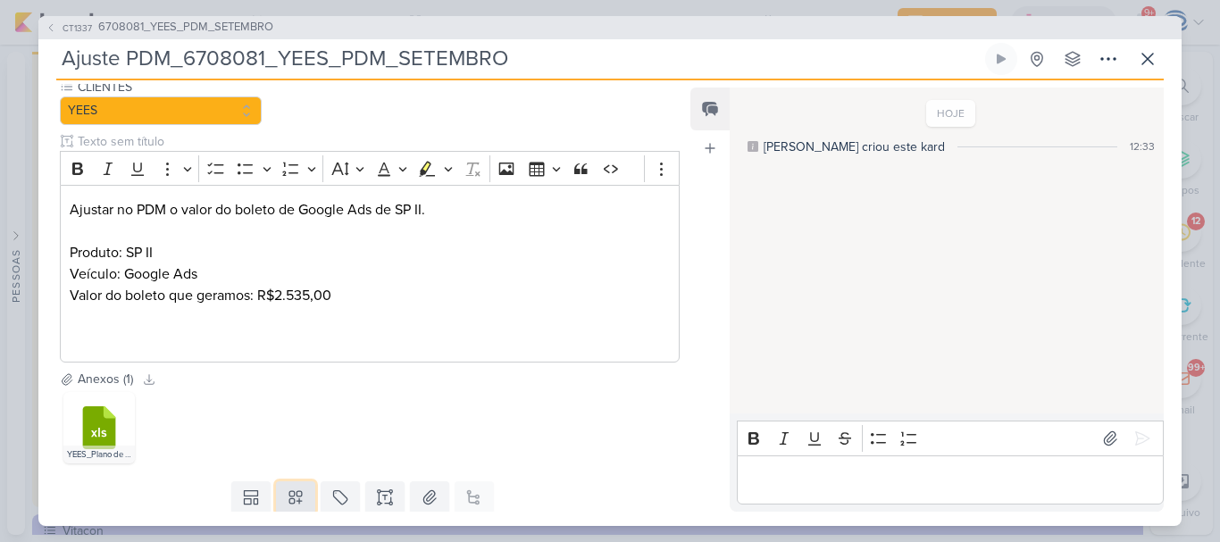
click at [297, 490] on icon at bounding box center [296, 497] width 18 height 18
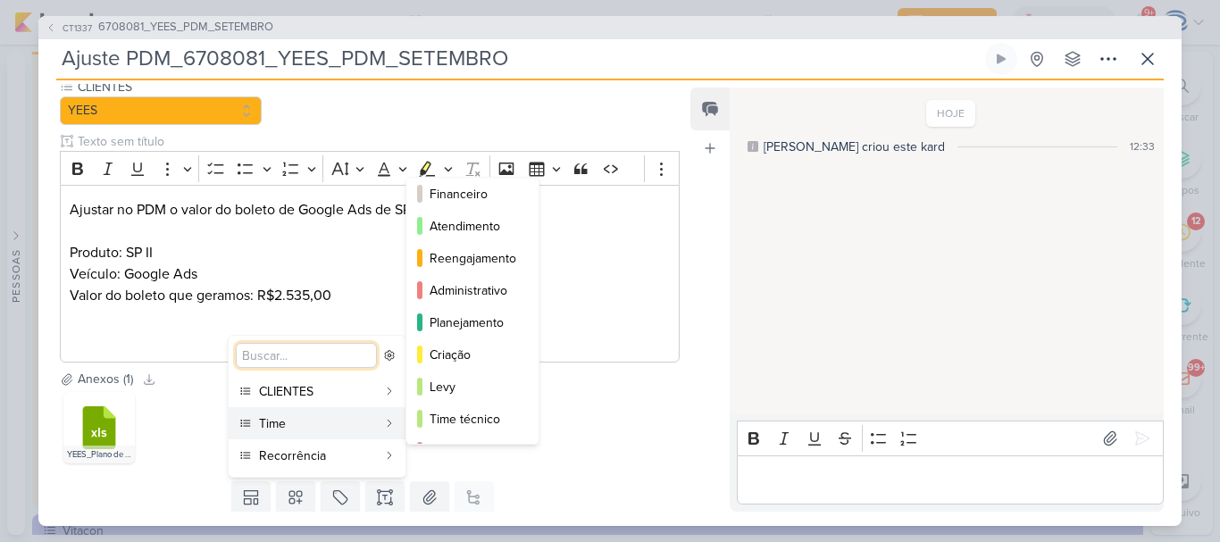
scroll to position [163, 0]
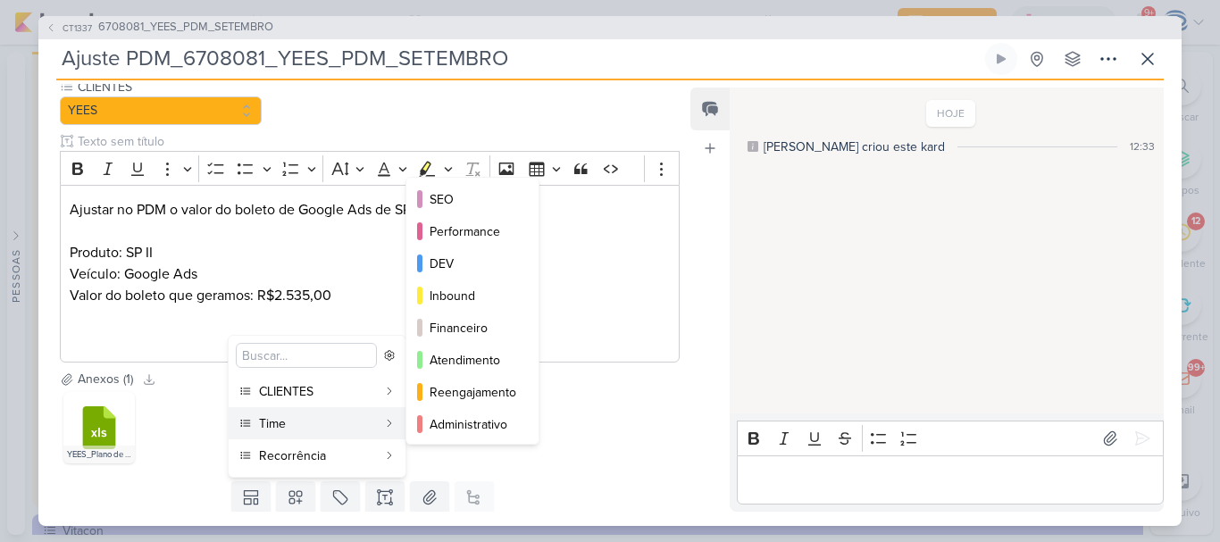
scroll to position [67, 0]
click at [471, 228] on div "Performance" at bounding box center [474, 231] width 88 height 19
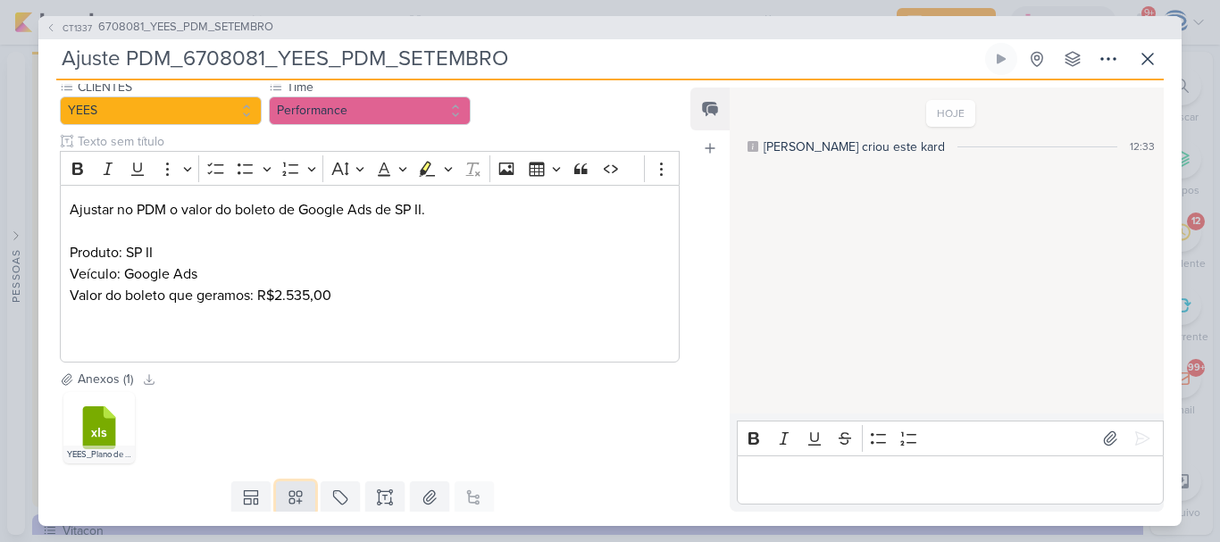
click at [296, 497] on icon at bounding box center [295, 497] width 13 height 13
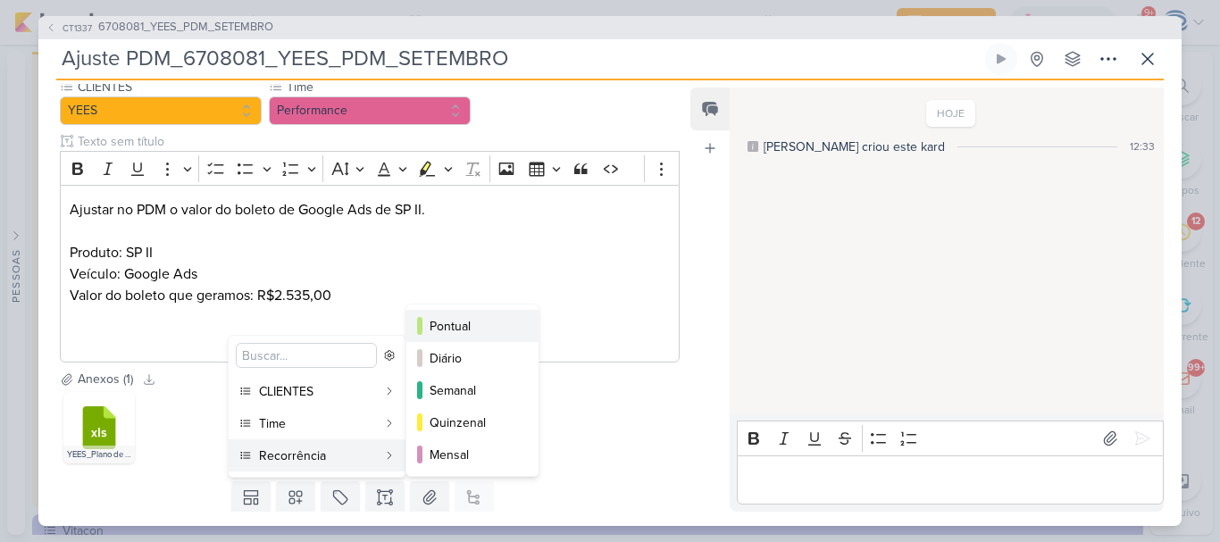
click at [466, 324] on div "Pontual" at bounding box center [474, 326] width 88 height 19
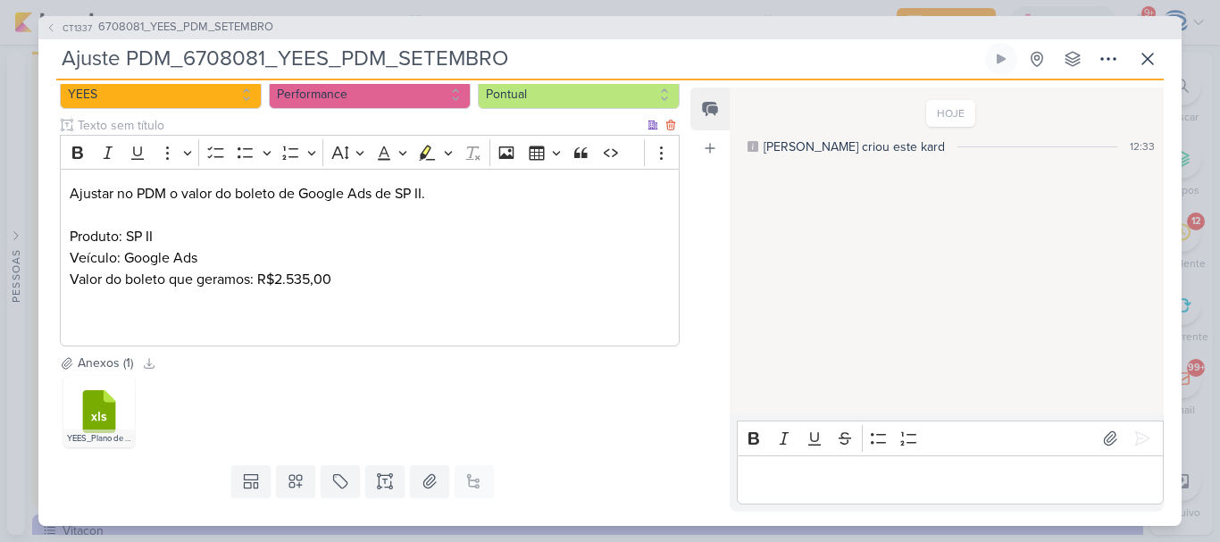
scroll to position [228, 0]
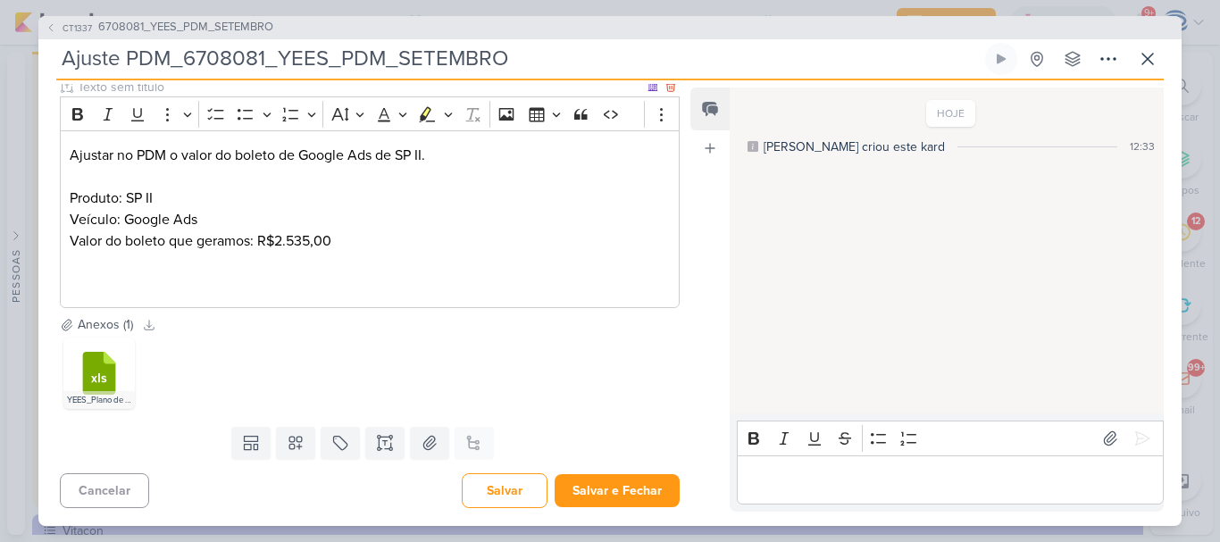
click at [345, 277] on p "Produto: SP II Veículo: Google Ads Valor do boleto que geramos: R$2.535,00" at bounding box center [370, 241] width 600 height 107
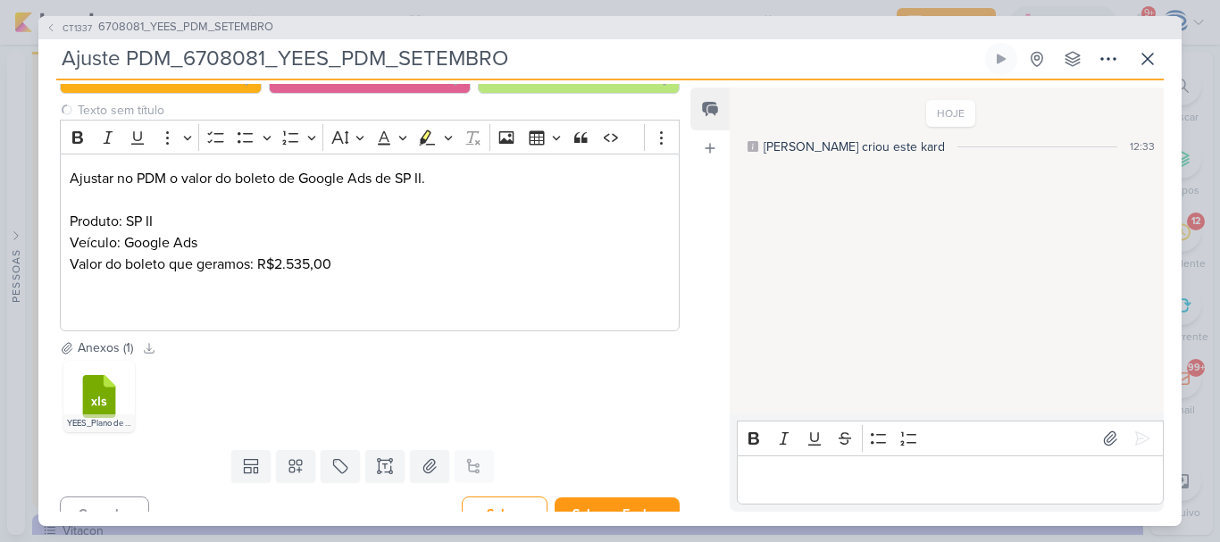
click at [280, 354] on div "Anexos (1) Baixar todos .cls-7 {fill: #79ac00;} .cls-7, .cls-8, .cls-9 {fill-ru…" at bounding box center [362, 390] width 648 height 104
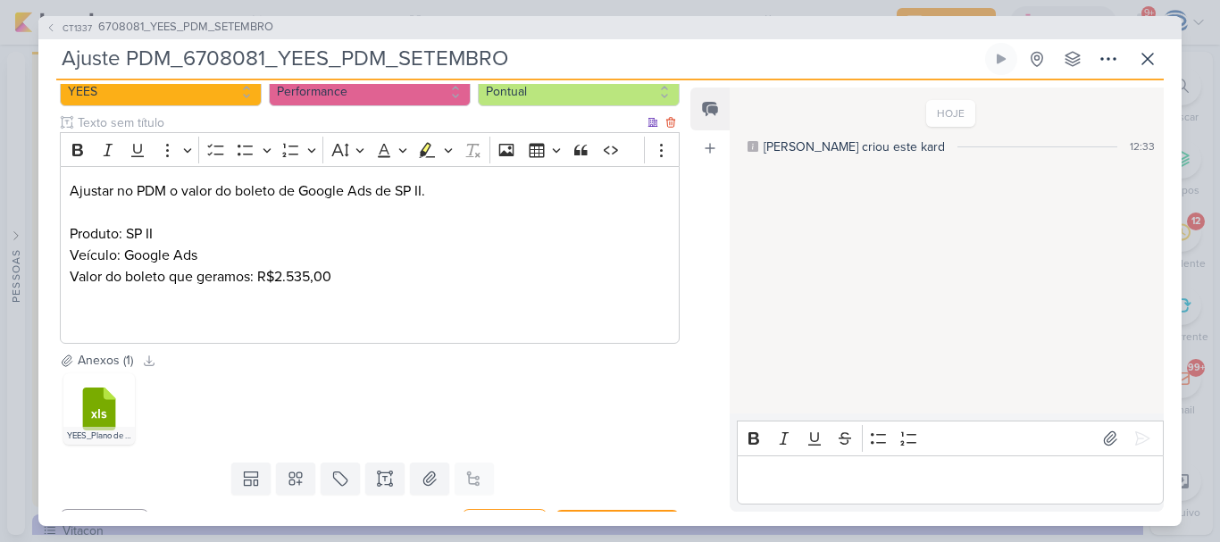
click at [295, 315] on p "Produto: SP II Veículo: Google Ads Valor do boleto que geramos: R$2.535,00" at bounding box center [370, 276] width 600 height 107
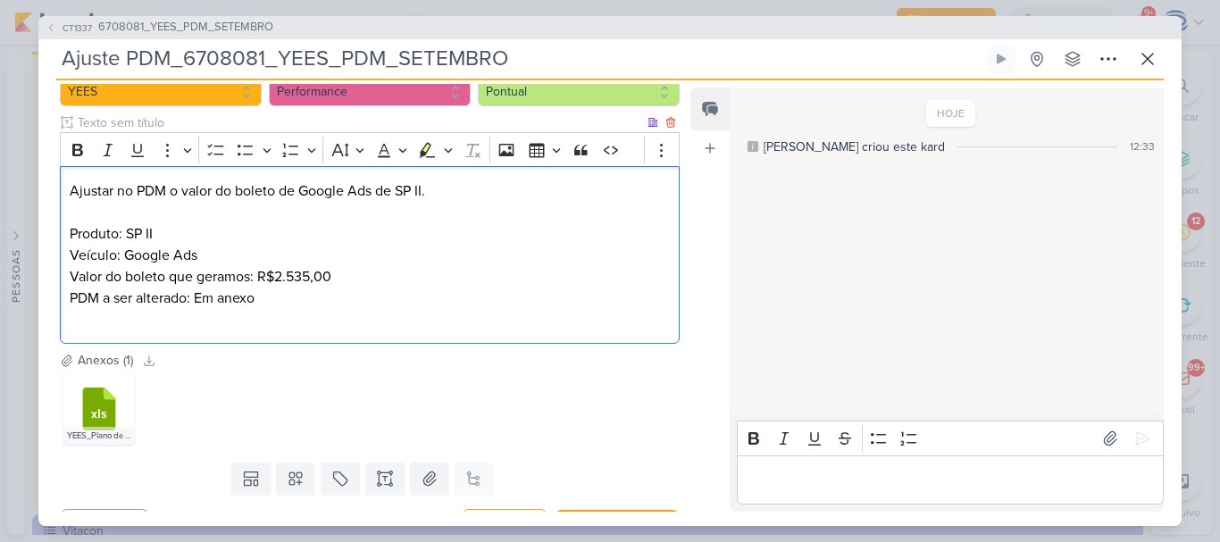
scroll to position [228, 0]
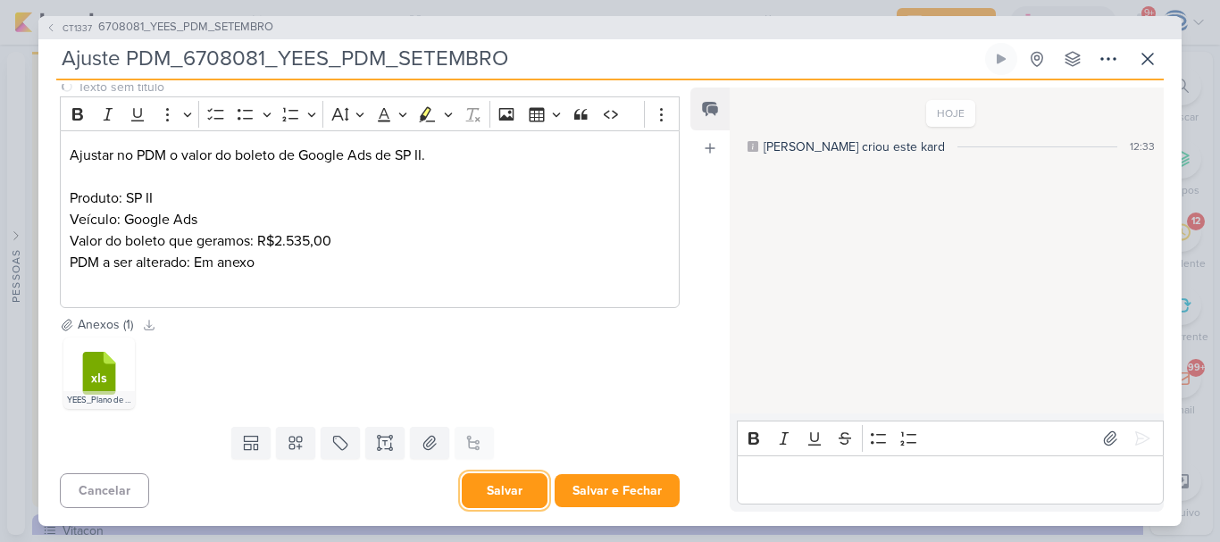
click at [482, 487] on button "Salvar" at bounding box center [505, 490] width 86 height 35
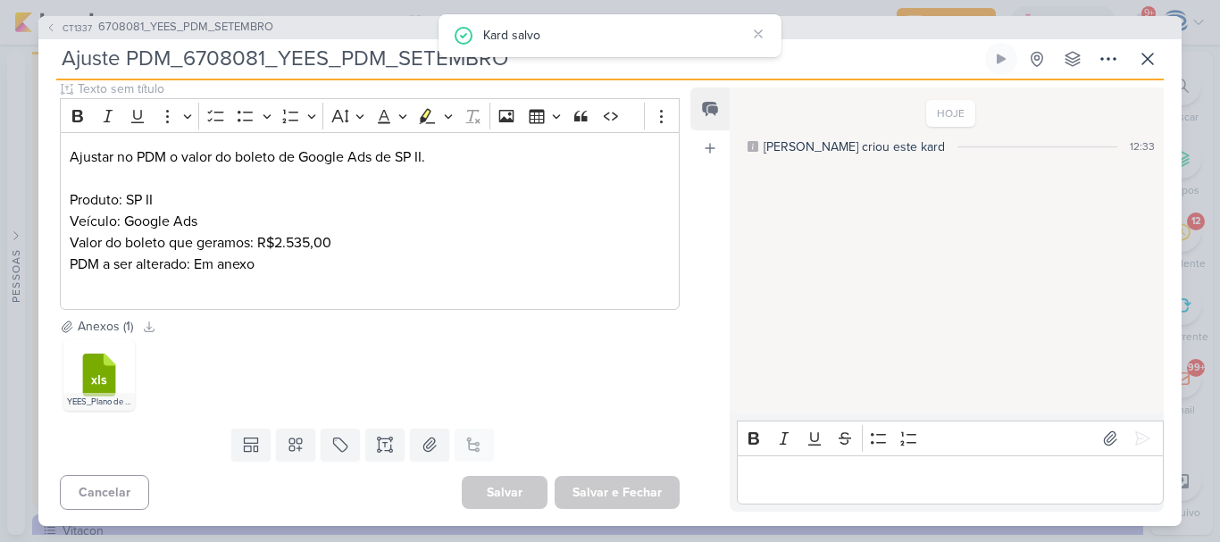
scroll to position [0, 0]
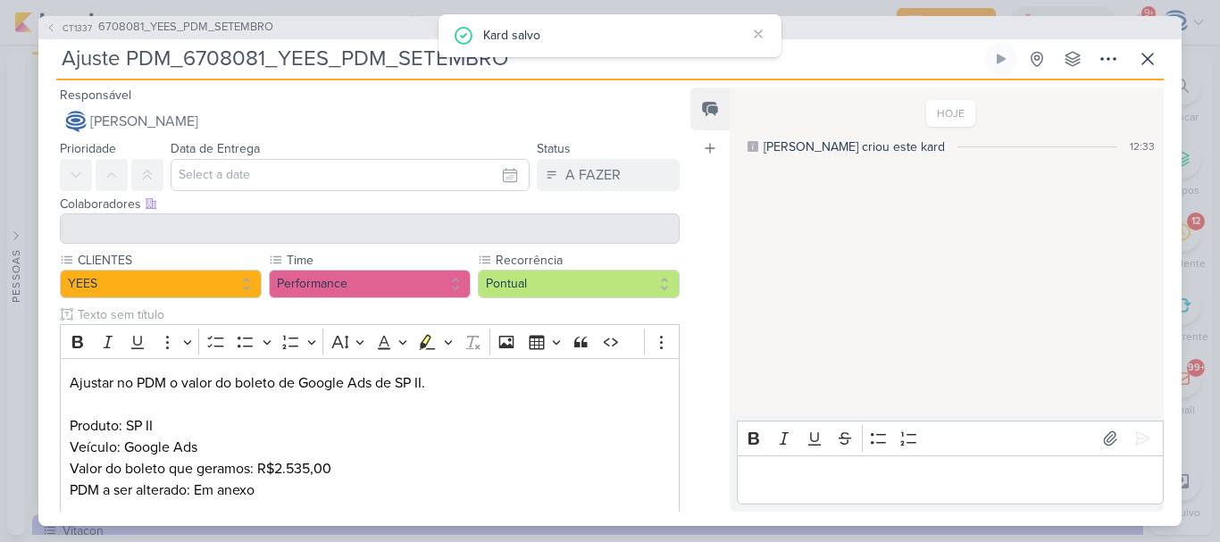
drag, startPoint x: 552, startPoint y: 63, endPoint x: 57, endPoint y: 49, distance: 494.9
click at [57, 49] on input "Ajuste PDM_6708081_YEES_PDM_SETEMBRO" at bounding box center [518, 59] width 925 height 32
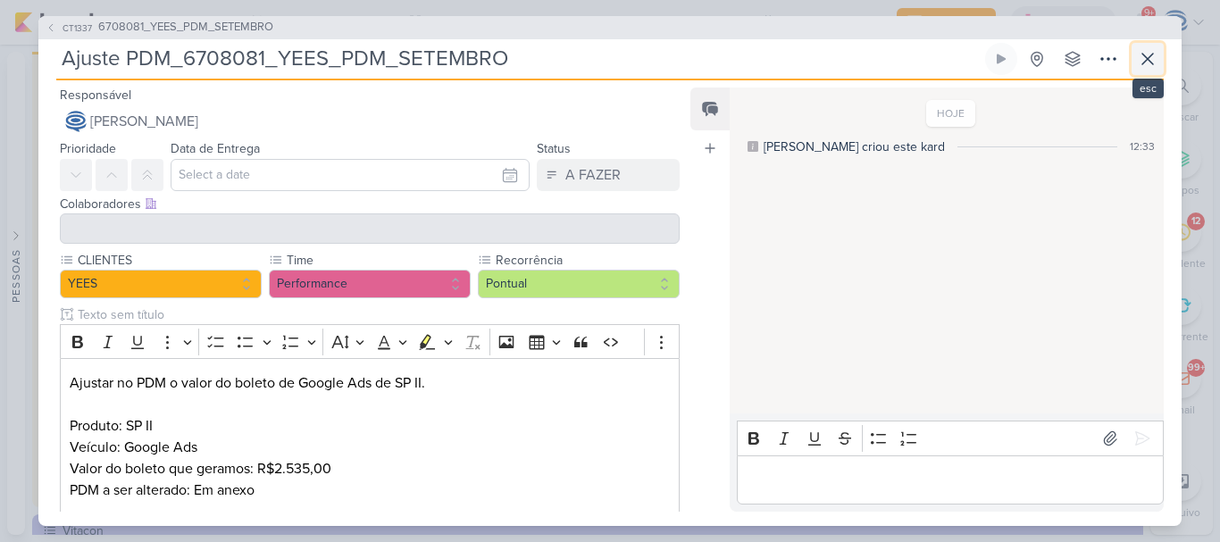
click at [1144, 60] on icon at bounding box center [1147, 58] width 21 height 21
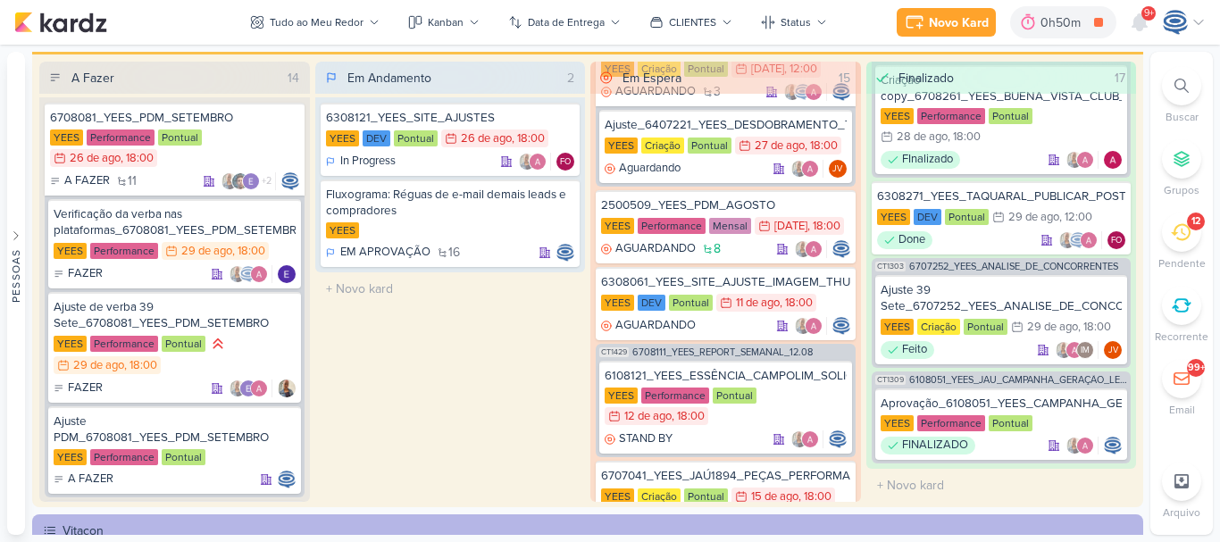
click at [1171, 78] on div at bounding box center [1181, 85] width 39 height 39
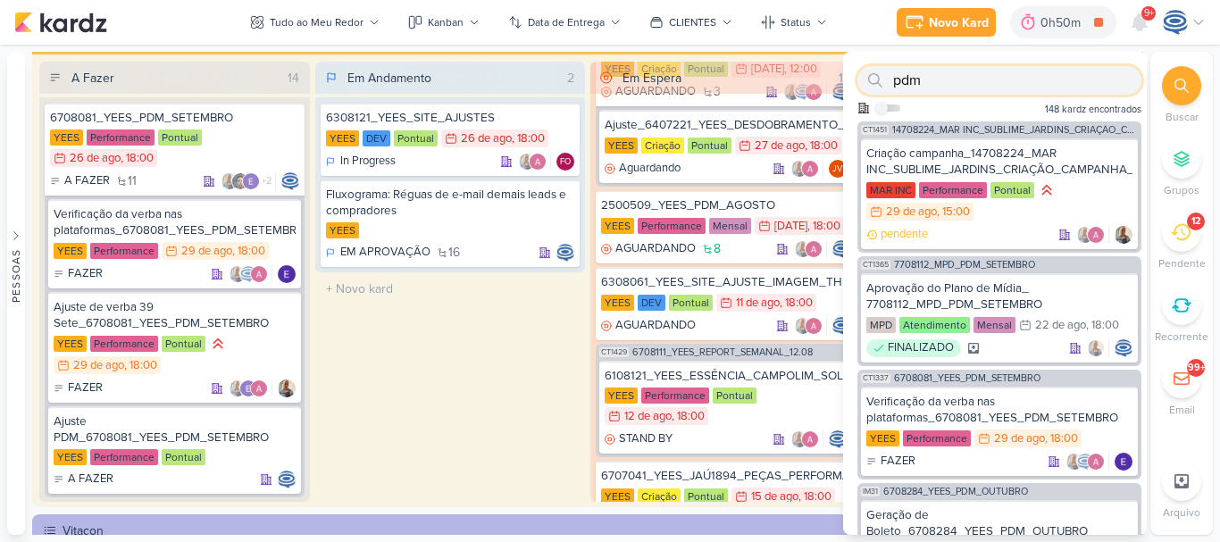
paste input "Ajuste PDM_6708081_YEES_PDM_SETEMBRO"
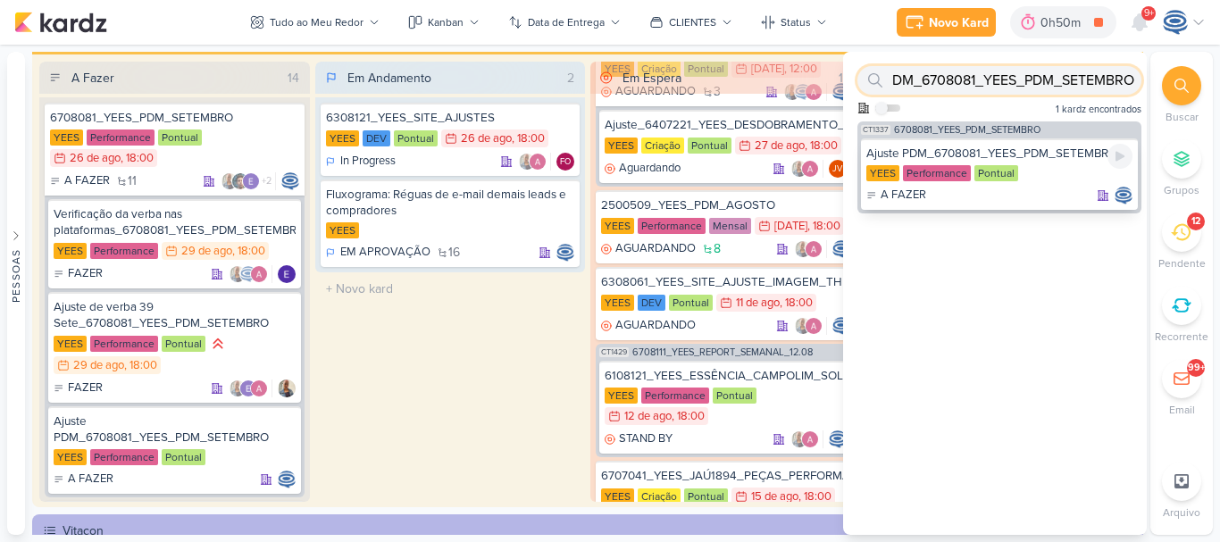
type input "Ajuste PDM_6708081_YEES_PDM_SETEMBRO"
click at [1031, 152] on div "Ajuste PDM_6708081_YEES_PDM_SETEMBRO" at bounding box center [999, 154] width 266 height 16
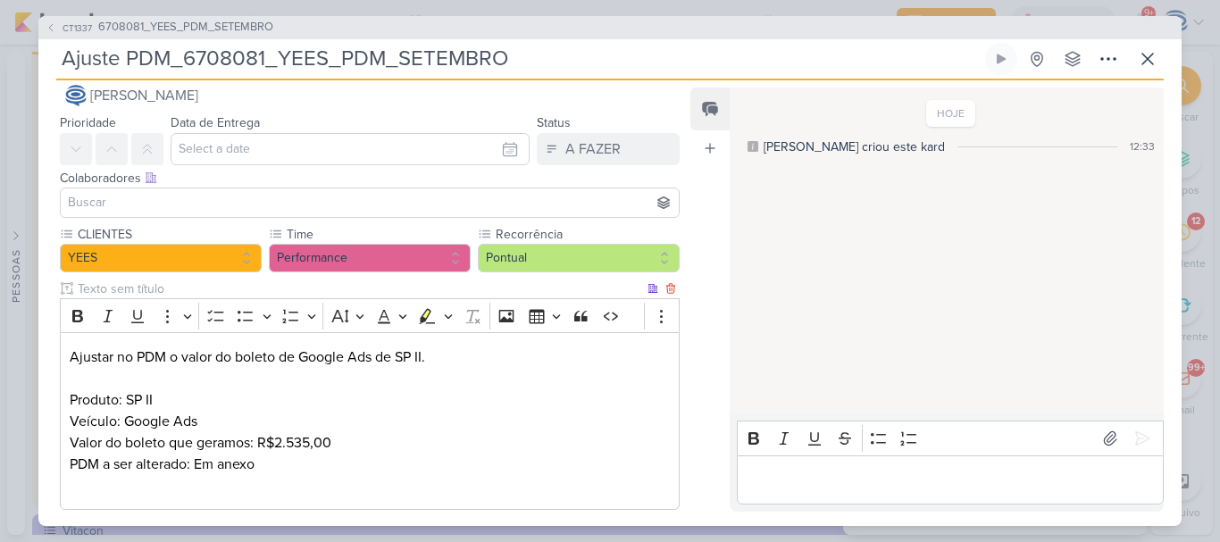
scroll to position [30, 0]
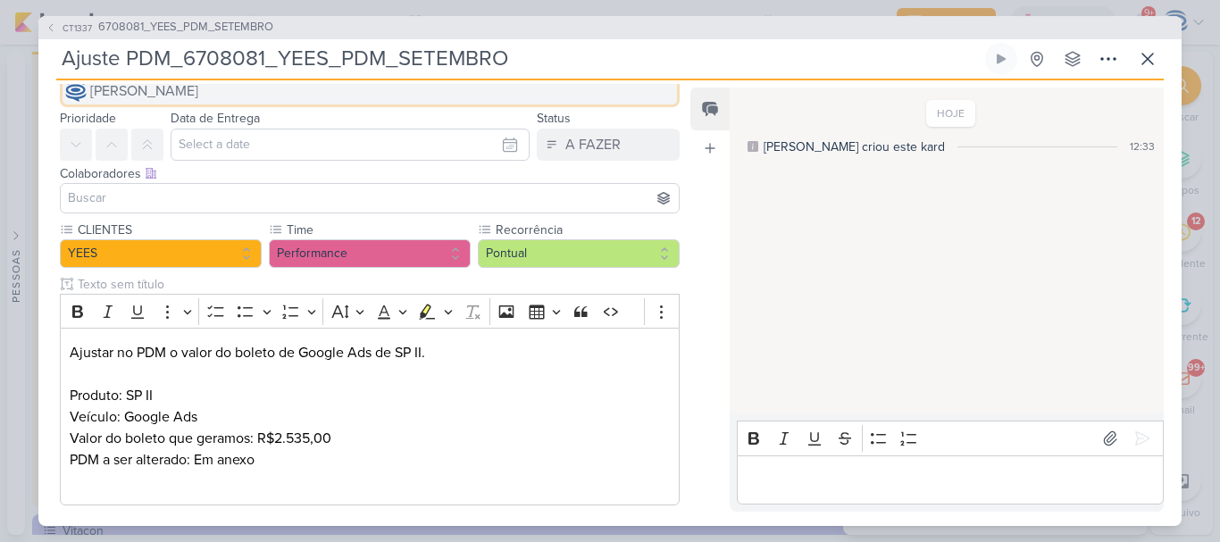
click at [198, 98] on span "[PERSON_NAME]" at bounding box center [144, 90] width 108 height 21
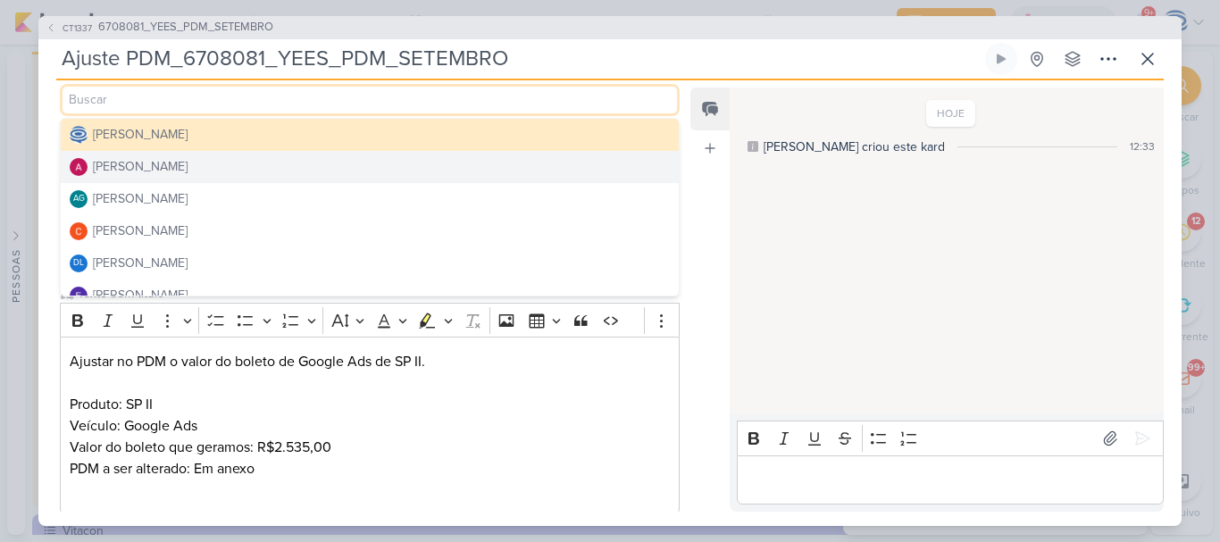
click at [207, 168] on button "[PERSON_NAME]" at bounding box center [370, 167] width 618 height 32
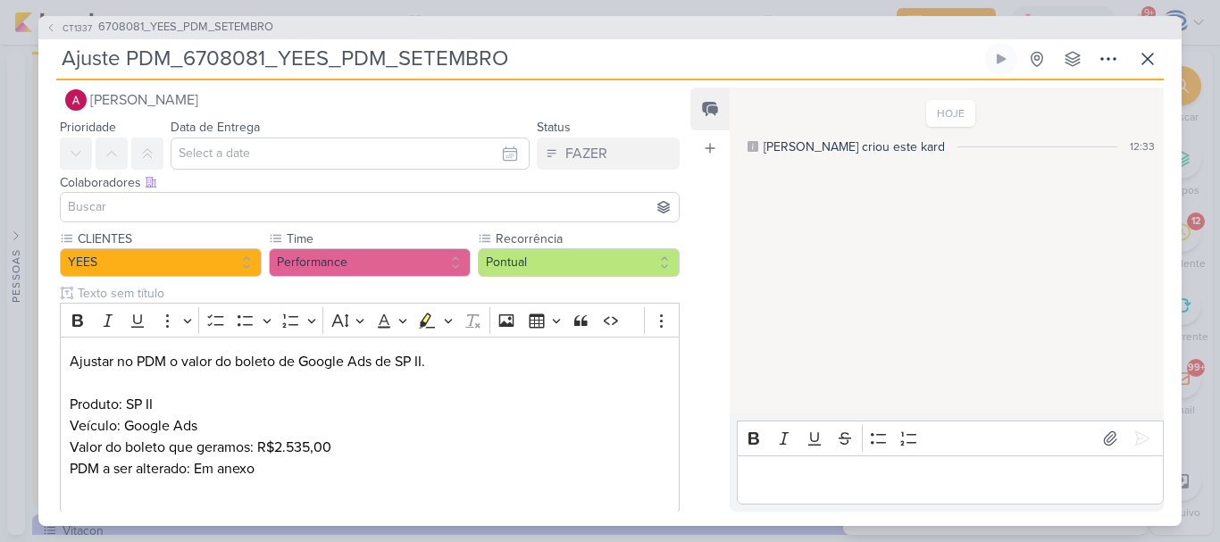
click at [204, 214] on input at bounding box center [369, 206] width 611 height 21
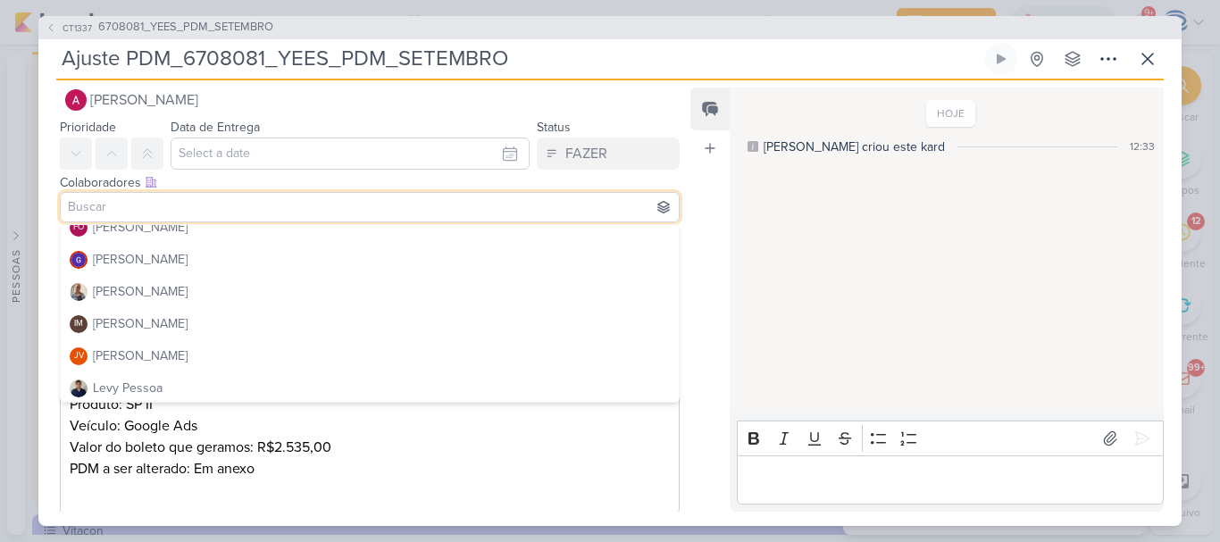
scroll to position [208, 0]
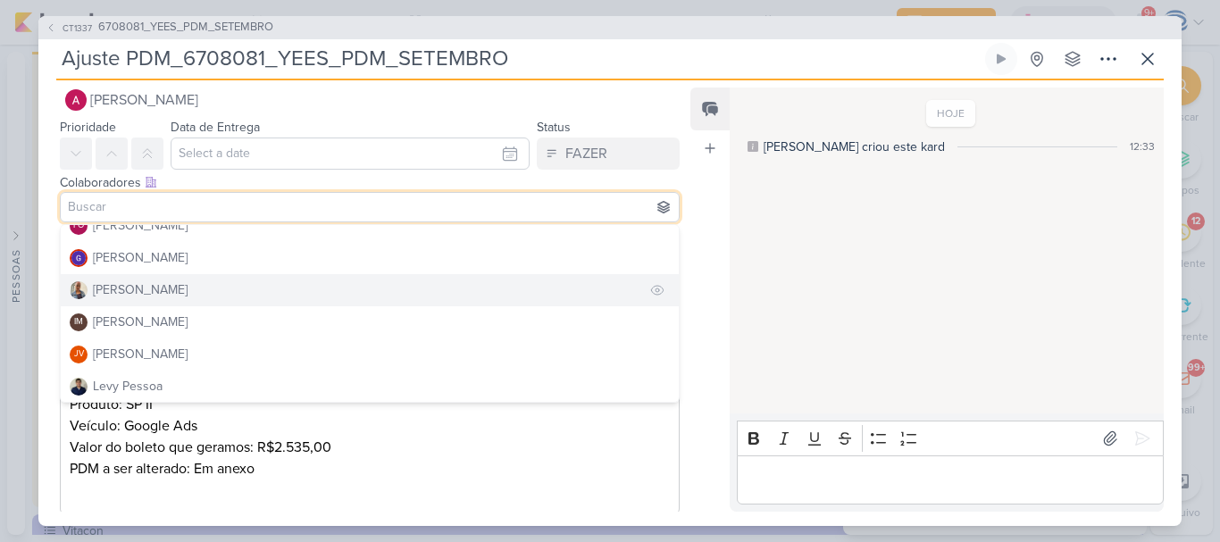
click at [167, 288] on button "[PERSON_NAME]" at bounding box center [370, 290] width 618 height 32
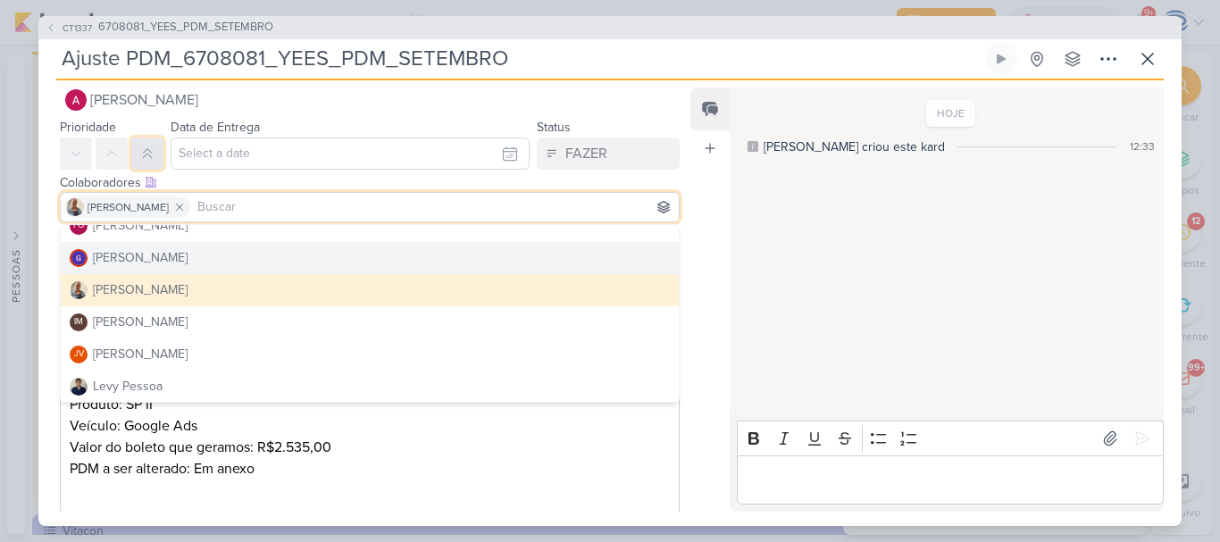
click at [150, 148] on icon at bounding box center [147, 153] width 14 height 14
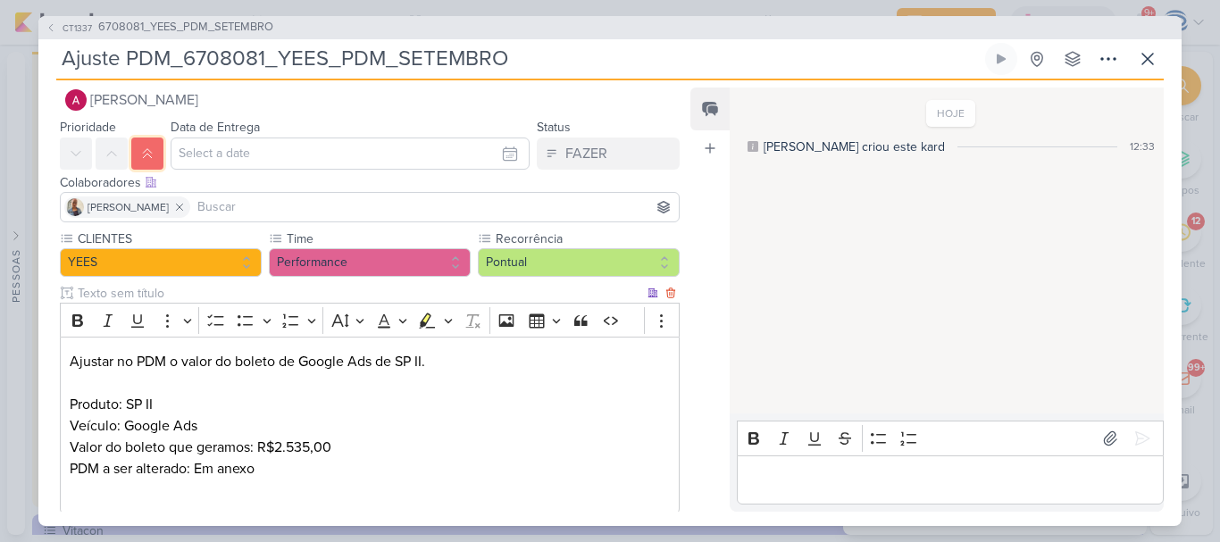
scroll to position [228, 0]
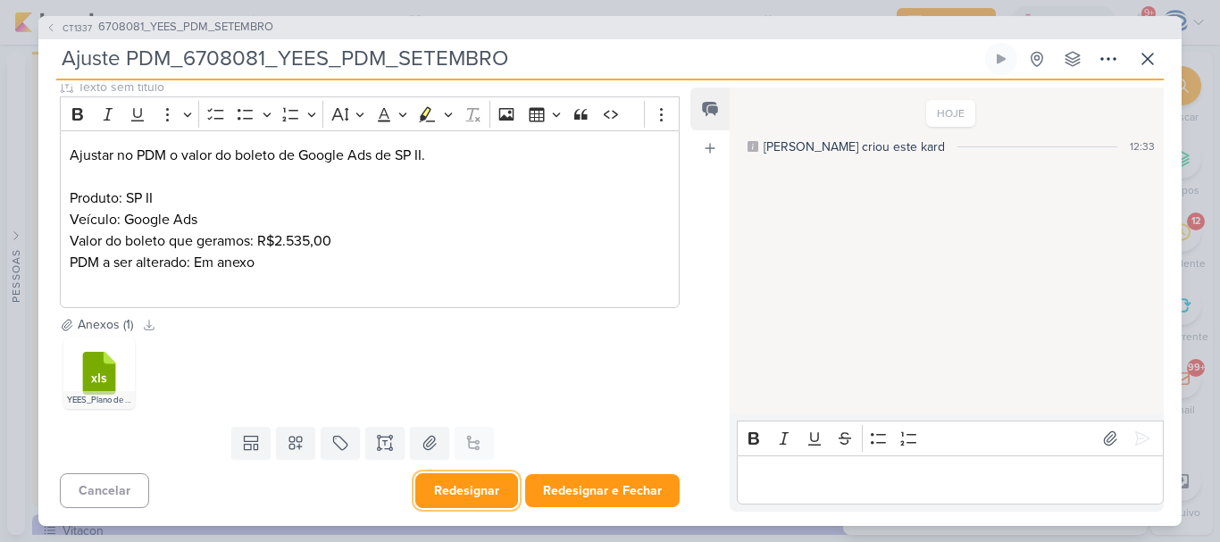
click at [467, 487] on button "Redesignar" at bounding box center [466, 490] width 103 height 35
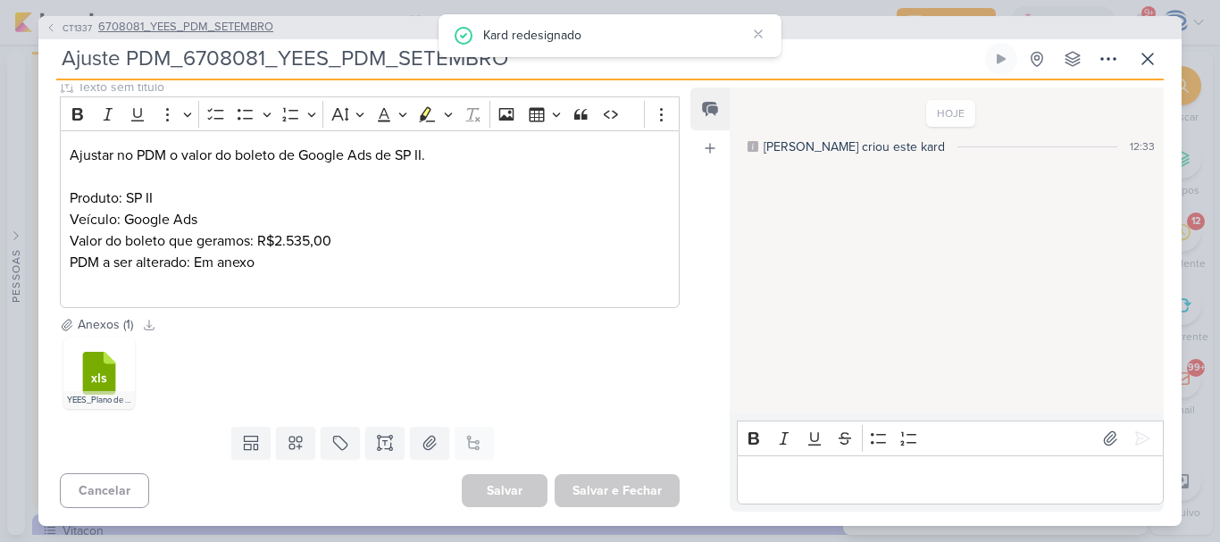
click at [201, 26] on span "6708081_YEES_PDM_SETEMBRO" at bounding box center [185, 28] width 175 height 18
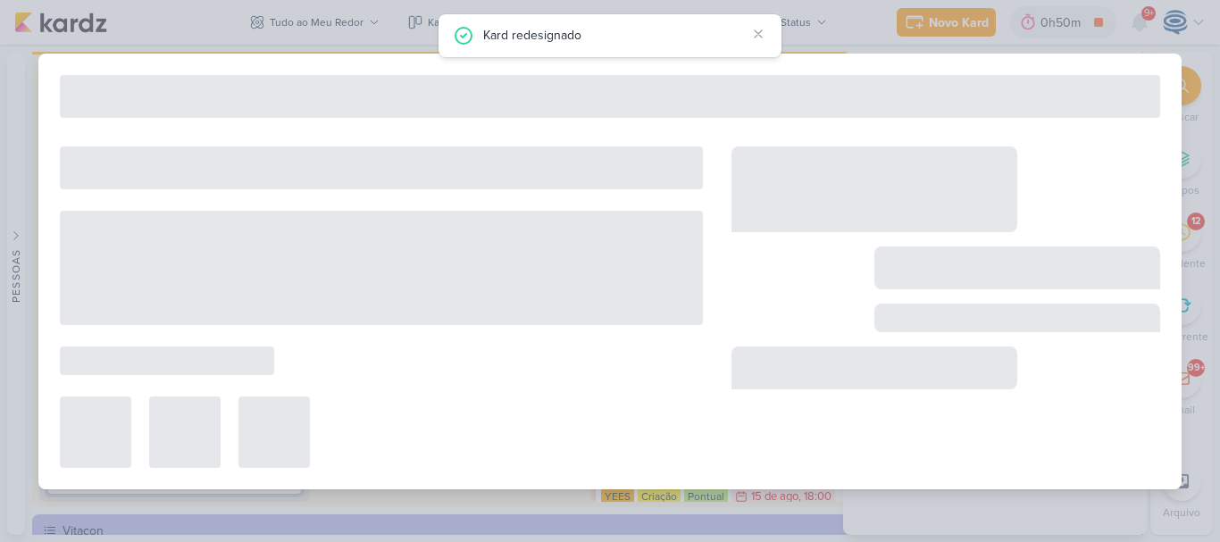
type input "6708081_YEES_PDM_SETEMBRO"
type input "[DATE] 18:00"
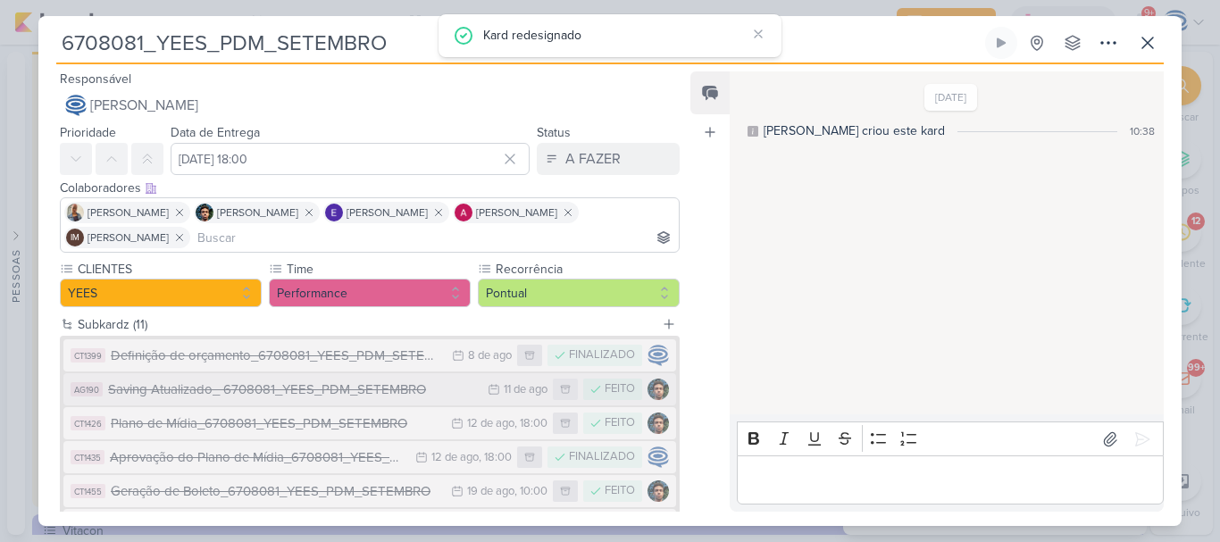
scroll to position [302, 0]
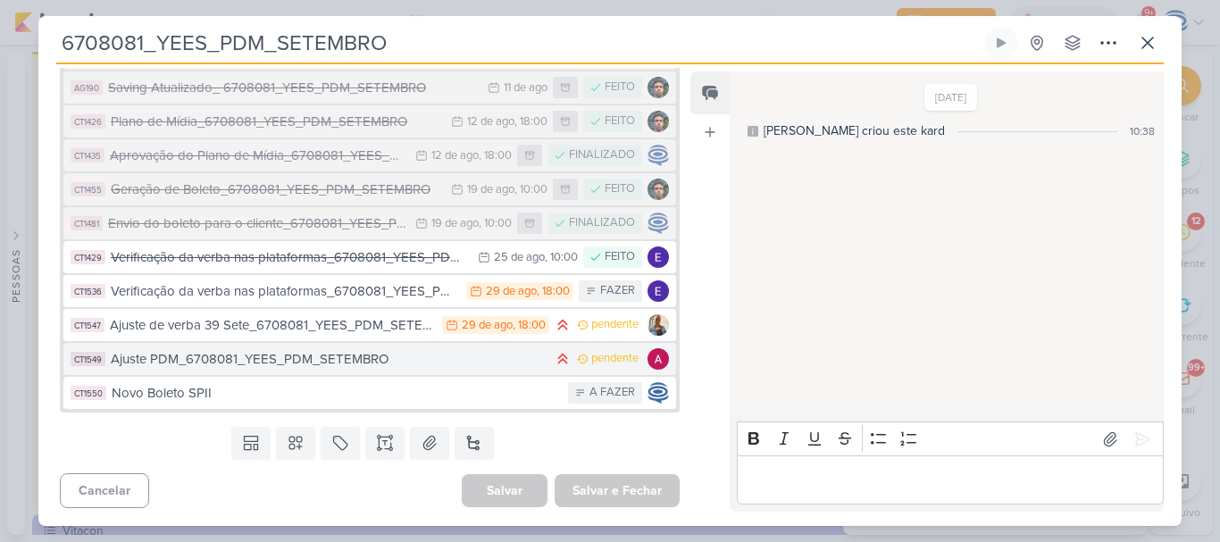
click at [271, 370] on button "CT1549 Ajuste PDM_6708081_YEES_PDM_SETEMBRO pendente" at bounding box center [369, 359] width 613 height 32
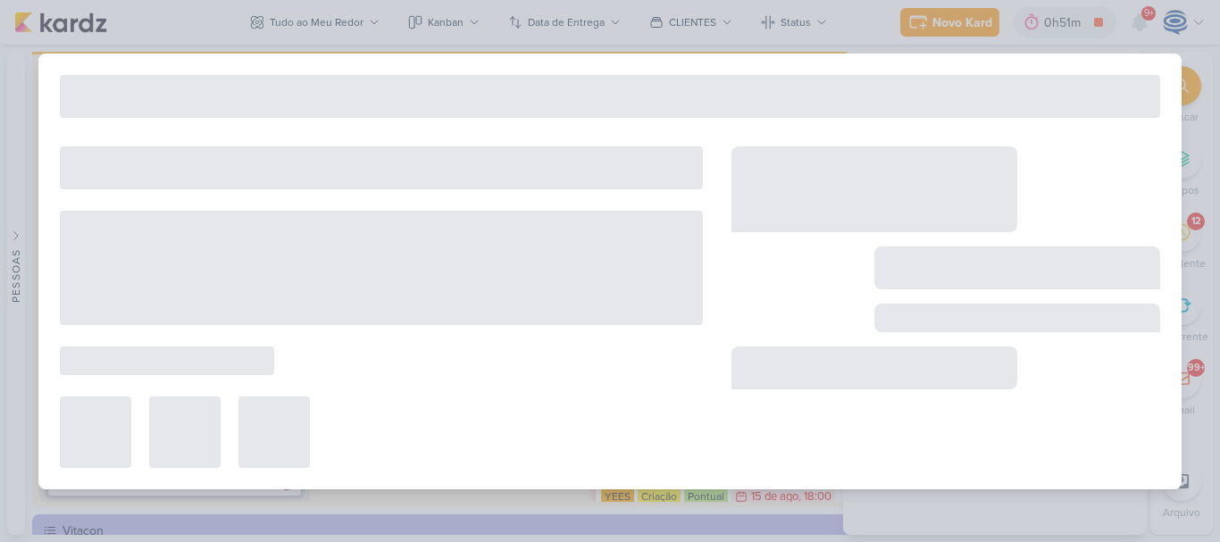
type input "Ajuste PDM_6708081_YEES_PDM_SETEMBRO"
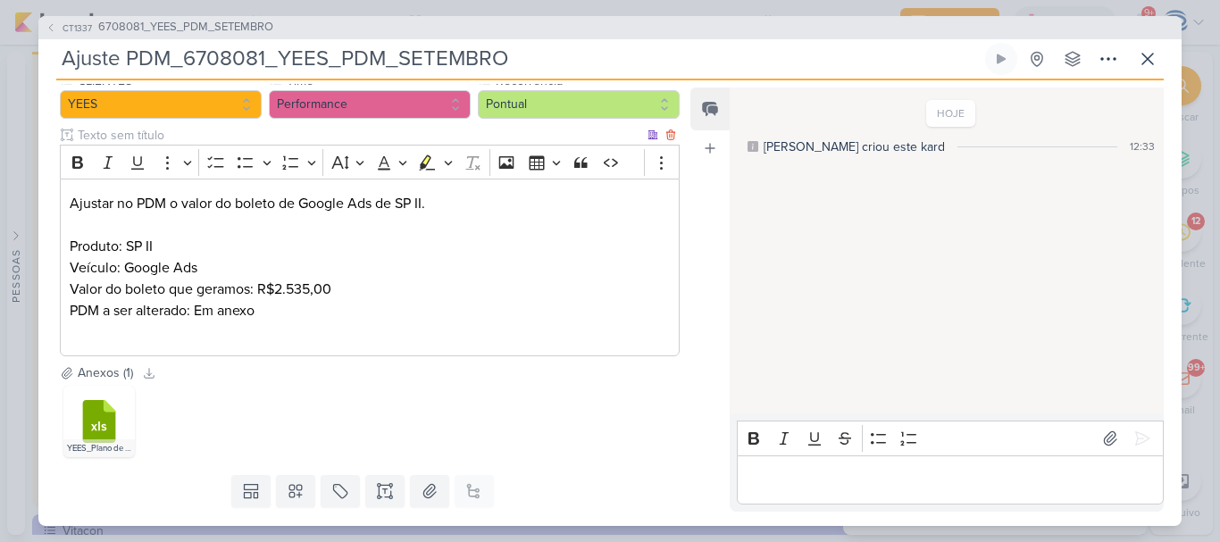
scroll to position [180, 0]
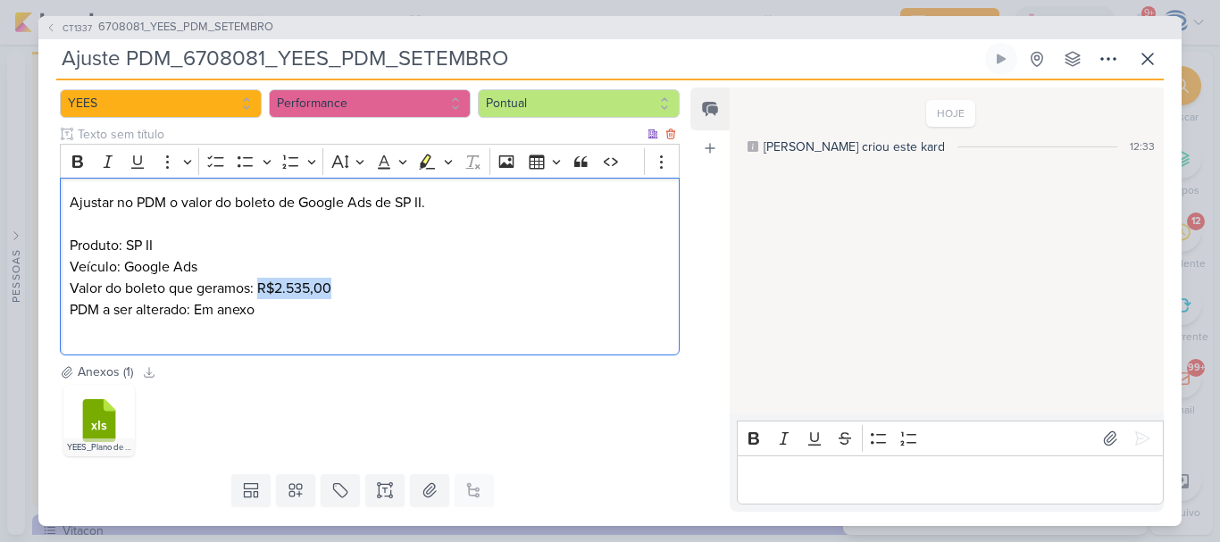
drag, startPoint x: 344, startPoint y: 289, endPoint x: 257, endPoint y: 292, distance: 86.7
click at [257, 292] on p "Produto: SP II Veículo: Google Ads Valor do boleto que geramos: R$2.535,00 PDM …" at bounding box center [370, 288] width 600 height 107
copy p "R$2.535,00"
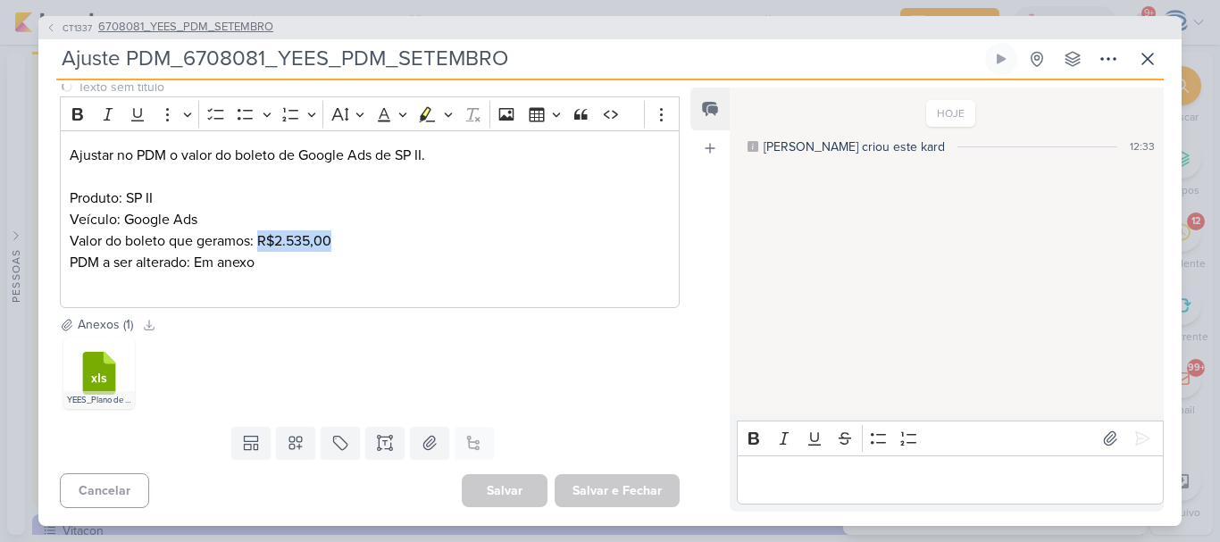
click at [236, 31] on span "6708081_YEES_PDM_SETEMBRO" at bounding box center [185, 28] width 175 height 18
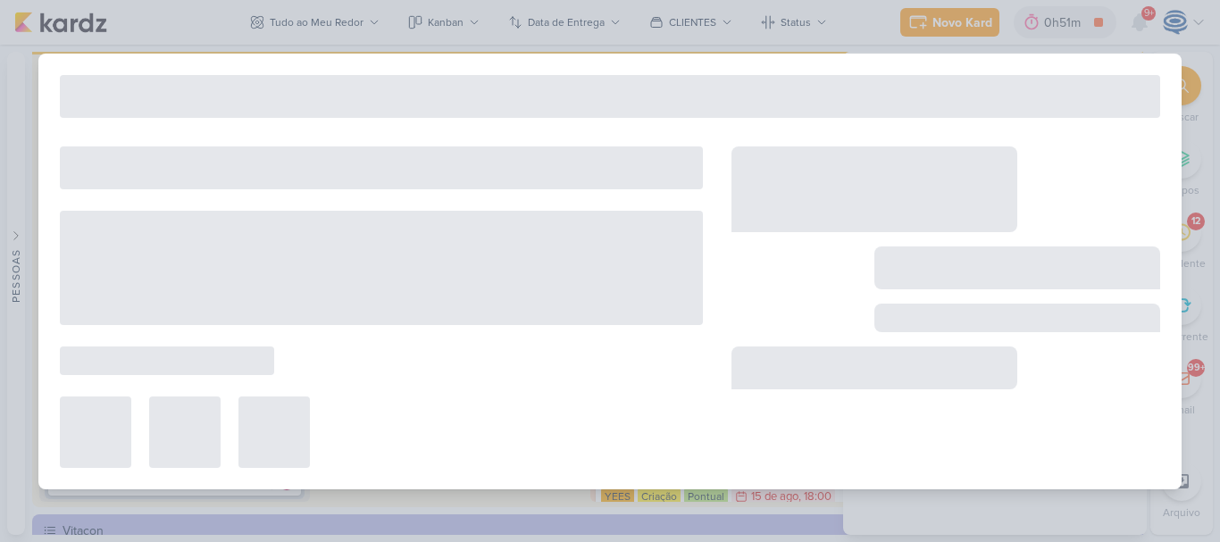
type input "6708081_YEES_PDM_SETEMBRO"
type input "[DATE] 18:00"
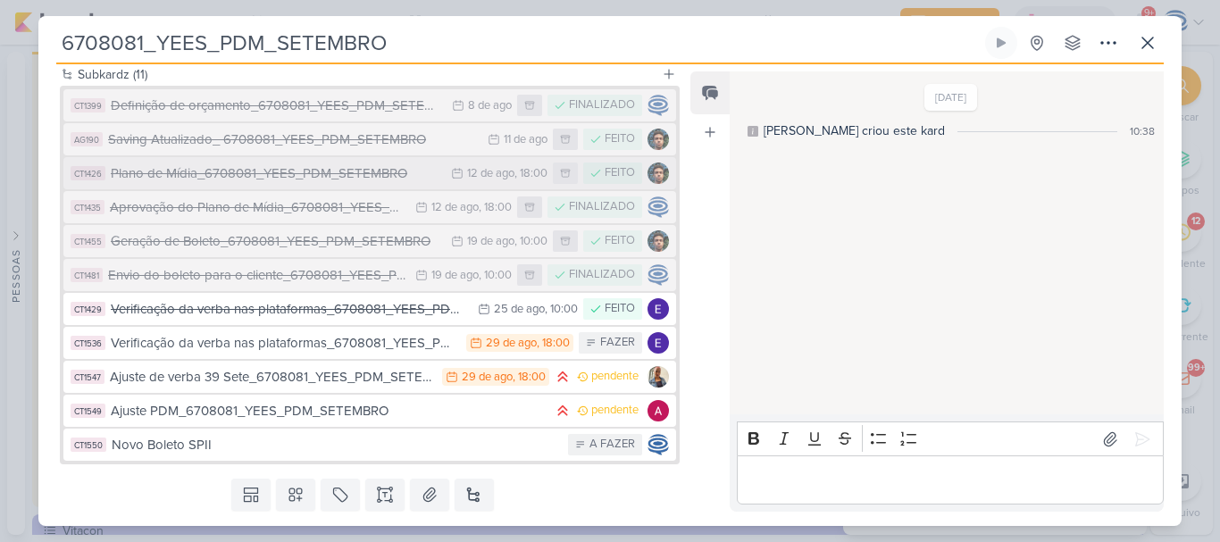
scroll to position [254, 0]
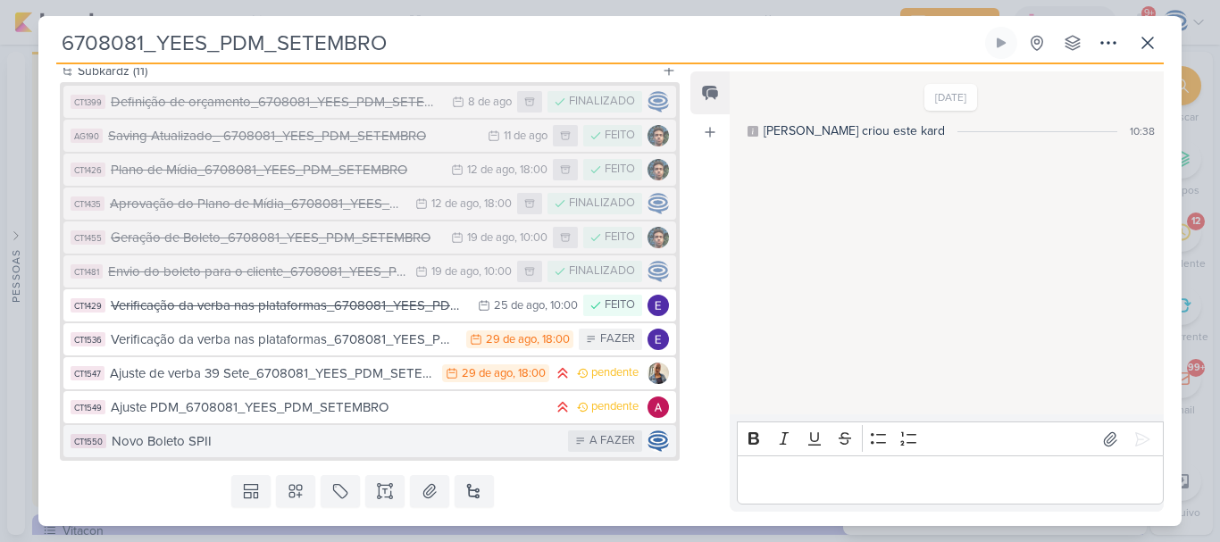
click at [338, 439] on div "Novo Boleto SPII" at bounding box center [335, 441] width 447 height 21
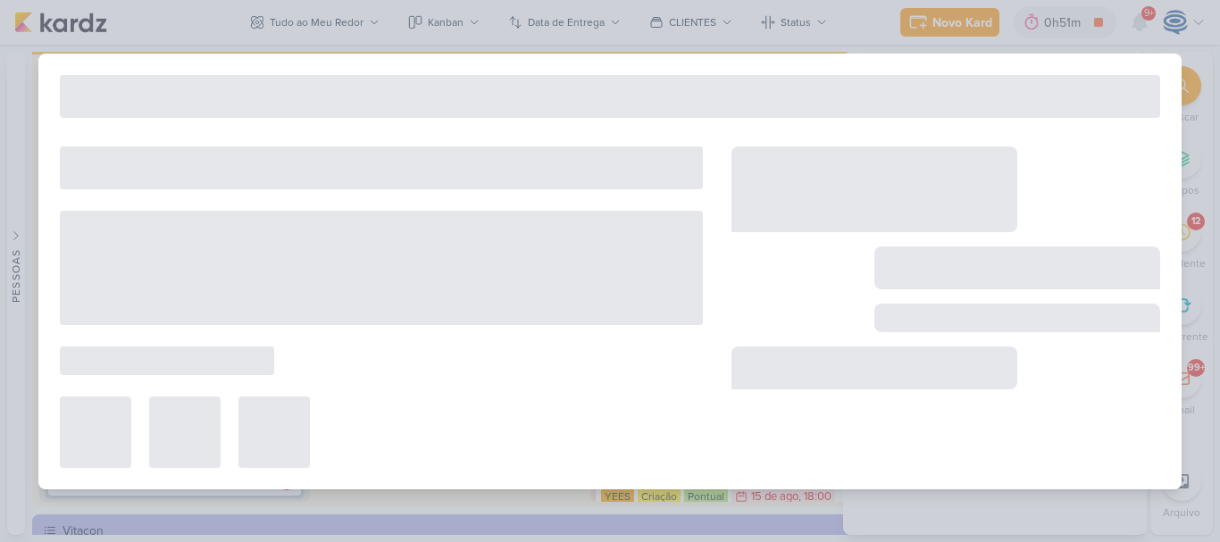
type input "Novo Boleto SPII"
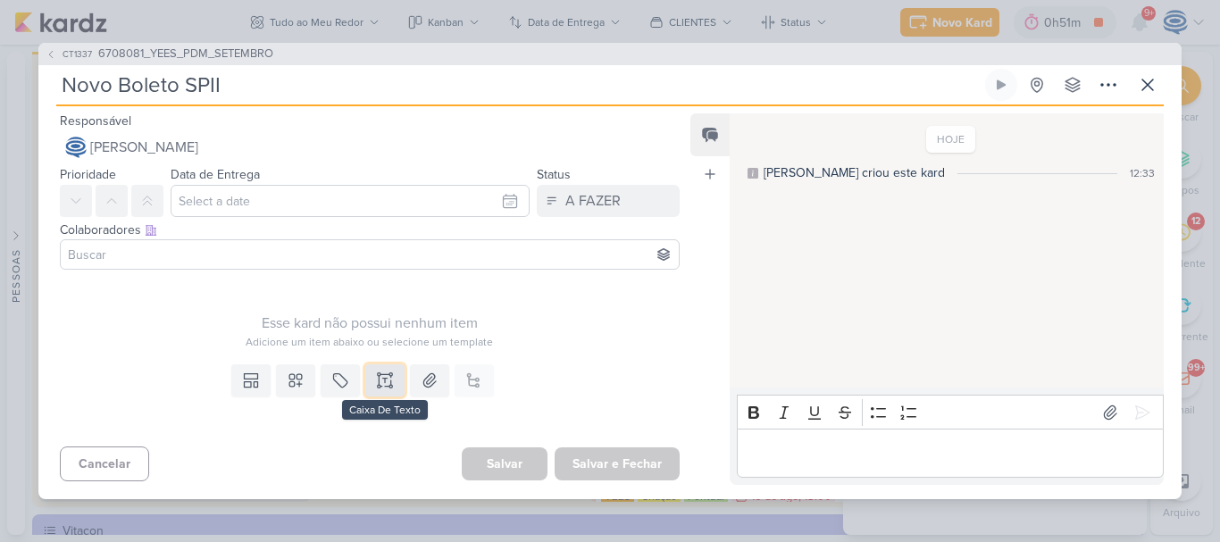
click at [377, 388] on icon at bounding box center [378, 386] width 3 height 3
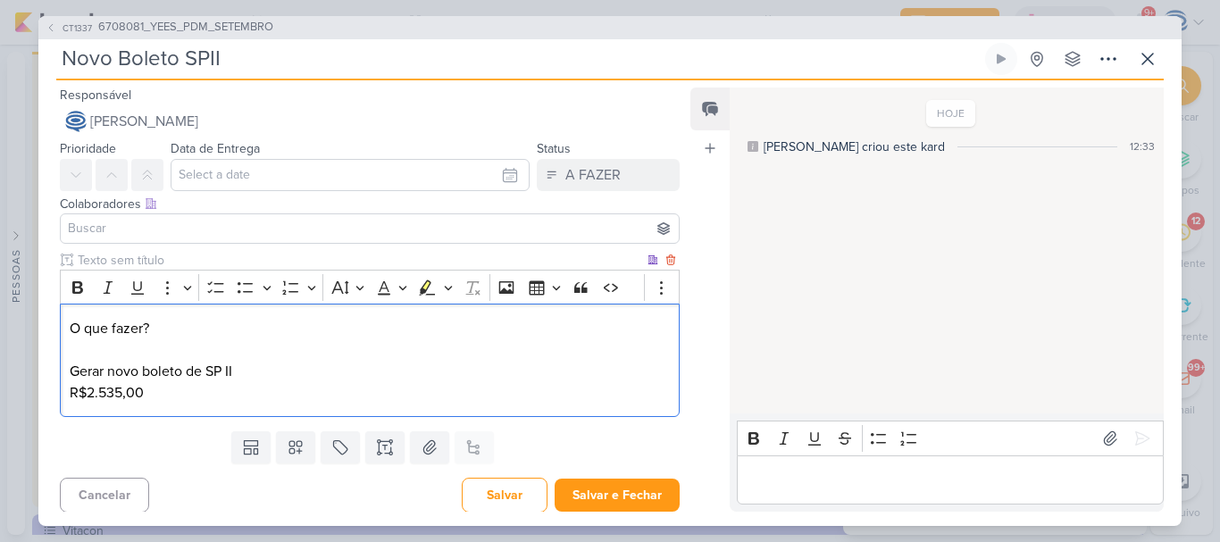
click at [68, 393] on div "O que fazer? Gerar novo boleto de SP II R$2.535,00" at bounding box center [370, 360] width 620 height 113
click at [189, 391] on p "O que fazer? Gerar novo boleto de SP II Valor:R$2.535,00" at bounding box center [370, 361] width 600 height 86
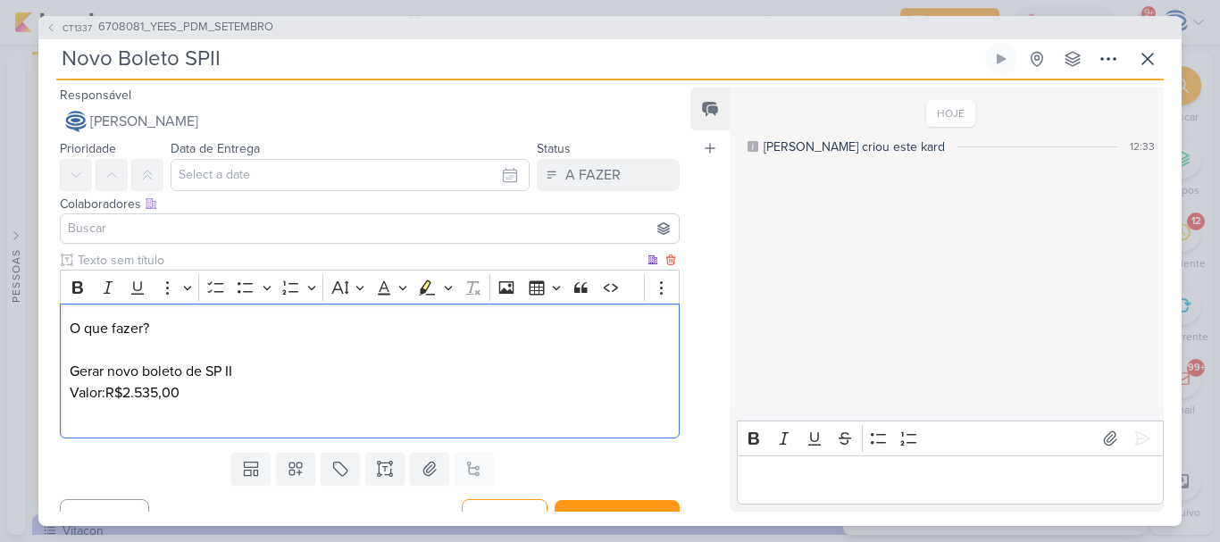
click at [228, 397] on p "O que fazer? Gerar novo boleto de SP II Valor:R$2.535,00" at bounding box center [370, 371] width 600 height 107
click at [104, 397] on p "O que fazer? Gerar novo boleto de SP II Valor:R$2.535,00" at bounding box center [370, 371] width 600 height 107
click at [178, 413] on p "O que fazer? Gerar novo boleto de SP II Valor: R$2.535,00" at bounding box center [370, 371] width 600 height 107
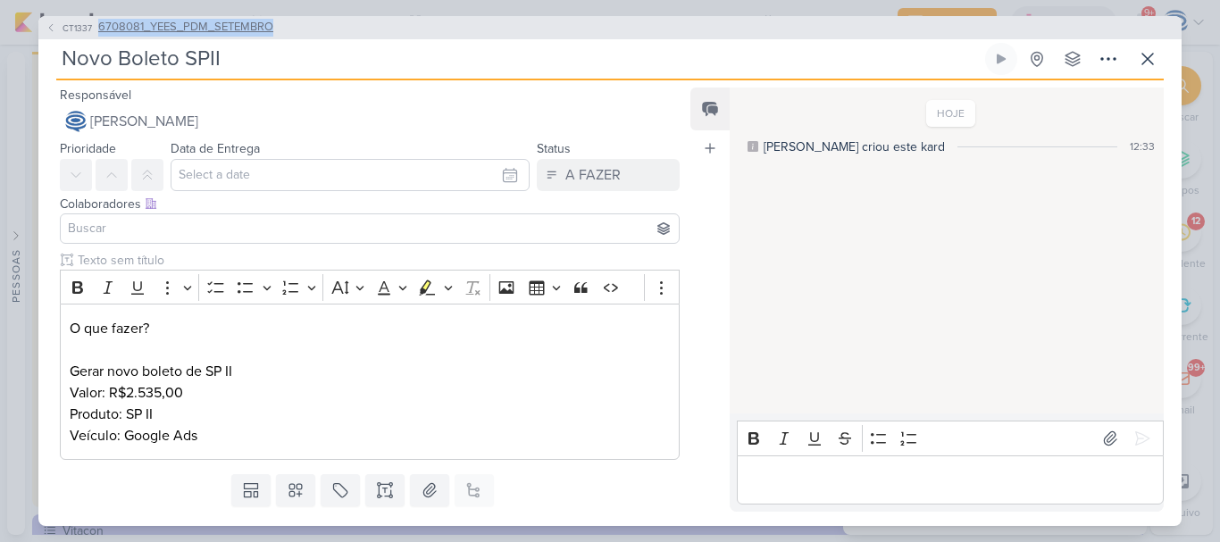
drag, startPoint x: 298, startPoint y: 24, endPoint x: 96, endPoint y: 27, distance: 202.7
click at [96, 27] on div "CT1337 6708081_YEES_PDM_SETEMBRO" at bounding box center [609, 27] width 1143 height 23
copy span "6708081_YEES_PDM_SETEMBRO"
click at [242, 62] on input "Novo Boleto SPII" at bounding box center [518, 59] width 925 height 32
type input "Novo Boleto SPII g"
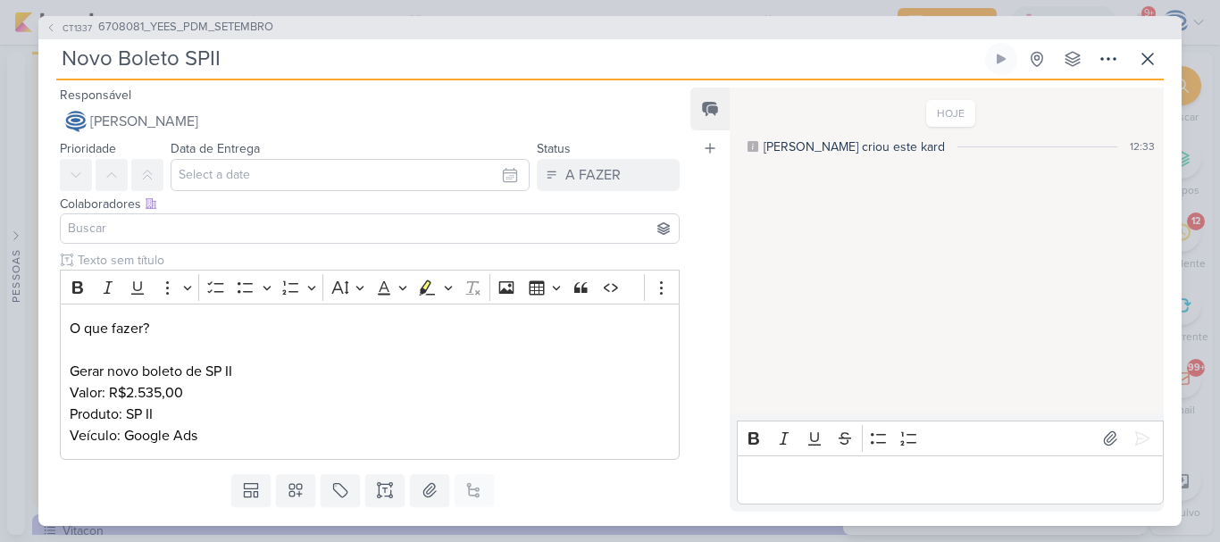
type input "Novo Boleto SPII G"
type input "Novo Boleto SPII GG A"
type input "Novo Boleto SPII GG Ad"
type input "Novo Boleto SPII GG Ads_"
paste input "6708081_YEES_PDM_SETEMBRO"
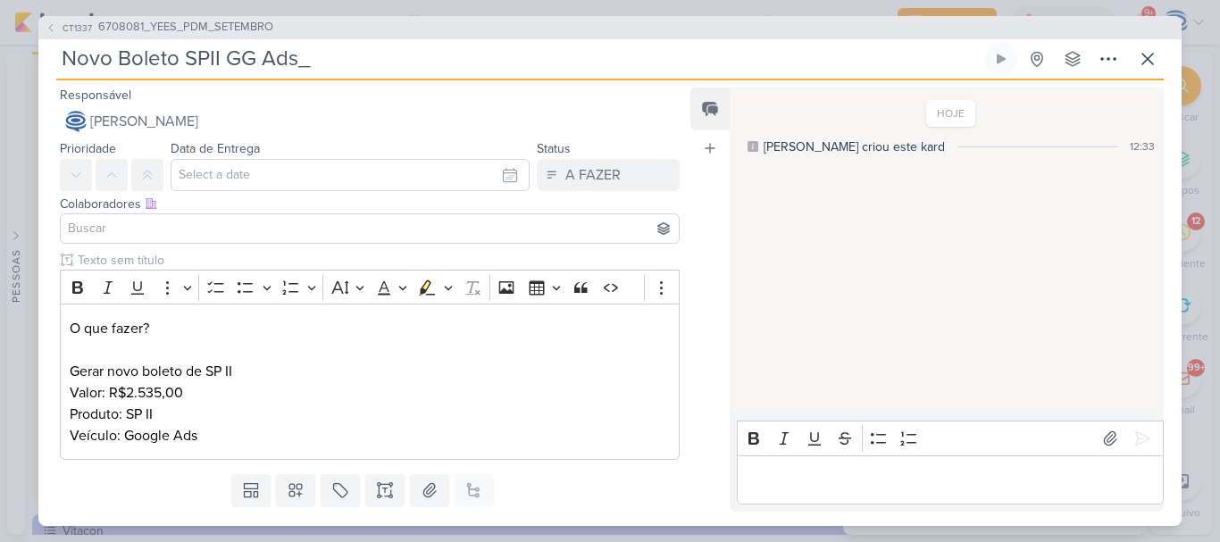
type input "Novo Boleto SPII GG Ads_6708081_YEES_PDM_SETEMBRO"
click at [242, 62] on input "Novo Boleto SPII GG Ads_6708081_YEES_PDM_SETEMBRO" at bounding box center [518, 59] width 925 height 32
type input "Novo Boleto SPII GG Ads_6708081_YEES_PDM_SETEMBRO"
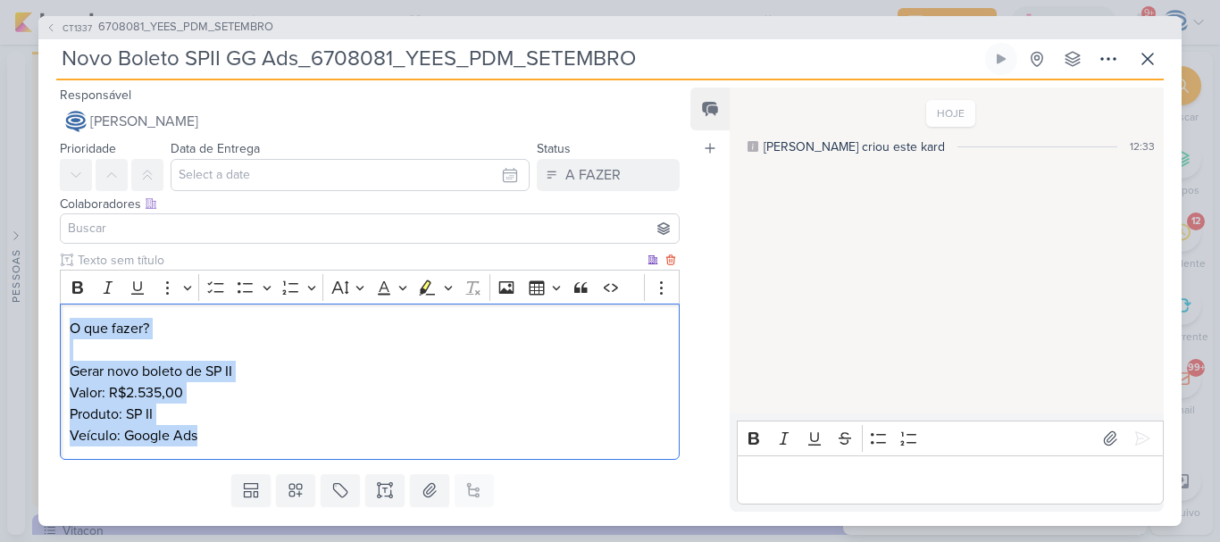
drag, startPoint x: 300, startPoint y: 450, endPoint x: 171, endPoint y: 322, distance: 181.2
click at [171, 322] on div "O que fazer? Gerar novo boleto de SP II Valor: R$2.535,00 Produto: SP II Veícul…" at bounding box center [370, 382] width 620 height 156
click at [171, 322] on p "O que fazer? Gerar novo boleto de SP II Valor: R$2.535,00 Produto: SP II Veícul…" at bounding box center [370, 382] width 600 height 129
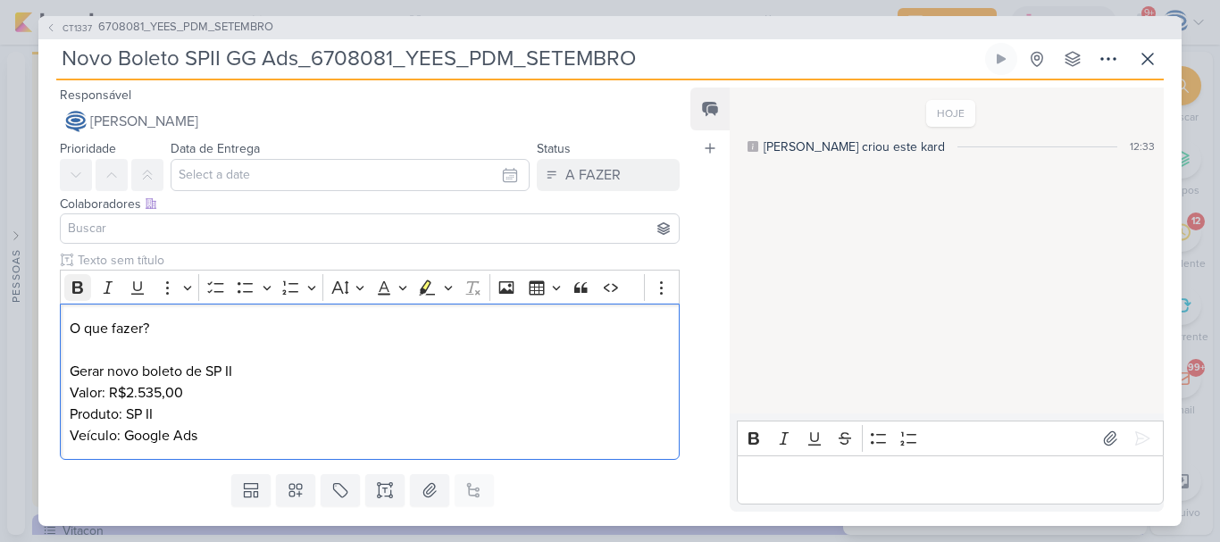
drag, startPoint x: 171, startPoint y: 322, endPoint x: 73, endPoint y: 280, distance: 106.8
click at [42, 295] on div "Clique para deixar o item visível somente à membros da sua organização Rich Tex…" at bounding box center [362, 359] width 648 height 216
click at [80, 280] on icon "Editor toolbar" at bounding box center [78, 288] width 18 height 18
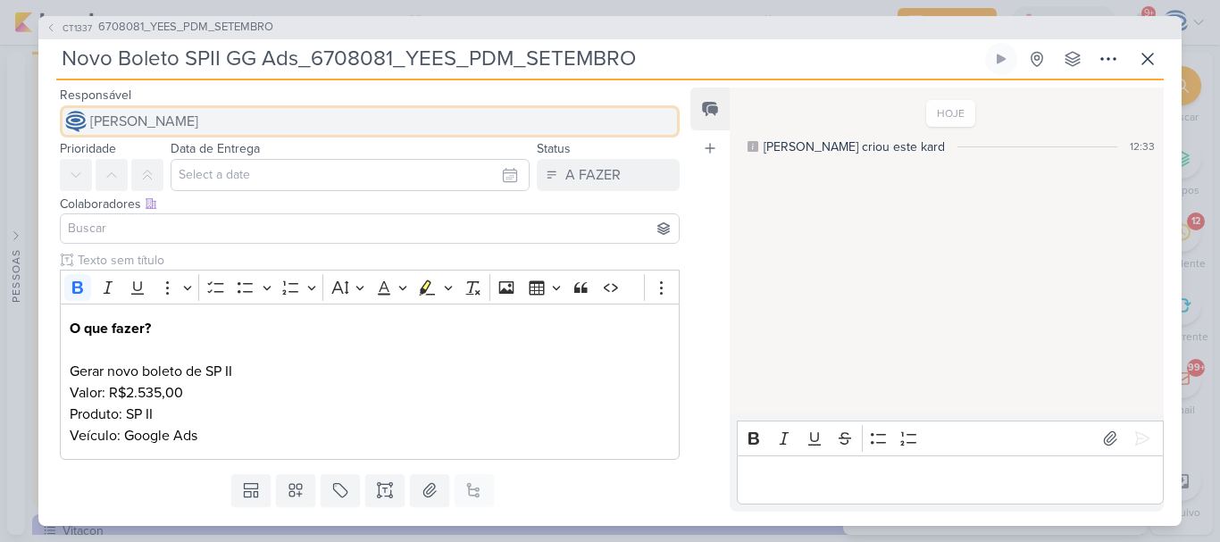
click at [198, 126] on span "[PERSON_NAME]" at bounding box center [144, 121] width 108 height 21
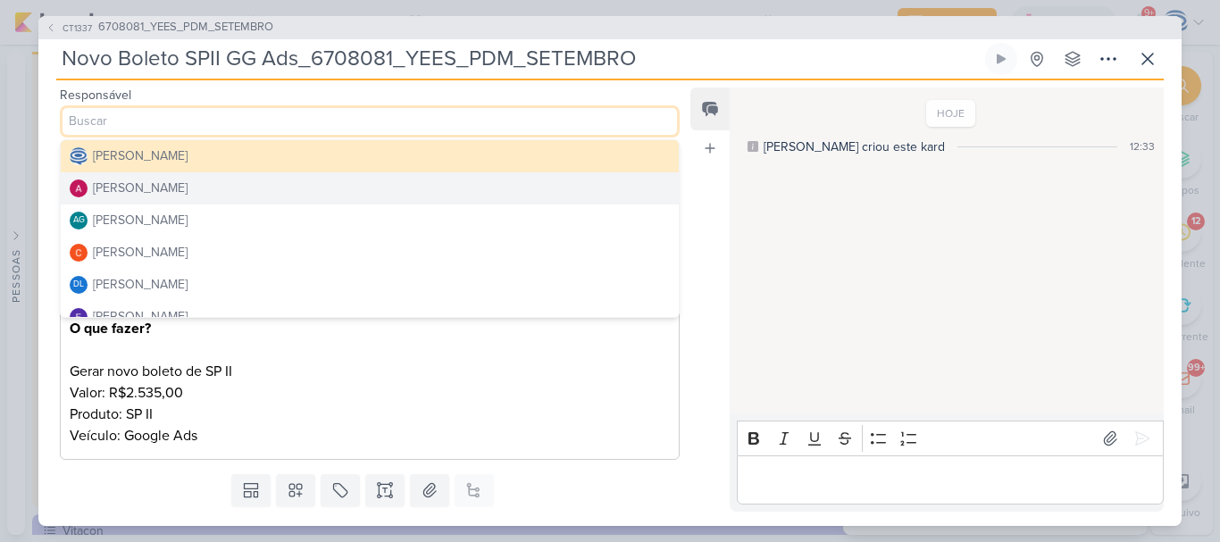
click at [212, 181] on button "[PERSON_NAME]" at bounding box center [370, 188] width 618 height 32
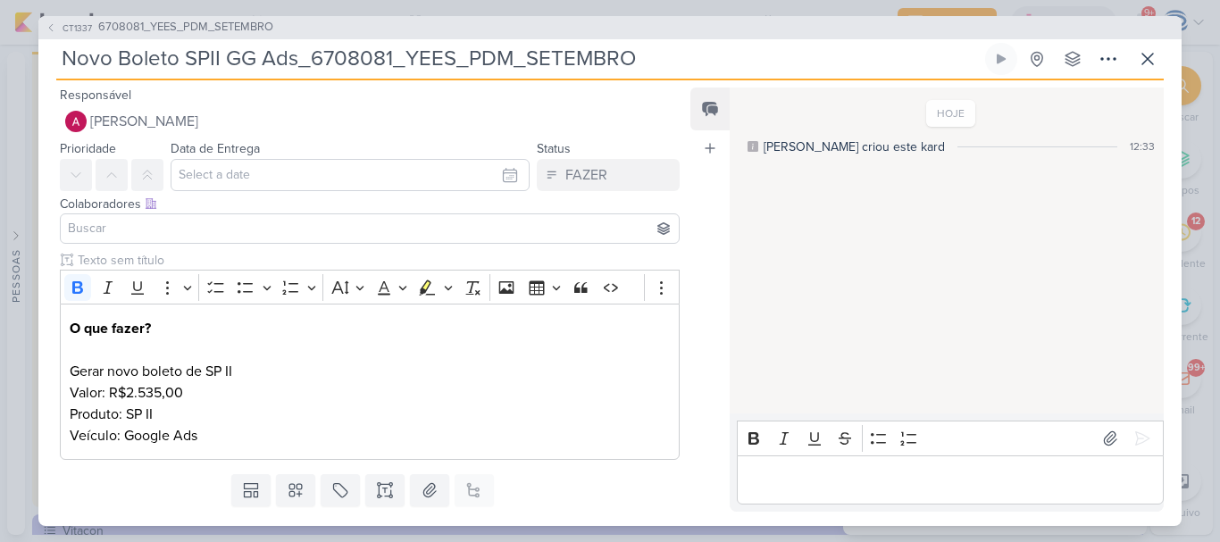
click at [203, 238] on input at bounding box center [369, 228] width 611 height 21
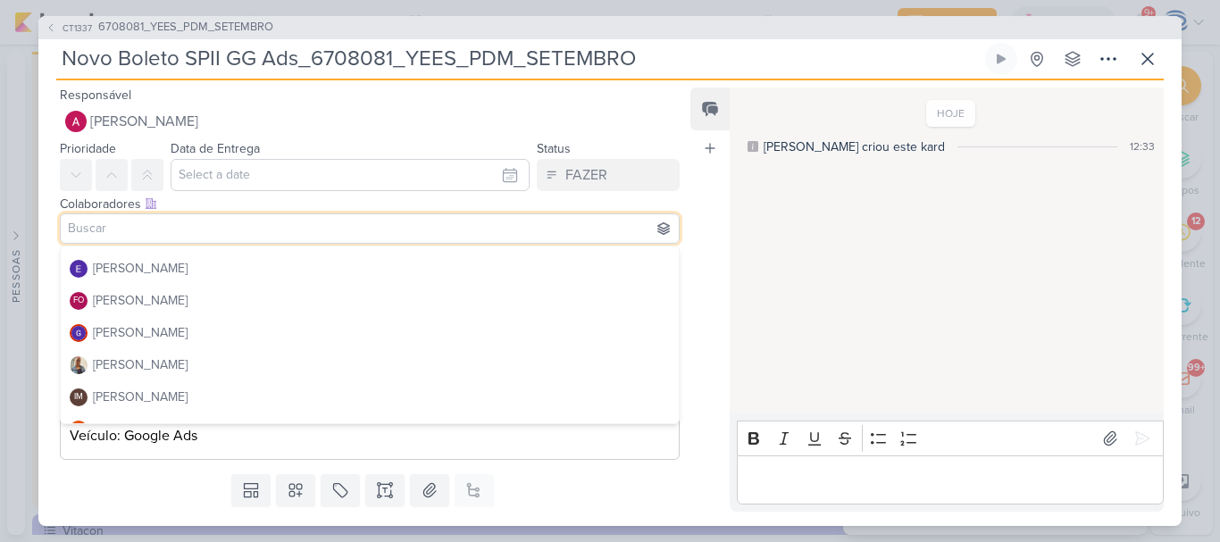
scroll to position [171, 0]
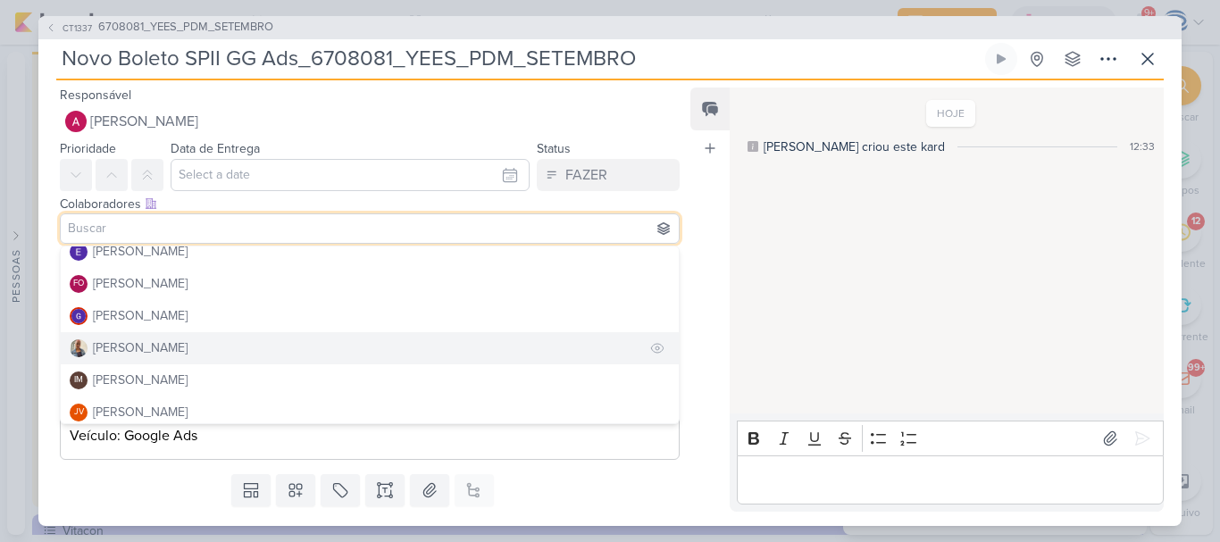
click at [171, 342] on button "[PERSON_NAME]" at bounding box center [370, 348] width 618 height 32
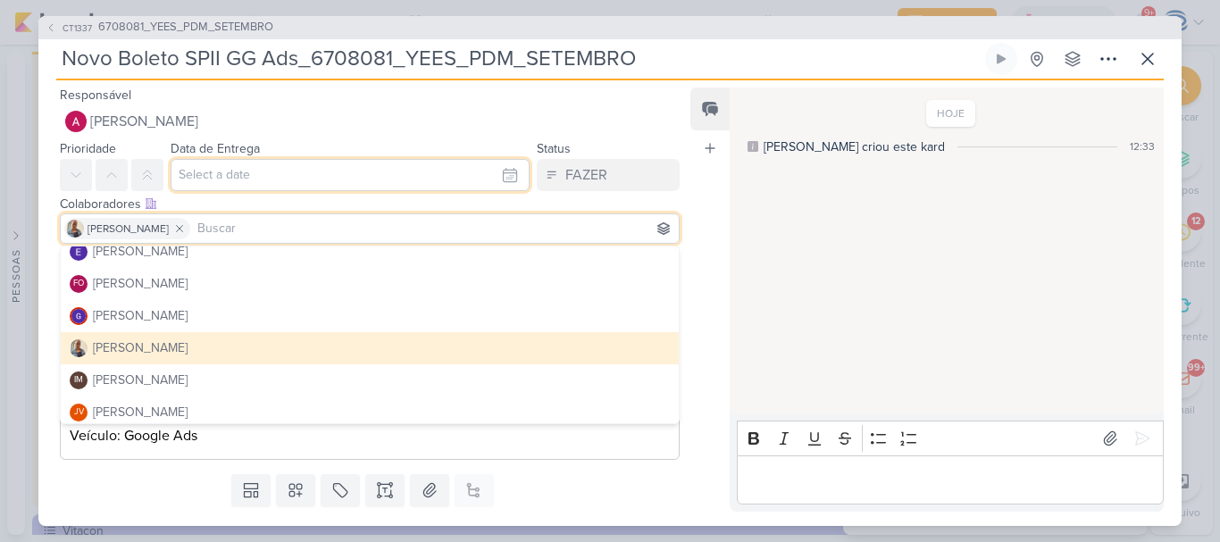
click at [249, 180] on input "text" at bounding box center [350, 175] width 359 height 32
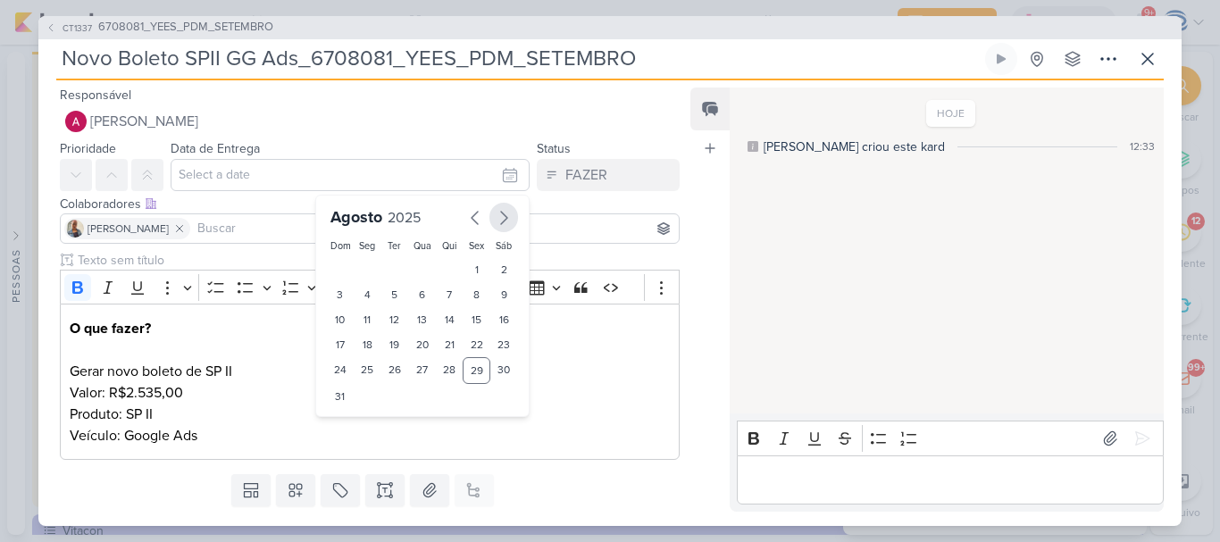
click at [495, 214] on icon "button" at bounding box center [503, 217] width 21 height 21
click at [466, 214] on icon "button" at bounding box center [474, 217] width 21 height 21
click at [470, 378] on div "29" at bounding box center [477, 370] width 28 height 27
type input "[DATE] 23:59"
click at [364, 425] on select "00 01 02 03 04 05 06 07 08 09 10 11 12 13 14 15 16 17 18 19 20 21 22 23" at bounding box center [367, 426] width 25 height 21
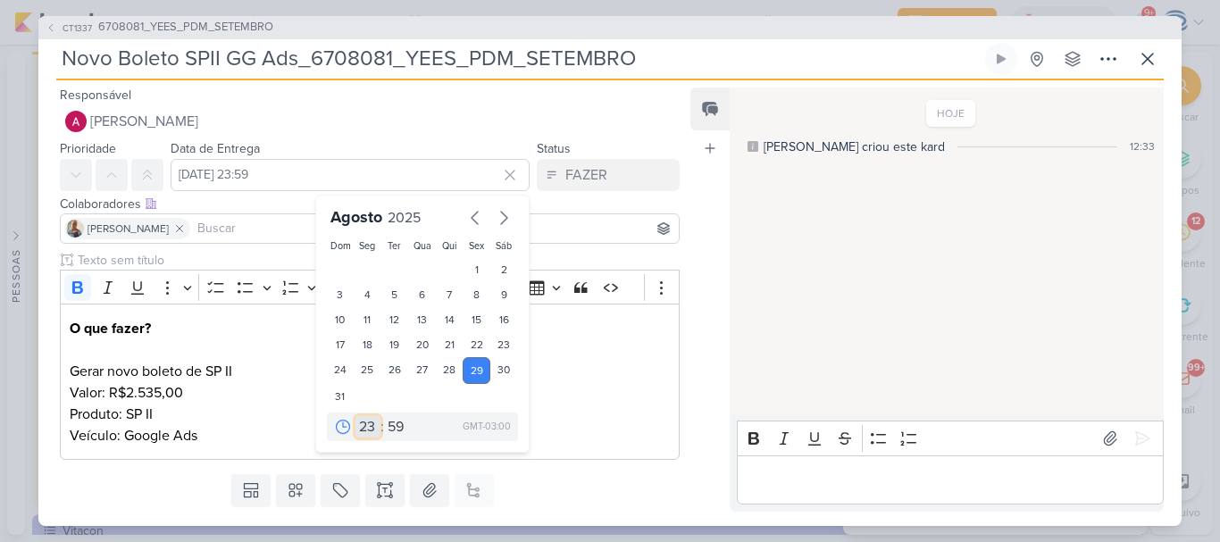
select select "18"
click at [355, 416] on select "00 01 02 03 04 05 06 07 08 09 10 11 12 13 14 15 16 17 18 19 20 21 22 23" at bounding box center [367, 426] width 25 height 21
type input "[DATE] 18:59"
click at [357, 425] on select "00 01 02 03 04 05 06 07 08 09 10 11 12 13 14 15 16 17 18 19 20 21 22 23" at bounding box center [367, 426] width 25 height 21
select select "15"
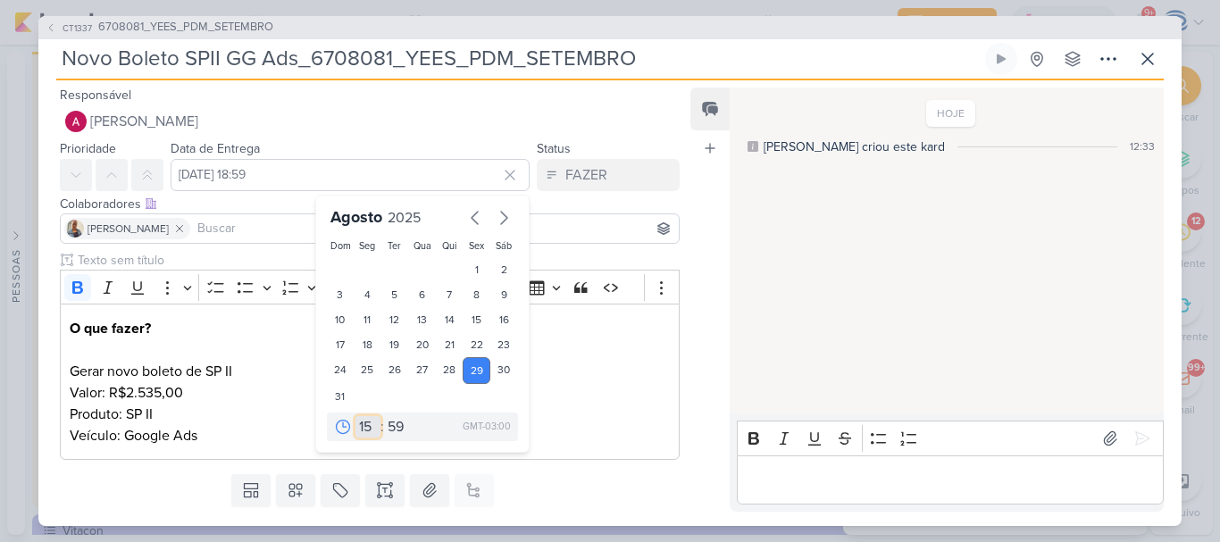
click at [355, 416] on select "00 01 02 03 04 05 06 07 08 09 10 11 12 13 14 15 16 17 18 19 20 21 22 23" at bounding box center [367, 426] width 25 height 21
type input "29 de agosto de 2025 às 15:59"
click at [392, 422] on select "00 05 10 15 20 25 30 35 40 45 50 55 59" at bounding box center [396, 426] width 25 height 21
select select "0"
click at [384, 416] on select "00 05 10 15 20 25 30 35 40 45 50 55 59" at bounding box center [396, 426] width 25 height 21
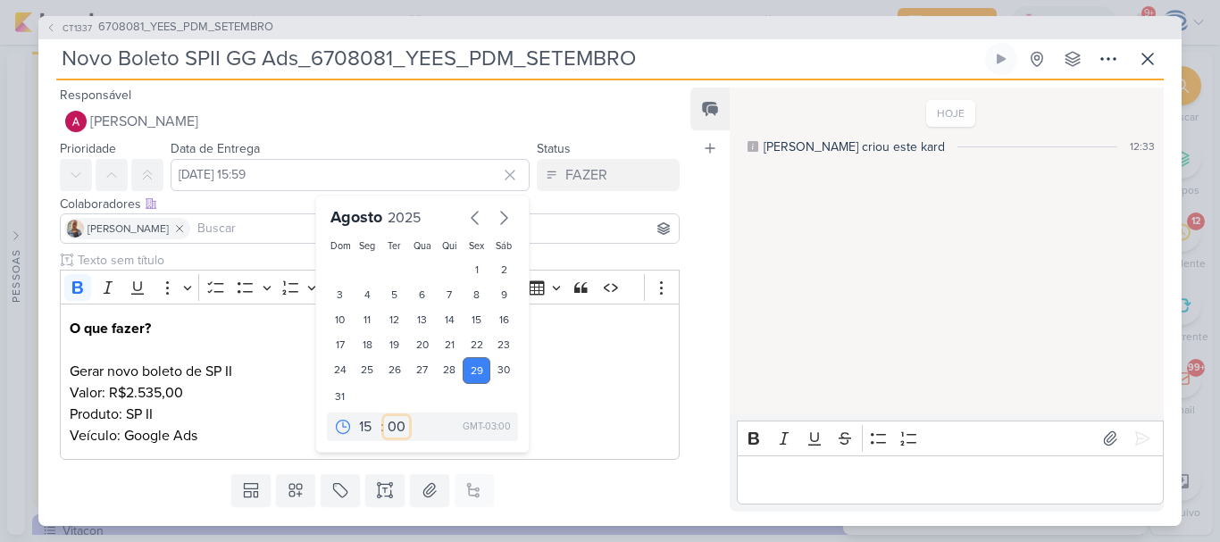
type input "29 de agosto de 2025 às 15:00"
click at [219, 420] on p "O que fazer? Gerar novo boleto de SP II Valor: R$2.535,00 Produto: SP II Veícul…" at bounding box center [370, 382] width 600 height 129
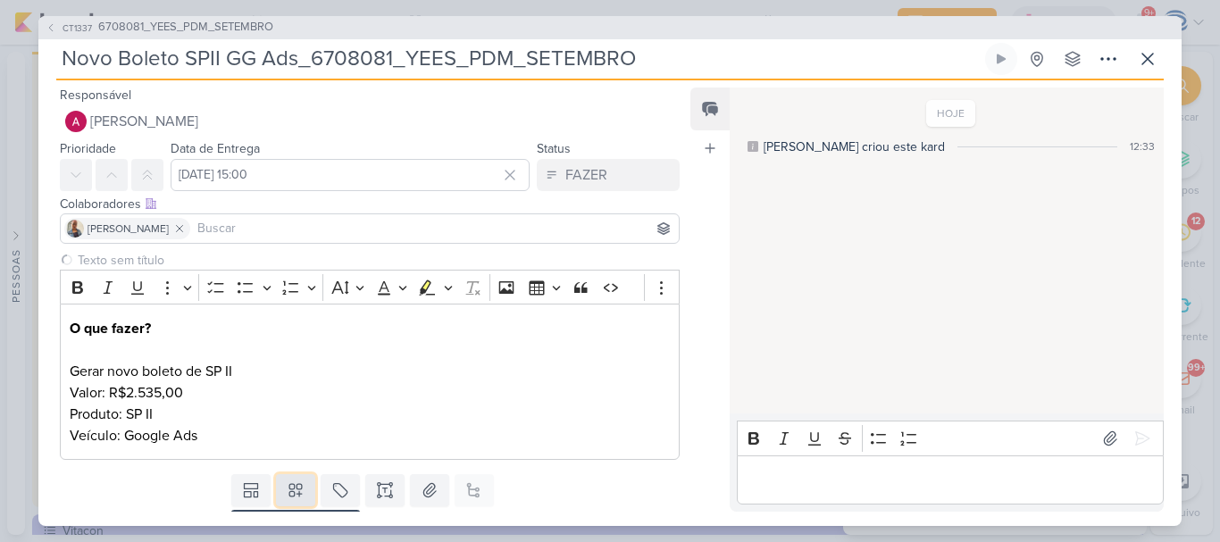
click at [278, 488] on button at bounding box center [295, 490] width 39 height 32
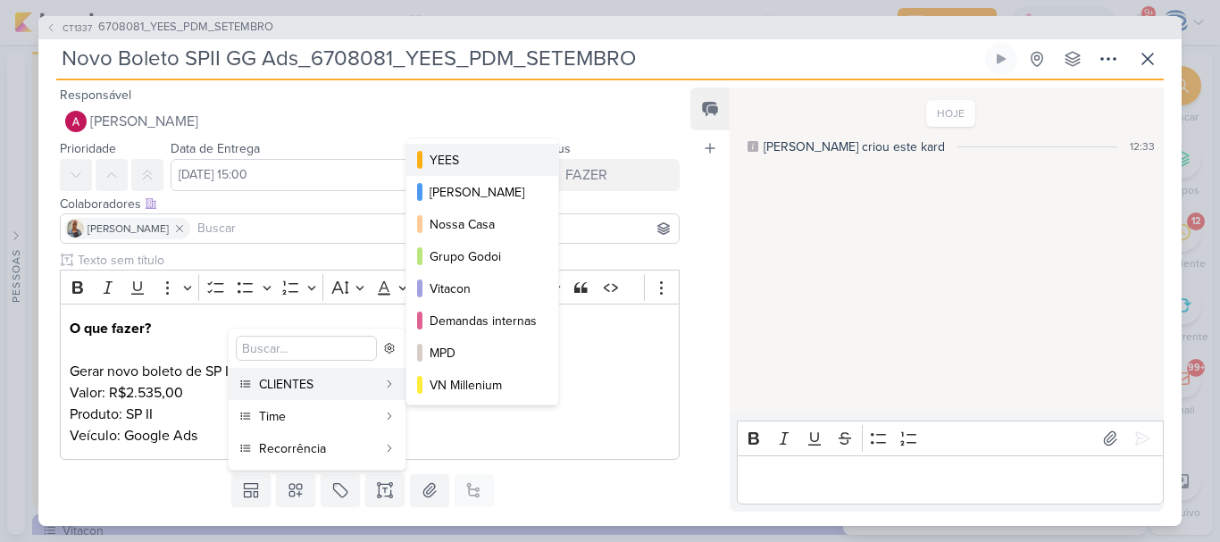
click at [475, 159] on div "YEES" at bounding box center [483, 160] width 107 height 19
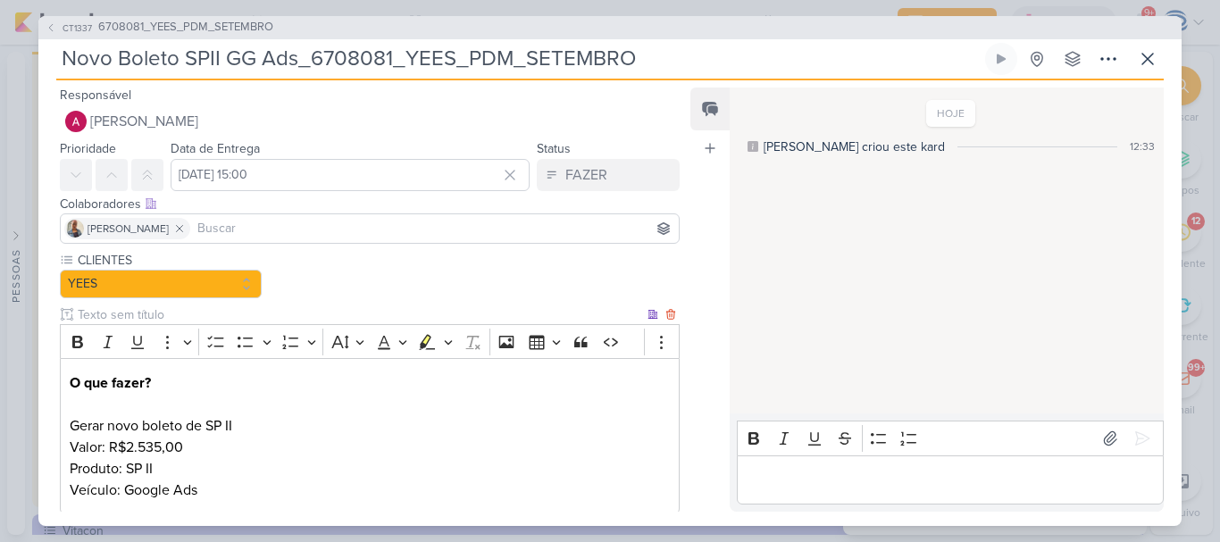
scroll to position [102, 0]
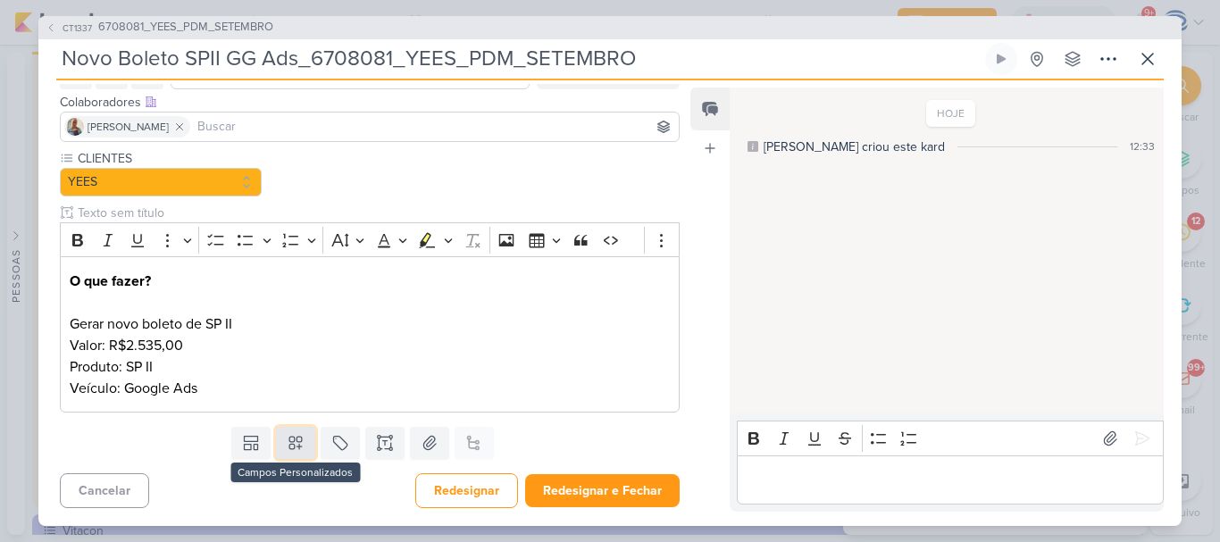
click at [301, 439] on button at bounding box center [295, 443] width 39 height 32
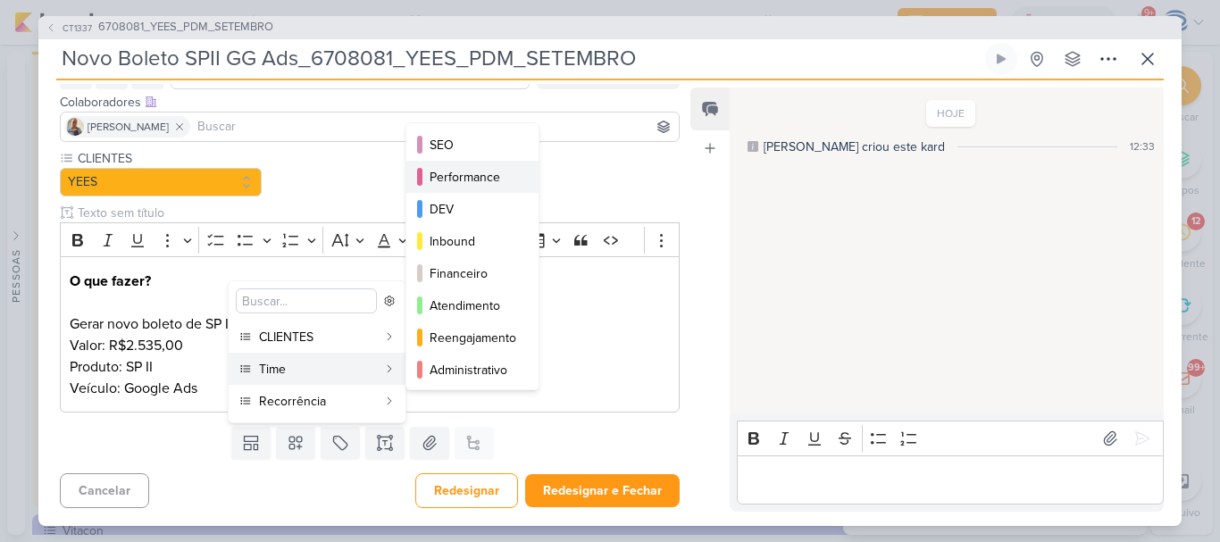
click at [460, 187] on button "Performance" at bounding box center [472, 177] width 132 height 32
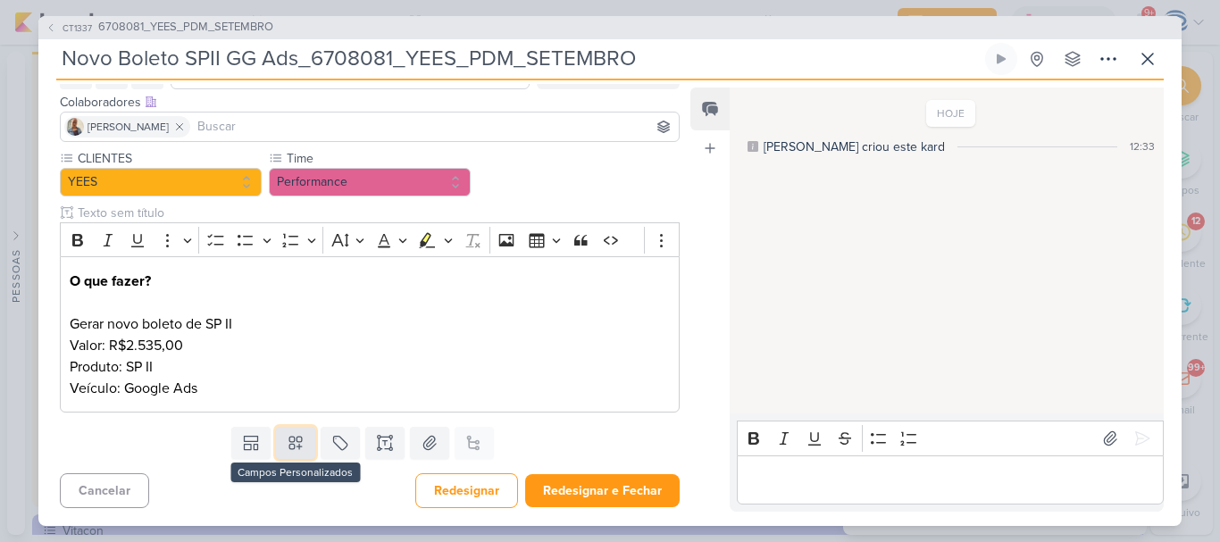
click at [288, 453] on button at bounding box center [295, 443] width 39 height 32
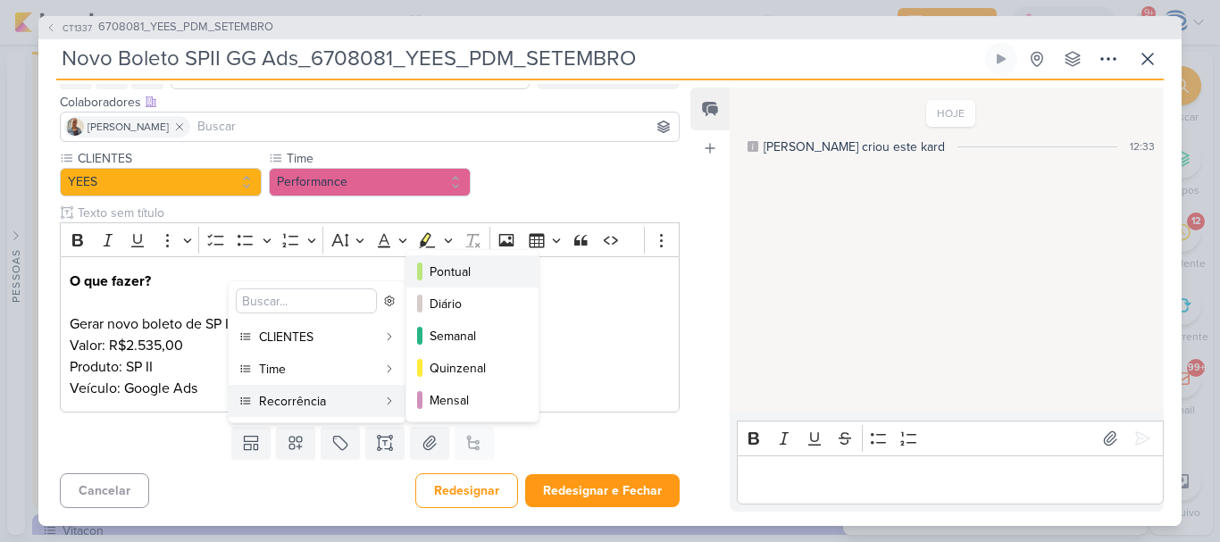
click at [488, 271] on div "Pontual" at bounding box center [474, 272] width 88 height 19
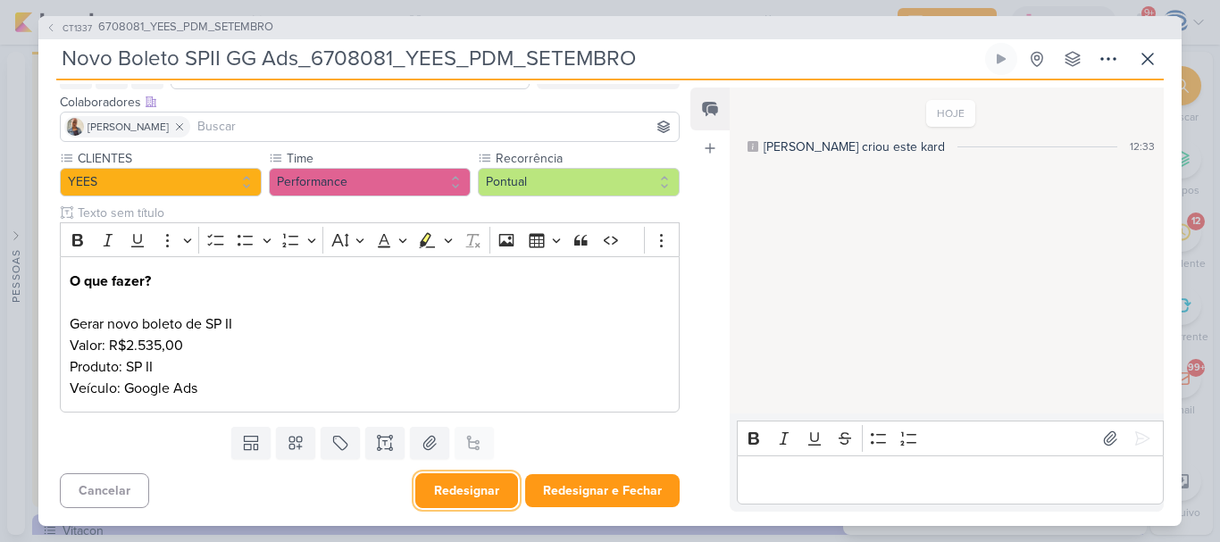
click at [468, 505] on button "Redesignar" at bounding box center [466, 490] width 103 height 35
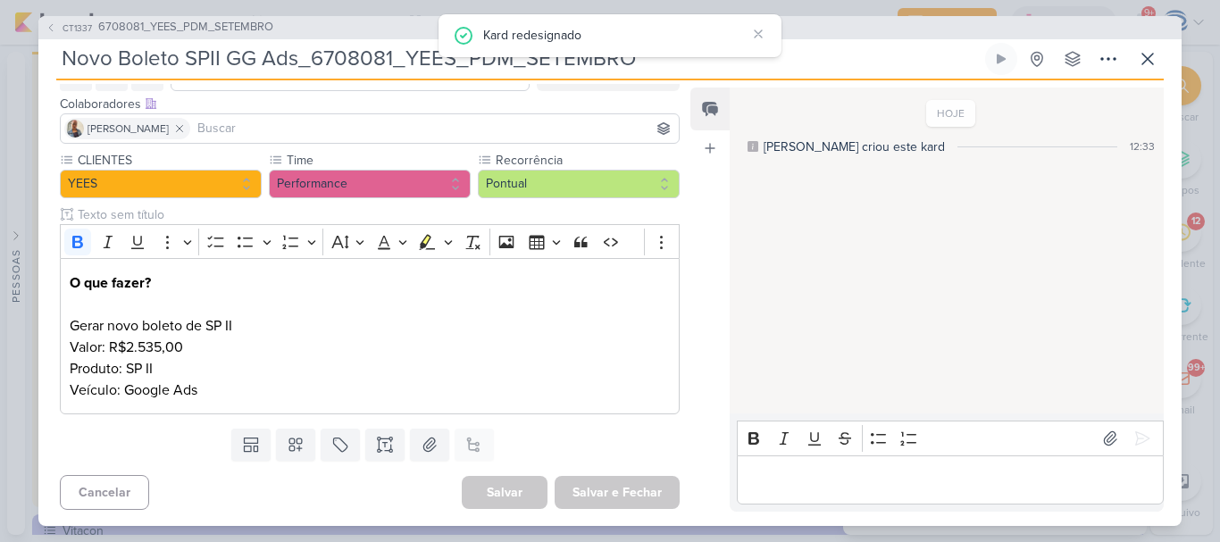
scroll to position [0, 0]
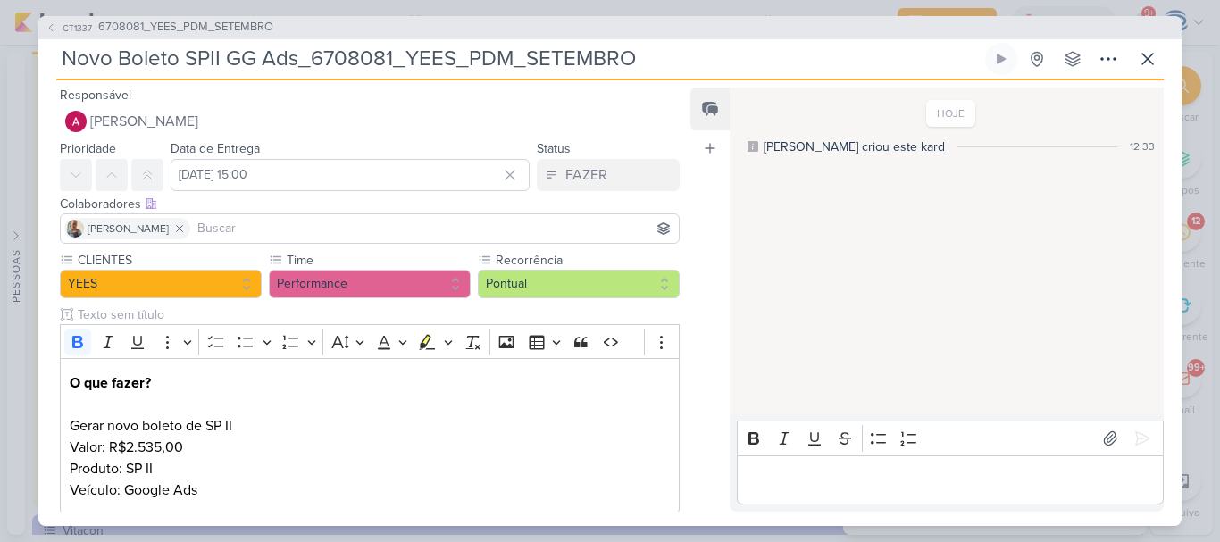
drag, startPoint x: 710, startPoint y: 71, endPoint x: 64, endPoint y: 56, distance: 645.8
click at [64, 56] on input "Novo Boleto SPII GG Ads_6708081_YEES_PDM_SETEMBRO" at bounding box center [518, 59] width 925 height 32
drag, startPoint x: 60, startPoint y: 59, endPoint x: 647, endPoint y: 60, distance: 587.6
click at [647, 60] on input "Novo Boleto SPII GG Ads_6708081_YEES_PDM_SETEMBRO" at bounding box center [518, 59] width 925 height 32
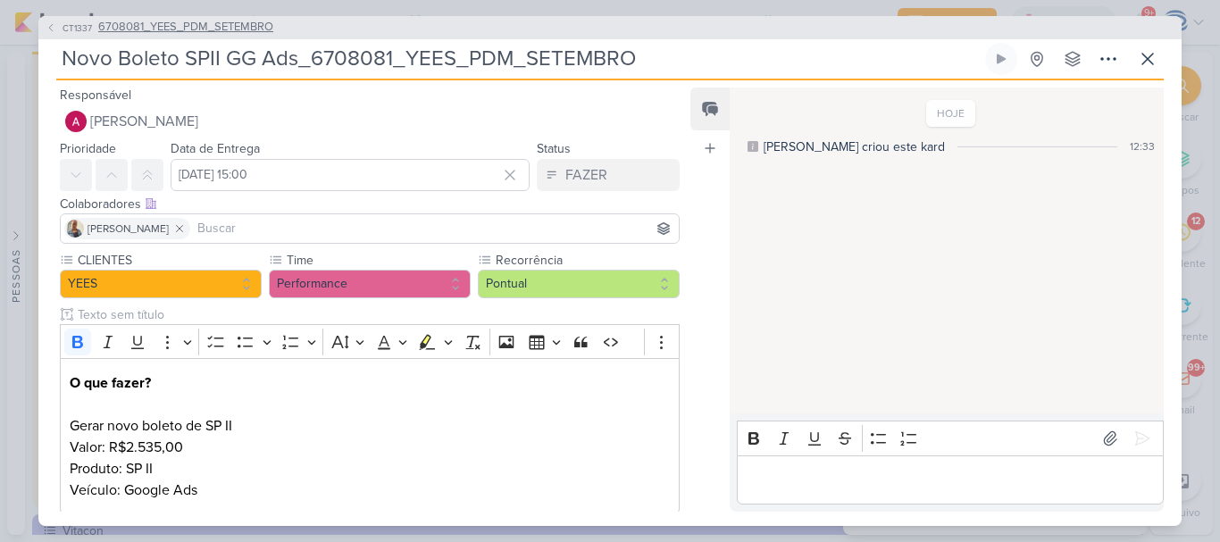
click at [213, 21] on span "6708081_YEES_PDM_SETEMBRO" at bounding box center [185, 28] width 175 height 18
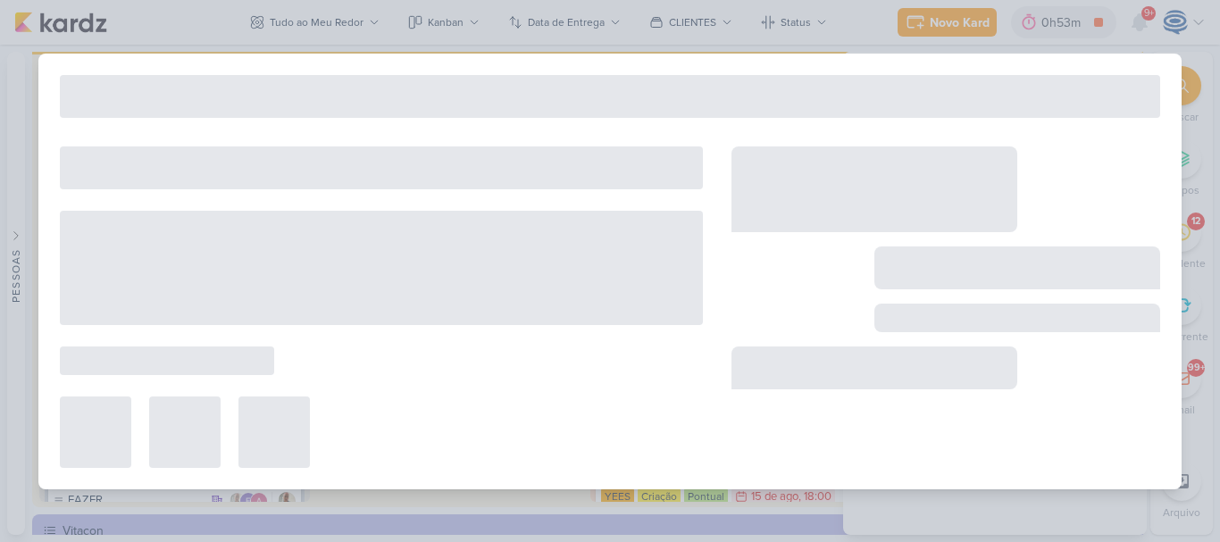
type input "6708081_YEES_PDM_SETEMBRO"
type input "[DATE] 18:00"
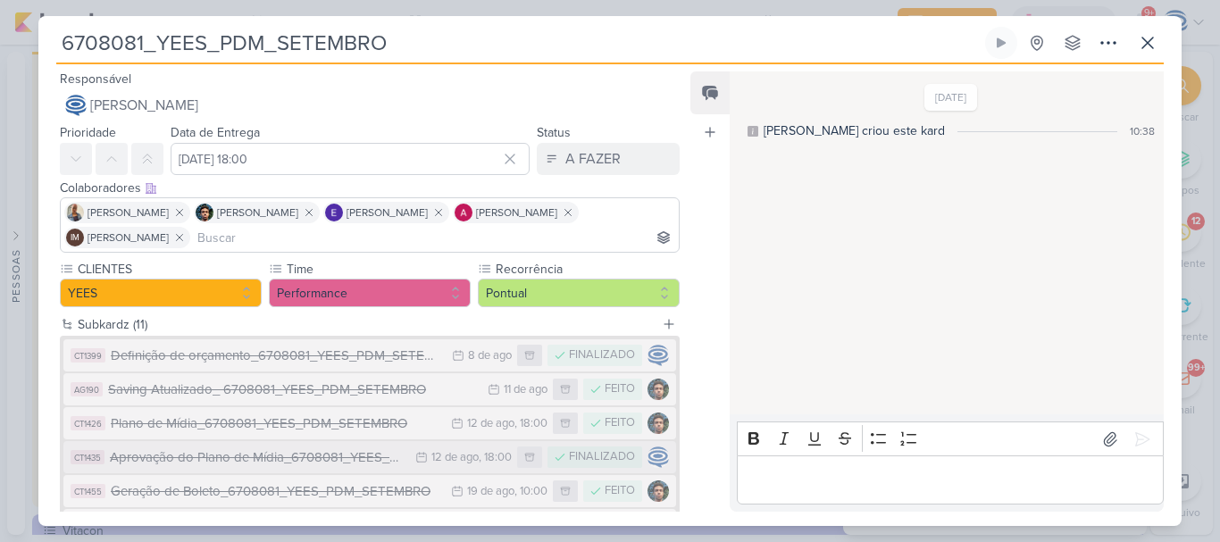
scroll to position [302, 0]
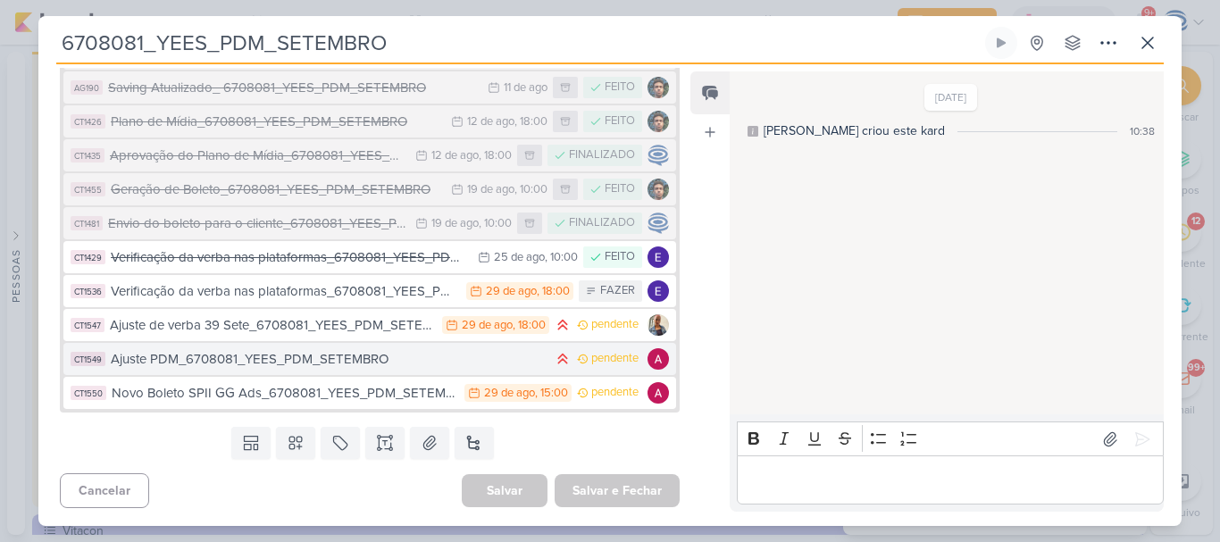
click at [305, 366] on div "Ajuste PDM_6708081_YEES_PDM_SETEMBRO" at bounding box center [328, 359] width 434 height 21
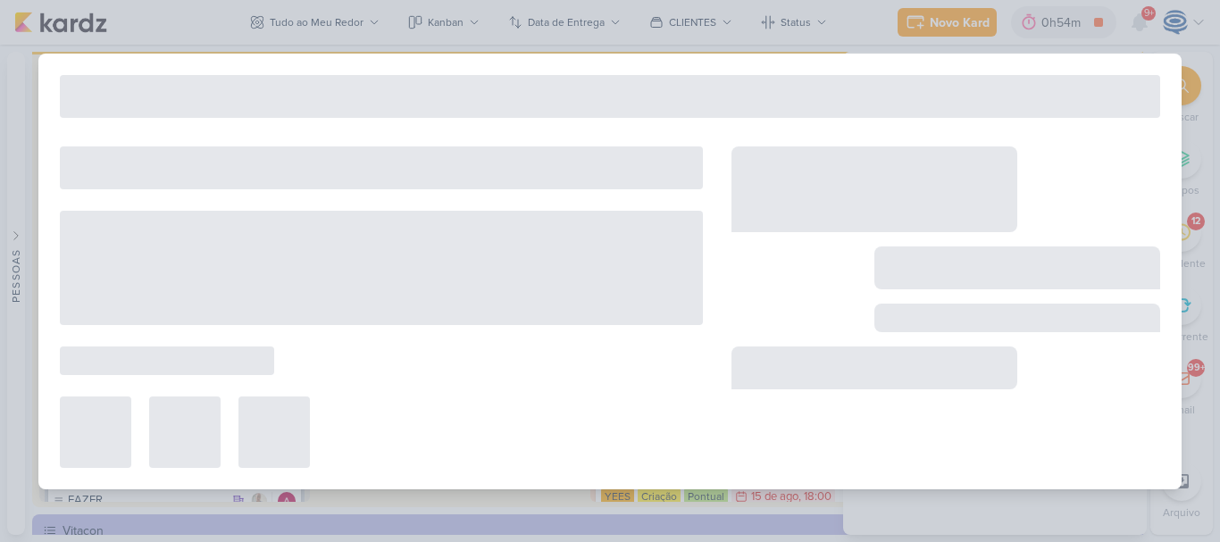
type input "Ajuste PDM_6708081_YEES_PDM_SETEMBRO"
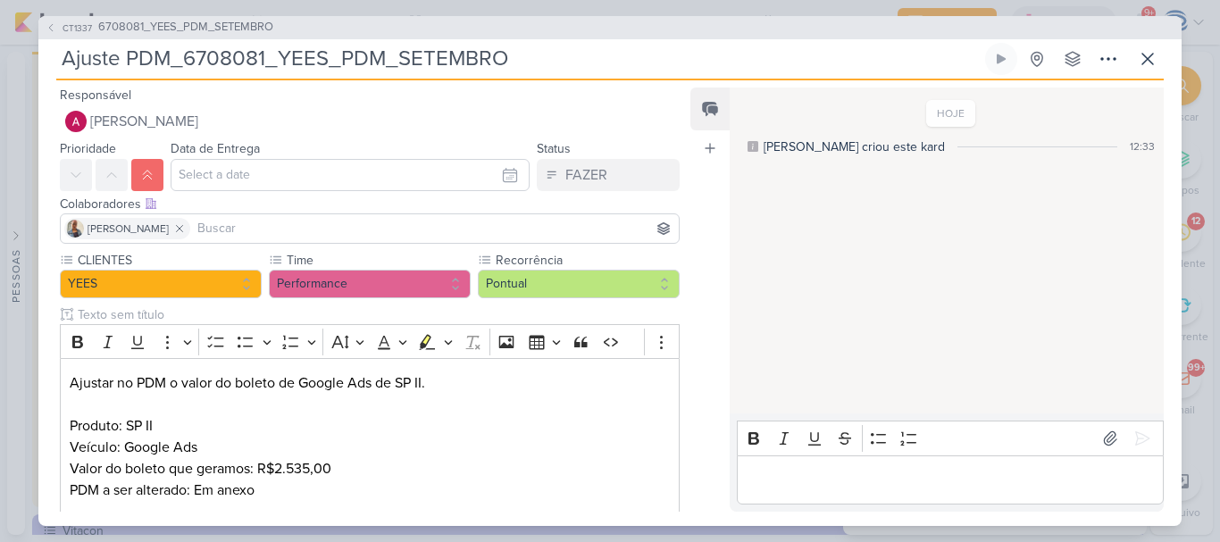
drag, startPoint x: 531, startPoint y: 55, endPoint x: 12, endPoint y: 16, distance: 521.2
click at [12, 16] on div "CT1337 6708081_YEES_PDM_SETEMBRO Ajuste PDM_6708081_YEES_PDM_SETEMBRO" at bounding box center [610, 271] width 1220 height 542
click at [274, 173] on input "text" at bounding box center [350, 175] width 359 height 32
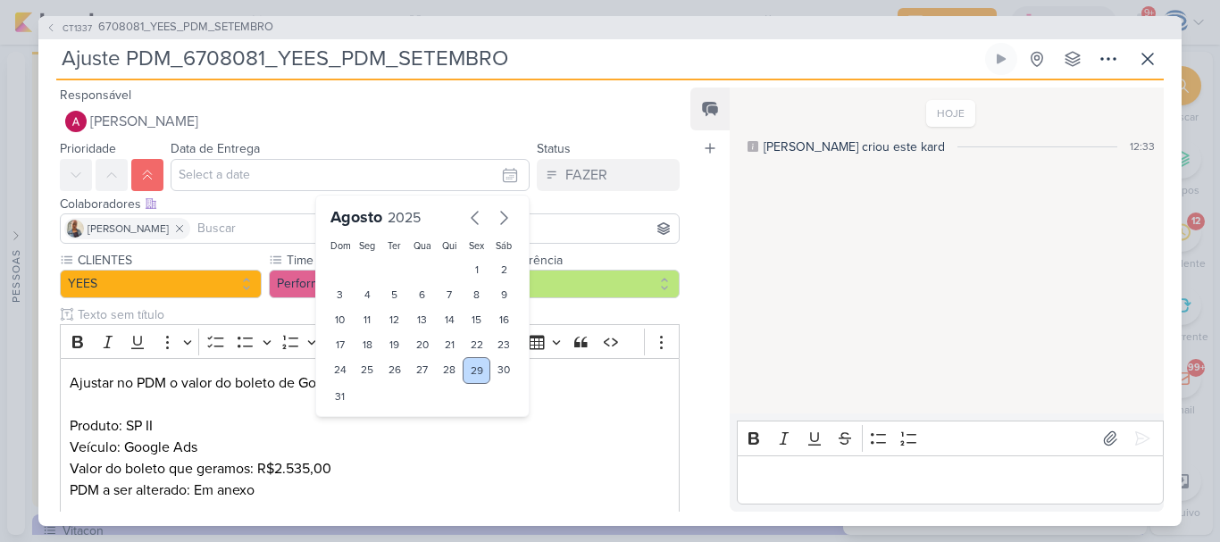
click at [464, 373] on div "29" at bounding box center [477, 370] width 28 height 27
type input "[DATE] 23:59"
click at [355, 425] on select "00 01 02 03 04 05 06 07 08 09 10 11 12 13 14 15 16 17 18 19 20 21 22 23" at bounding box center [367, 426] width 25 height 21
select select "15"
click at [355, 416] on select "00 01 02 03 04 05 06 07 08 09 10 11 12 13 14 15 16 17 18 19 20 21 22 23" at bounding box center [367, 426] width 25 height 21
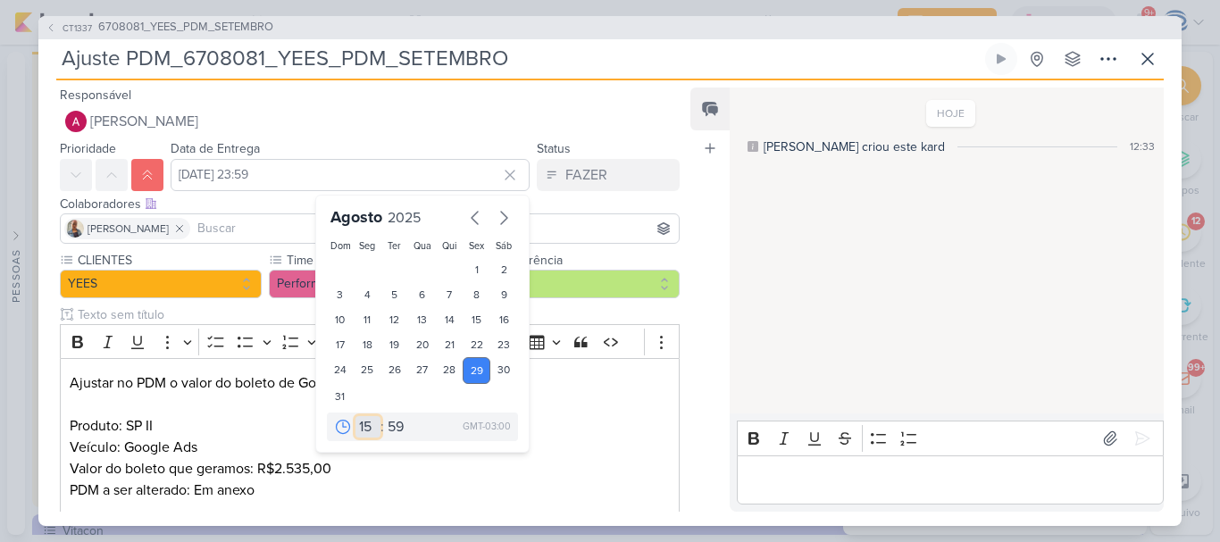
type input "29 de agosto de 2025 às 15:59"
click at [390, 426] on select "00 05 10 15 20 25 30 35 40 45 50 55 59" at bounding box center [396, 426] width 25 height 21
select select "0"
click at [384, 416] on select "00 05 10 15 20 25 30 35 40 45 50 55 59" at bounding box center [396, 426] width 25 height 21
type input "29 de agosto de 2025 às 15:00"
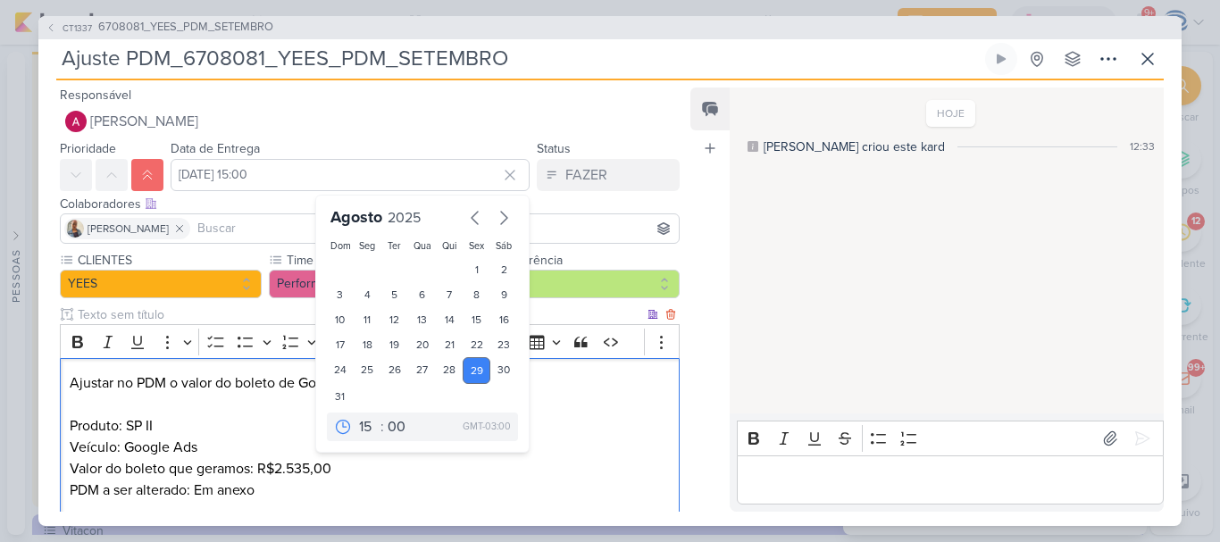
click at [467, 486] on p "Produto: SP II Veículo: Google Ads Valor do boleto que geramos: R$2.535,00 PDM …" at bounding box center [370, 468] width 600 height 107
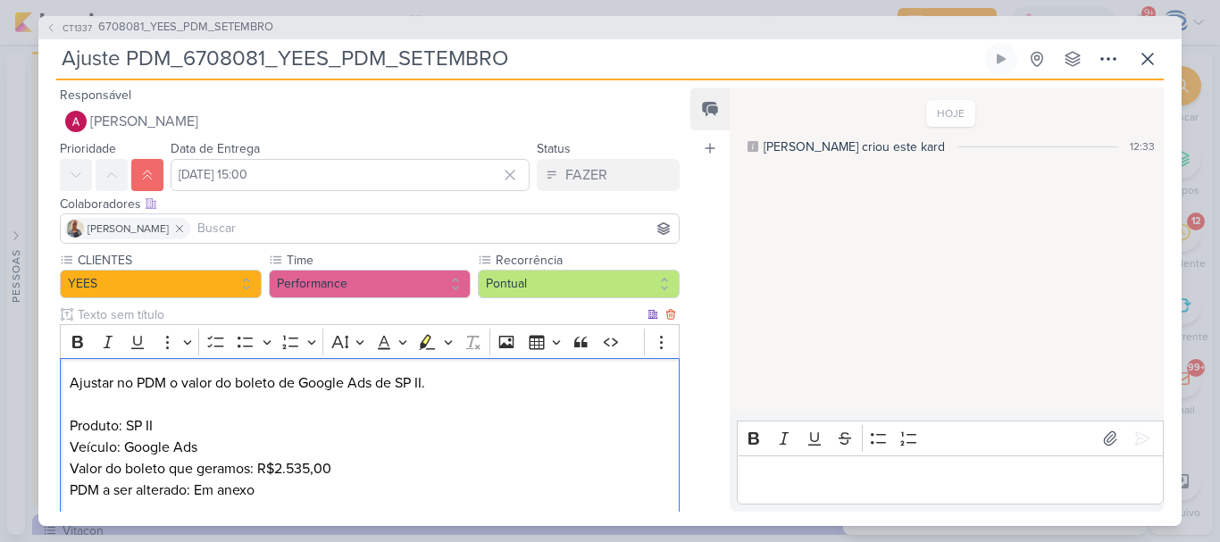
scroll to position [92, 0]
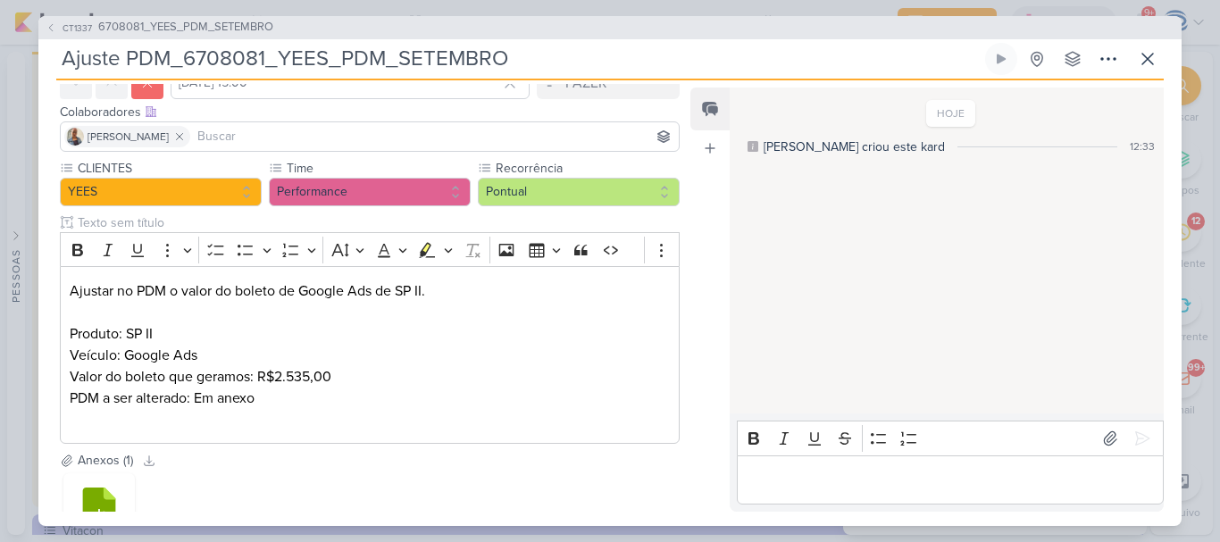
drag, startPoint x: 515, startPoint y: 57, endPoint x: 63, endPoint y: 73, distance: 452.1
click at [63, 73] on input "Ajuste PDM_6708081_YEES_PDM_SETEMBRO" at bounding box center [518, 59] width 925 height 32
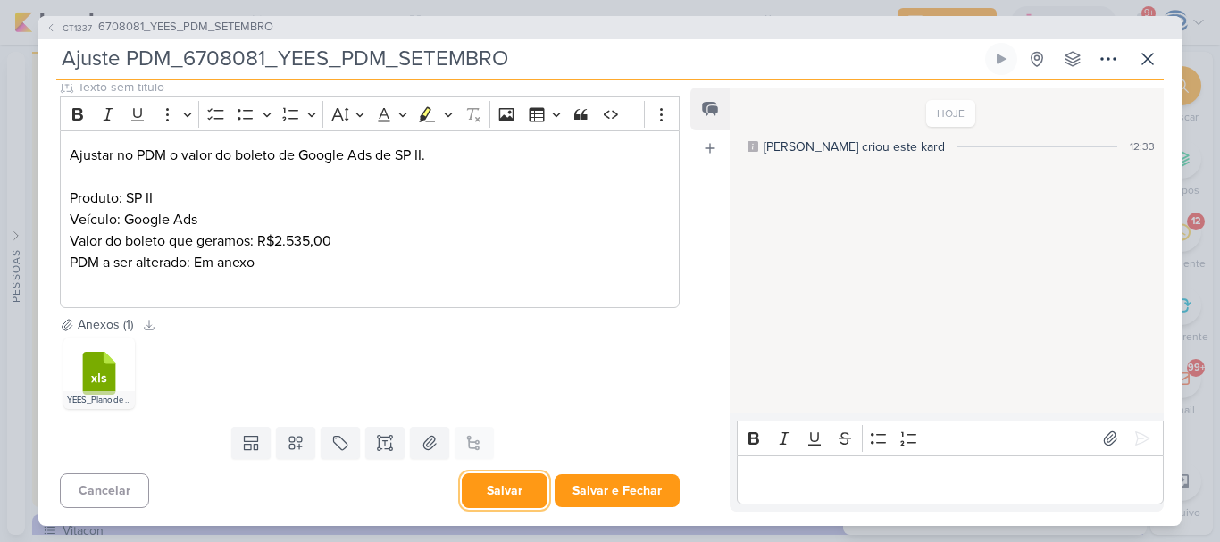
click at [508, 485] on button "Salvar" at bounding box center [505, 490] width 86 height 35
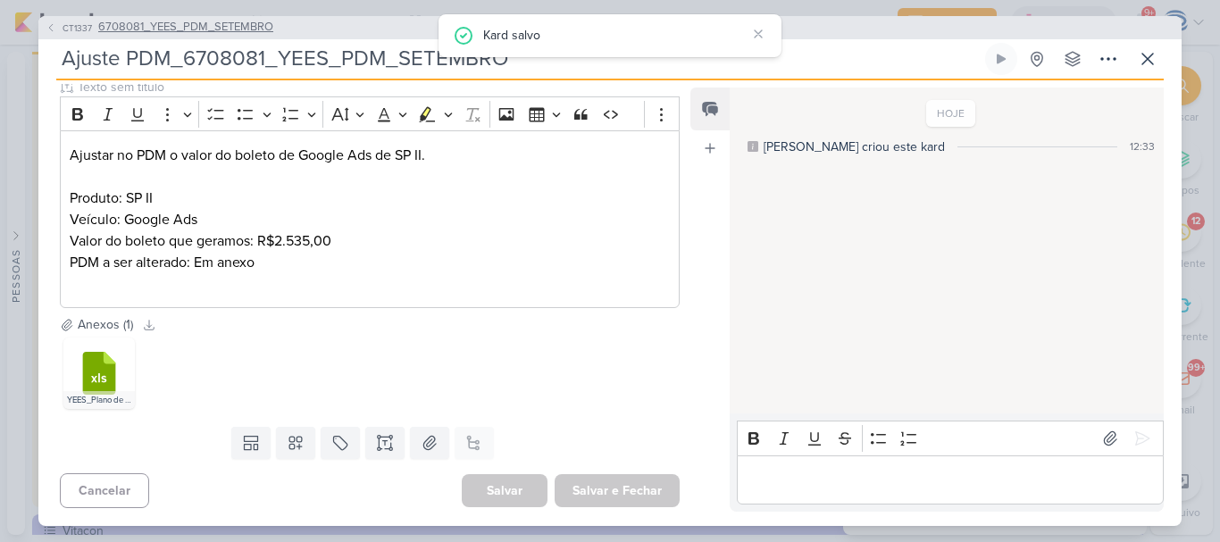
click at [179, 25] on span "6708081_YEES_PDM_SETEMBRO" at bounding box center [185, 28] width 175 height 18
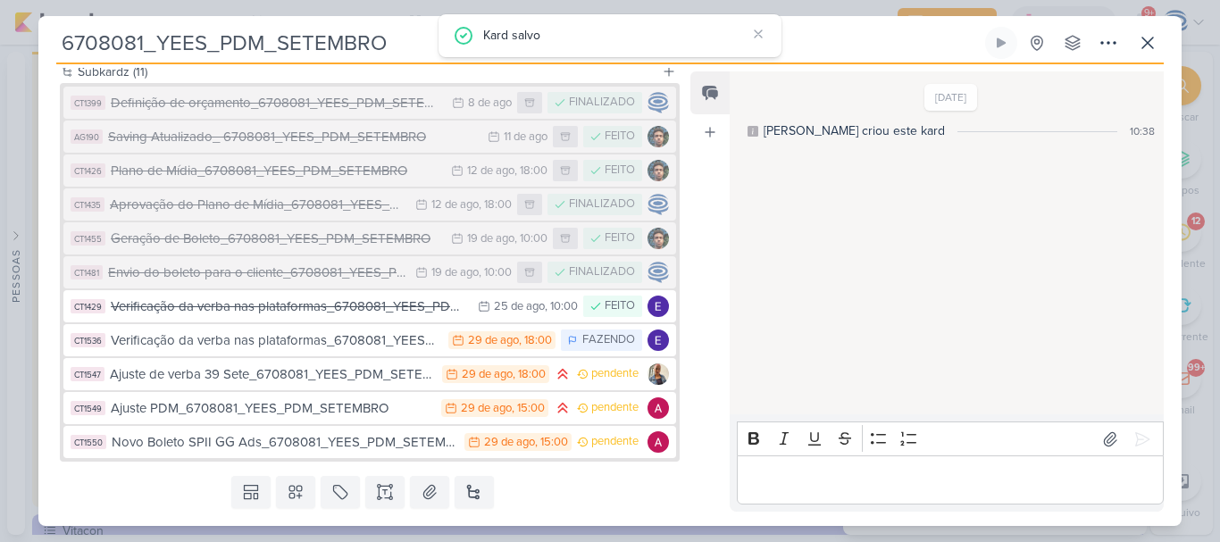
scroll to position [0, 0]
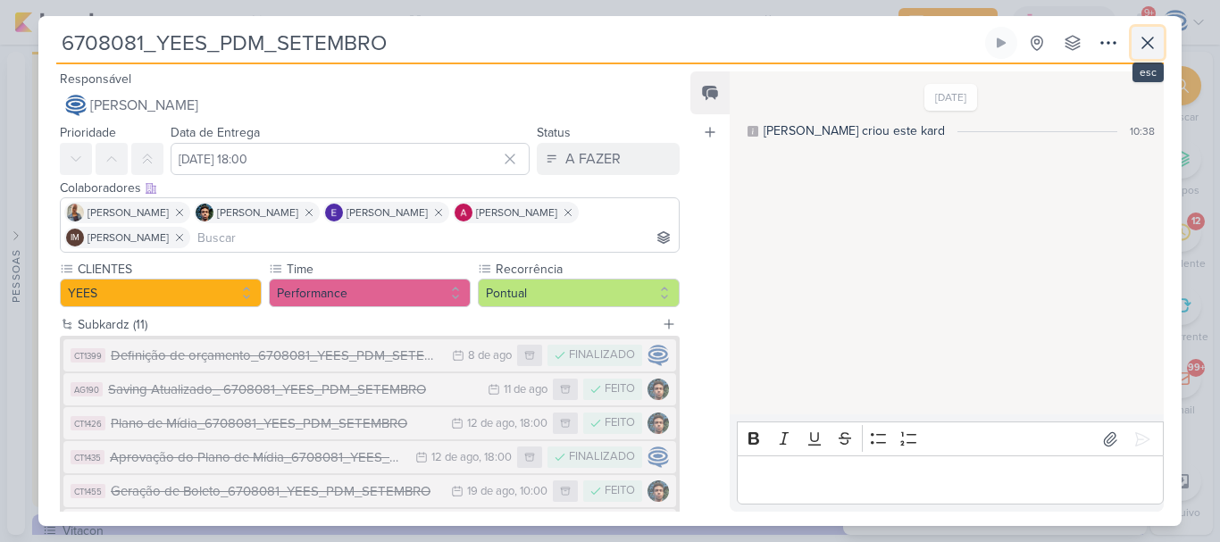
click at [1146, 48] on icon at bounding box center [1147, 42] width 21 height 21
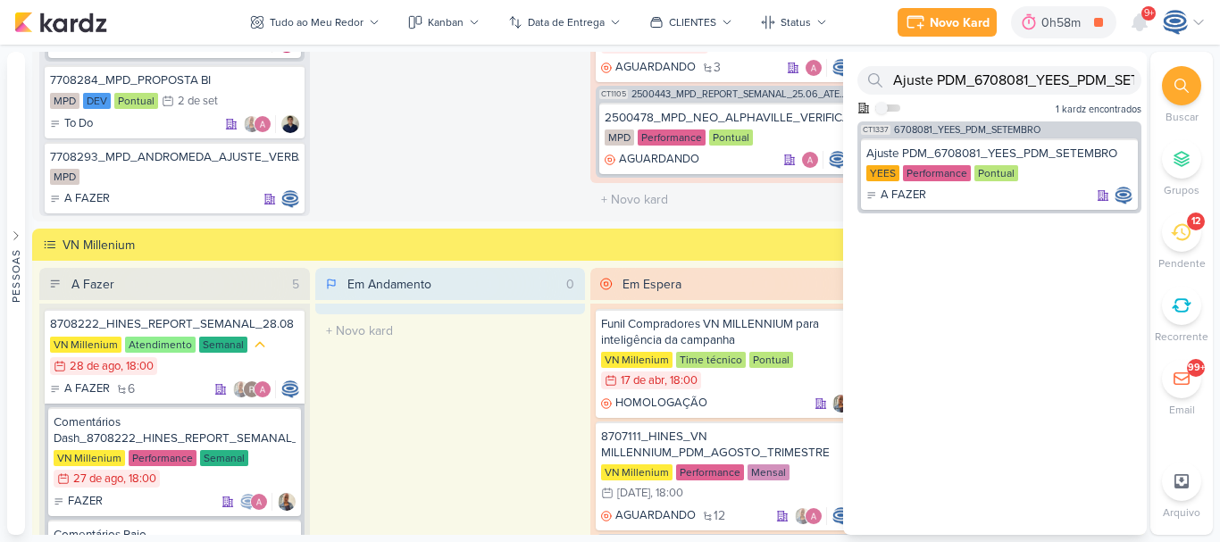
scroll to position [1598, 0]
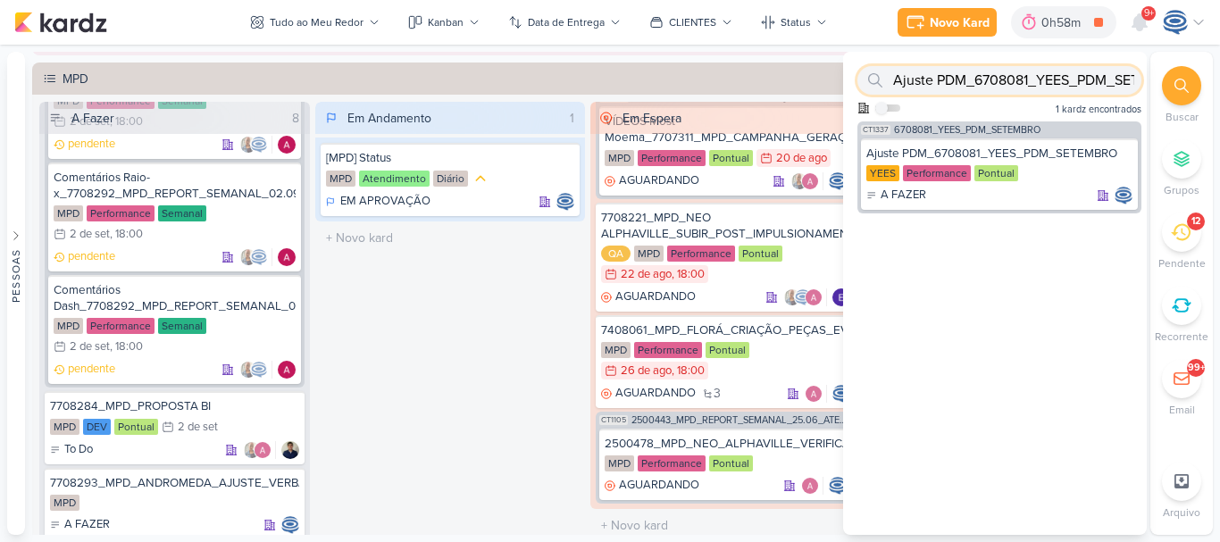
click at [1112, 79] on input "Ajuste PDM_6708081_YEES_PDM_SETEMBRO" at bounding box center [999, 80] width 284 height 29
type input "A"
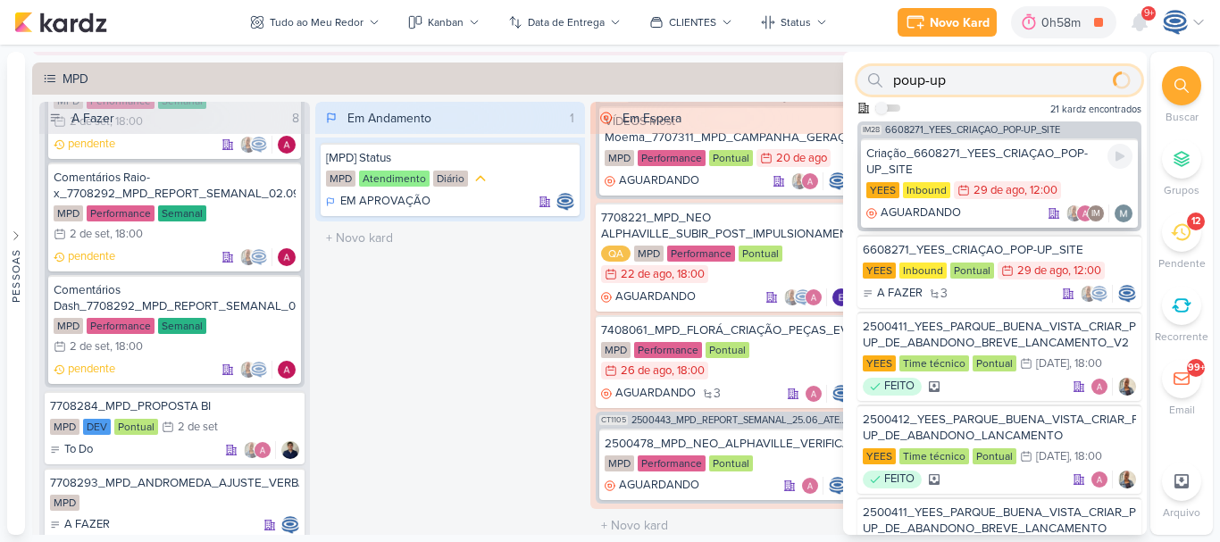
type input "poup-up"
click at [1011, 149] on div "Criação_6608271_YEES_CRIAÇAO_POP-UP_SITE" at bounding box center [999, 162] width 266 height 32
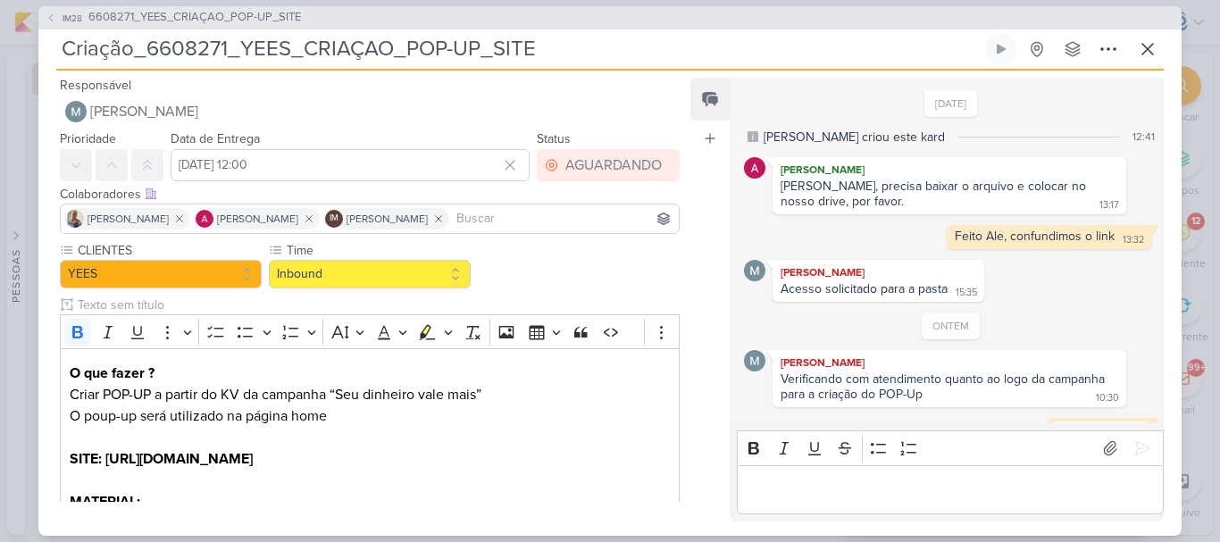
scroll to position [555, 0]
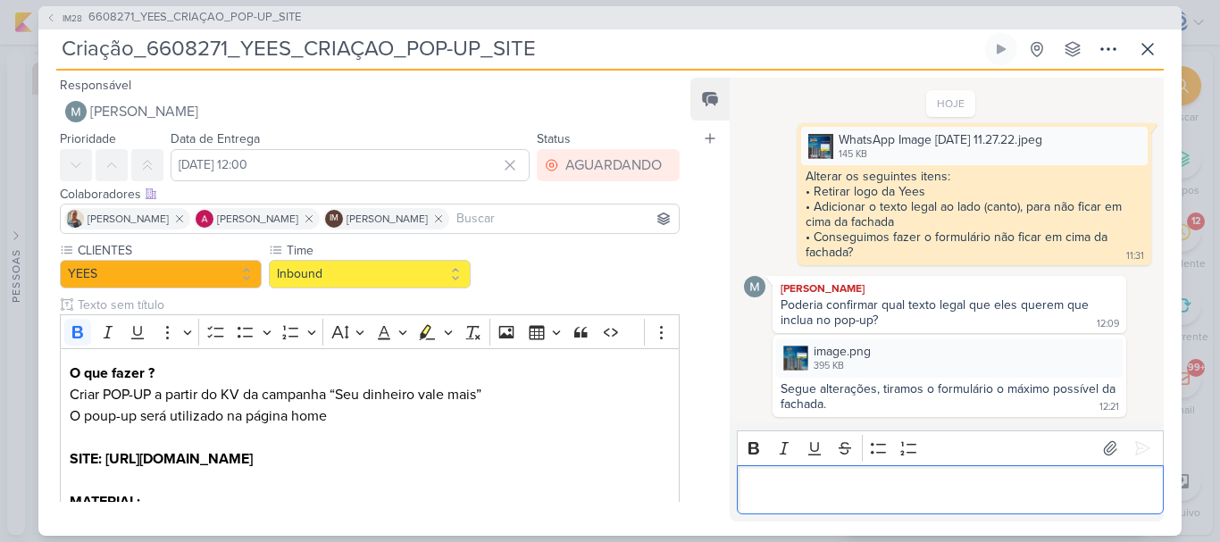
click at [869, 485] on p "Editor editing area: main" at bounding box center [950, 489] width 408 height 21
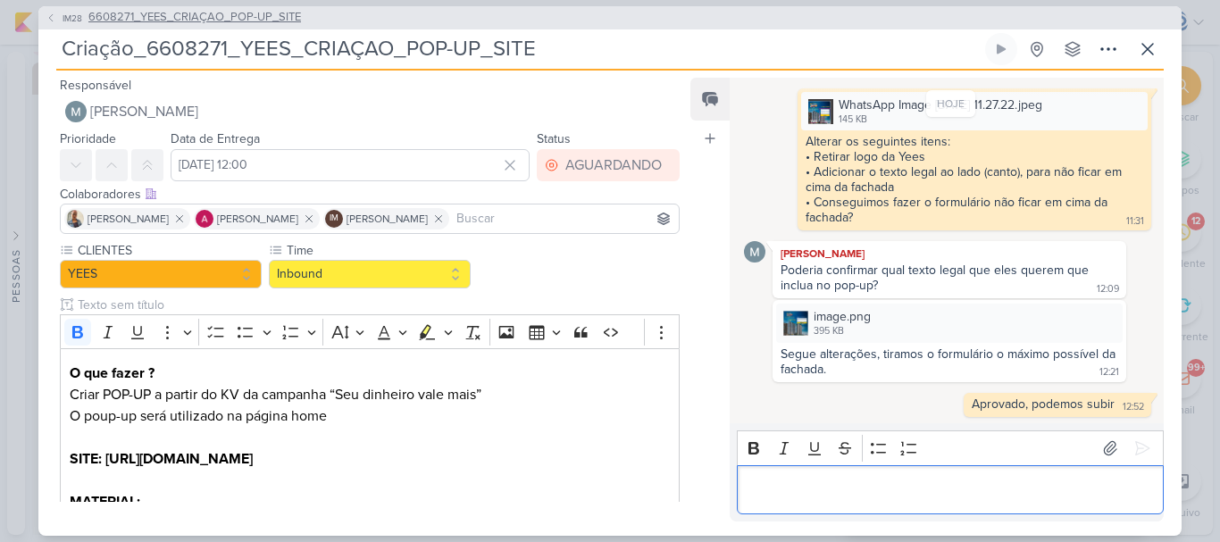
click at [214, 12] on span "6608271_YEES_CRIAÇAO_POP-UP_SITE" at bounding box center [194, 18] width 213 height 18
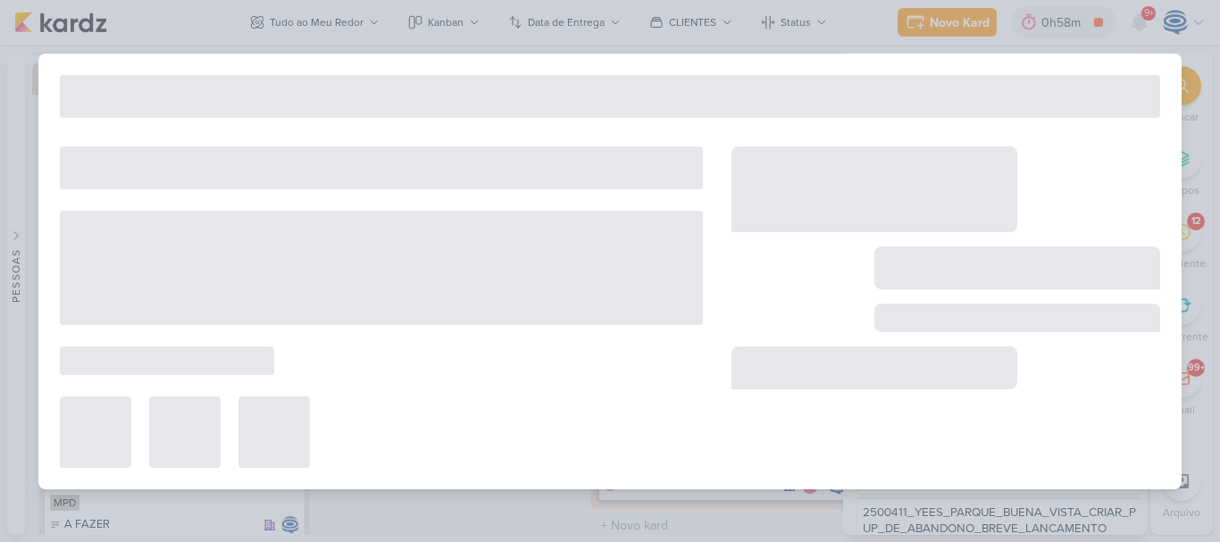
type input "6608271_YEES_CRIAÇAO_POP-UP_SITE"
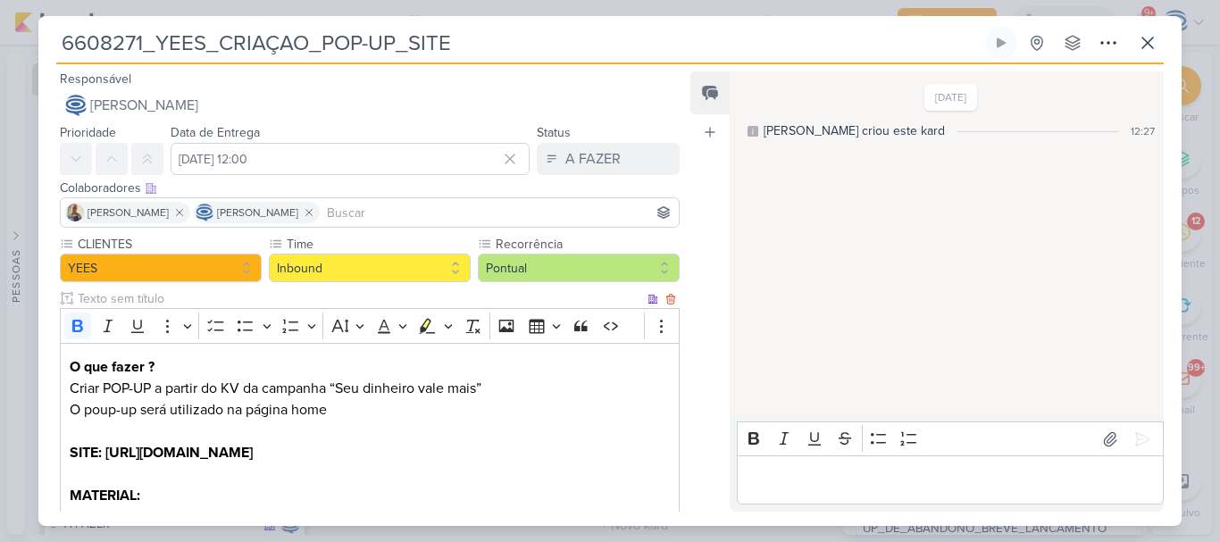
scroll to position [264, 0]
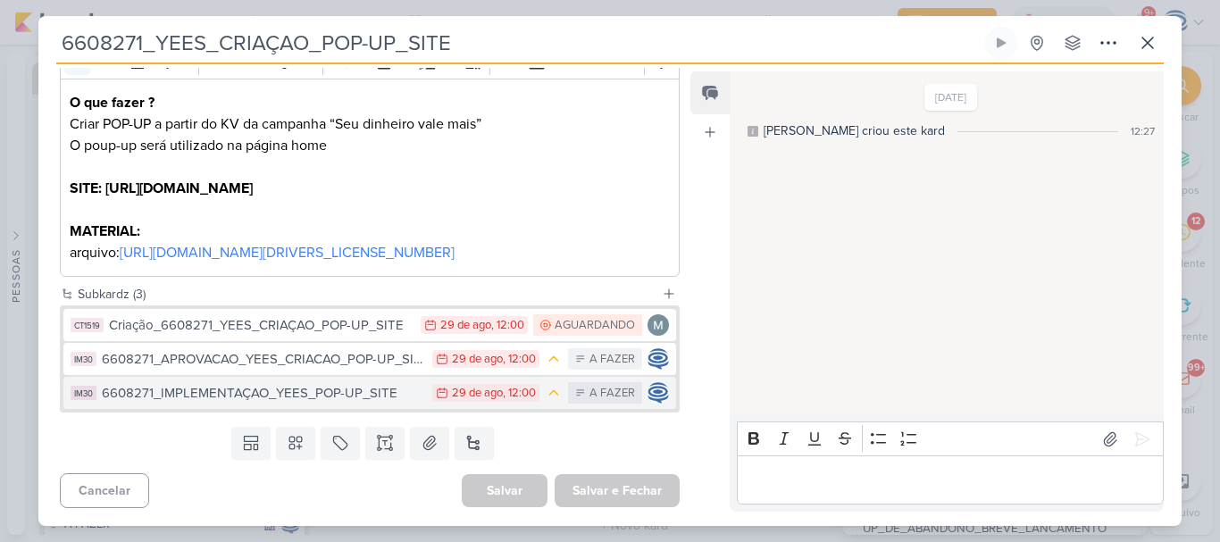
click at [357, 400] on div "6608271_IMPLEMENTAÇAO_YEES_POP-UP_SITE" at bounding box center [262, 393] width 321 height 21
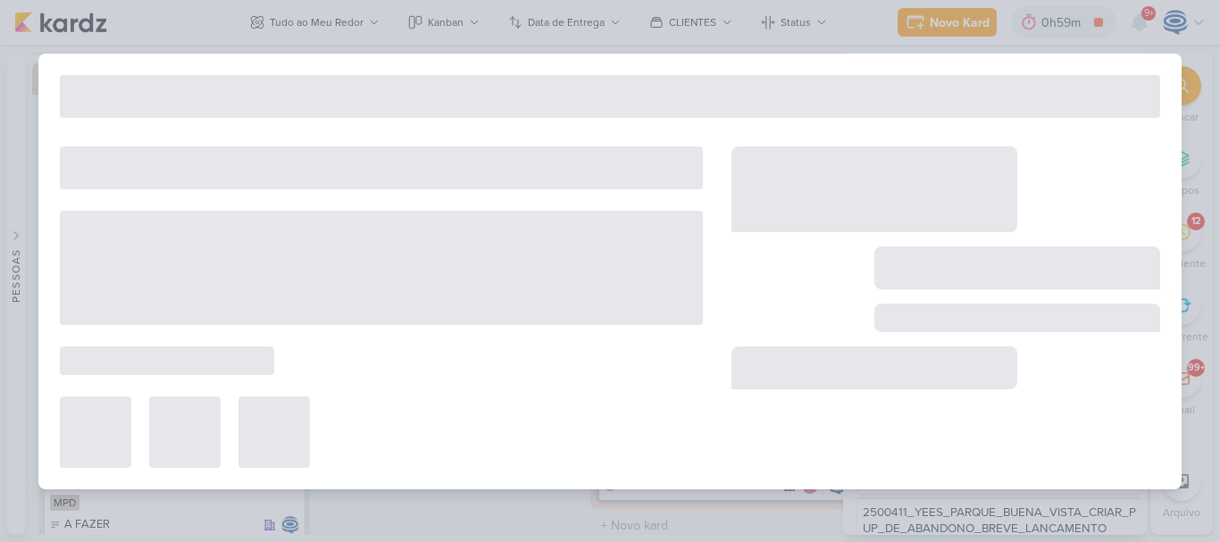
type input "6608271_IMPLEMENTAÇAO_YEES_POP-UP_SITE"
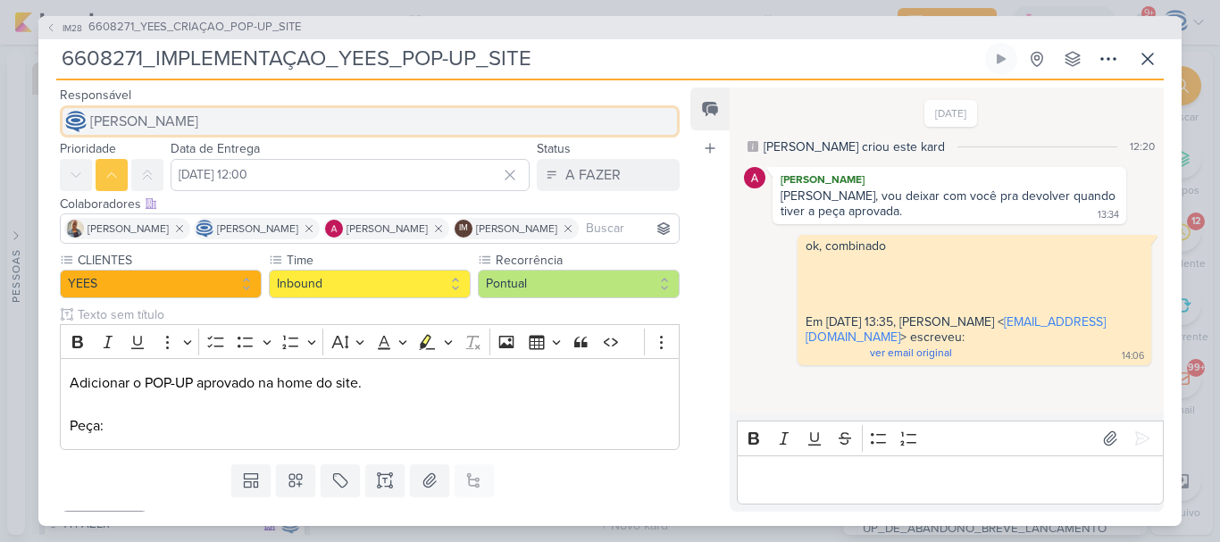
click at [307, 130] on button "[PERSON_NAME]" at bounding box center [370, 121] width 620 height 32
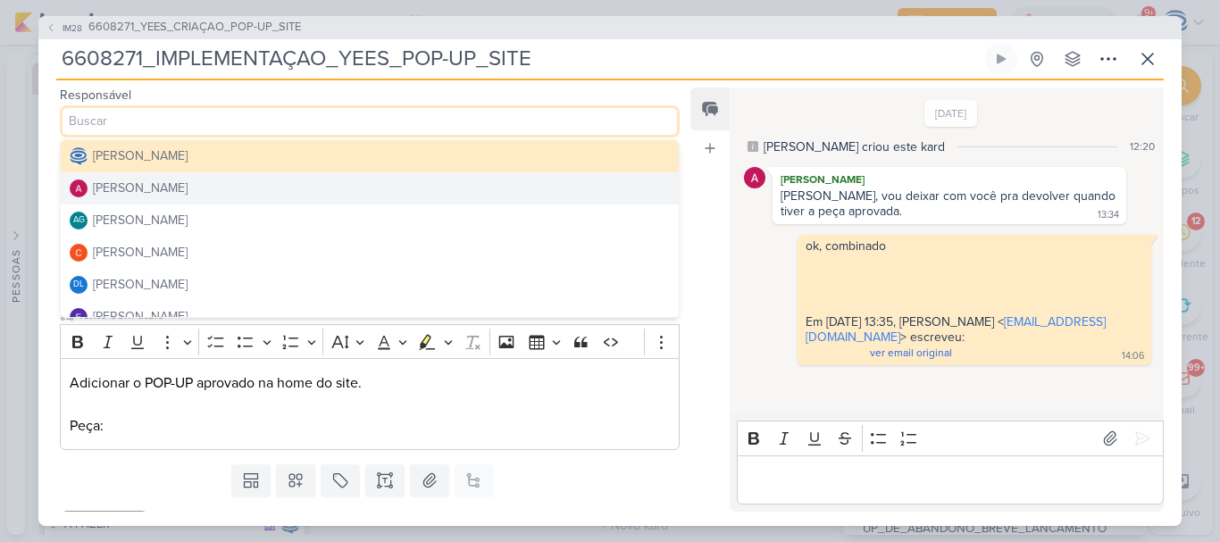
click at [188, 181] on div "[PERSON_NAME]" at bounding box center [140, 188] width 95 height 19
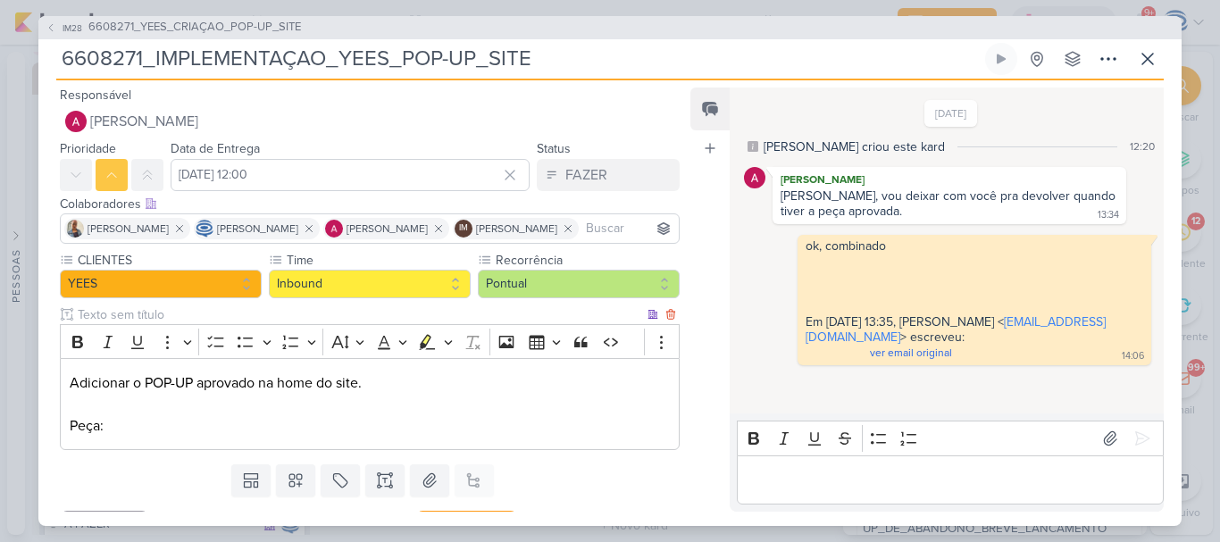
scroll to position [63, 0]
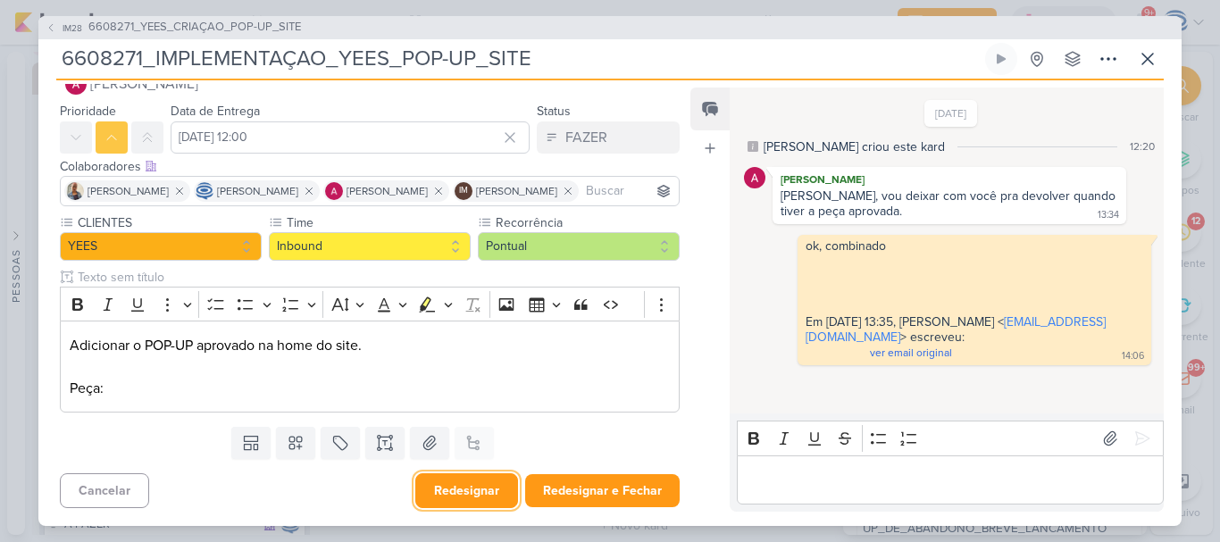
click at [460, 496] on button "Redesignar" at bounding box center [466, 490] width 103 height 35
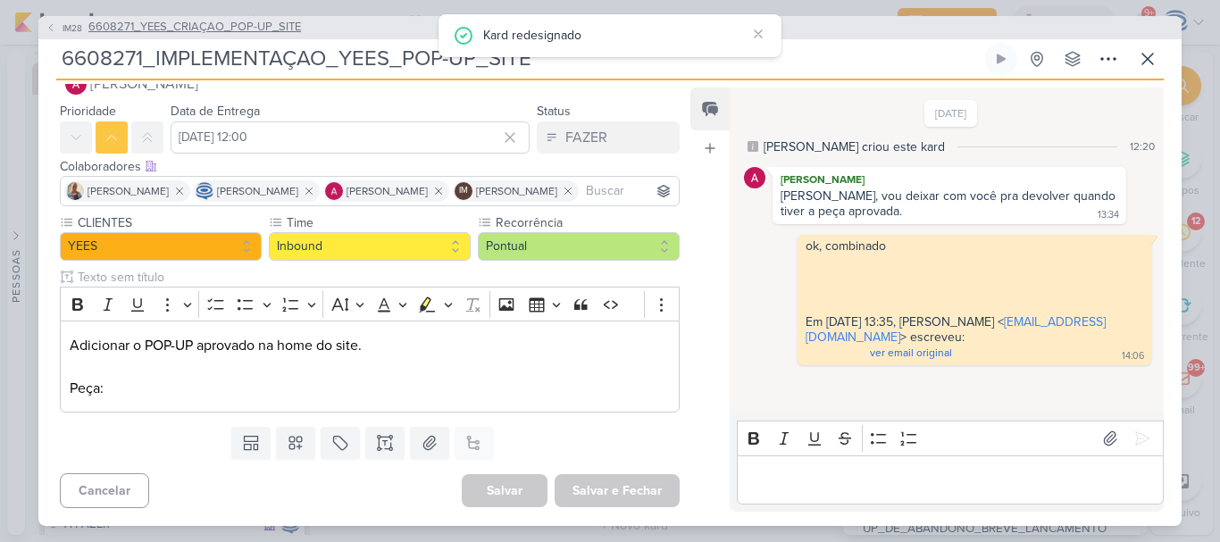
click at [276, 19] on span "6608271_YEES_CRIAÇAO_POP-UP_SITE" at bounding box center [194, 28] width 213 height 18
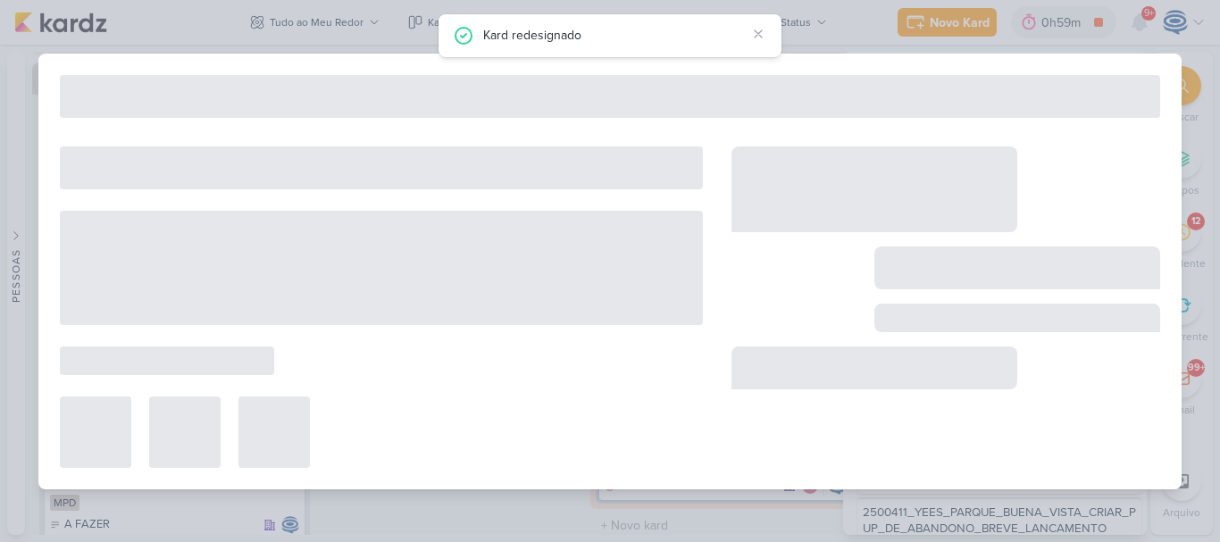
type input "6608271_YEES_CRIAÇAO_POP-UP_SITE"
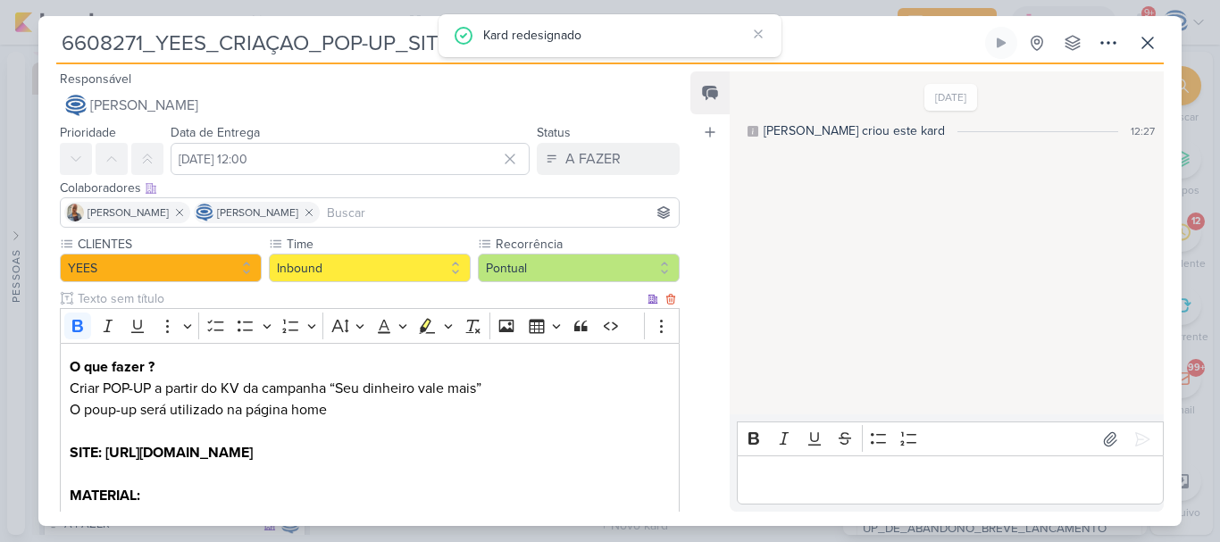
scroll to position [264, 0]
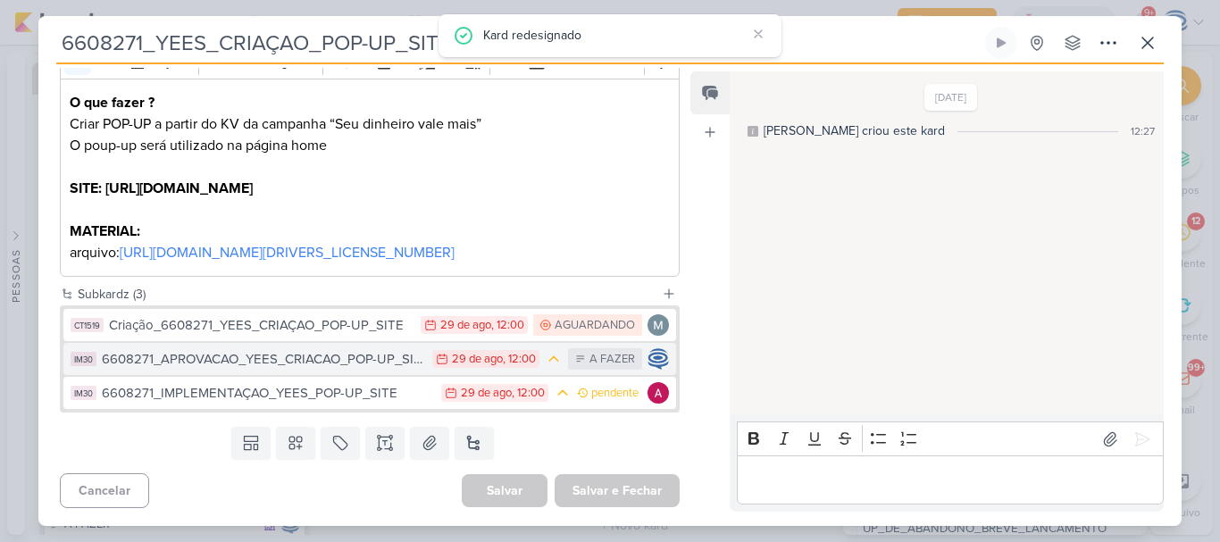
click at [381, 363] on div "6608271_APROVACAO_YEES_CRIACAO_POP-UP_SITE" at bounding box center [262, 359] width 321 height 21
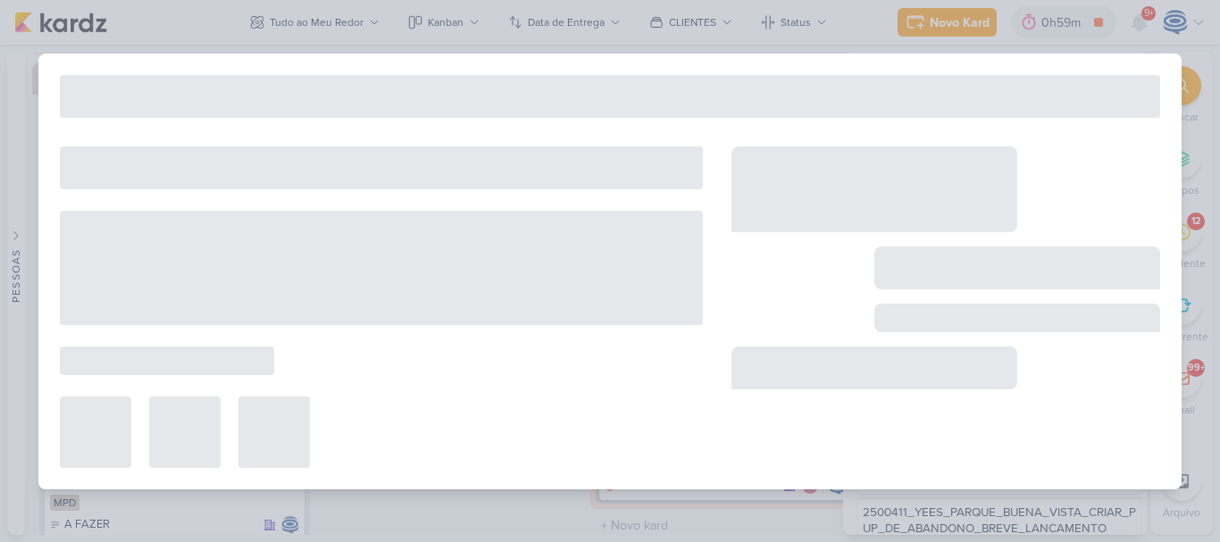
type input "6608271_APROVACAO_YEES_CRIACAO_POP-UP_SITE"
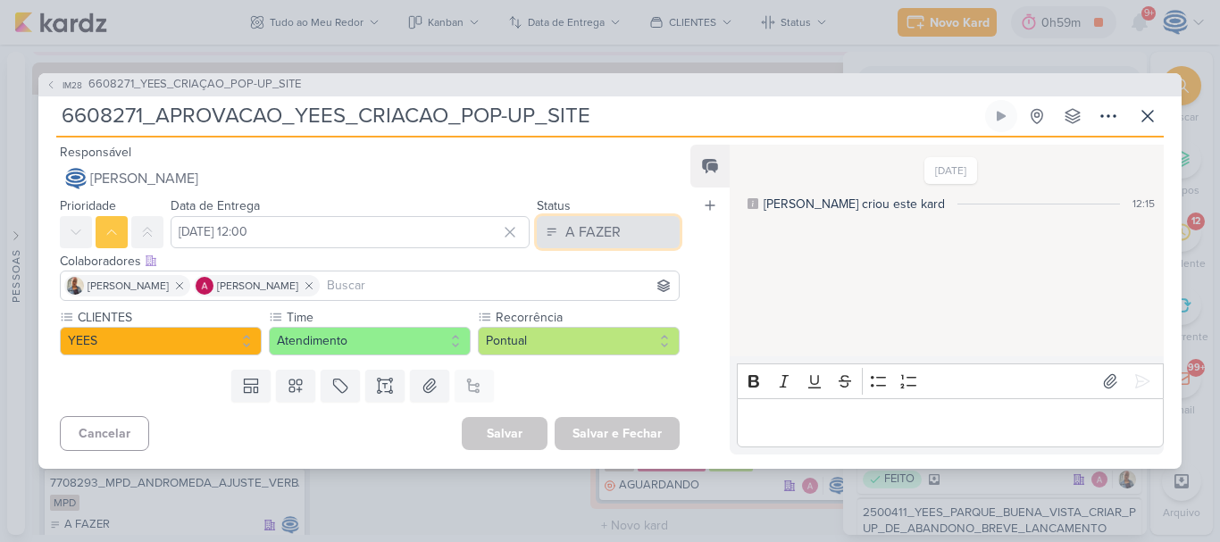
click at [625, 237] on button "A FAZER" at bounding box center [608, 232] width 143 height 32
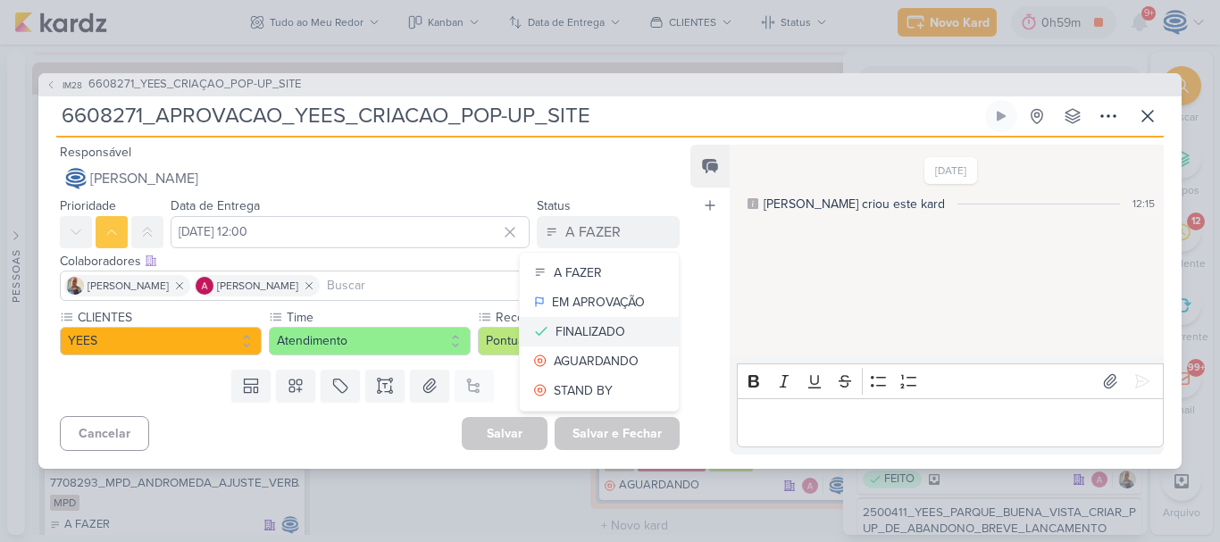
click at [604, 332] on div "FINALIZADO" at bounding box center [590, 331] width 70 height 19
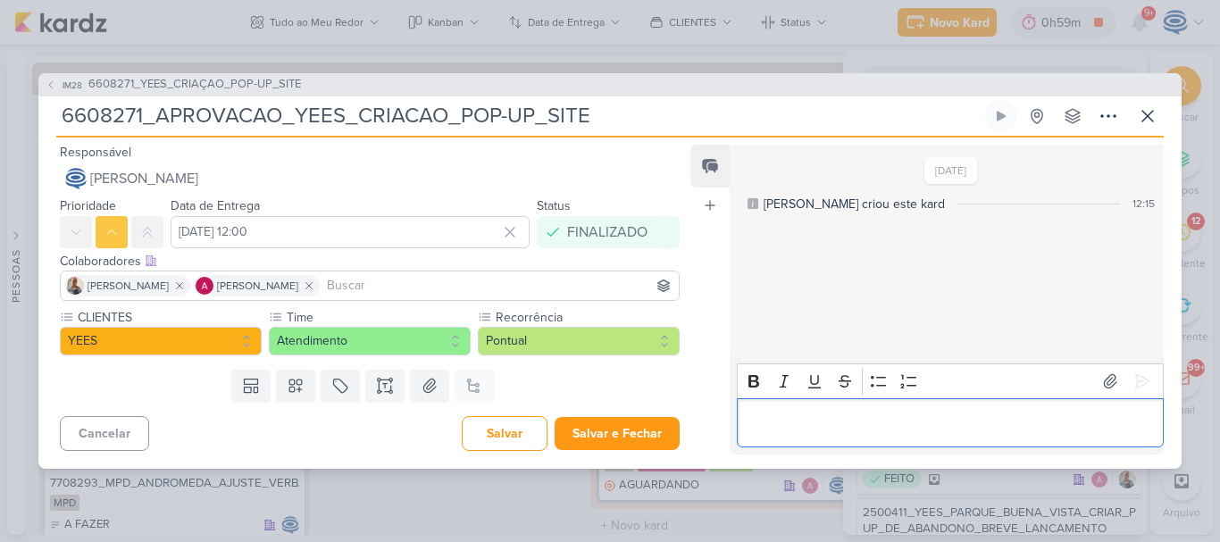
click at [831, 430] on p "Editor editing area: main" at bounding box center [950, 422] width 408 height 21
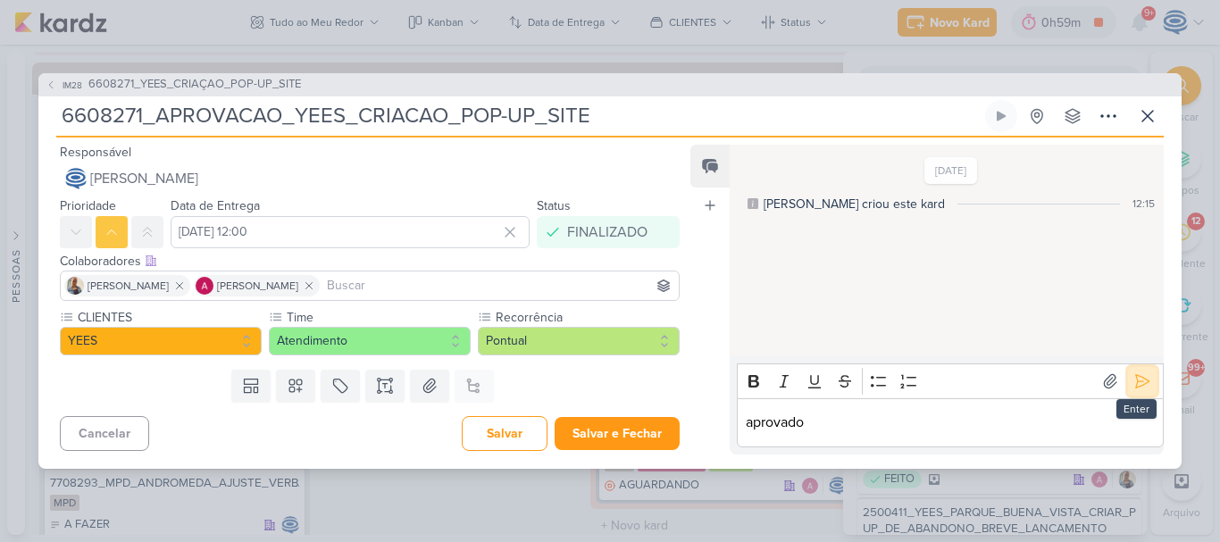
click at [1133, 382] on icon at bounding box center [1142, 381] width 18 height 18
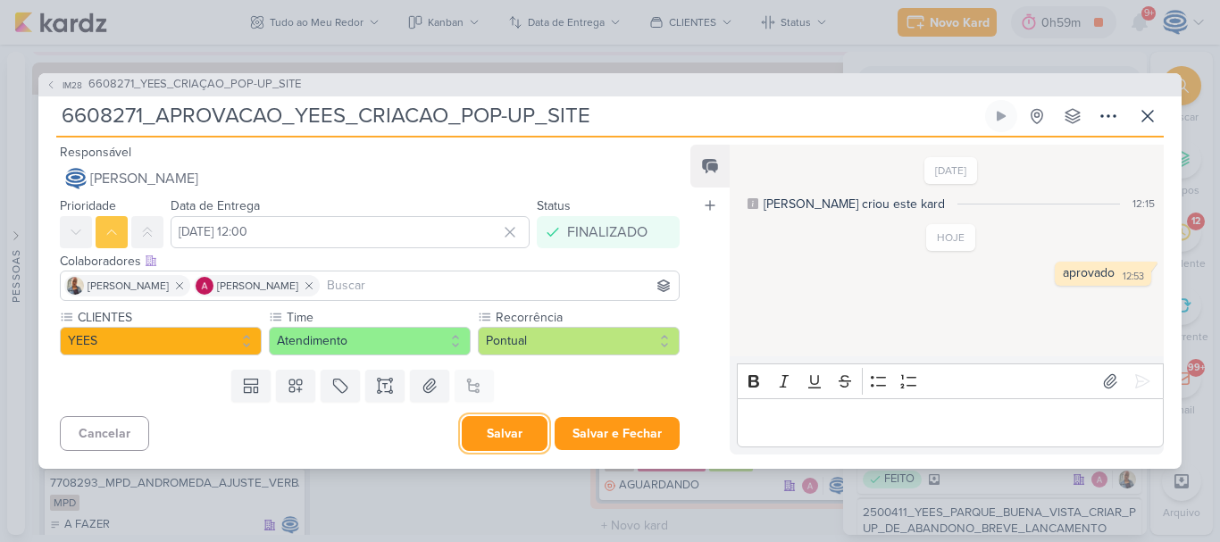
click at [493, 428] on button "Salvar" at bounding box center [505, 433] width 86 height 35
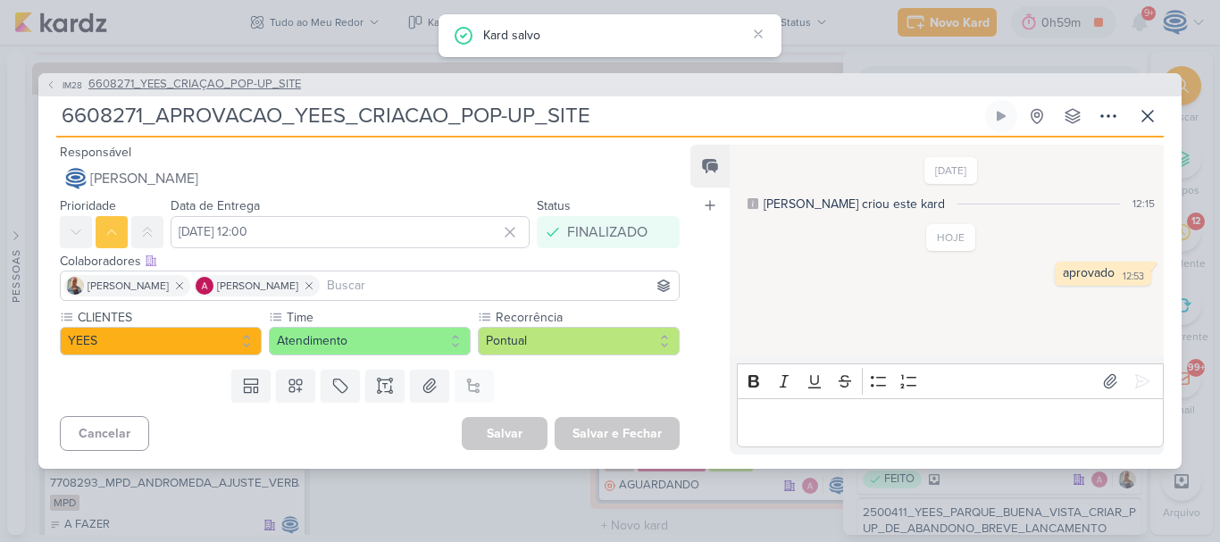
click at [270, 88] on span "6608271_YEES_CRIAÇAO_POP-UP_SITE" at bounding box center [194, 85] width 213 height 18
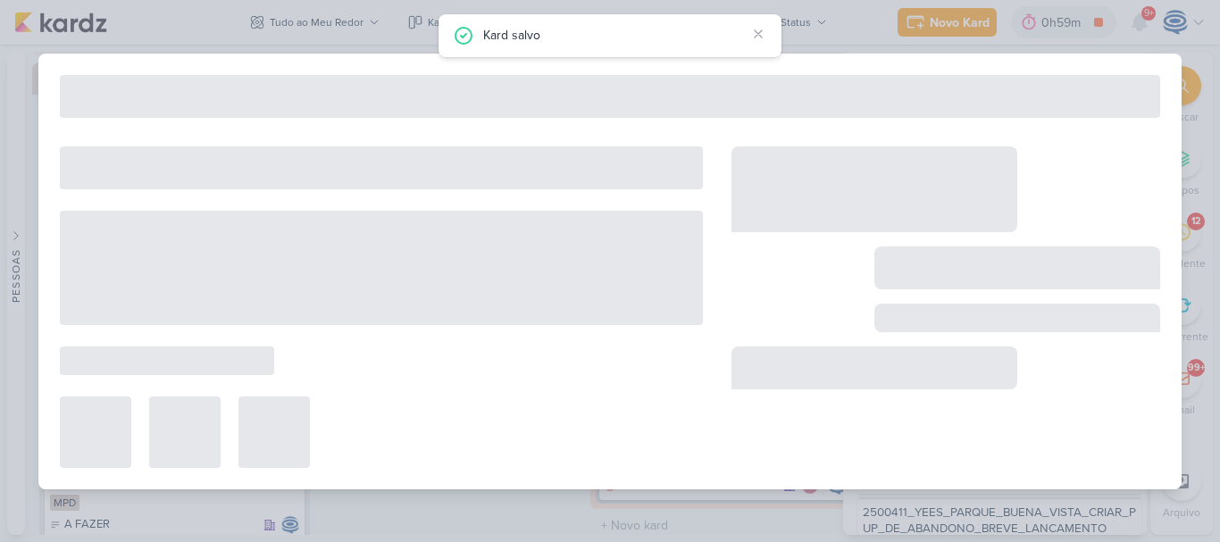
type input "6608271_YEES_CRIAÇAO_POP-UP_SITE"
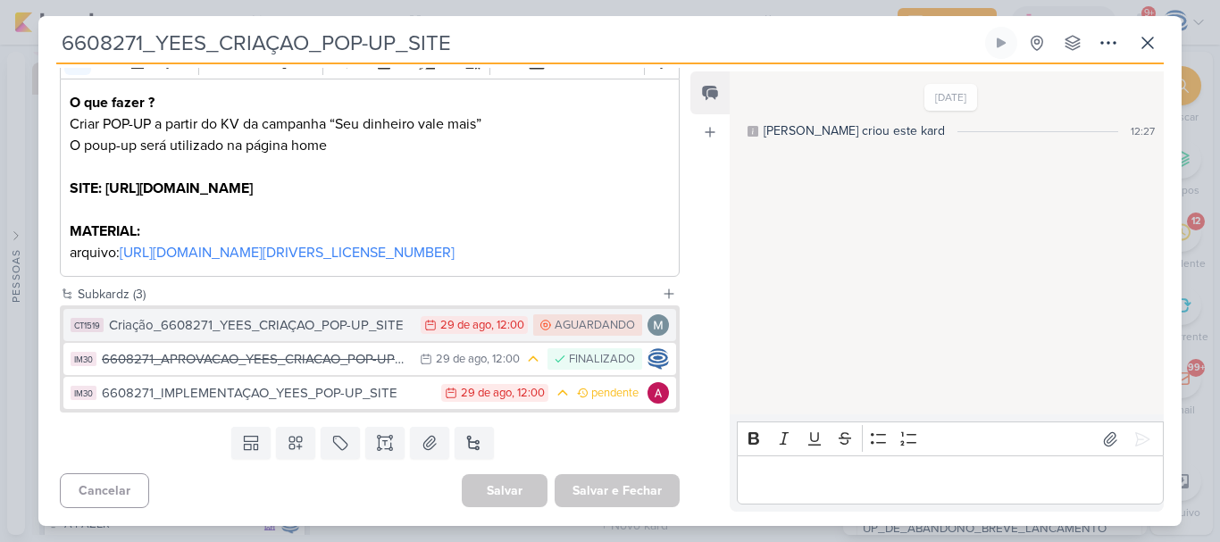
click at [385, 314] on button "CT1519 Criação_6608271_YEES_CRIAÇAO_POP-UP_SITE 29/8 29 de ago , 12:00 AGUARDAN…" at bounding box center [369, 325] width 613 height 32
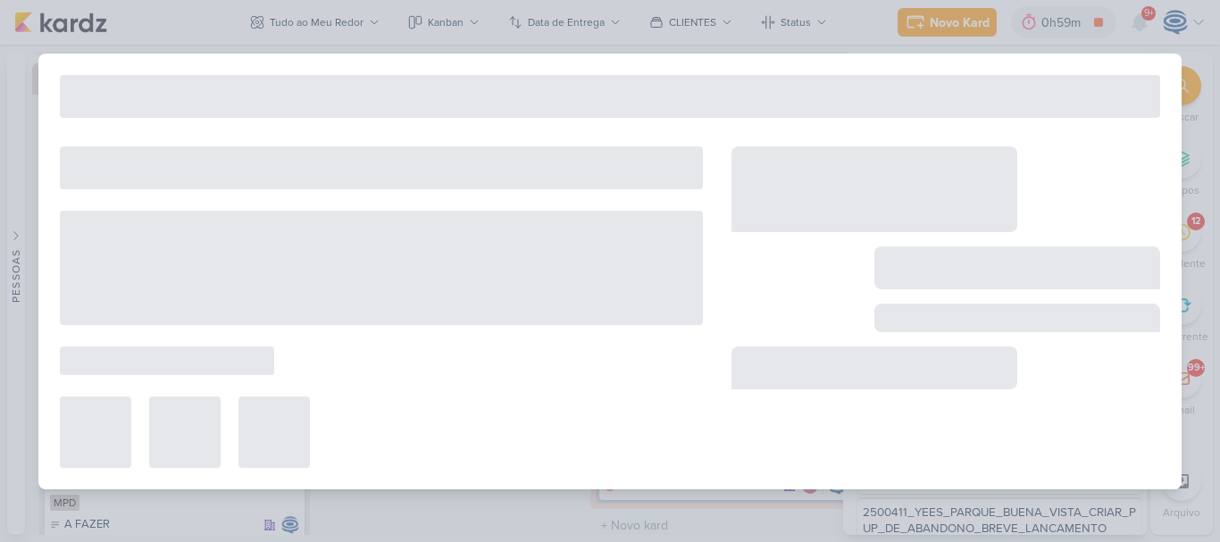
type input "Criação_6608271_YEES_CRIAÇAO_POP-UP_SITE"
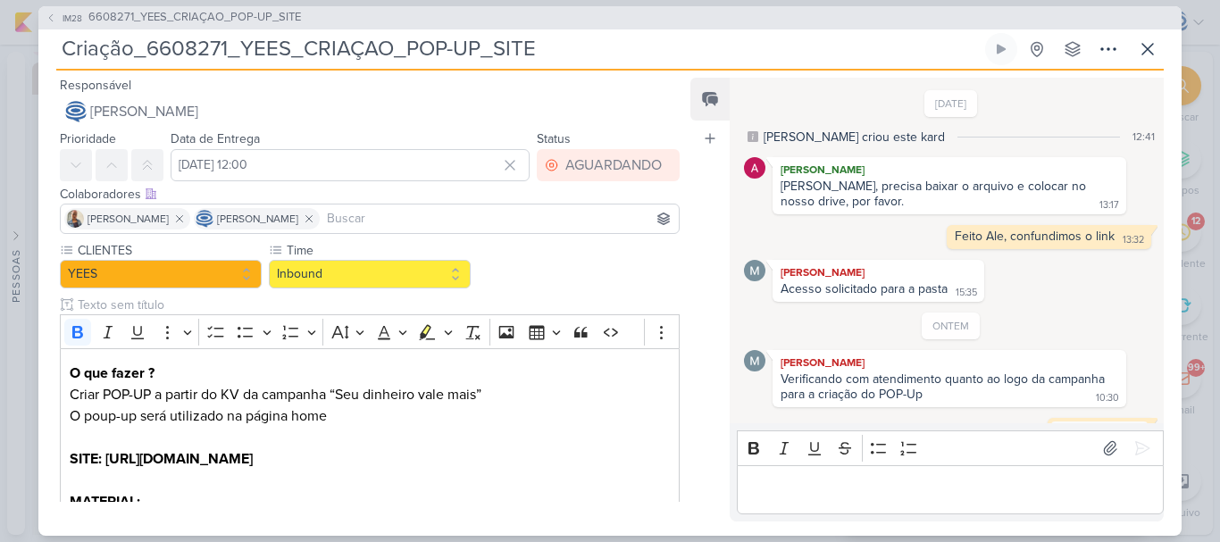
scroll to position [590, 0]
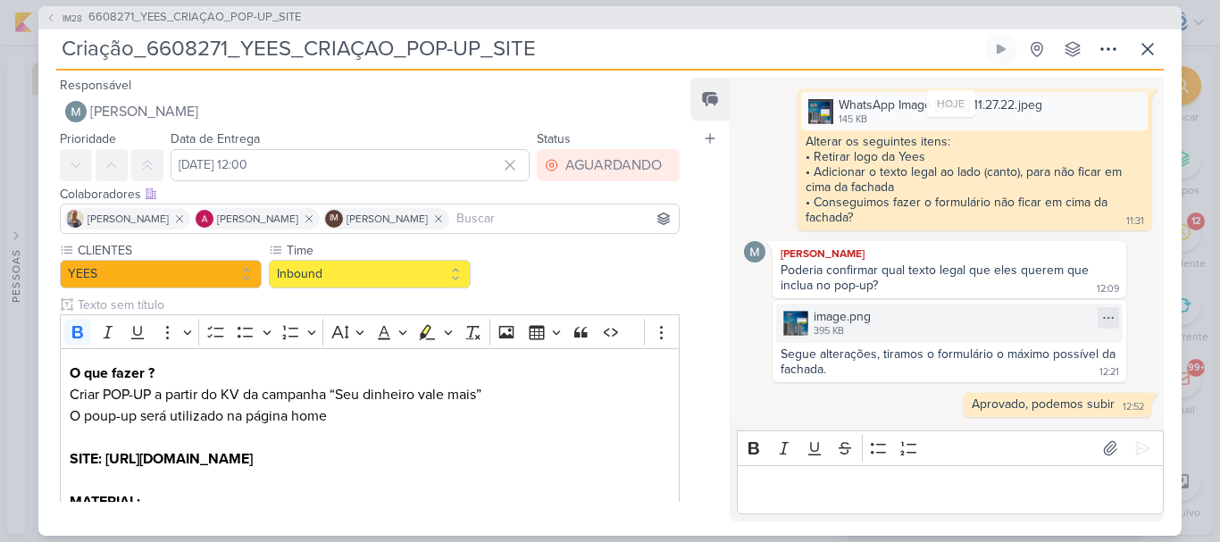
click at [1106, 321] on icon at bounding box center [1108, 318] width 14 height 14
click at [1034, 380] on button "Baixar" at bounding box center [1039, 377] width 144 height 26
click at [254, 19] on span "6608271_YEES_CRIAÇAO_POP-UP_SITE" at bounding box center [194, 18] width 213 height 18
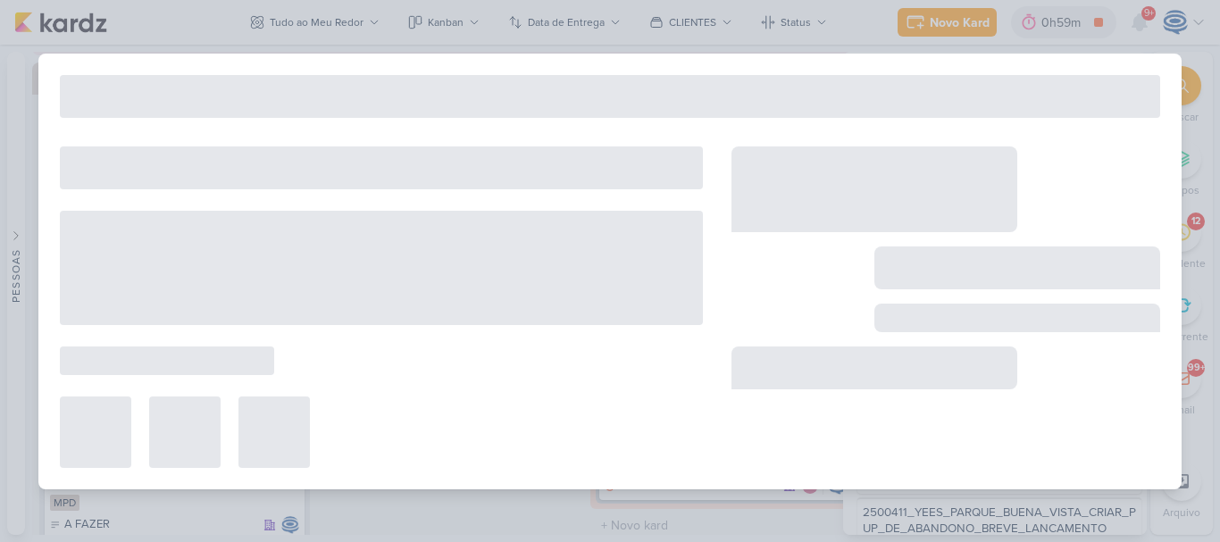
type input "6608271_YEES_CRIAÇAO_POP-UP_SITE"
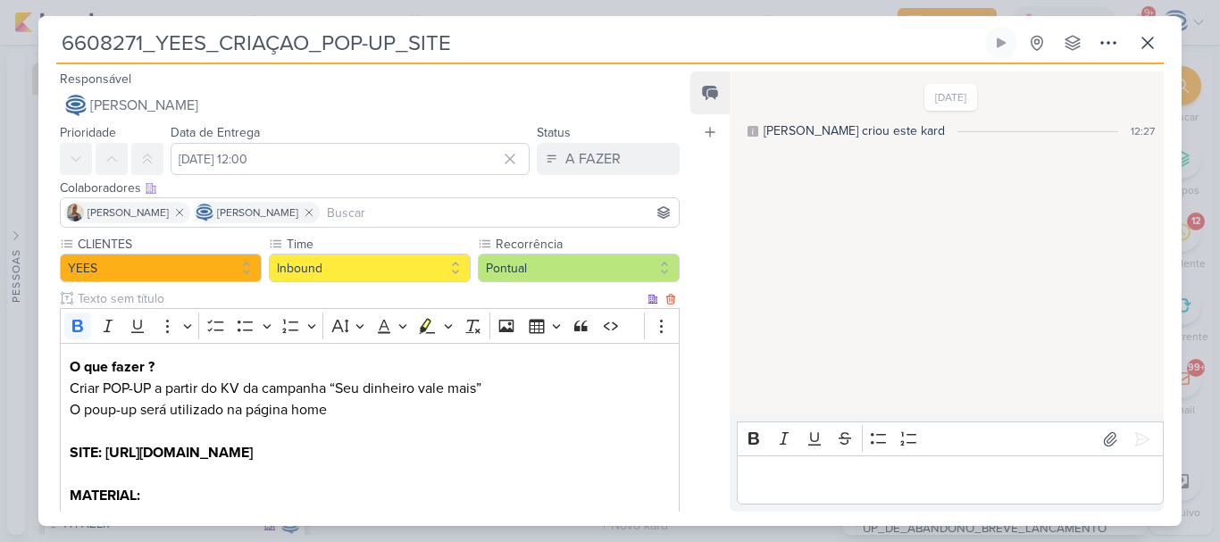
scroll to position [264, 0]
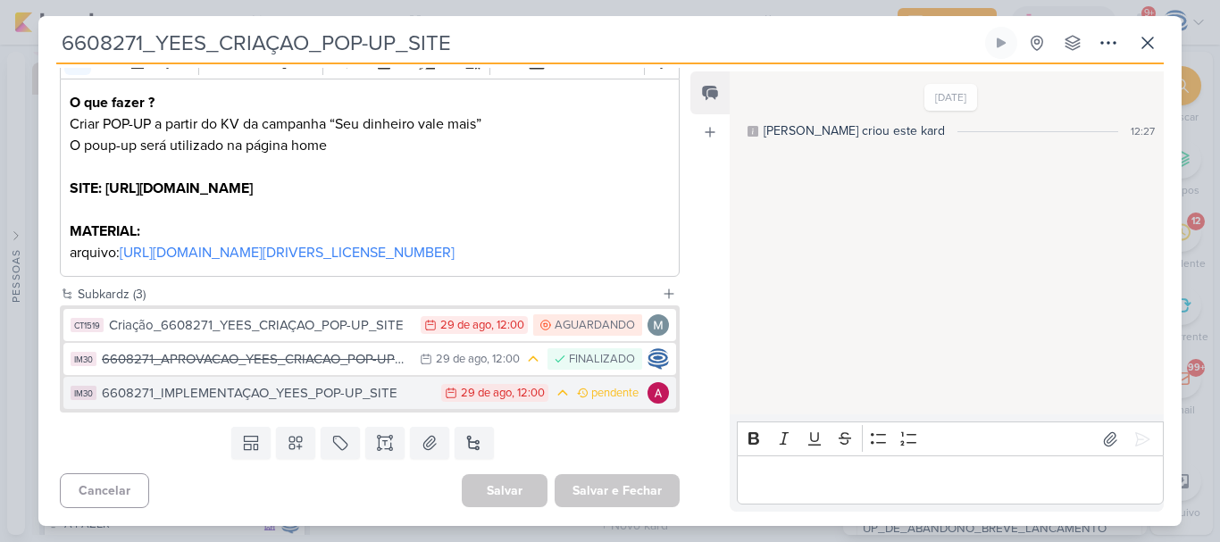
click at [339, 391] on div "6608271_IMPLEMENTAÇAO_YEES_POP-UP_SITE" at bounding box center [267, 393] width 330 height 21
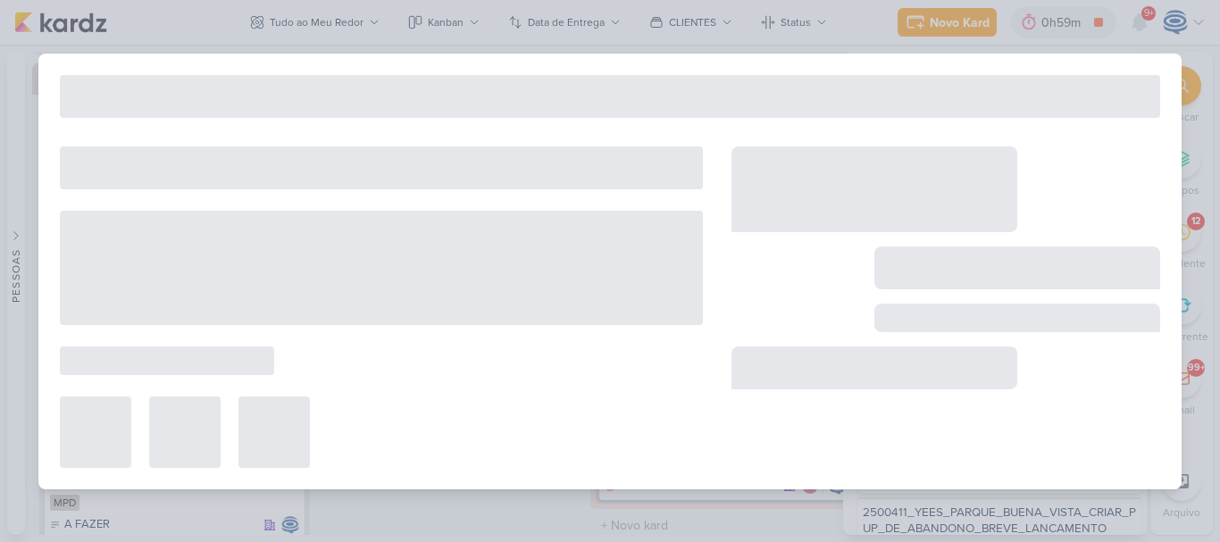
type input "6608271_IMPLEMENTAÇAO_YEES_POP-UP_SITE"
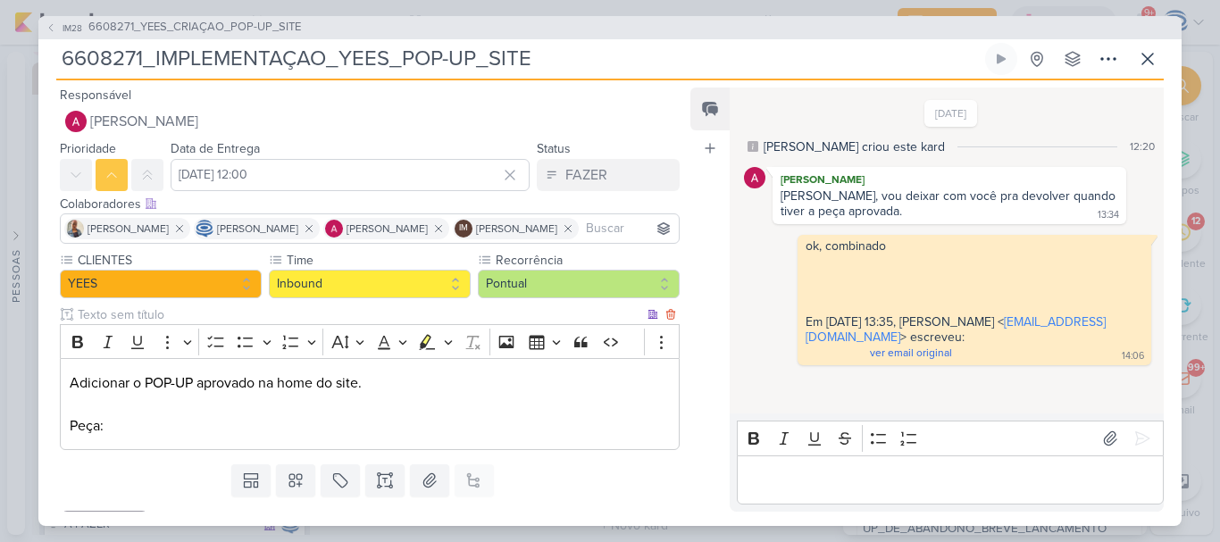
click at [605, 437] on p "Adicionar o POP-UP aprovado na home do site. Peça:" at bounding box center [370, 404] width 600 height 64
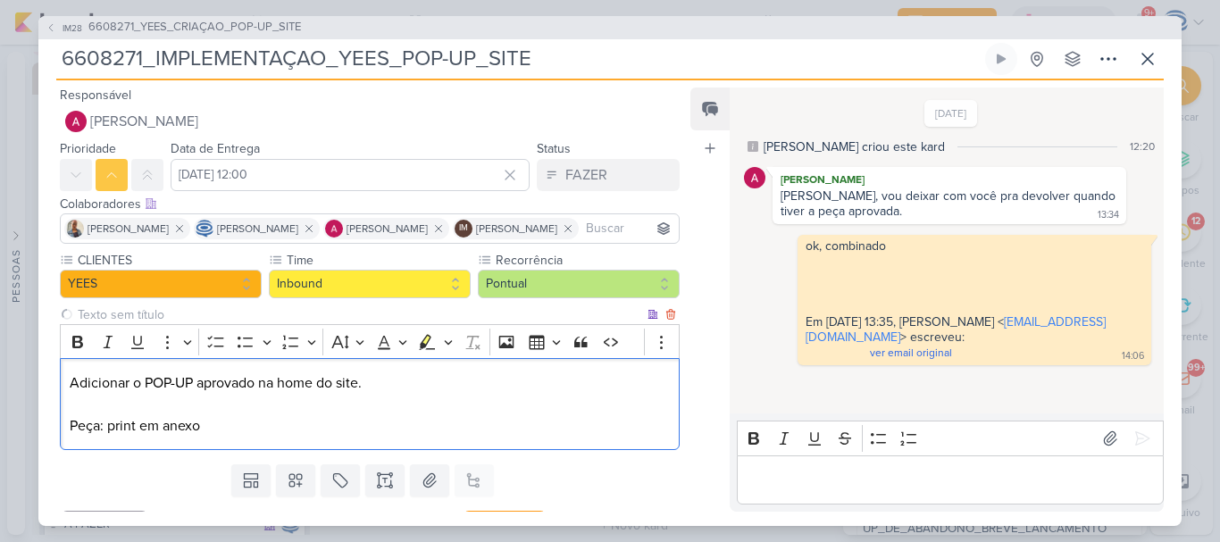
scroll to position [63, 0]
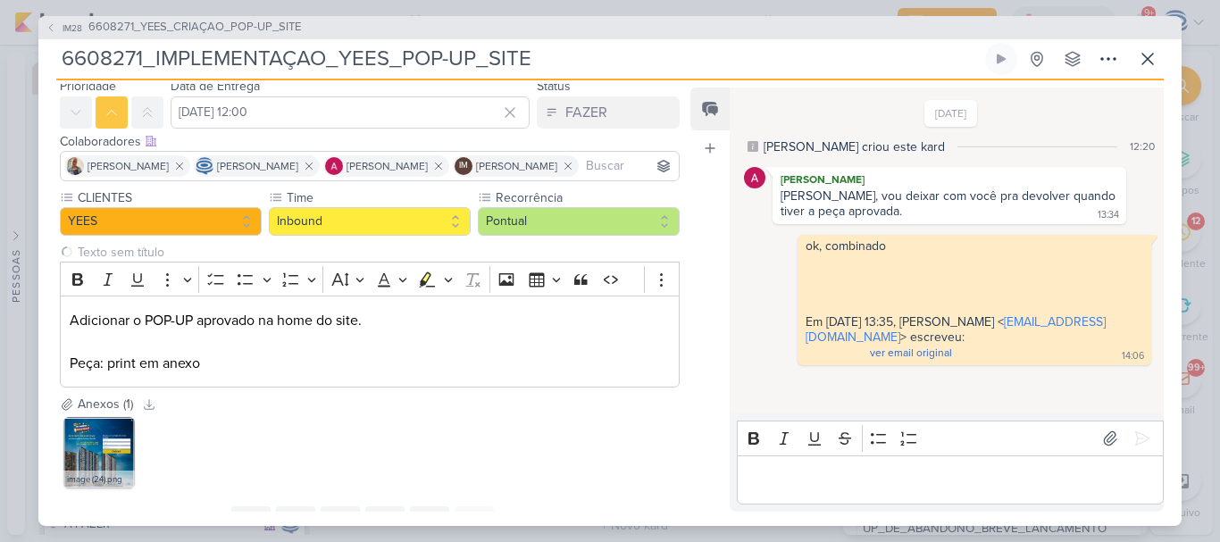
click at [524, 492] on div "image (24).png" at bounding box center [370, 452] width 620 height 79
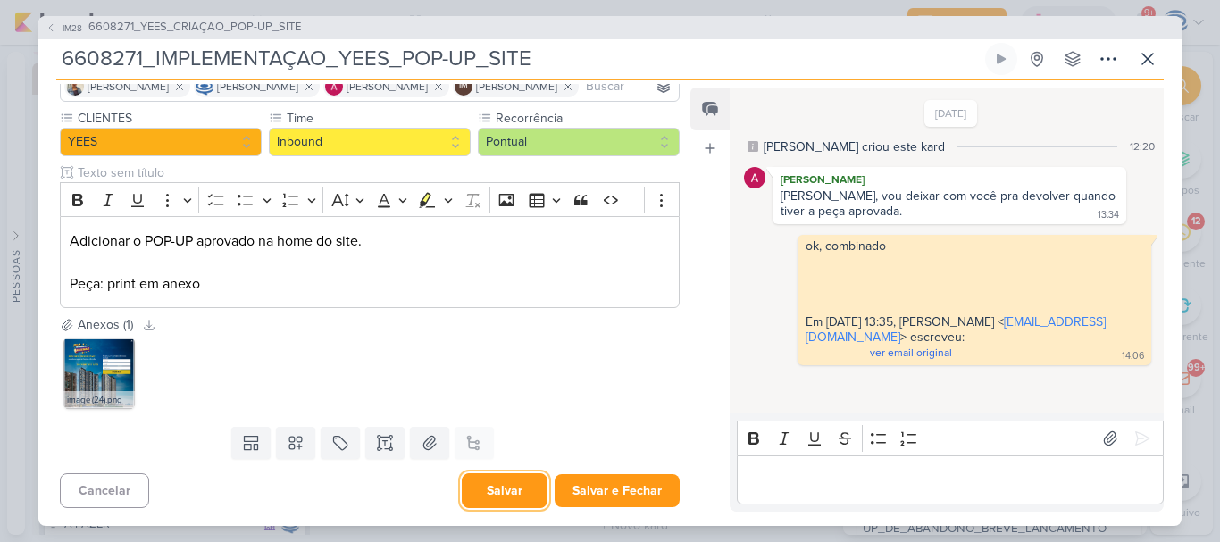
click at [497, 493] on button "Salvar" at bounding box center [505, 490] width 86 height 35
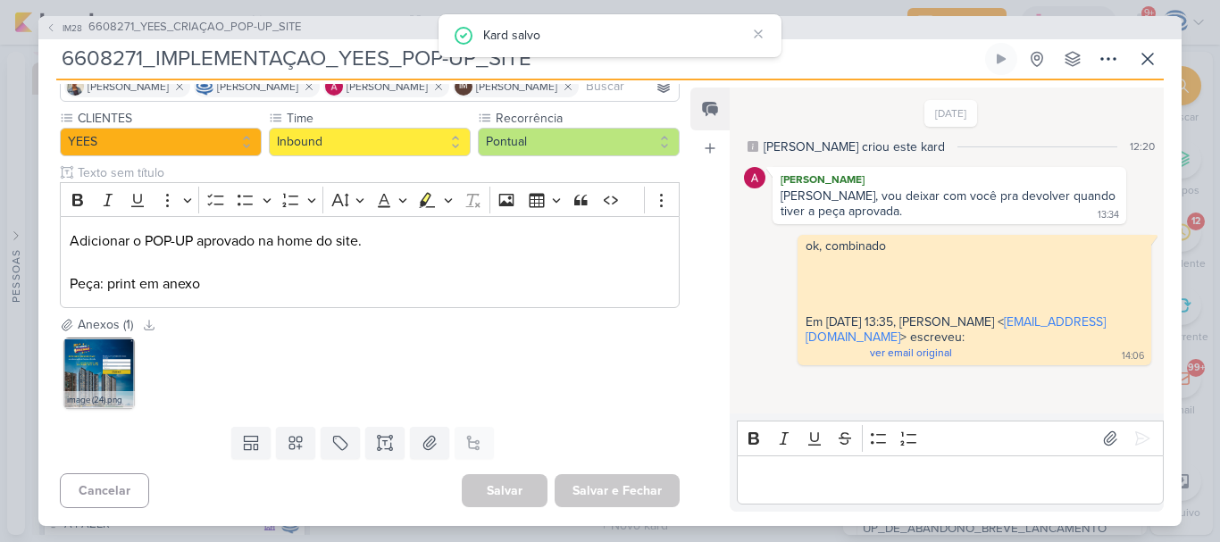
scroll to position [0, 0]
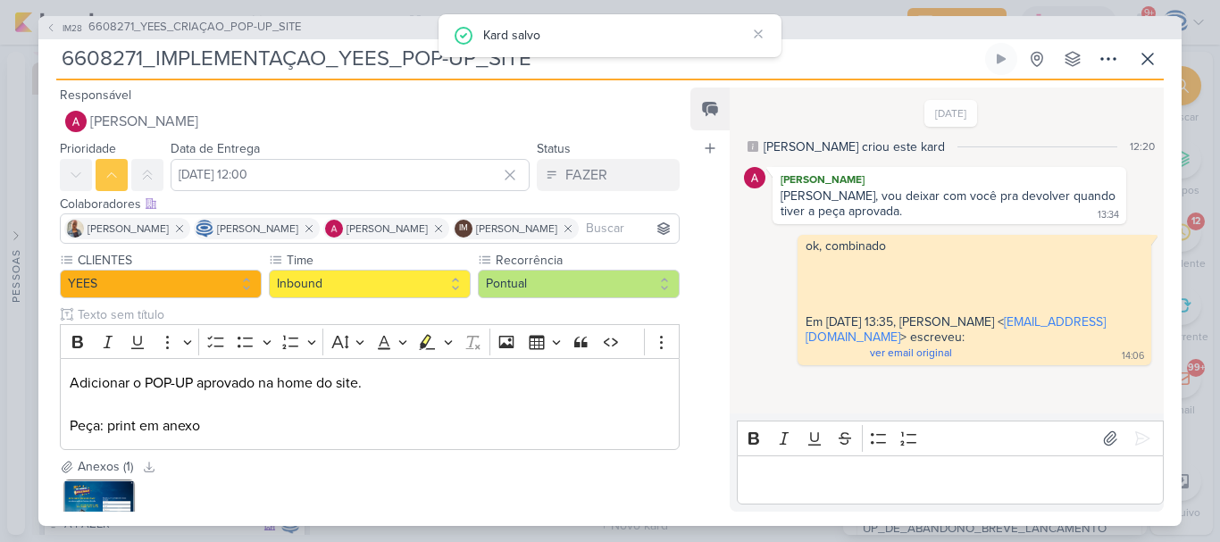
click at [803, 490] on p "Editor editing area: main" at bounding box center [950, 479] width 408 height 21
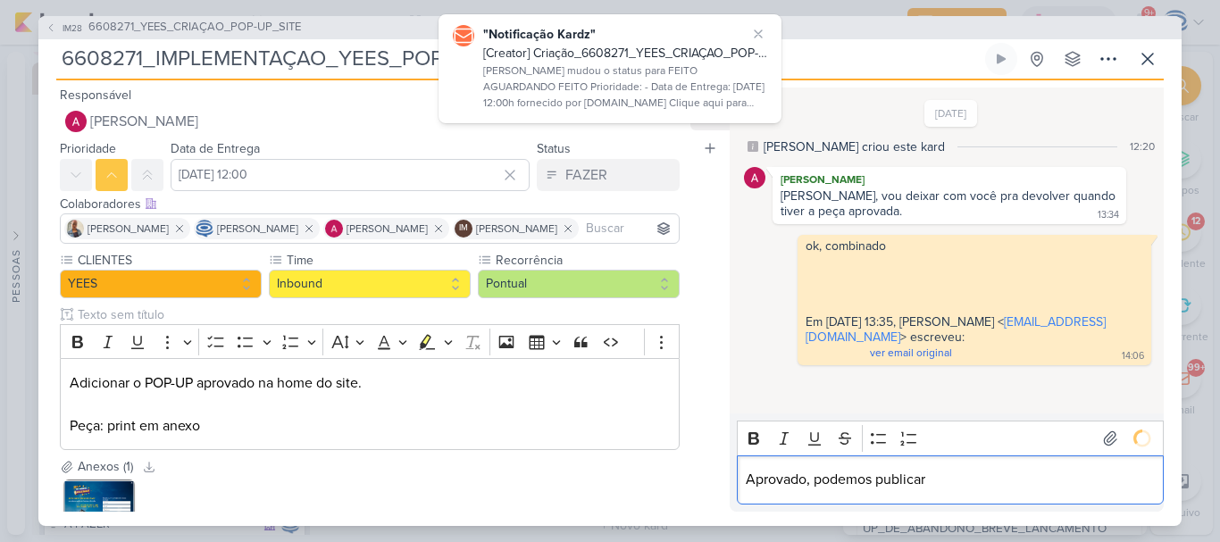
scroll to position [11, 0]
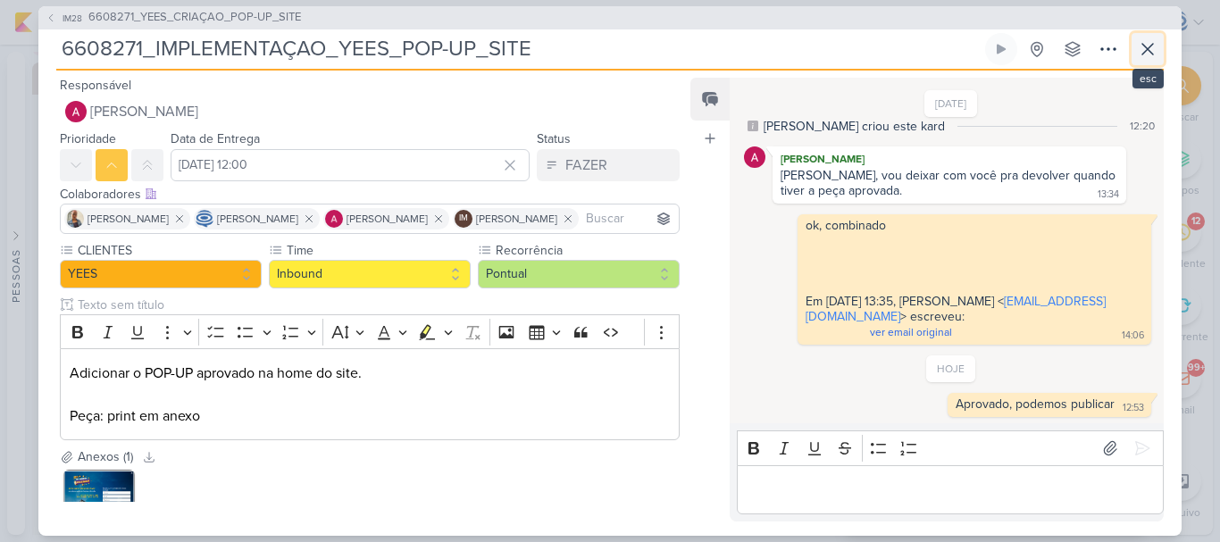
click at [1135, 50] on button at bounding box center [1147, 49] width 32 height 32
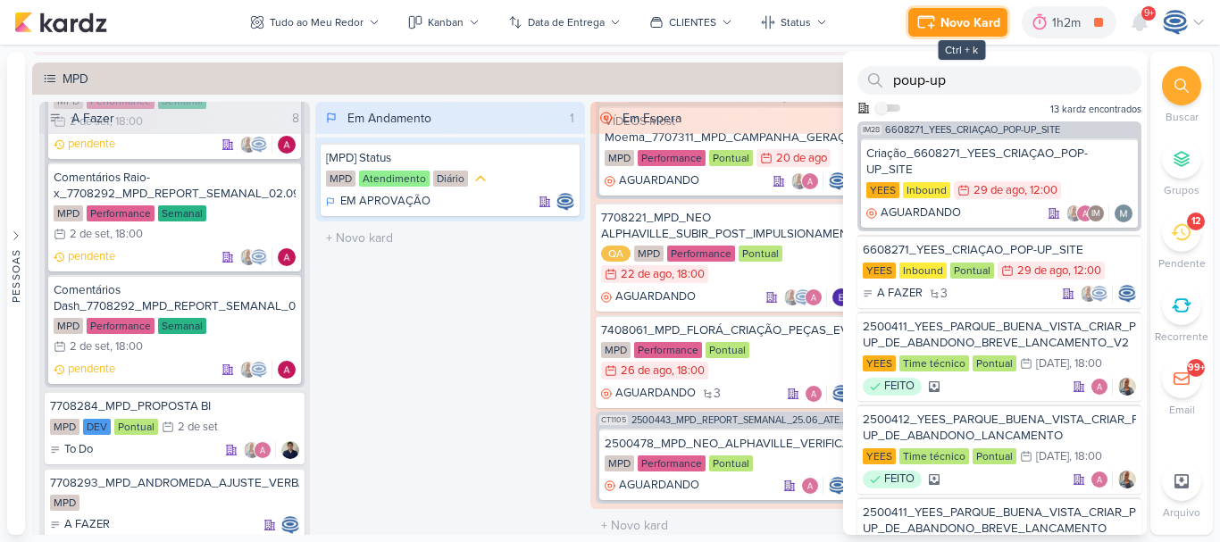
click at [944, 18] on div "Novo Kard" at bounding box center [970, 22] width 60 height 19
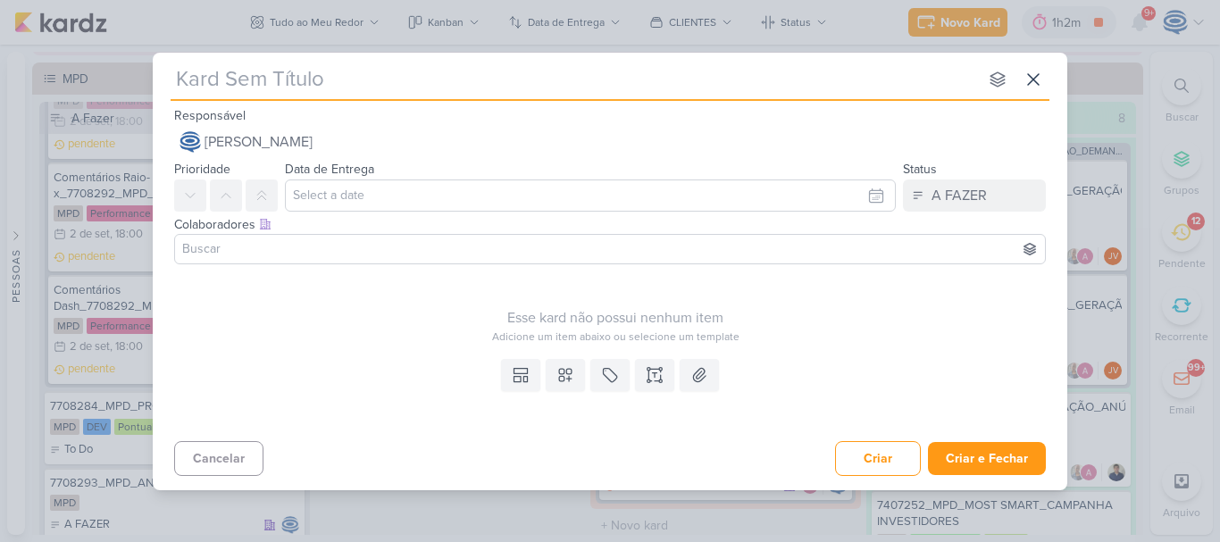
type input "7708293"
click at [1044, 87] on button at bounding box center [1033, 79] width 32 height 32
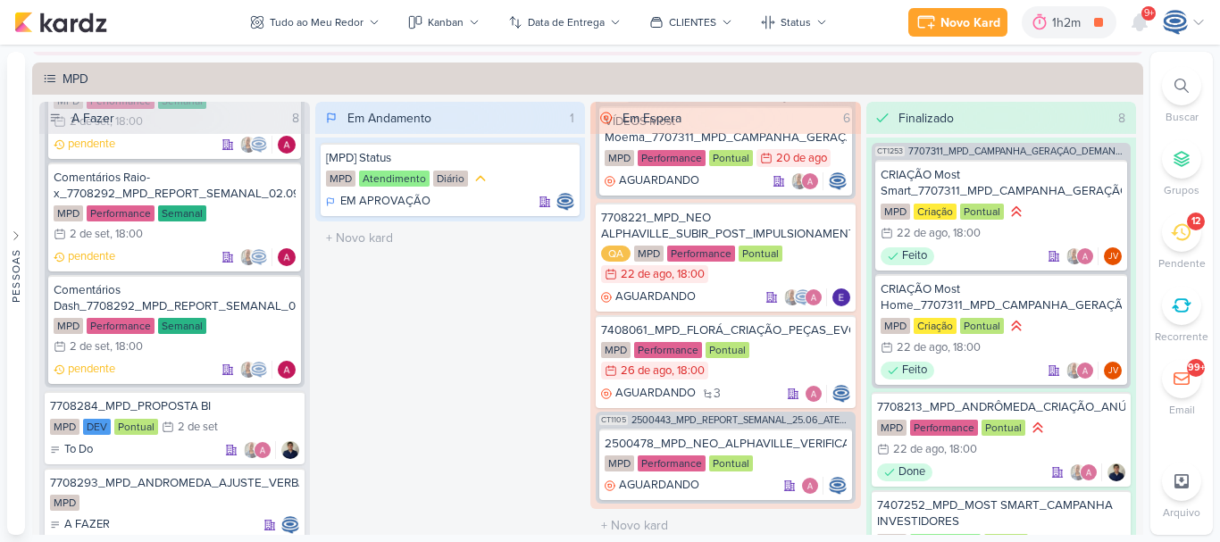
click at [1187, 81] on icon at bounding box center [1181, 86] width 14 height 14
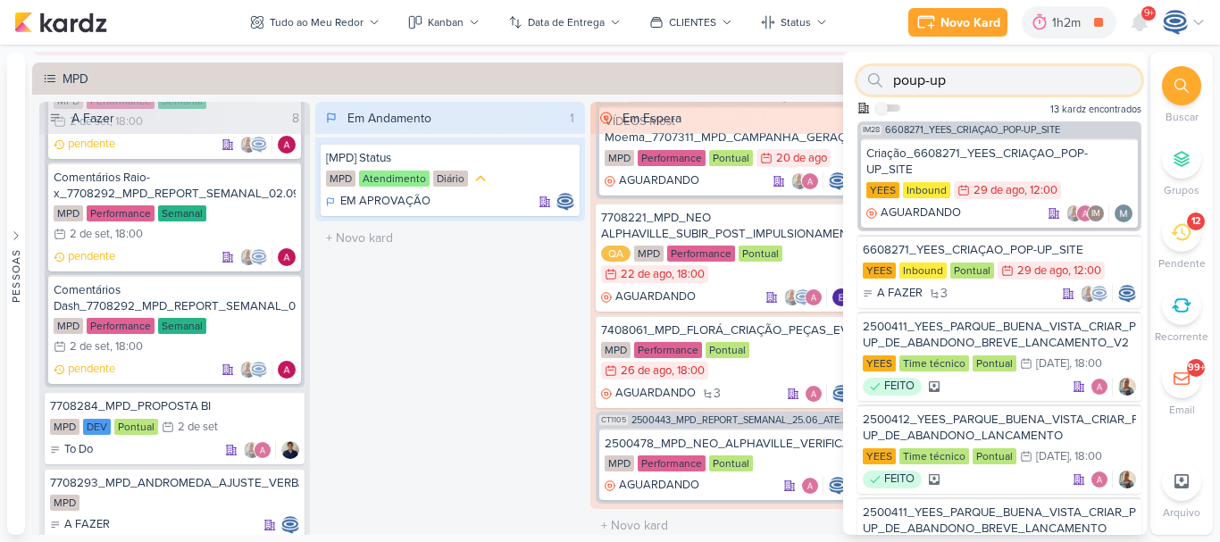
paste input "7708293"
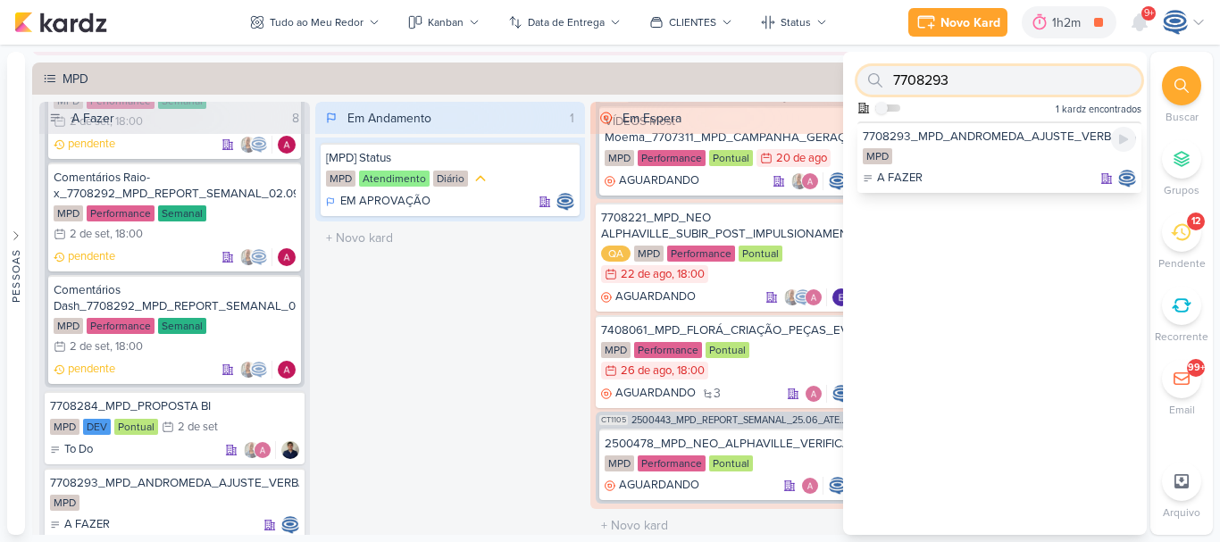
type input "7708293"
click at [953, 152] on div "MPD" at bounding box center [999, 157] width 273 height 18
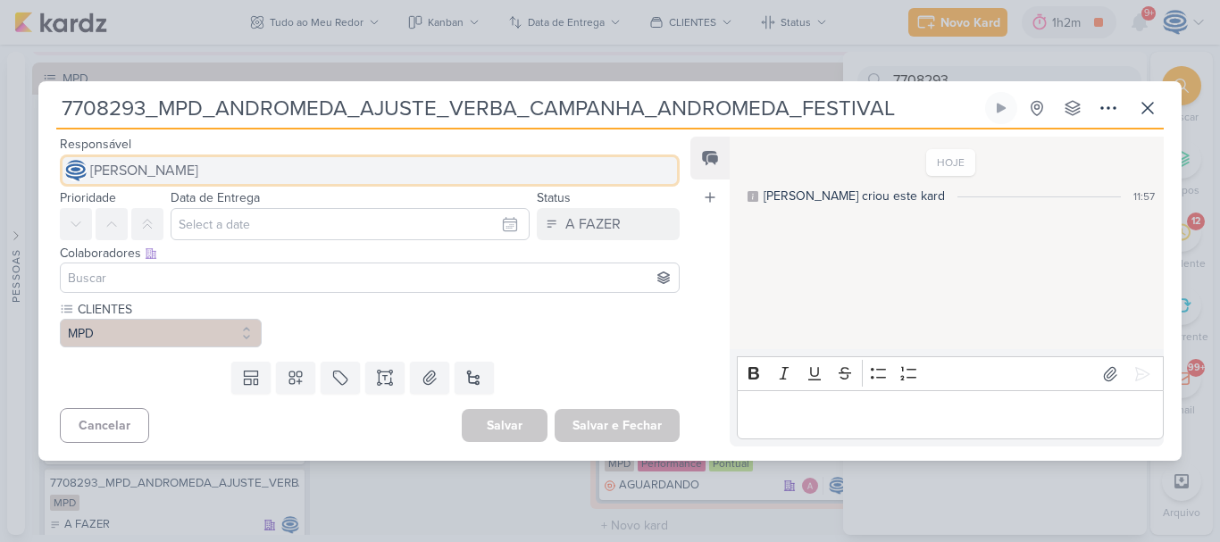
click at [187, 164] on span "[PERSON_NAME]" at bounding box center [144, 170] width 108 height 21
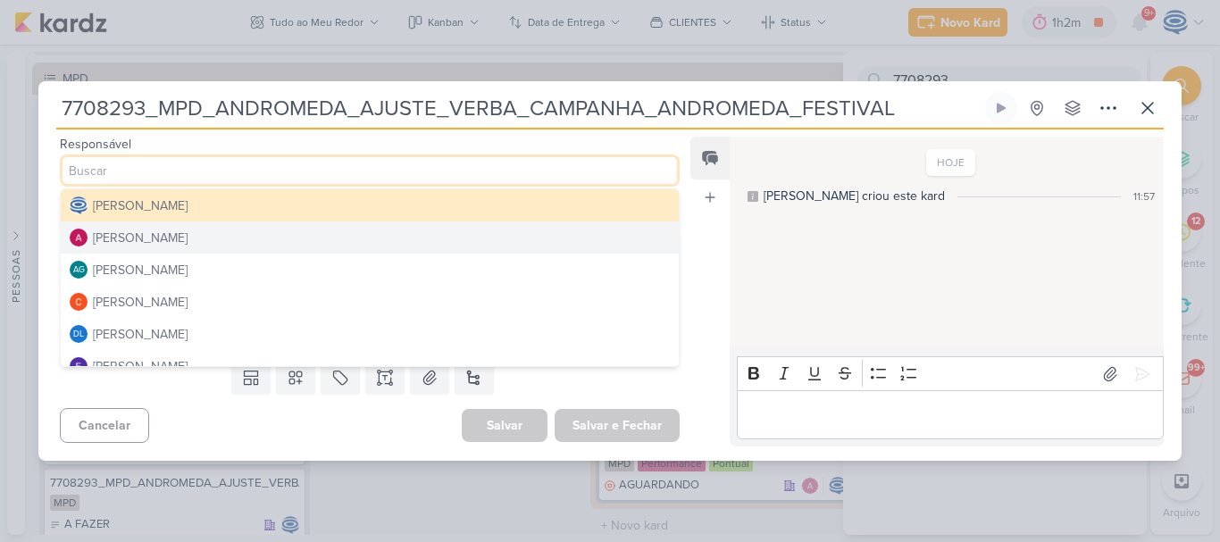
click at [155, 252] on button "[PERSON_NAME]" at bounding box center [370, 237] width 618 height 32
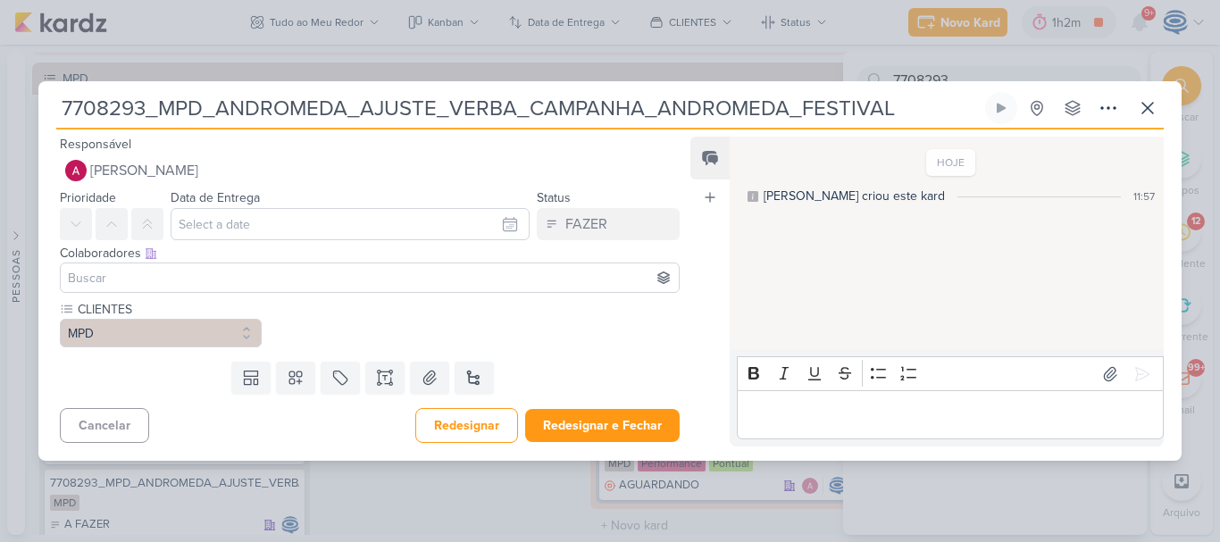
click at [183, 278] on input at bounding box center [369, 277] width 611 height 21
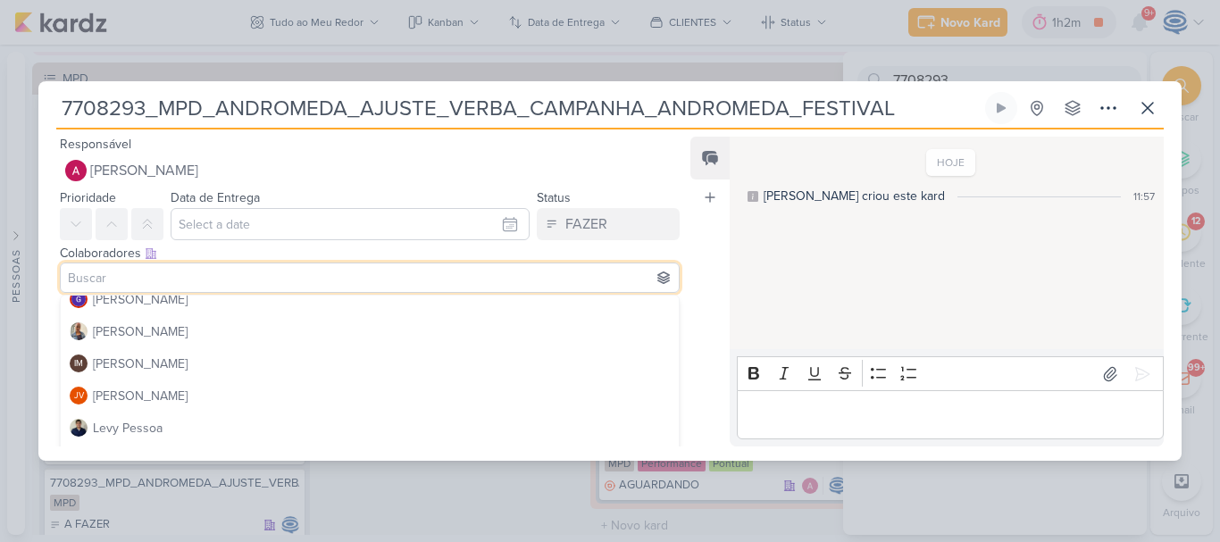
scroll to position [238, 0]
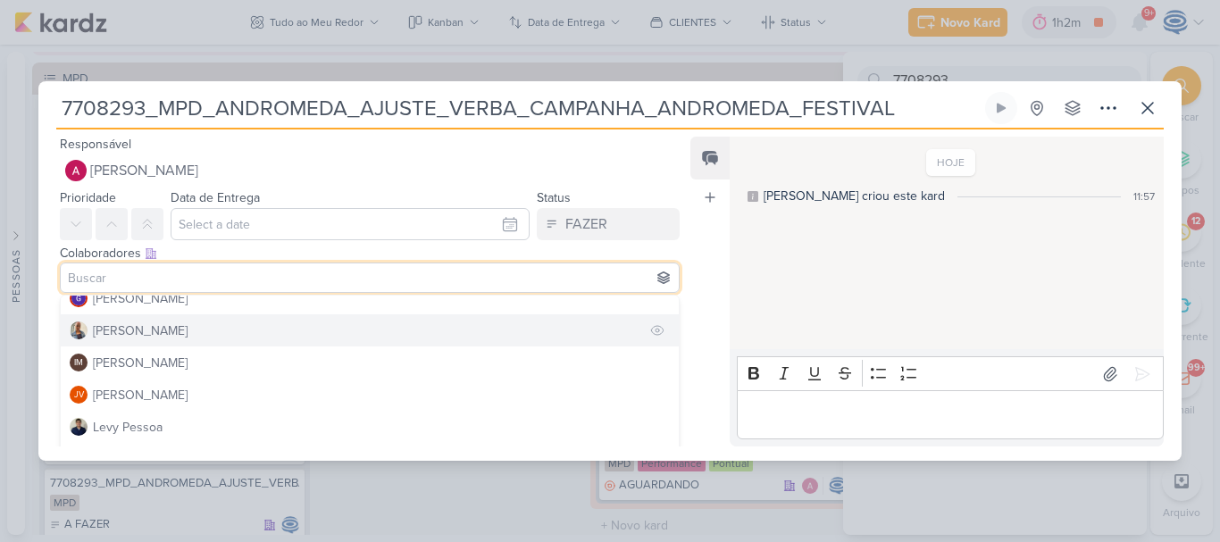
click at [177, 329] on button "[PERSON_NAME]" at bounding box center [370, 330] width 618 height 32
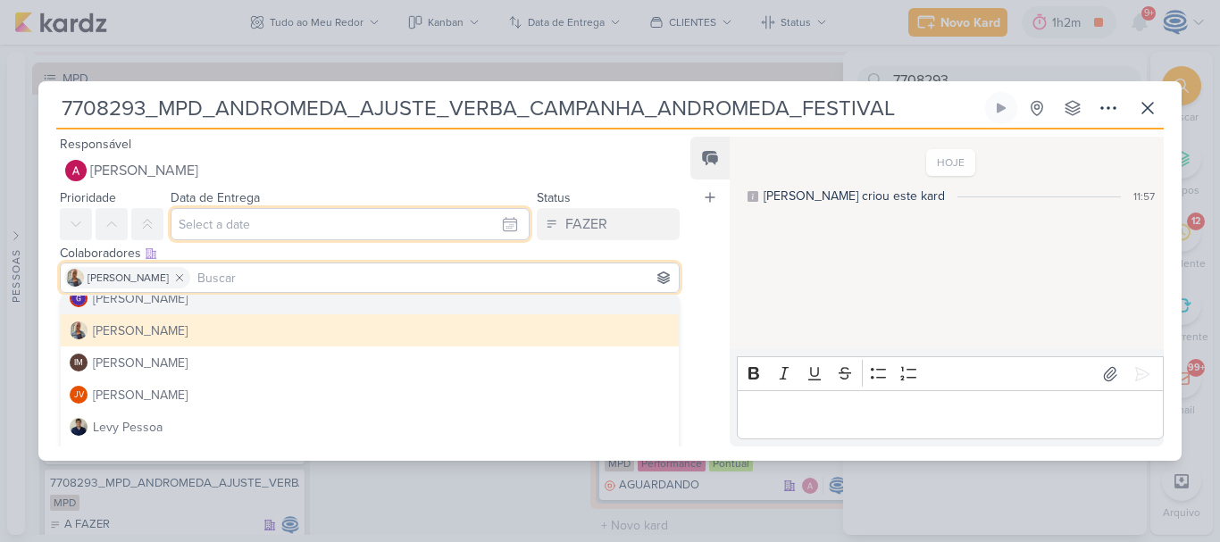
click at [232, 237] on input "text" at bounding box center [350, 224] width 359 height 32
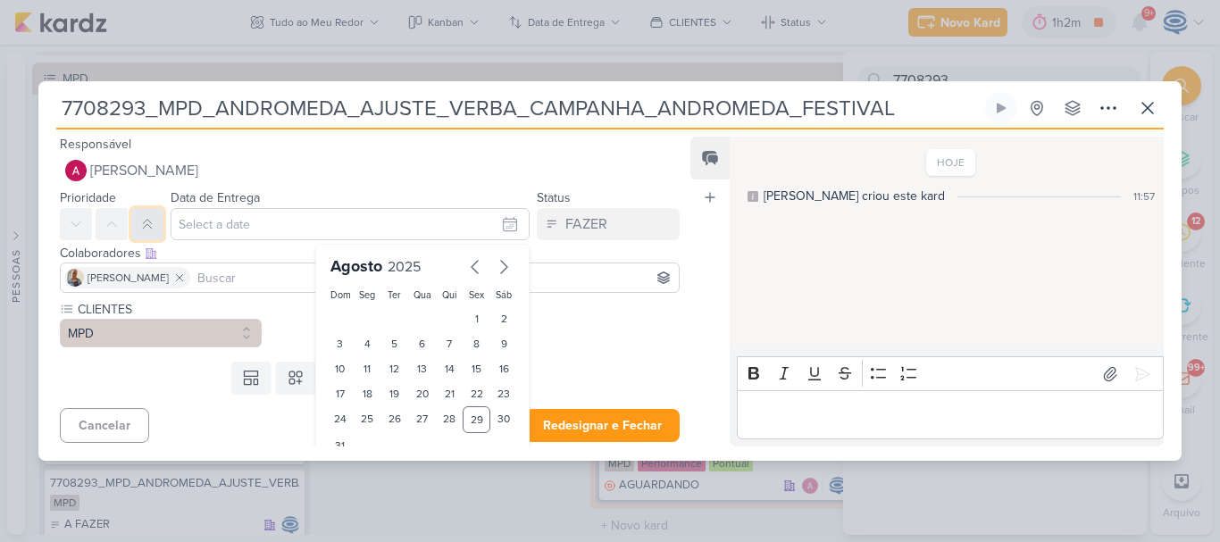
click at [138, 234] on button at bounding box center [147, 224] width 32 height 32
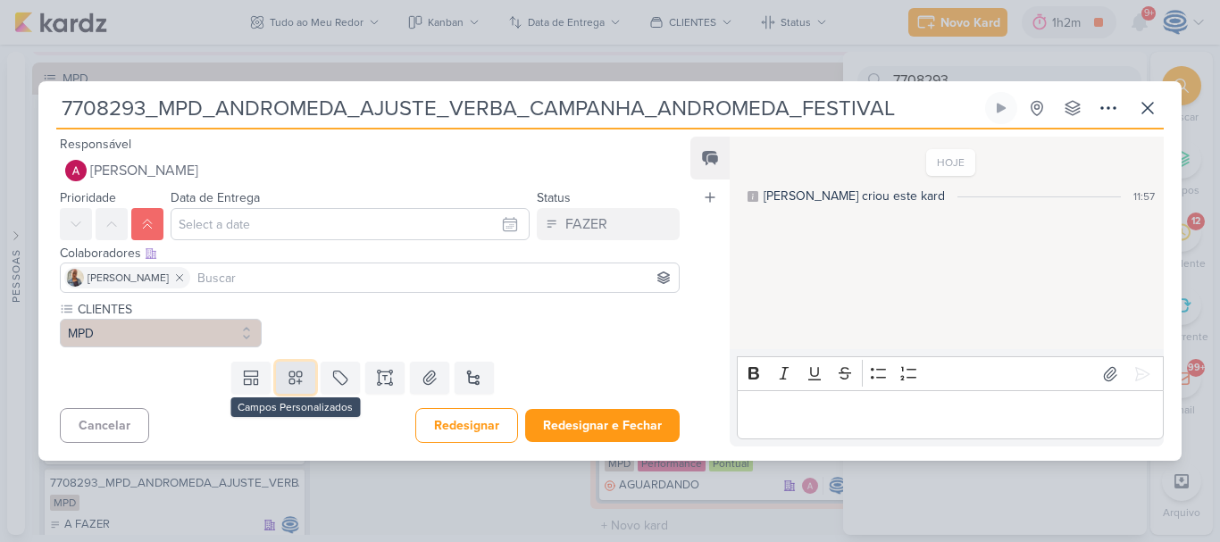
click at [299, 387] on button at bounding box center [295, 378] width 39 height 32
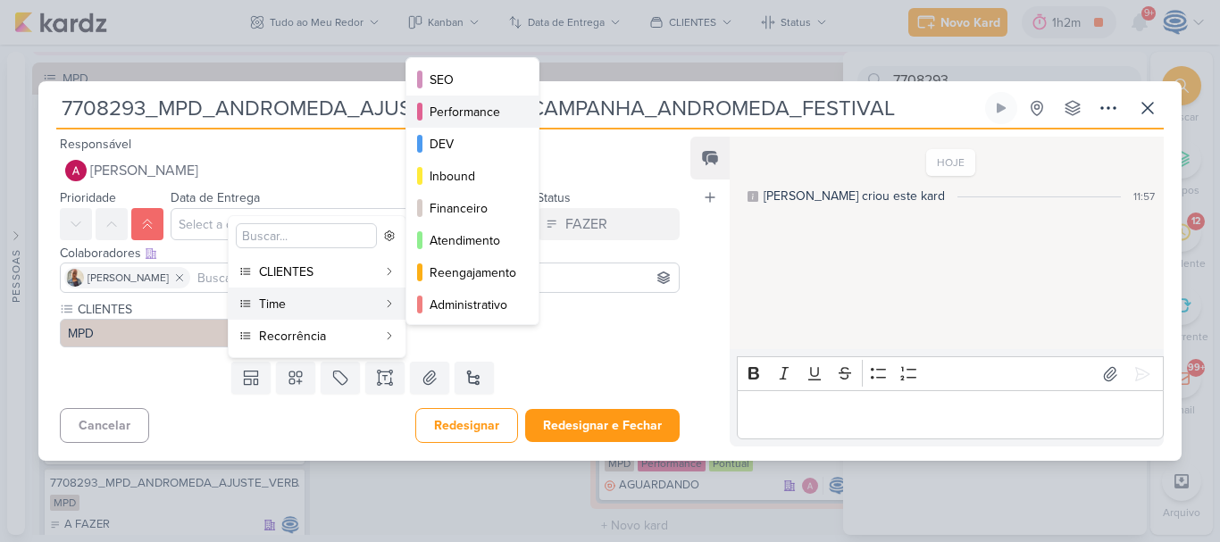
click at [472, 121] on button "Performance" at bounding box center [472, 112] width 132 height 32
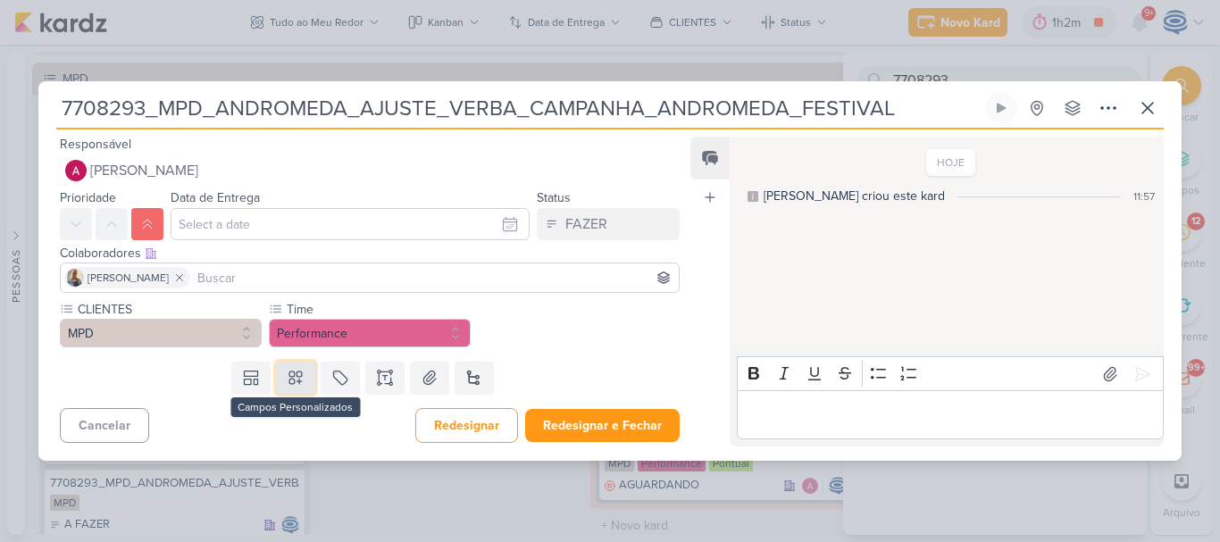
click at [293, 386] on icon at bounding box center [296, 378] width 18 height 18
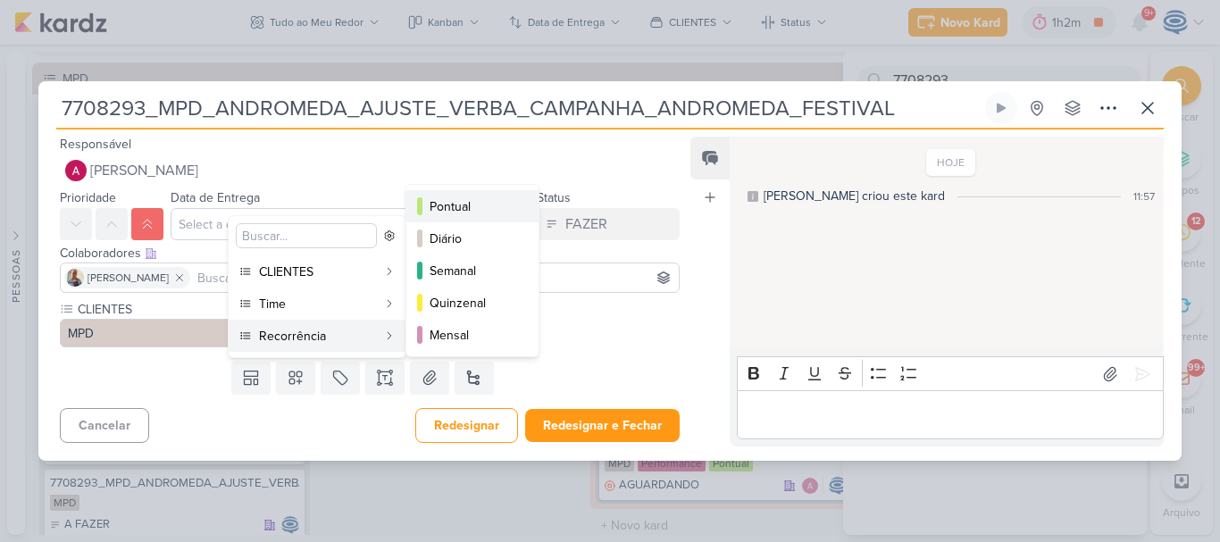
click at [455, 205] on div "Pontual" at bounding box center [474, 206] width 88 height 19
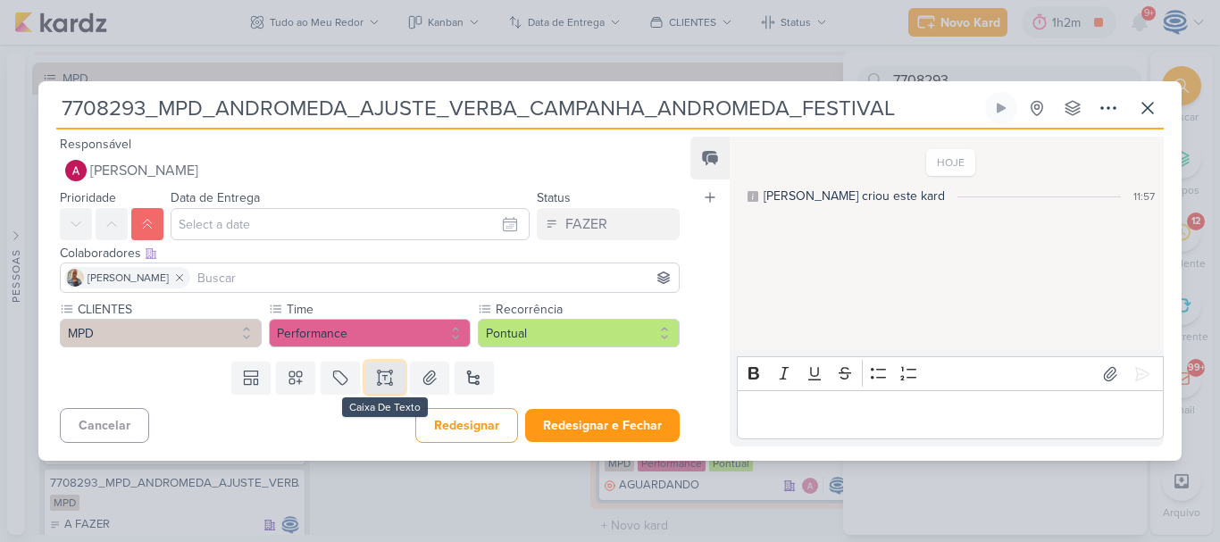
click at [376, 383] on icon at bounding box center [385, 378] width 18 height 18
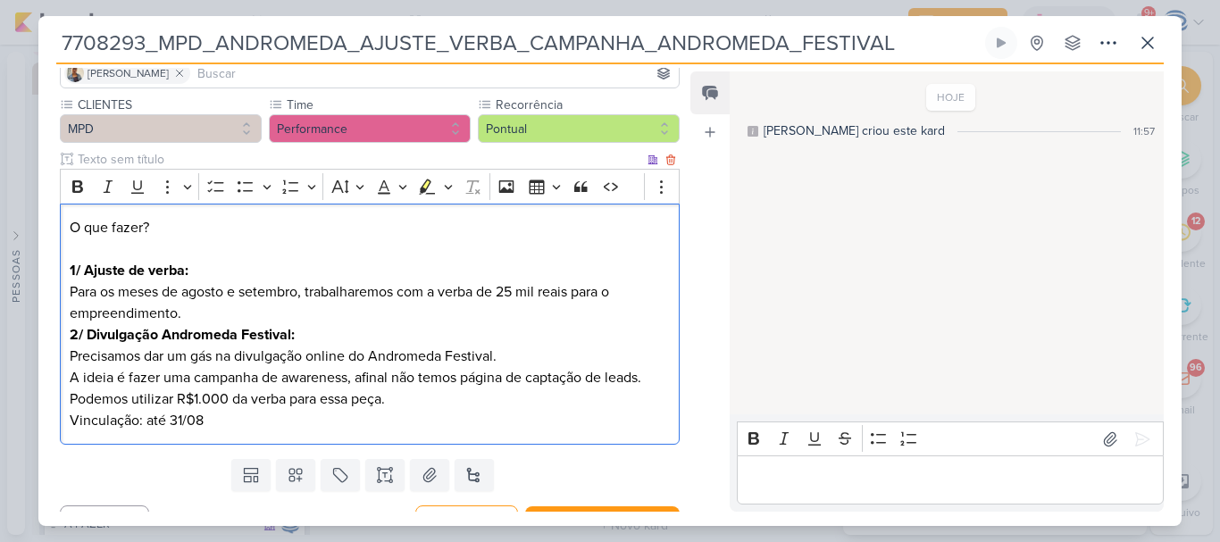
scroll to position [140, 0]
drag, startPoint x: 236, startPoint y: 313, endPoint x: 46, endPoint y: 279, distance: 193.4
click at [46, 279] on div "CLIENTES MPD Time" at bounding box center [362, 273] width 648 height 356
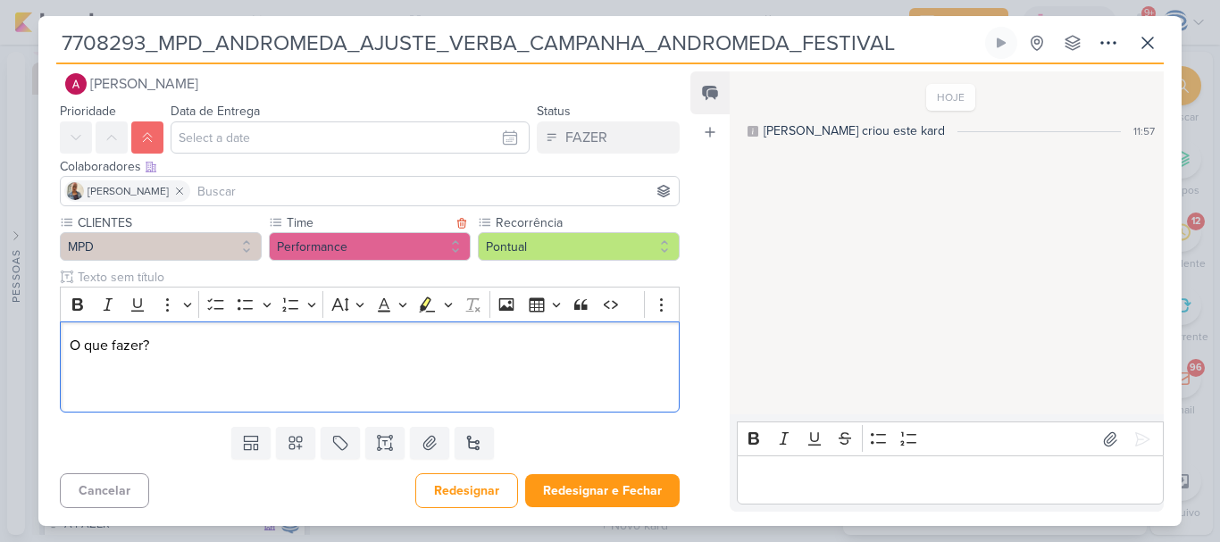
scroll to position [21, 0]
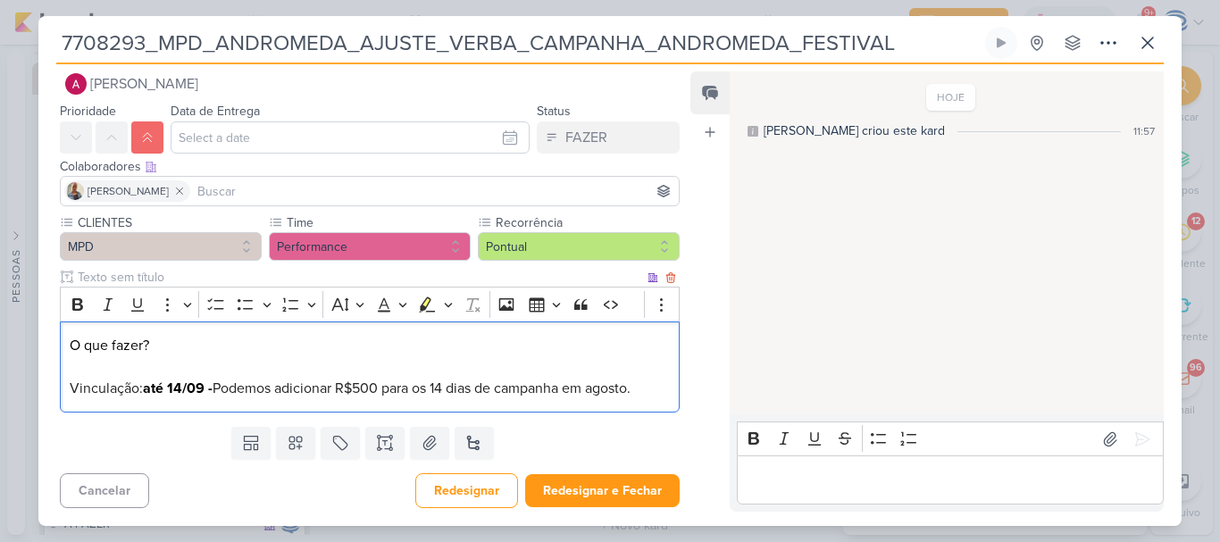
drag, startPoint x: 158, startPoint y: 349, endPoint x: 67, endPoint y: 332, distance: 92.7
click at [67, 332] on div "O que fazer? Vinculação: até 14/09 - Podemos adicionar R$500 para os 14 dias de…" at bounding box center [370, 367] width 620 height 92
click at [82, 304] on icon "Editor toolbar" at bounding box center [78, 305] width 18 height 18
click at [188, 358] on p "O que fazer? Vinculação: até 14/09 - Podemos adicionar R$500 para os 14 dias de…" at bounding box center [370, 367] width 600 height 64
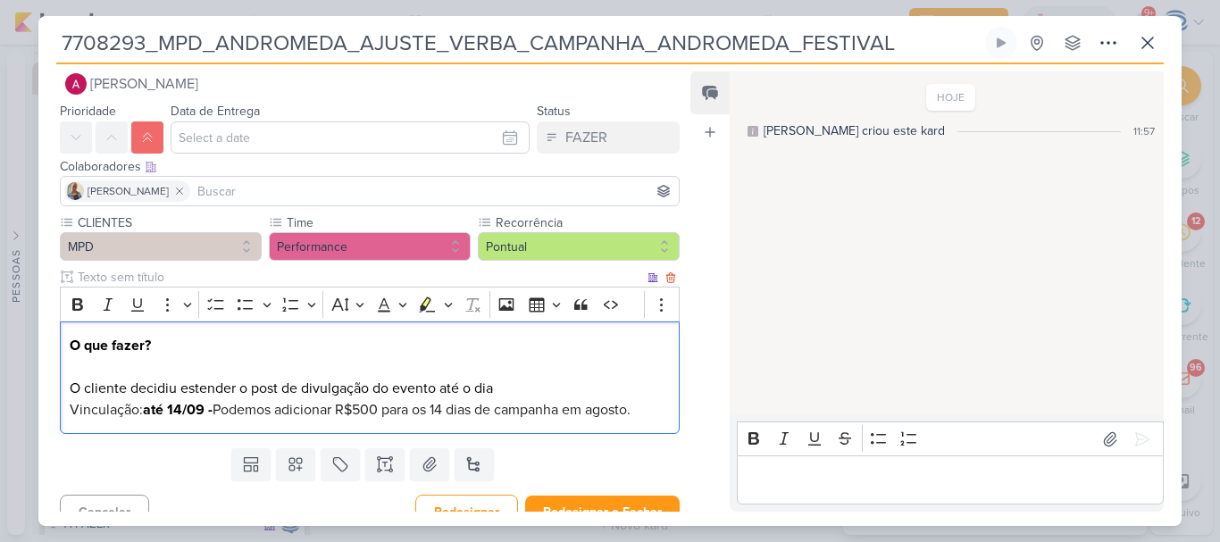
click at [441, 385] on p "O que fazer? ⁠⁠⁠⁠⁠⁠⁠O cliente decidiu estender o post de divulgação do evento a…" at bounding box center [370, 378] width 600 height 86
click at [642, 396] on p "O que fazer? ⁠⁠⁠⁠⁠⁠⁠O cliente decidiu estender o post de divulgação do evento A…" at bounding box center [370, 378] width 600 height 86
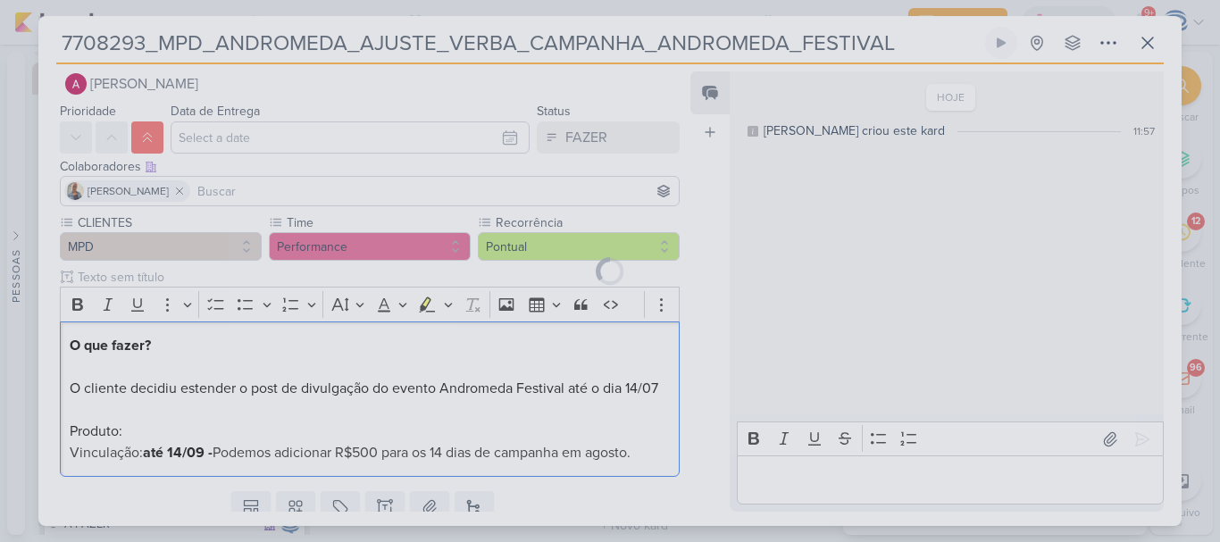
scroll to position [0, 0]
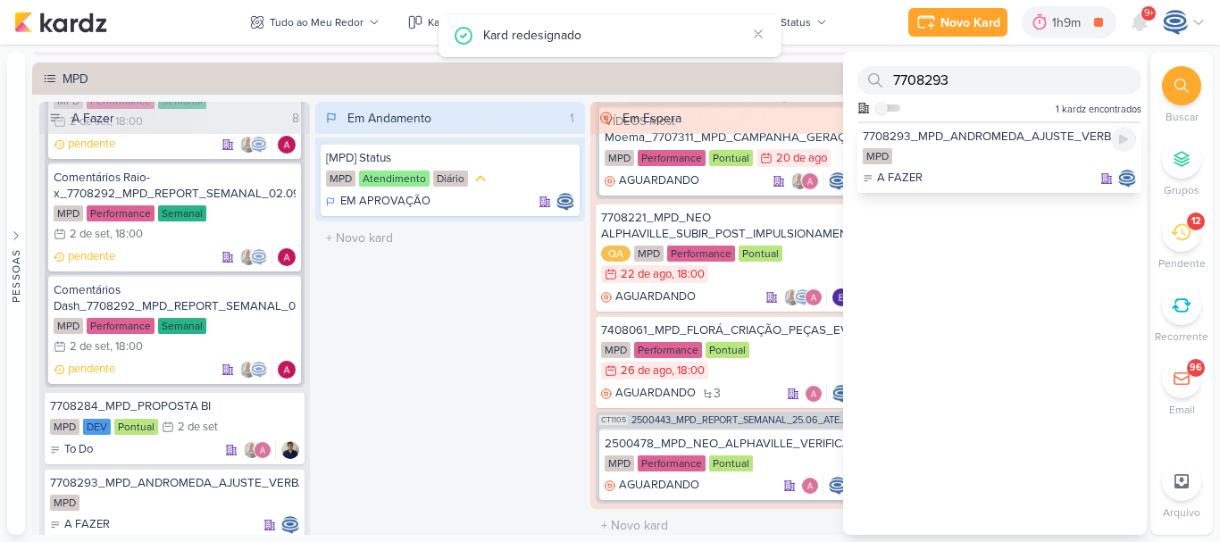
click at [965, 139] on div "7708293_MPD_ANDROMEDA_AJUSTE_VERBA_CAMPANHA_ANDROMEDA_FESTIVAL" at bounding box center [999, 137] width 273 height 16
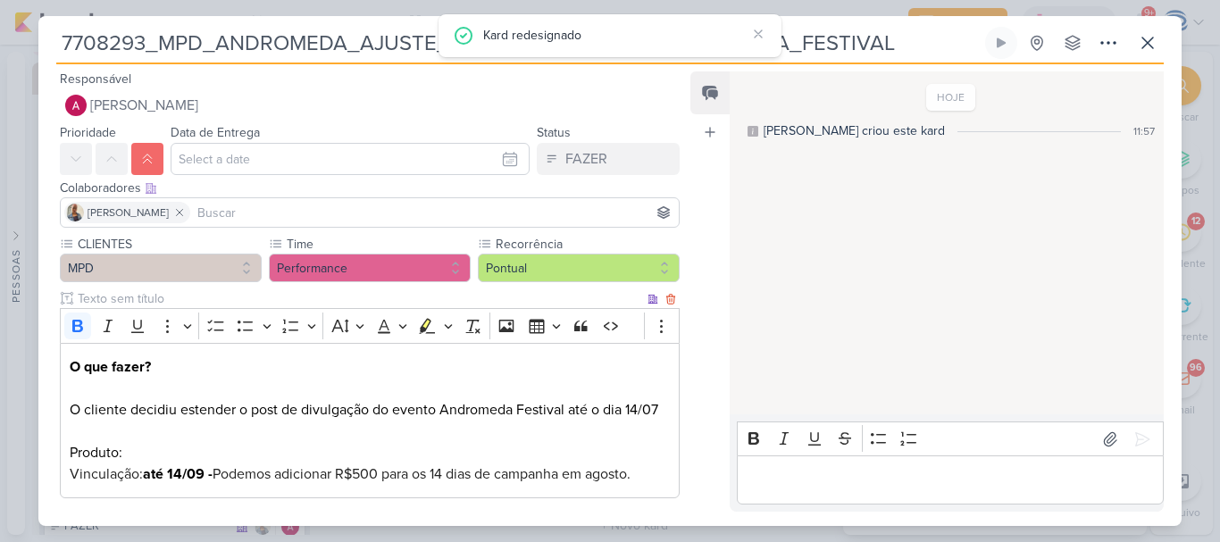
click at [662, 405] on p "O que fazer? O cliente decidiu estender o post de divulgação do evento Andromed…" at bounding box center [370, 420] width 600 height 129
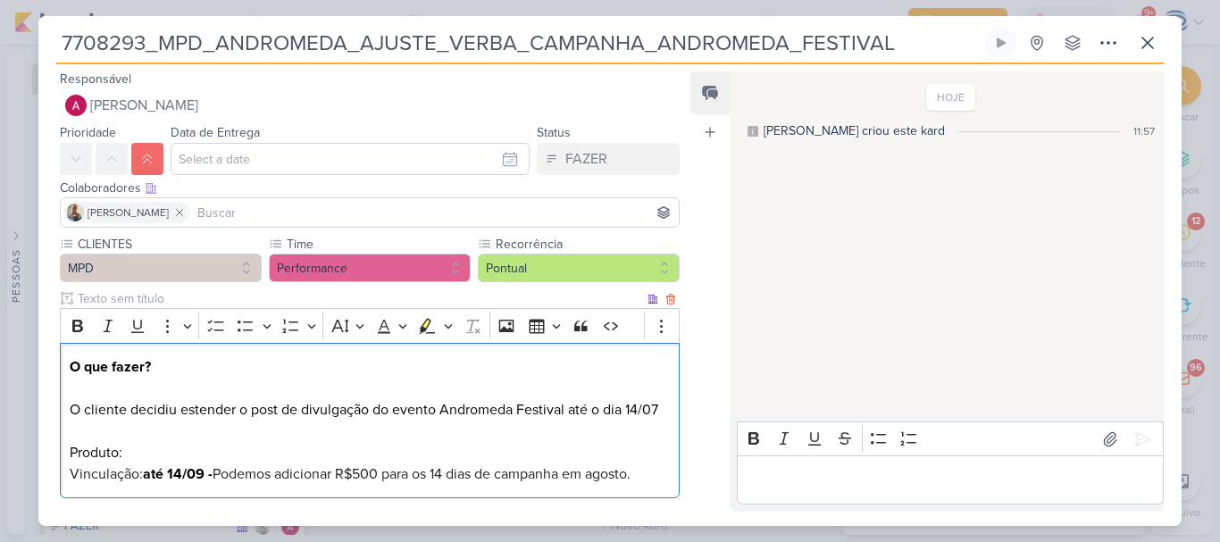
click at [134, 459] on p "O que fazer? O cliente decidiu estender o post de divulgação do evento Andromed…" at bounding box center [370, 420] width 600 height 129
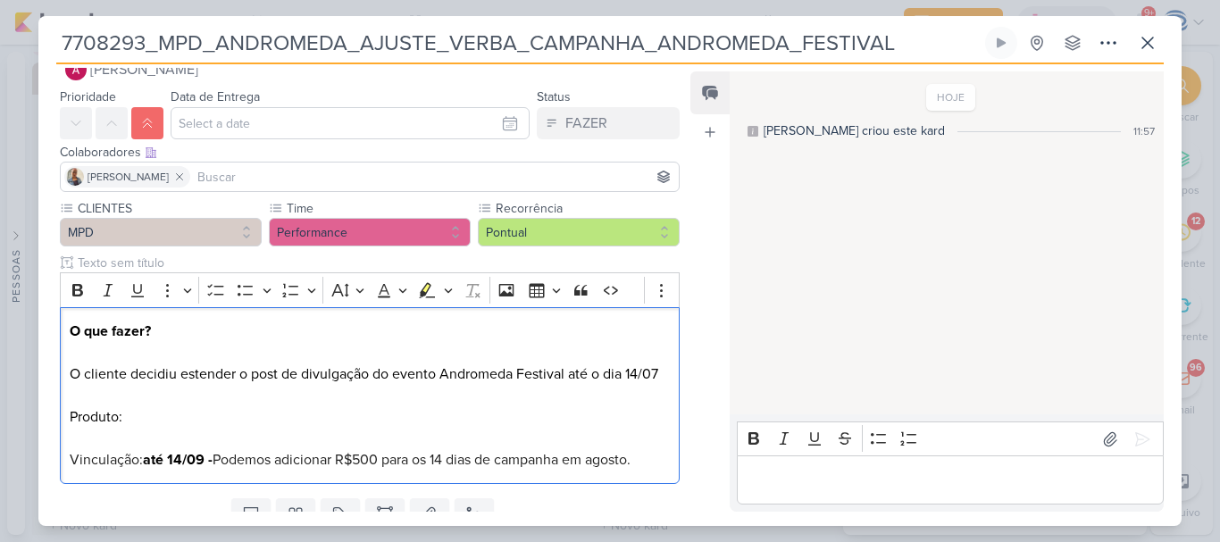
scroll to position [1098, 0]
click at [246, 405] on p "O que fazer? O cliente decidiu estender o post de divulgação do evento Andromed…" at bounding box center [370, 396] width 600 height 150
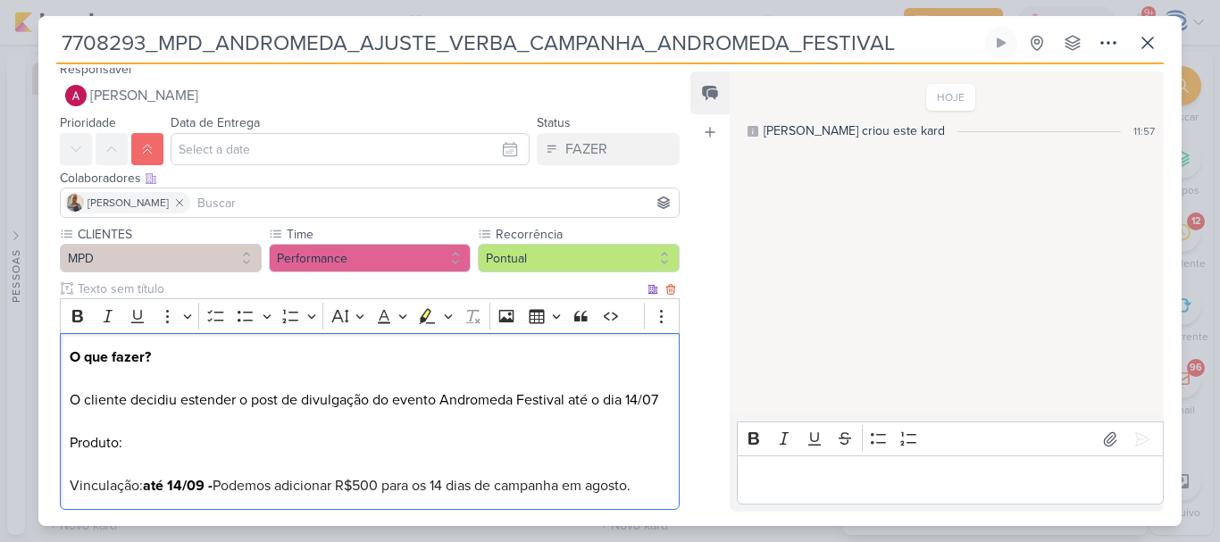
scroll to position [107, 0]
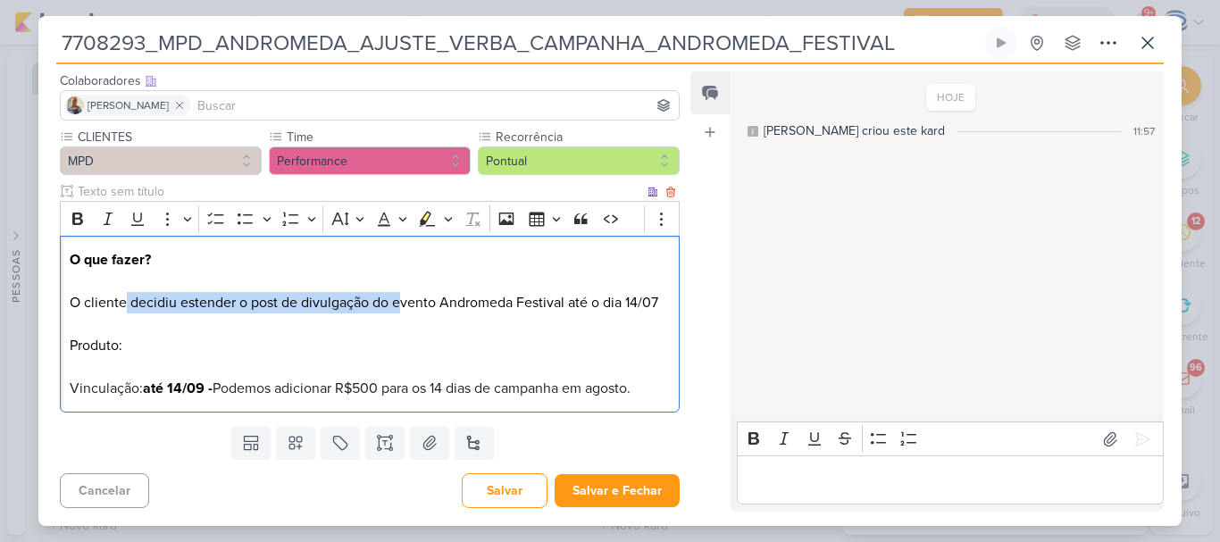
drag, startPoint x: 122, startPoint y: 296, endPoint x: 403, endPoint y: 298, distance: 280.4
click at [403, 298] on p "O que fazer? O cliente decidiu estender o post de divulgação do evento Andromed…" at bounding box center [370, 324] width 600 height 150
click at [454, 311] on p "O que fazer? O cliente decidiu estender o post de divulgação do evento Andromed…" at bounding box center [370, 324] width 600 height 150
click at [160, 346] on p "O que fazer? O cliente decidiu estender o post de divulgação do evento Andromed…" at bounding box center [370, 324] width 600 height 150
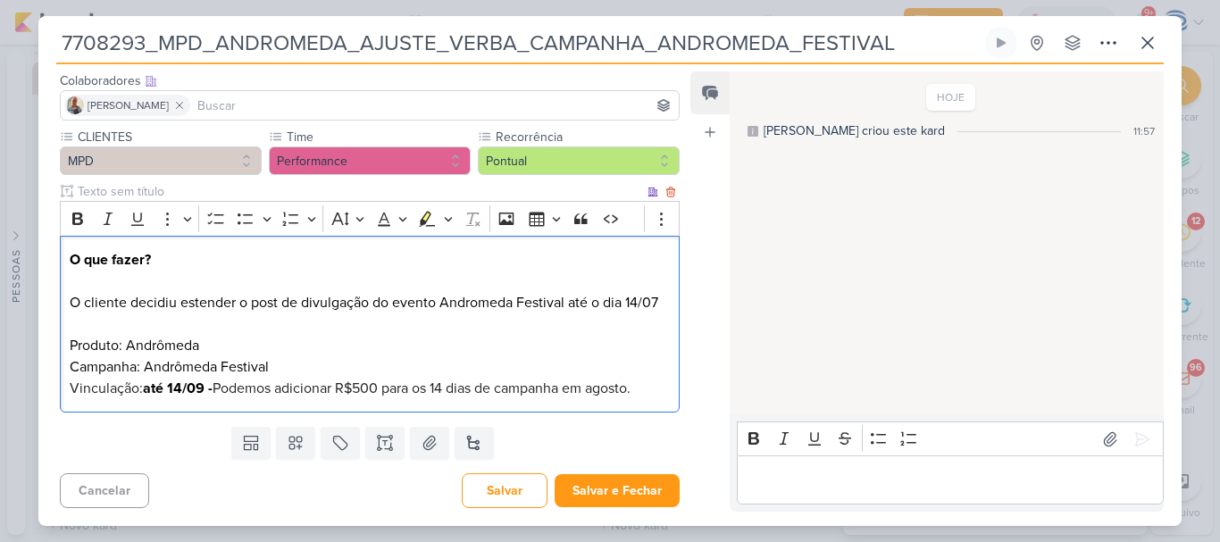
click at [217, 392] on span "Podemos adicionar R$500 para os 14 dias de campanha em agosto." at bounding box center [422, 389] width 418 height 18
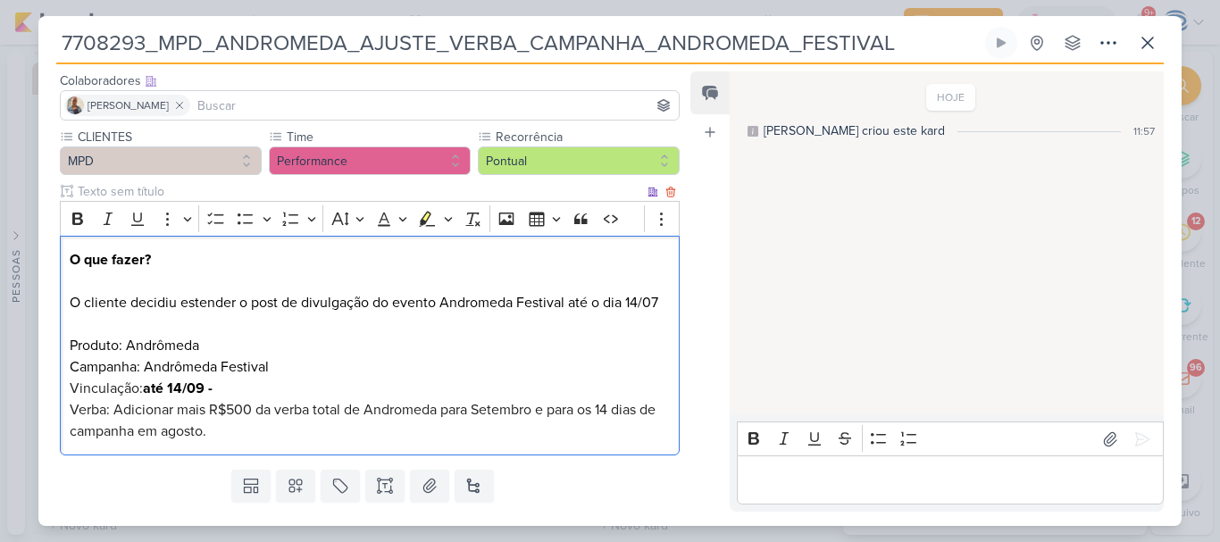
click at [385, 409] on span "Verba: Adicionar mais R$500 da verba total de Andromeda para Setembro e para os…" at bounding box center [363, 420] width 586 height 39
drag, startPoint x: 246, startPoint y: 411, endPoint x: 330, endPoint y: 431, distance: 86.4
click at [330, 431] on p "O que fazer? O cliente decidiu estender o post de divulgação do evento Andromed…" at bounding box center [370, 345] width 600 height 193
click at [547, 410] on span "Verba: Adicionar mais R$500 da verba total de Andrômeda para Setembro e para os…" at bounding box center [363, 420] width 586 height 39
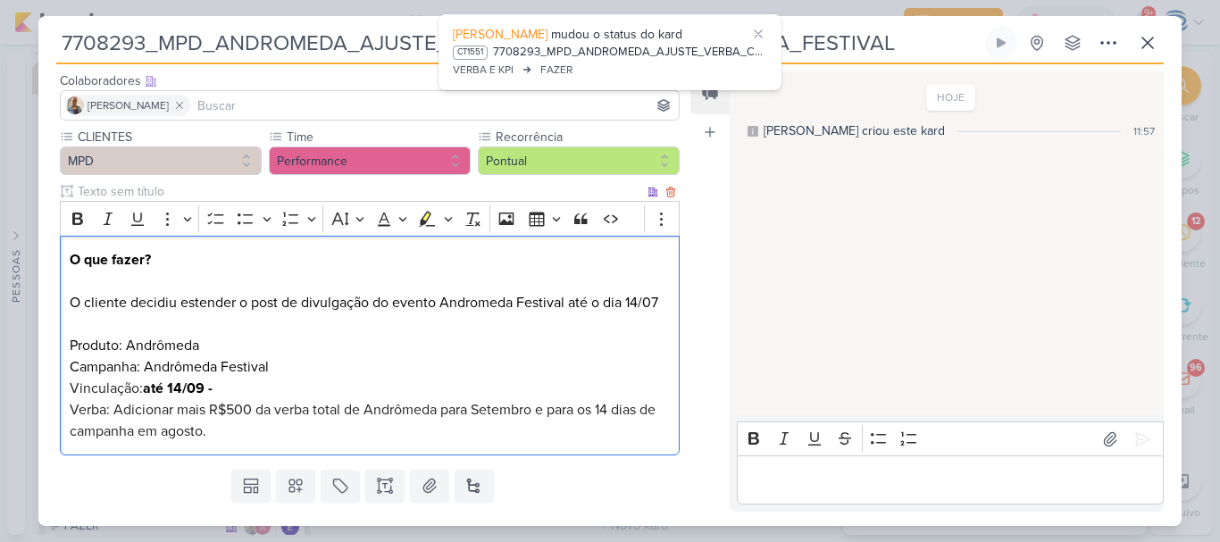
scroll to position [1138, 0]
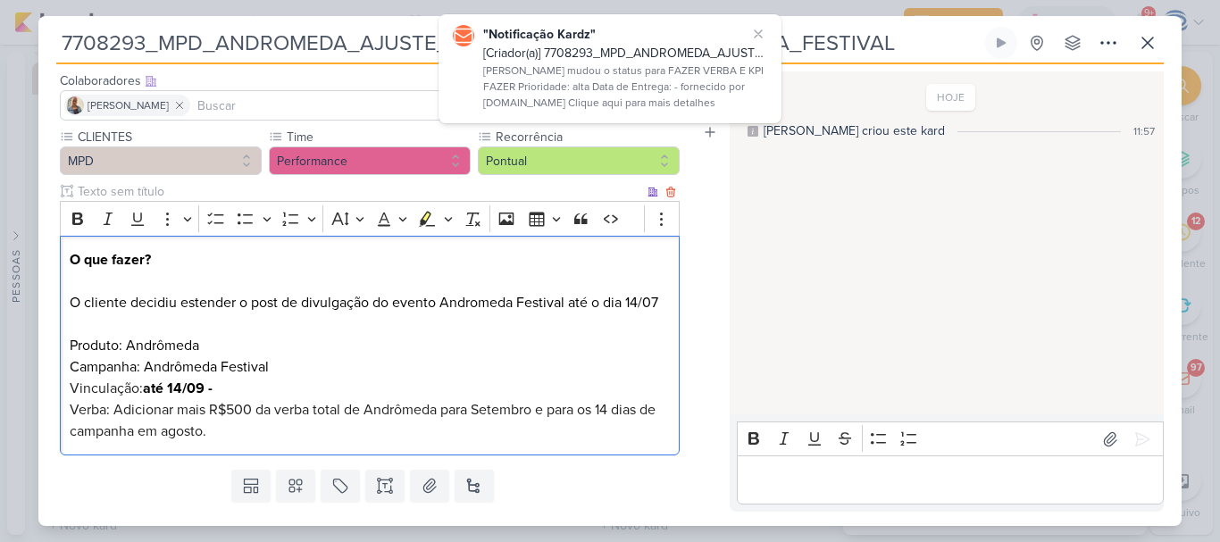
click at [534, 381] on p "O que fazer? O cliente decidiu estender o post de divulgação do evento Andromed…" at bounding box center [370, 345] width 600 height 193
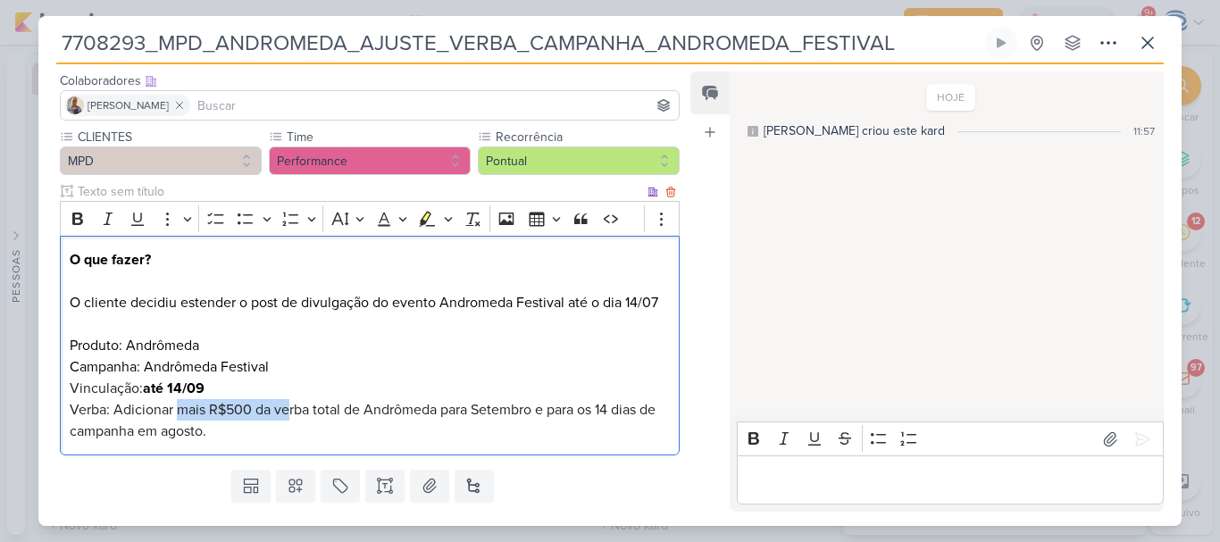
drag, startPoint x: 179, startPoint y: 417, endPoint x: 290, endPoint y: 420, distance: 110.8
click at [290, 420] on p "O que fazer? O cliente decidiu estender o post de divulgação do evento Andromed…" at bounding box center [370, 345] width 600 height 193
click at [258, 438] on p "O que fazer? O cliente decidiu estender o post de divulgação do evento Andromed…" at bounding box center [370, 345] width 600 height 193
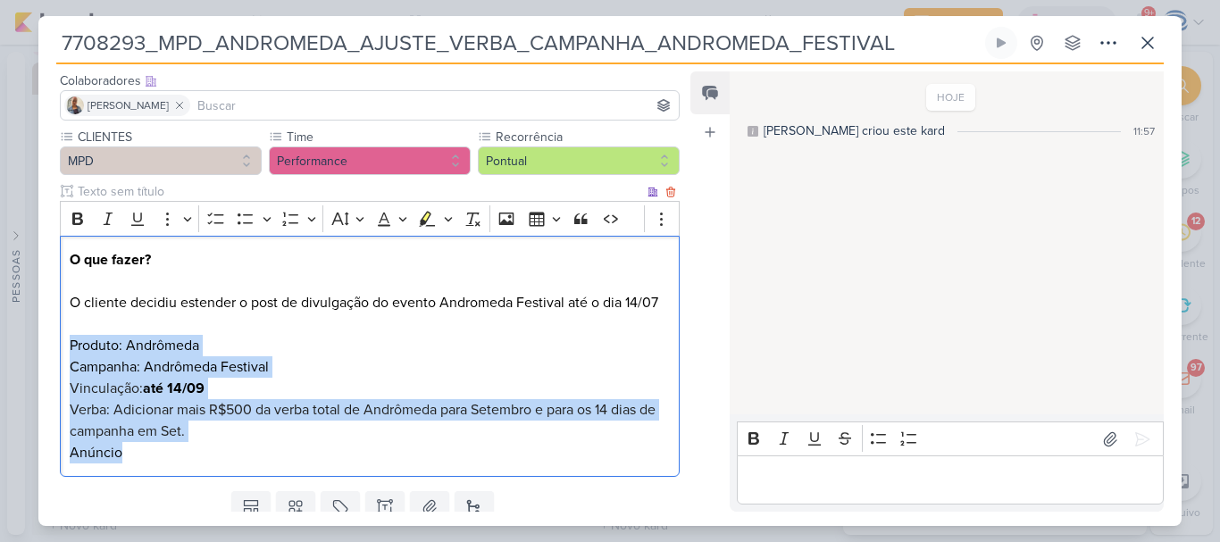
drag, startPoint x: 71, startPoint y: 347, endPoint x: 202, endPoint y: 448, distance: 164.9
click at [202, 448] on p "O que fazer? O cliente decidiu estender o post de divulgação do evento Andromed…" at bounding box center [370, 356] width 600 height 214
click at [245, 229] on button "Bulleted List" at bounding box center [245, 218] width 27 height 27
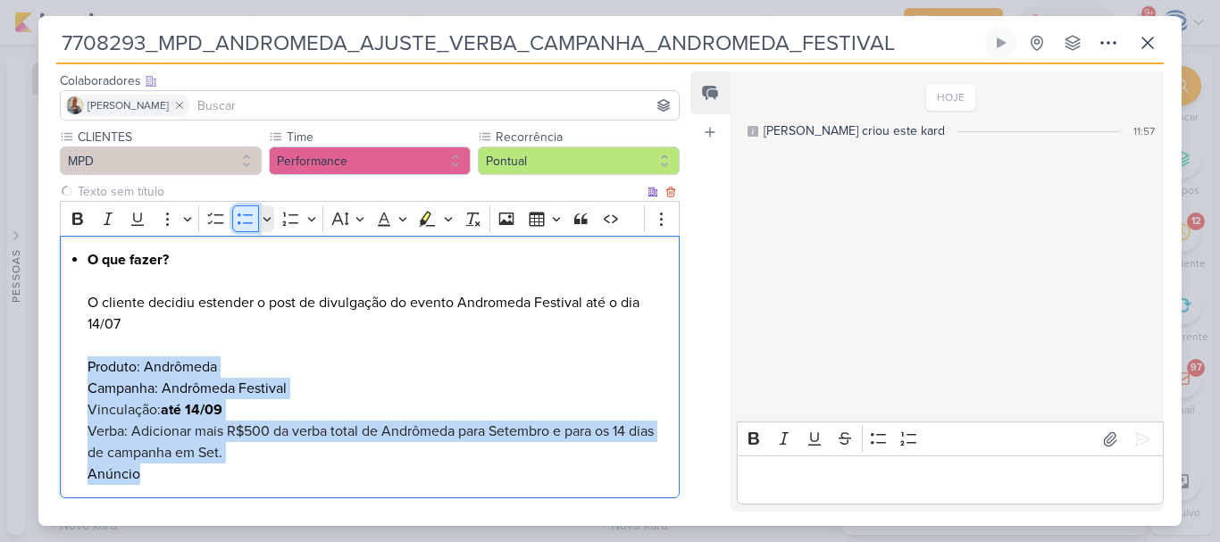
click at [245, 229] on button "Bulleted List" at bounding box center [245, 218] width 27 height 27
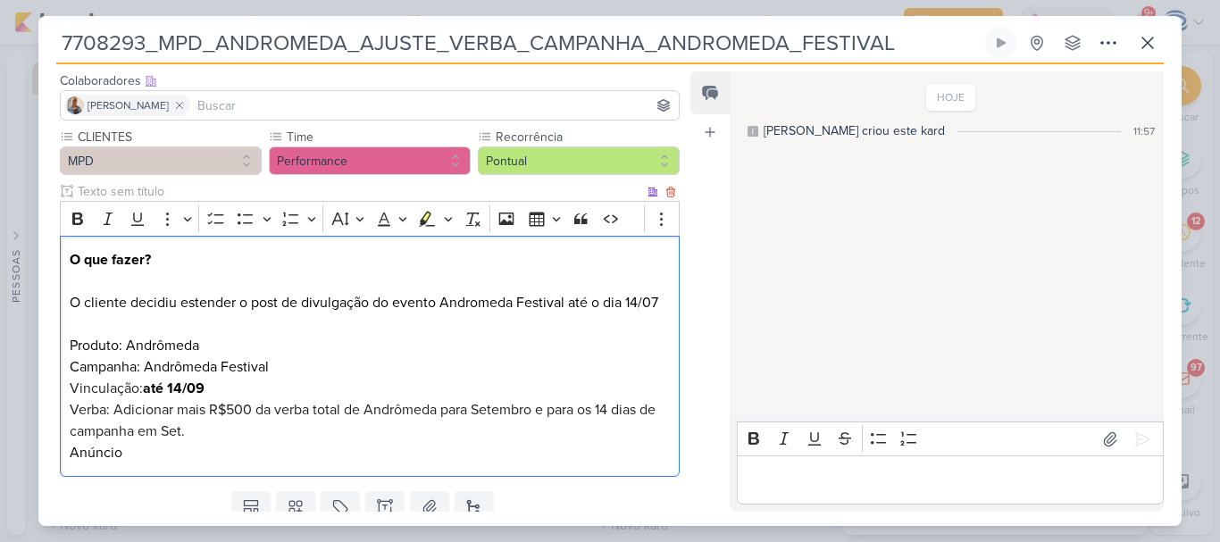
click at [68, 344] on div "O que fazer? O cliente decidiu estender o post de divulgação do evento Andromed…" at bounding box center [370, 357] width 620 height 242
click at [158, 458] on p "O que fazer? O cliente decidiu estender o post de divulgação do evento Andromed…" at bounding box center [370, 356] width 600 height 214
click at [179, 448] on p "O que fazer? O cliente decidiu estender o post de divulgação do evento Andromed…" at bounding box center [370, 356] width 600 height 214
click at [253, 449] on p "O que fazer? O cliente decidiu estender o post de divulgação do evento Andromed…" at bounding box center [370, 356] width 600 height 214
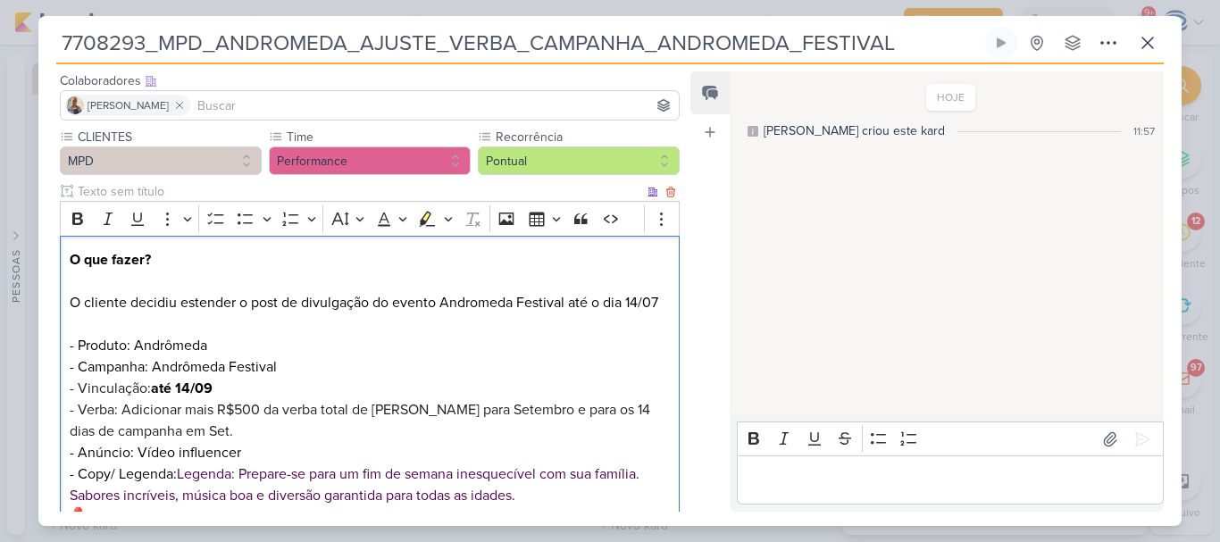
scroll to position [164, 0]
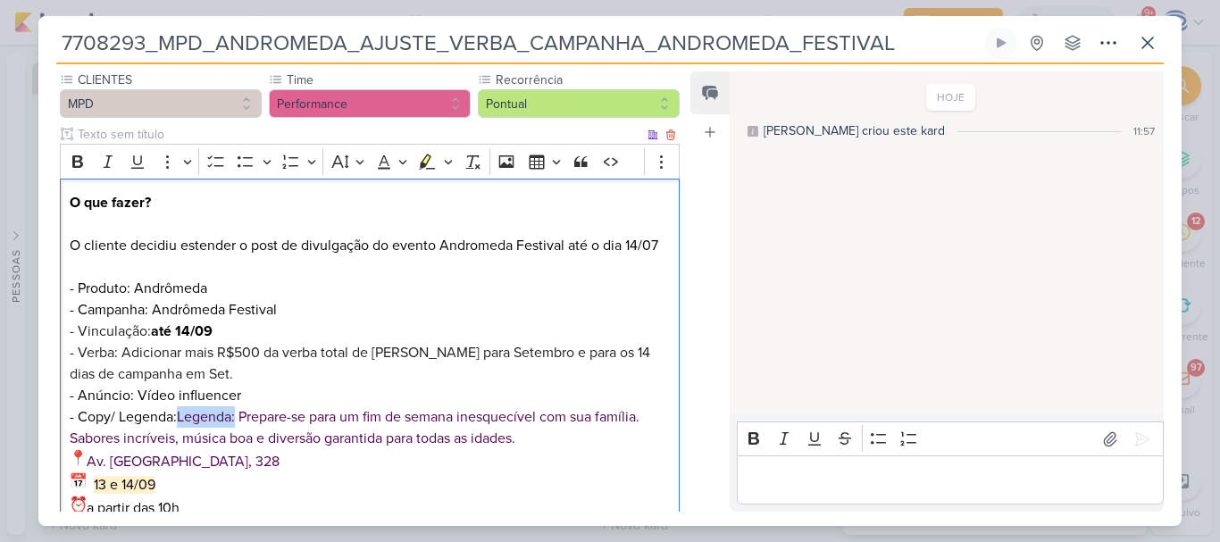
drag, startPoint x: 180, startPoint y: 414, endPoint x: 239, endPoint y: 421, distance: 59.4
click at [239, 421] on span "Legenda: Prepare-se para um fim de semana inesquecível com sua família." at bounding box center [408, 417] width 463 height 18
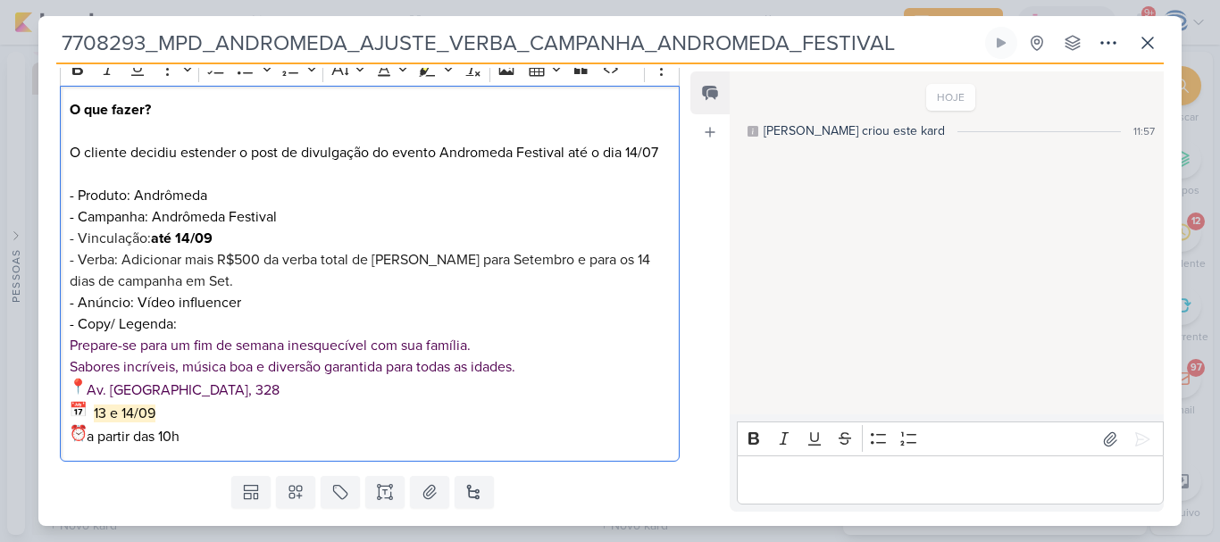
scroll to position [267, 0]
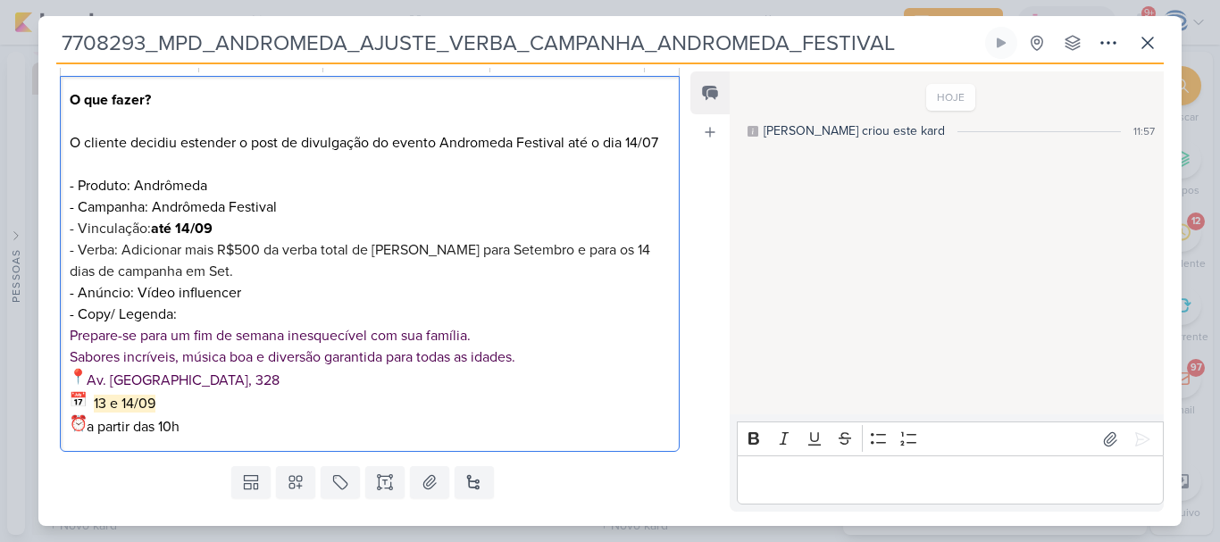
click at [206, 292] on p "O que fazer? O cliente decidiu estender o post de divulgação do evento Andromed…" at bounding box center [370, 217] width 600 height 257
click at [218, 426] on p "13 e 14/09 a partir das 10h" at bounding box center [370, 414] width 600 height 46
click at [271, 306] on p "O que fazer? O cliente decidiu estender o post de divulgação do evento Andromed…" at bounding box center [370, 217] width 600 height 257
click at [271, 303] on p "O que fazer? O cliente decidiu estender o post de divulgação do evento Andromed…" at bounding box center [370, 217] width 600 height 257
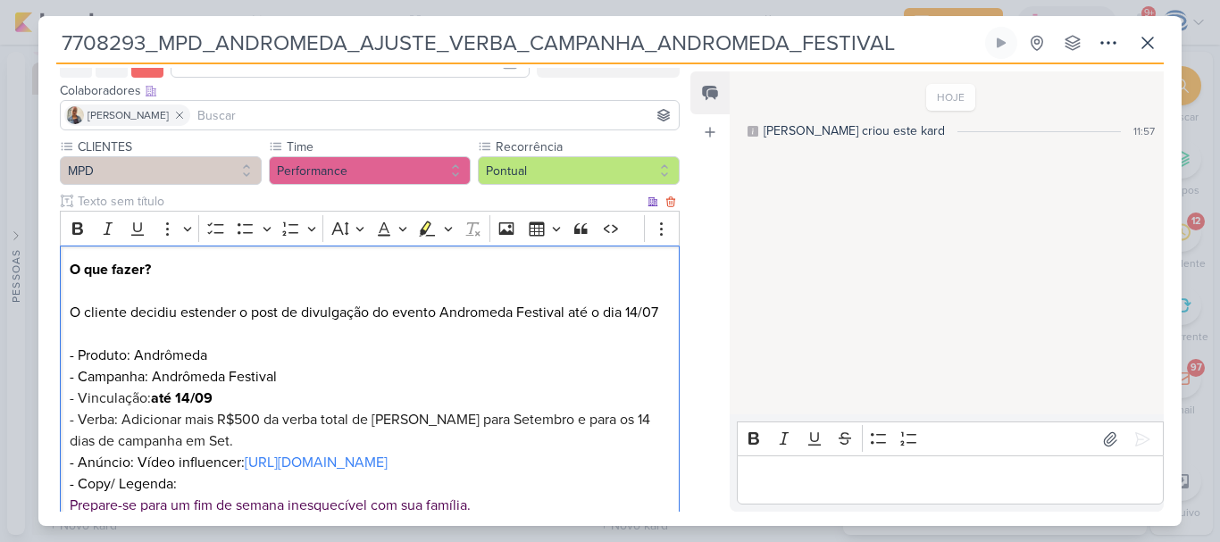
scroll to position [0, 0]
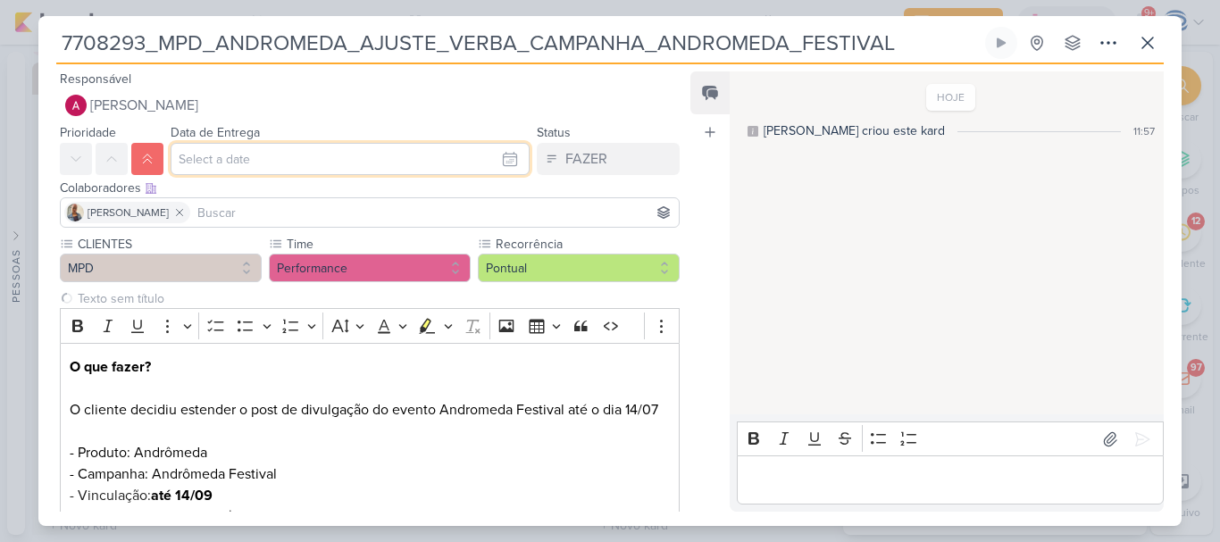
click at [290, 147] on input "text" at bounding box center [350, 159] width 359 height 32
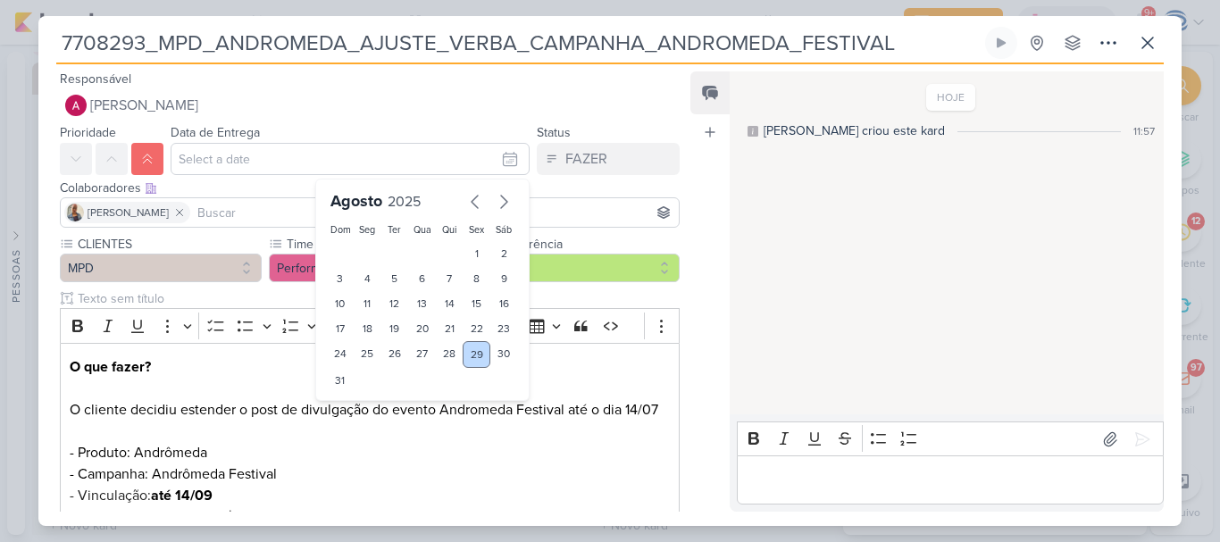
click at [464, 345] on div "29" at bounding box center [477, 354] width 28 height 27
type input "[DATE] 23:59"
click at [360, 409] on select "00 01 02 03 04 05 06 07 08 09 10 11 12 13 14 15 16 17 18 19 20 21 22 23" at bounding box center [367, 410] width 25 height 21
select select "18"
click at [355, 400] on select "00 01 02 03 04 05 06 07 08 09 10 11 12 13 14 15 16 17 18 19 20 21 22 23" at bounding box center [367, 410] width 25 height 21
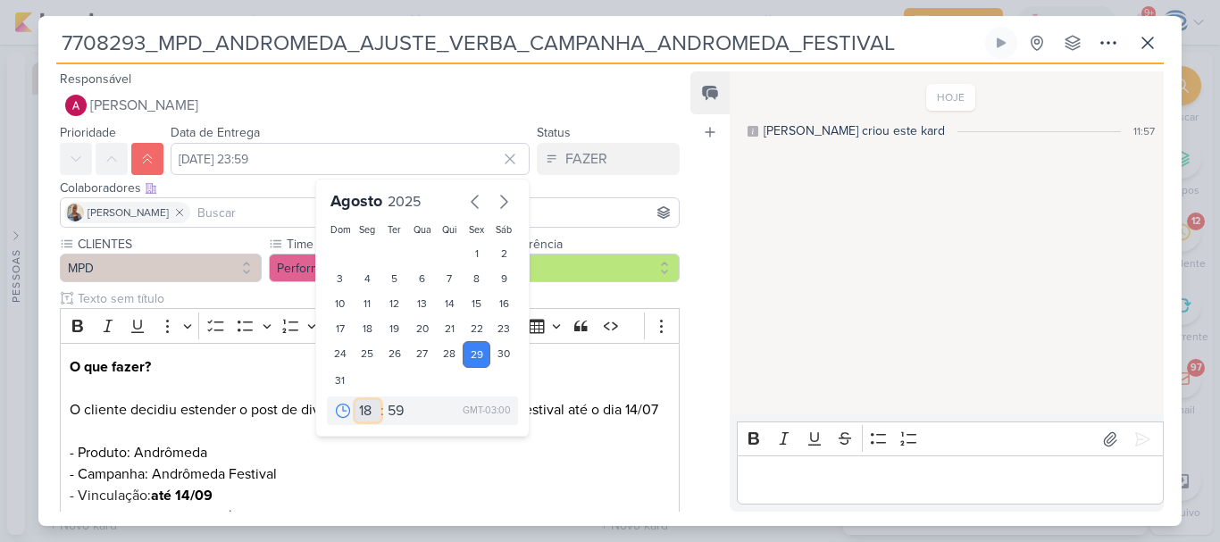
type input "[DATE] 18:59"
click at [388, 405] on select "00 05 10 15 20 25 30 35 40 45 50 55 59" at bounding box center [396, 410] width 25 height 21
select select "0"
click at [384, 400] on select "00 05 10 15 20 25 30 35 40 45 50 55 59" at bounding box center [396, 410] width 25 height 21
type input "[DATE] 18:00"
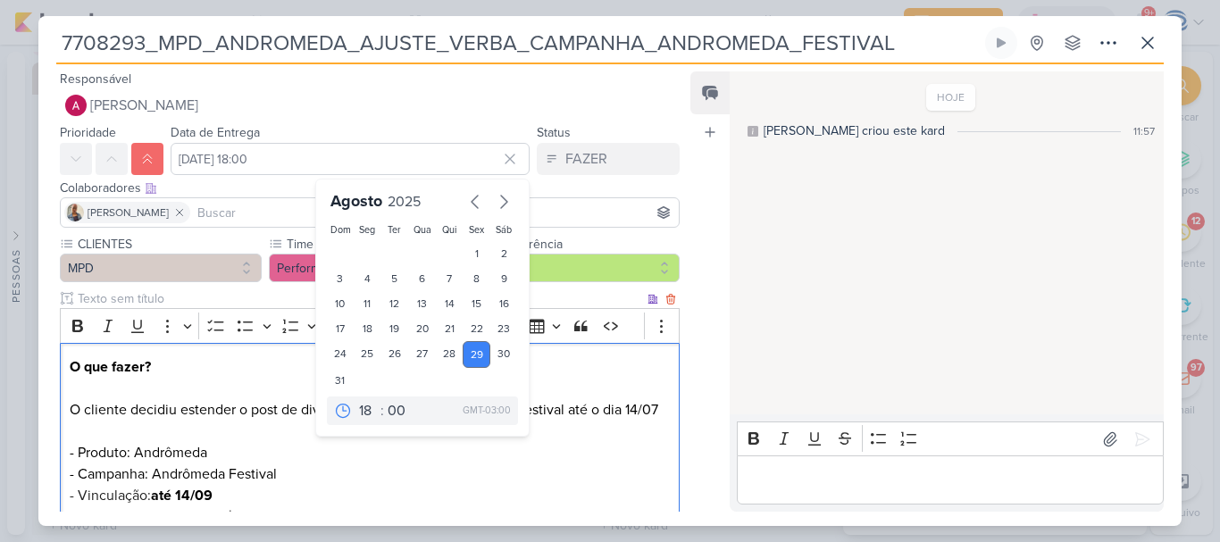
click at [554, 454] on p "O que fazer? O cliente decidiu estender o post de divulgação do evento Andromed…" at bounding box center [370, 484] width 600 height 257
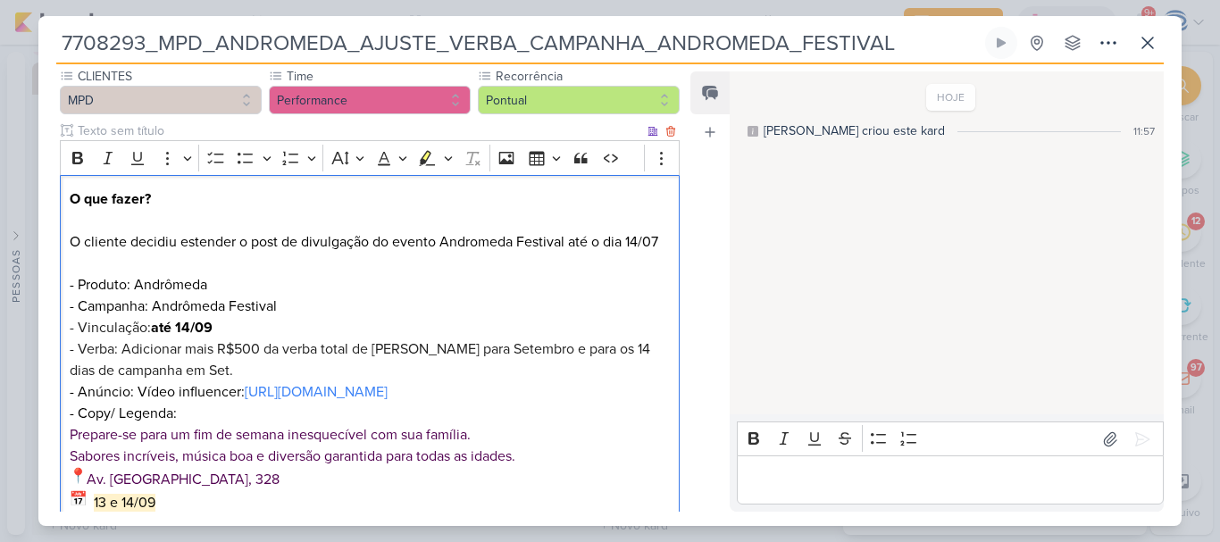
scroll to position [169, 0]
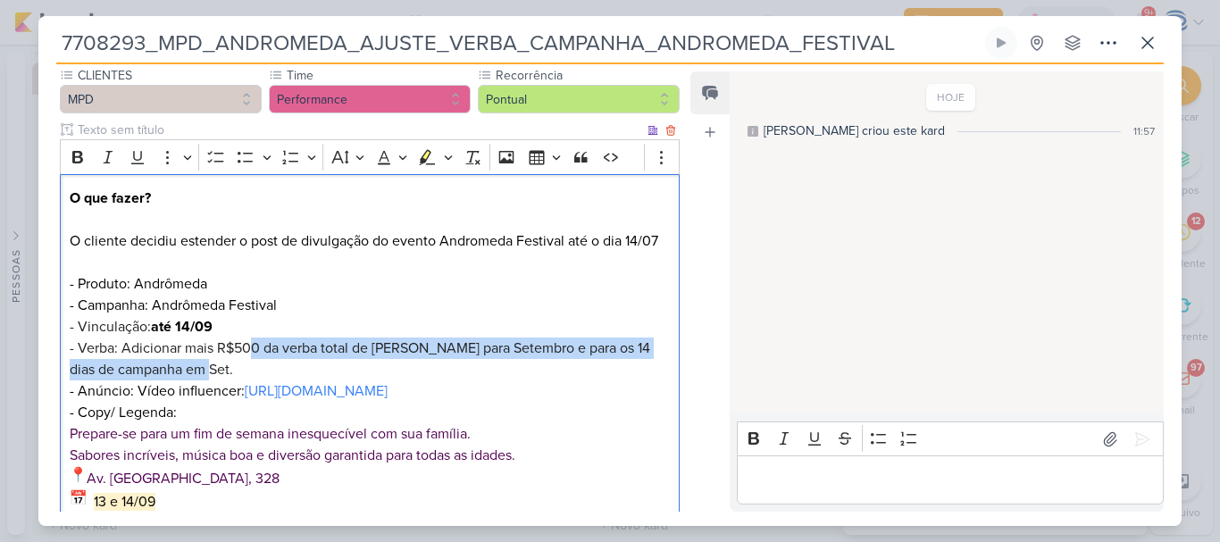
drag, startPoint x: 250, startPoint y: 353, endPoint x: 278, endPoint y: 368, distance: 31.6
click at [278, 368] on p "O que fazer? O cliente decidiu estender o post de divulgação do evento Andromed…" at bounding box center [370, 316] width 600 height 257
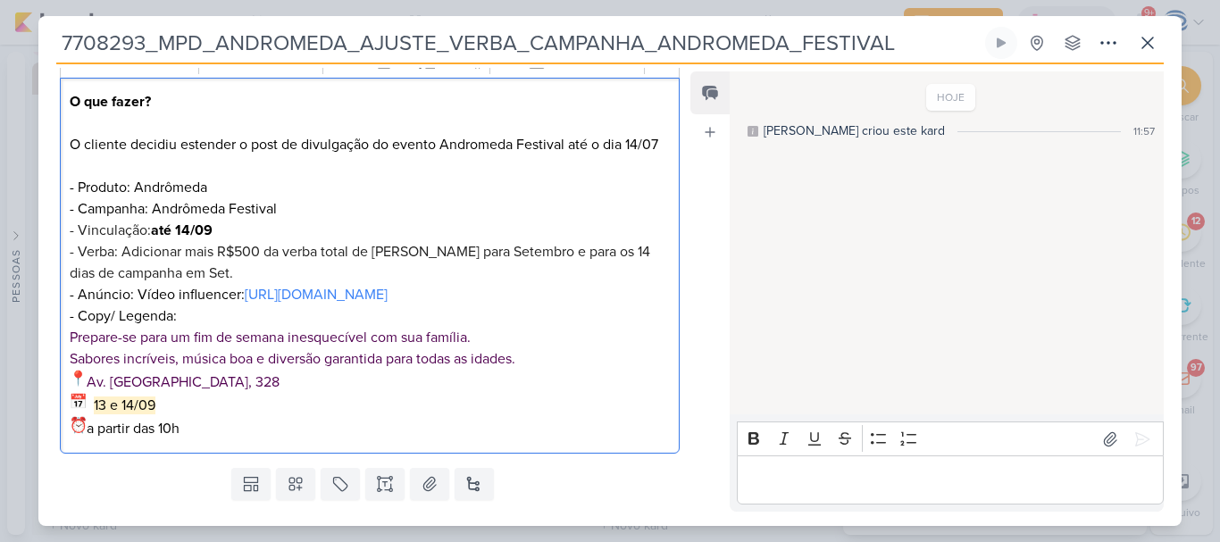
scroll to position [266, 0]
click at [84, 272] on span "- Verba: Adicionar mais R$500 da verba total de Andrômeda para Setembro e para …" at bounding box center [360, 261] width 580 height 39
click at [235, 347] on p "O que fazer? O cliente decidiu estender o post de divulgação do evento Andromed…" at bounding box center [370, 218] width 600 height 257
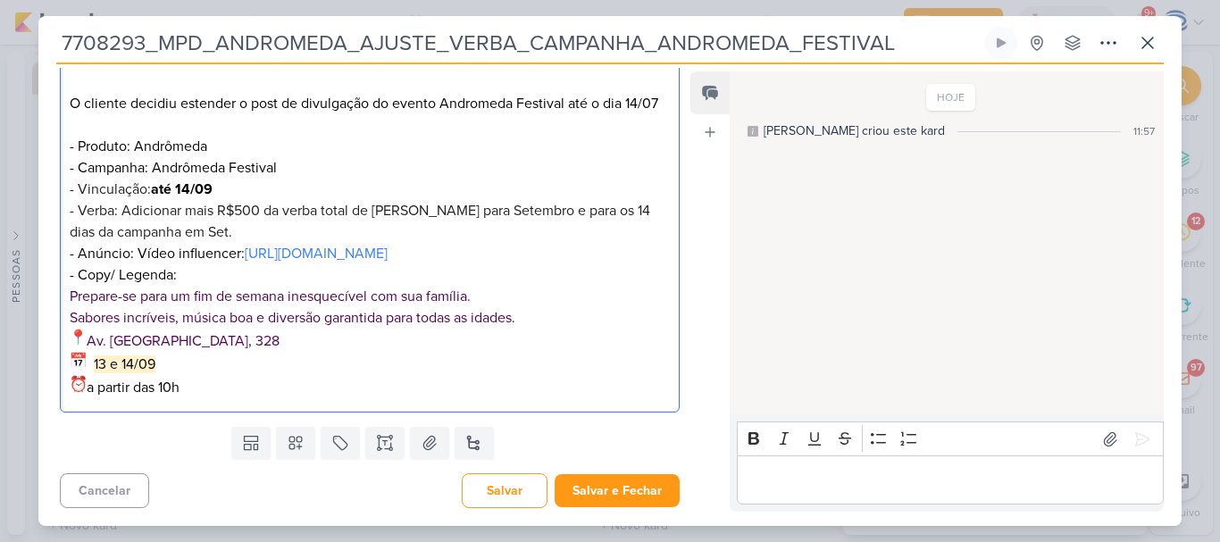
scroll to position [328, 0]
click at [515, 497] on button "Salvar" at bounding box center [505, 490] width 86 height 35
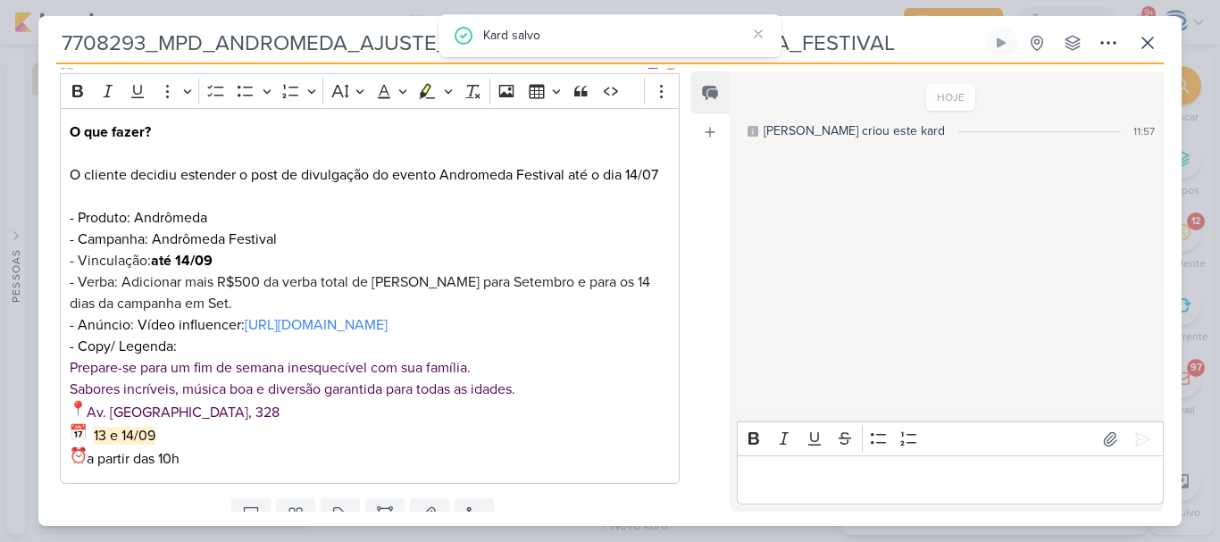
scroll to position [234, 0]
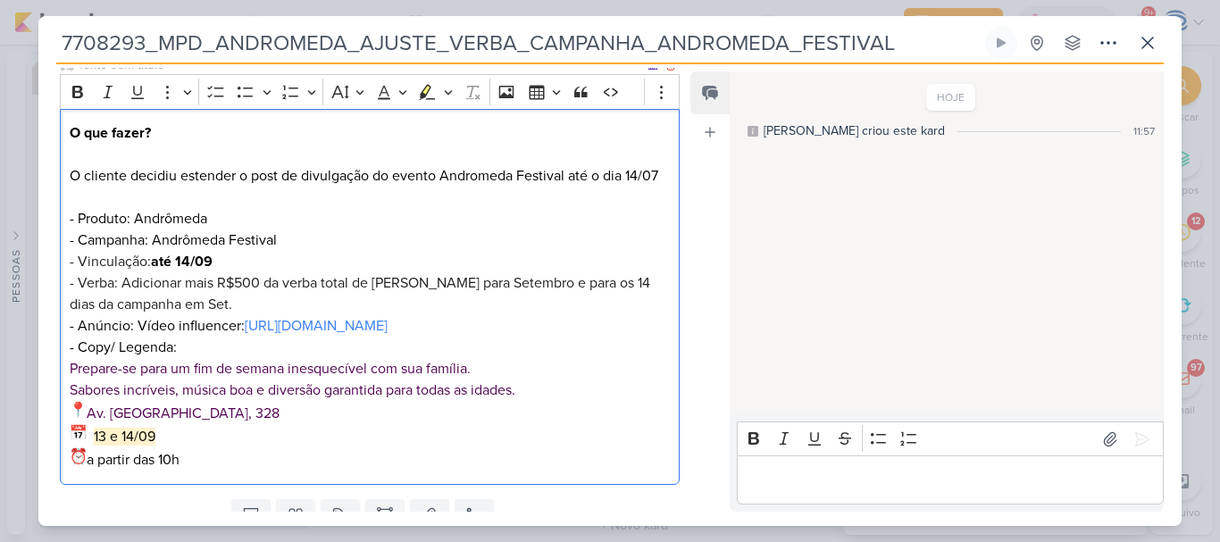
click at [657, 182] on p "O que fazer? O cliente decidiu estender o post de divulgação do evento Andromed…" at bounding box center [370, 250] width 600 height 257
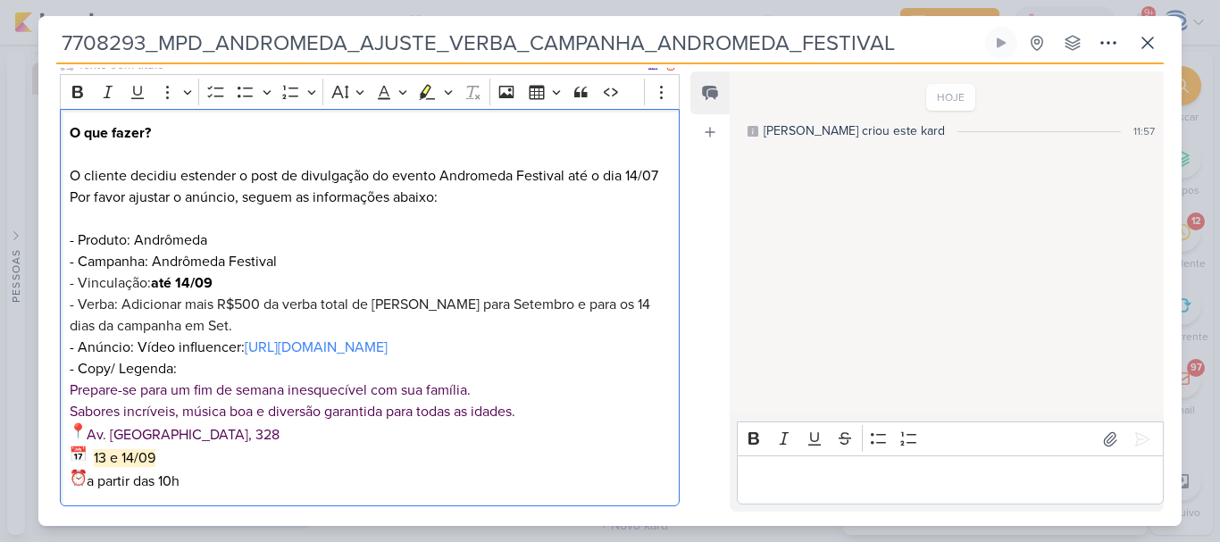
scroll to position [349, 0]
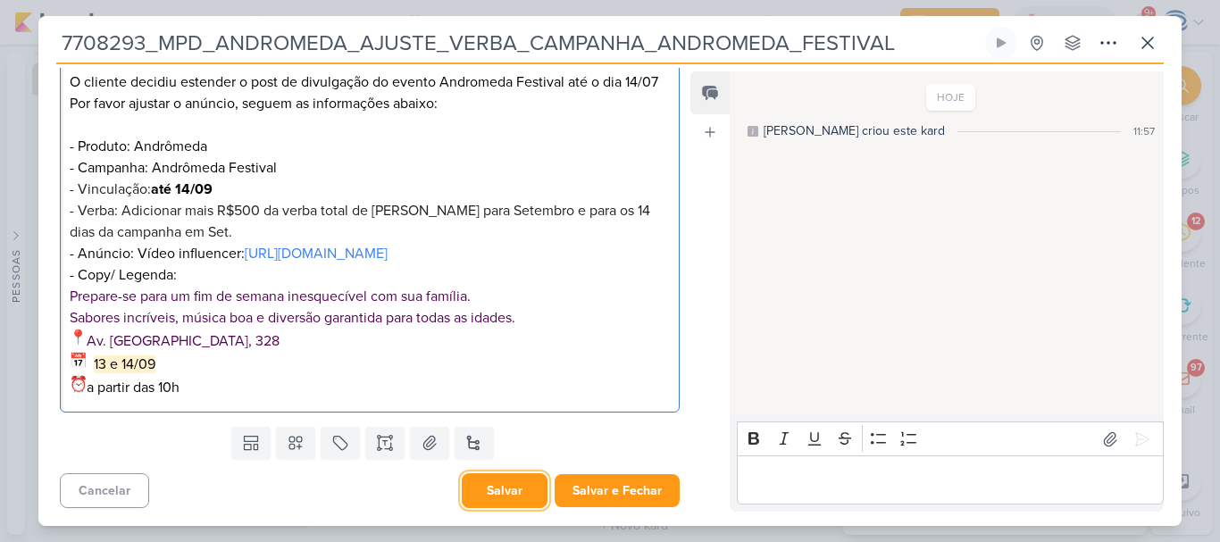
click at [492, 487] on button "Salvar" at bounding box center [505, 490] width 86 height 35
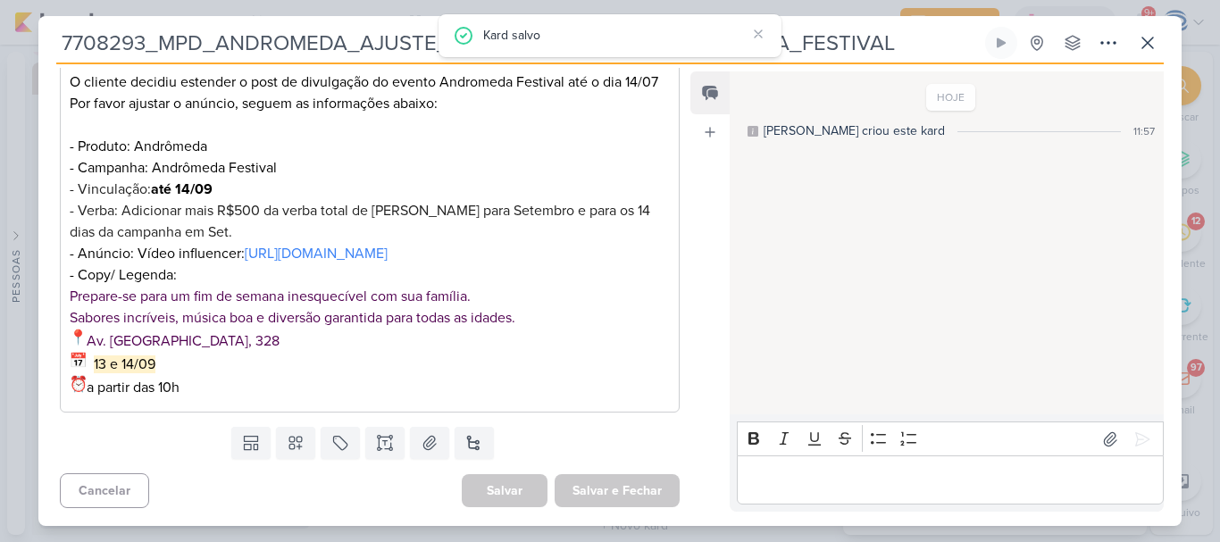
drag, startPoint x: 932, startPoint y: 41, endPoint x: 32, endPoint y: 1, distance: 901.0
click at [32, 1] on div "7708293_MPD_ANDROMEDA_AJUSTE_VERBA_CAMPANHA_ANDROMEDA_FESTIVAL Criado por mim" at bounding box center [610, 271] width 1220 height 542
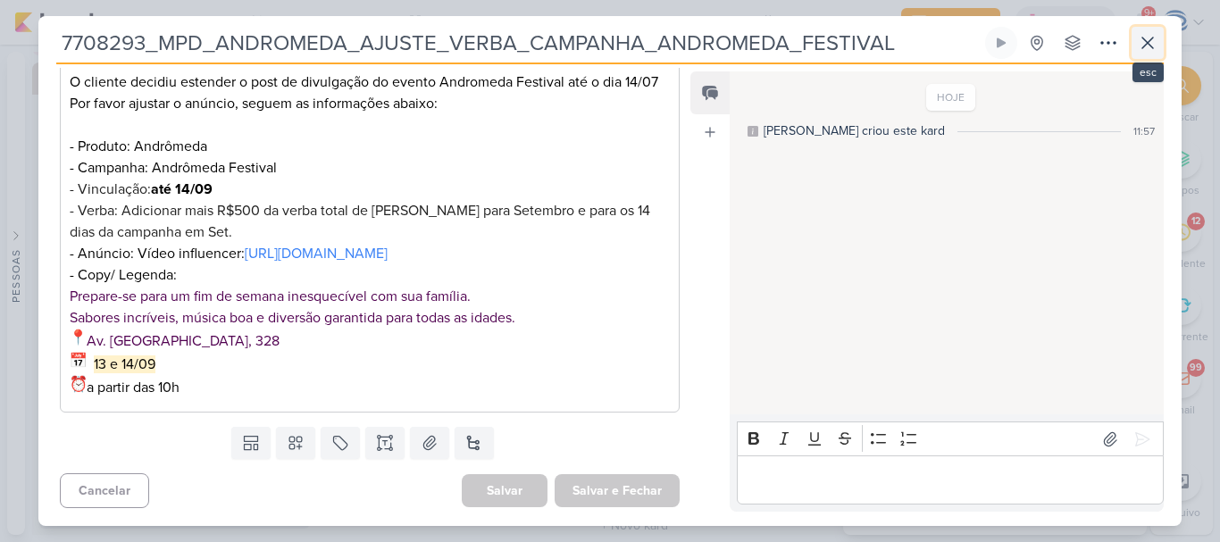
click at [1143, 54] on button at bounding box center [1147, 43] width 32 height 32
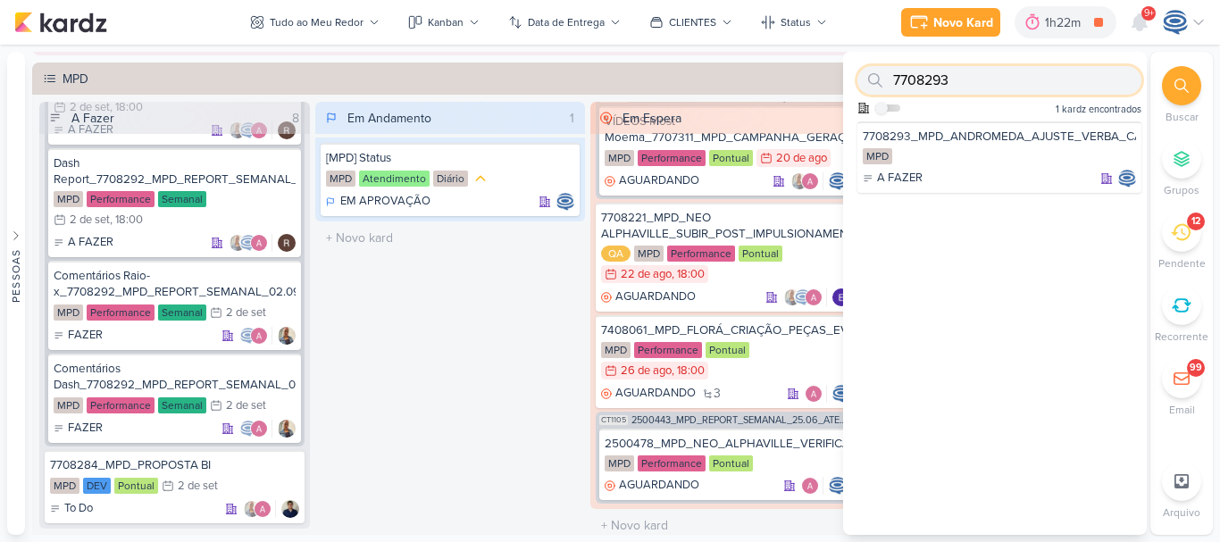
click at [1108, 76] on input "7708293" at bounding box center [999, 80] width 284 height 29
paste input "Ajuste PDM_6708081_YEES_PDM_SETEMBRO"
type input "Ajuste PDM_6708081_YEES_PDM_SETEMBRO"
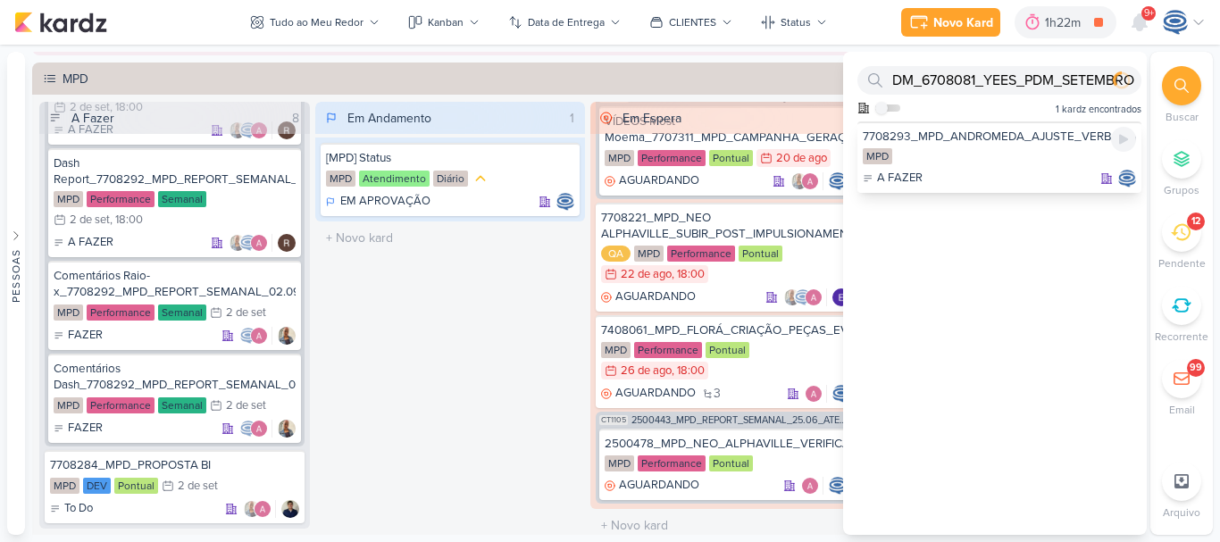
scroll to position [0, 0]
click at [1082, 148] on div "MPD" at bounding box center [999, 157] width 273 height 18
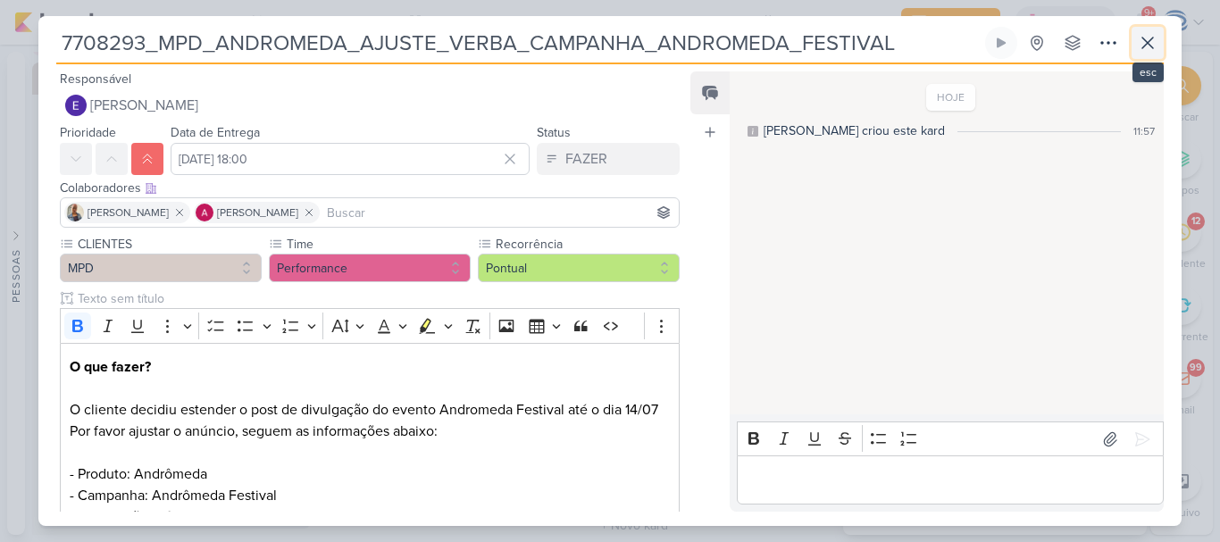
click at [1142, 44] on icon at bounding box center [1147, 42] width 21 height 21
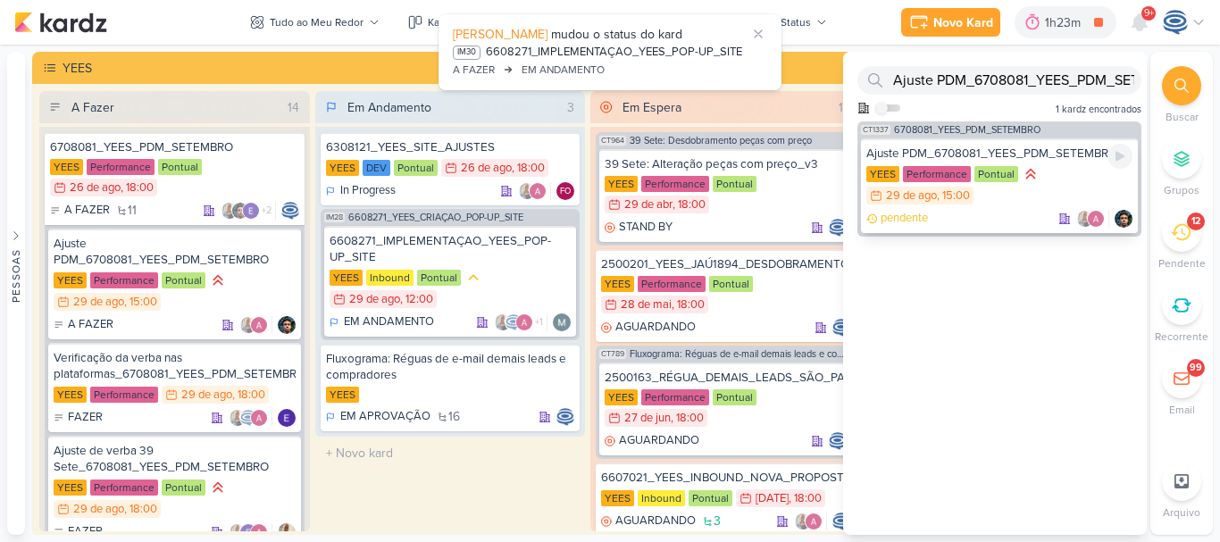
scroll to position [33, 0]
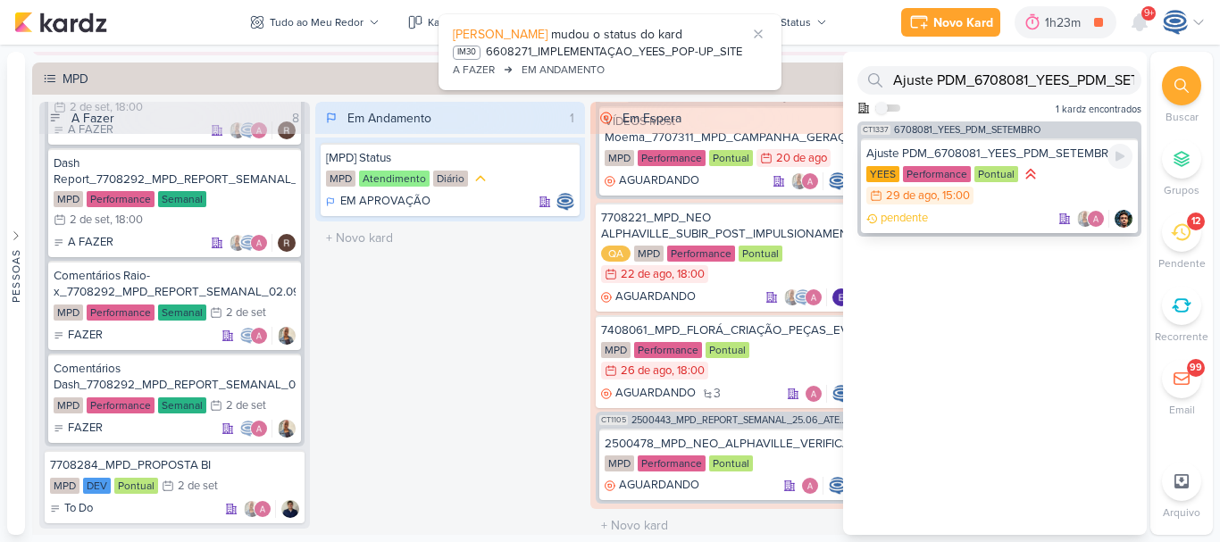
click at [1056, 150] on div "Ajuste PDM_6708081_YEES_PDM_SETEMBRO" at bounding box center [999, 154] width 266 height 16
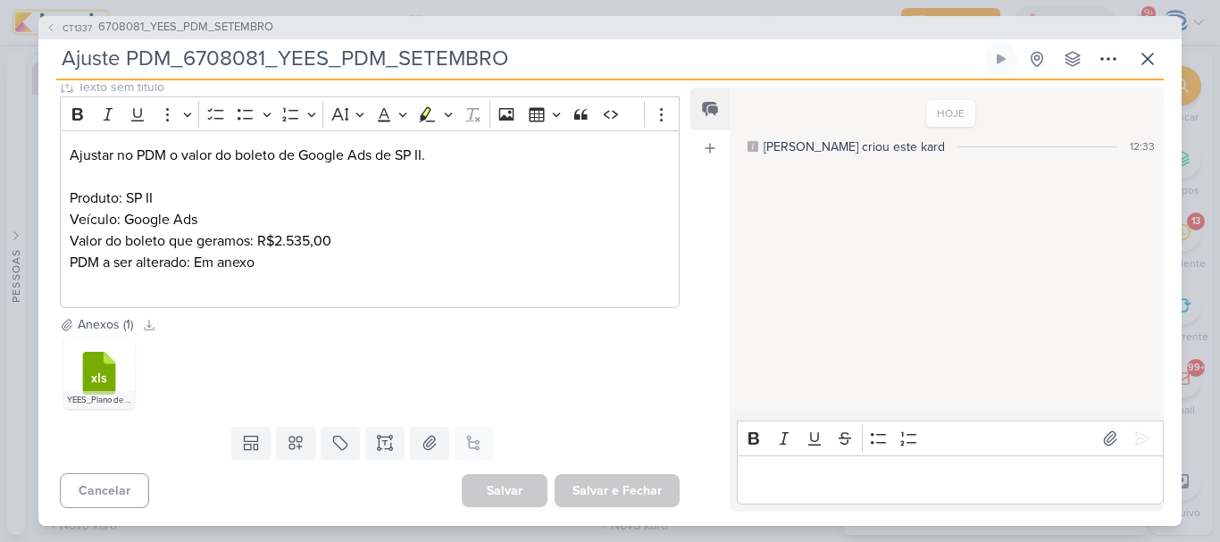
scroll to position [0, 0]
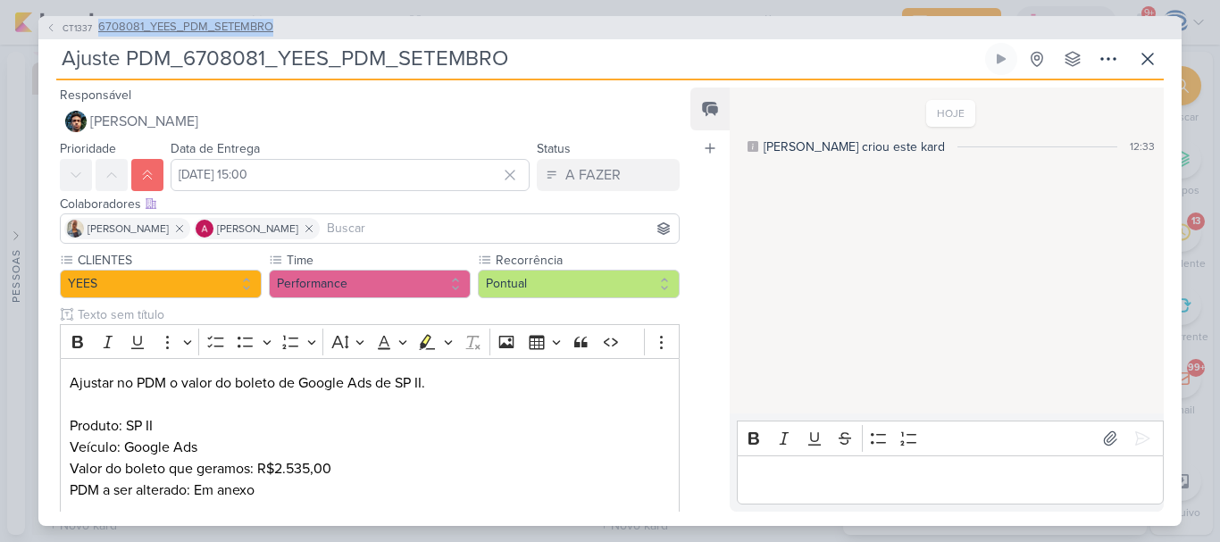
drag, startPoint x: 291, startPoint y: 31, endPoint x: 96, endPoint y: 29, distance: 195.6
click at [96, 29] on div "CT1337 6708081_YEES_PDM_SETEMBRO" at bounding box center [609, 27] width 1143 height 23
copy span "6708081_YEES_PDM_SETEMBRO"
